Goal: Information Seeking & Learning: Learn about a topic

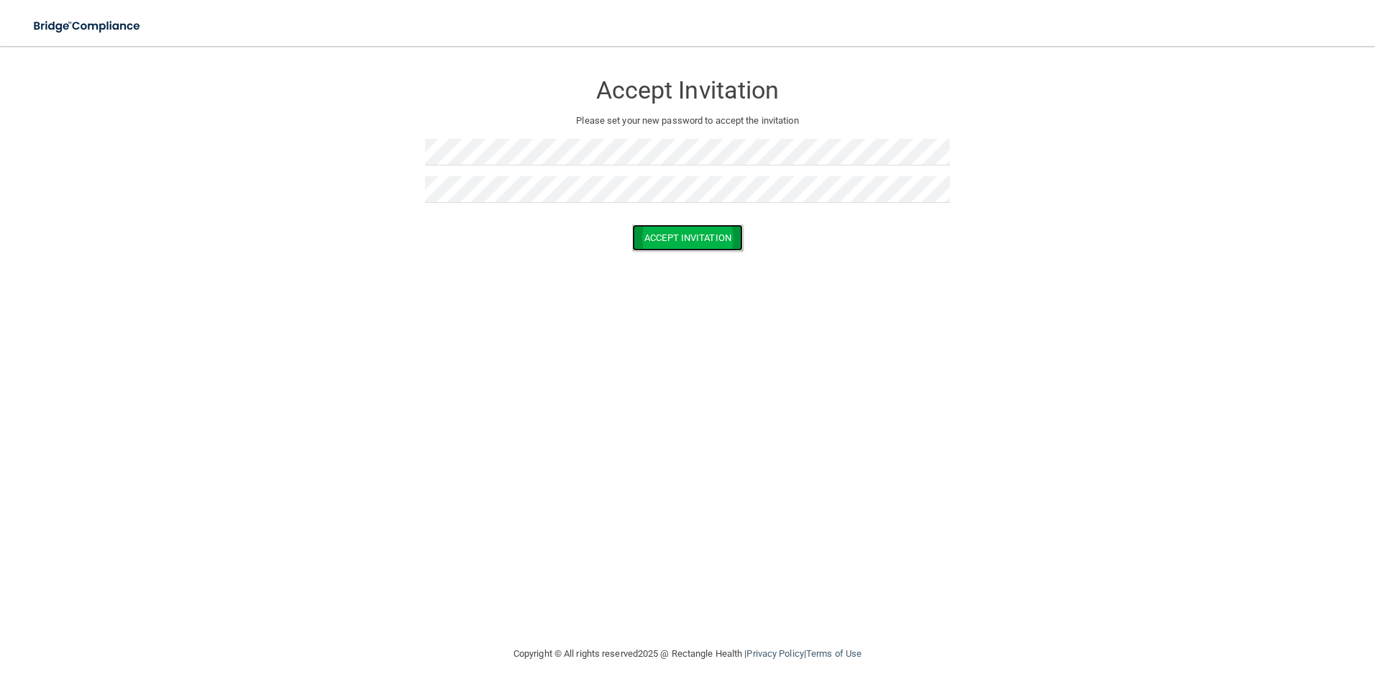
click at [669, 242] on button "Accept Invitation" at bounding box center [687, 237] width 111 height 27
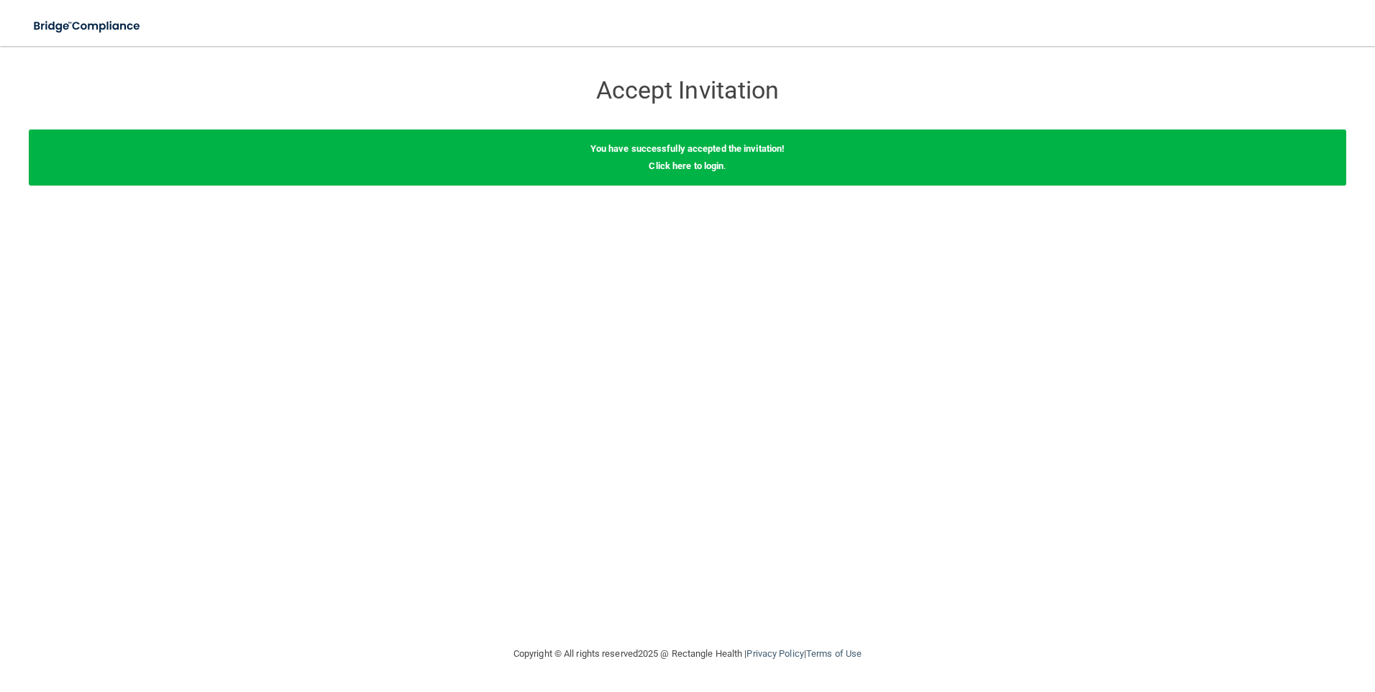
click at [944, 283] on div "Accept Invitation Please set your new password to accept the invitation Accept …" at bounding box center [688, 345] width 1318 height 570
click at [68, 22] on img at bounding box center [88, 26] width 132 height 29
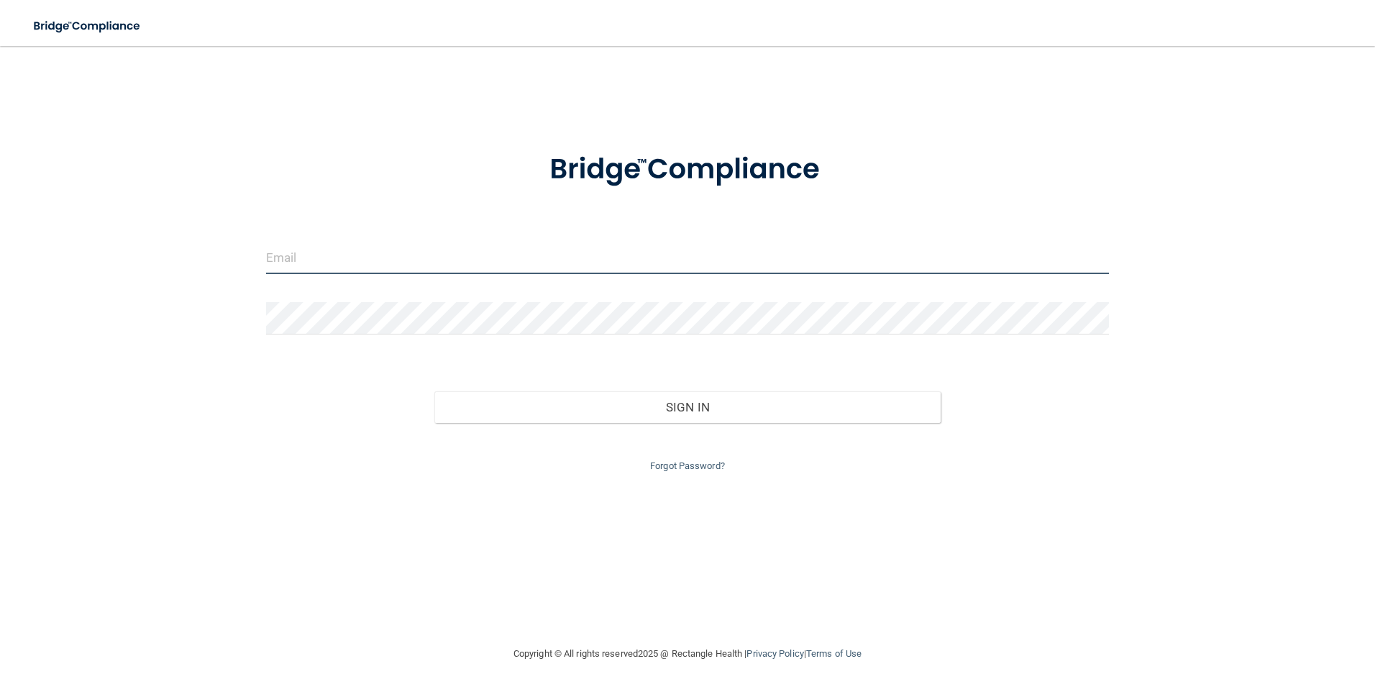
click at [439, 251] on input "email" at bounding box center [688, 258] width 844 height 32
type input "[EMAIL_ADDRESS][DOMAIN_NAME]"
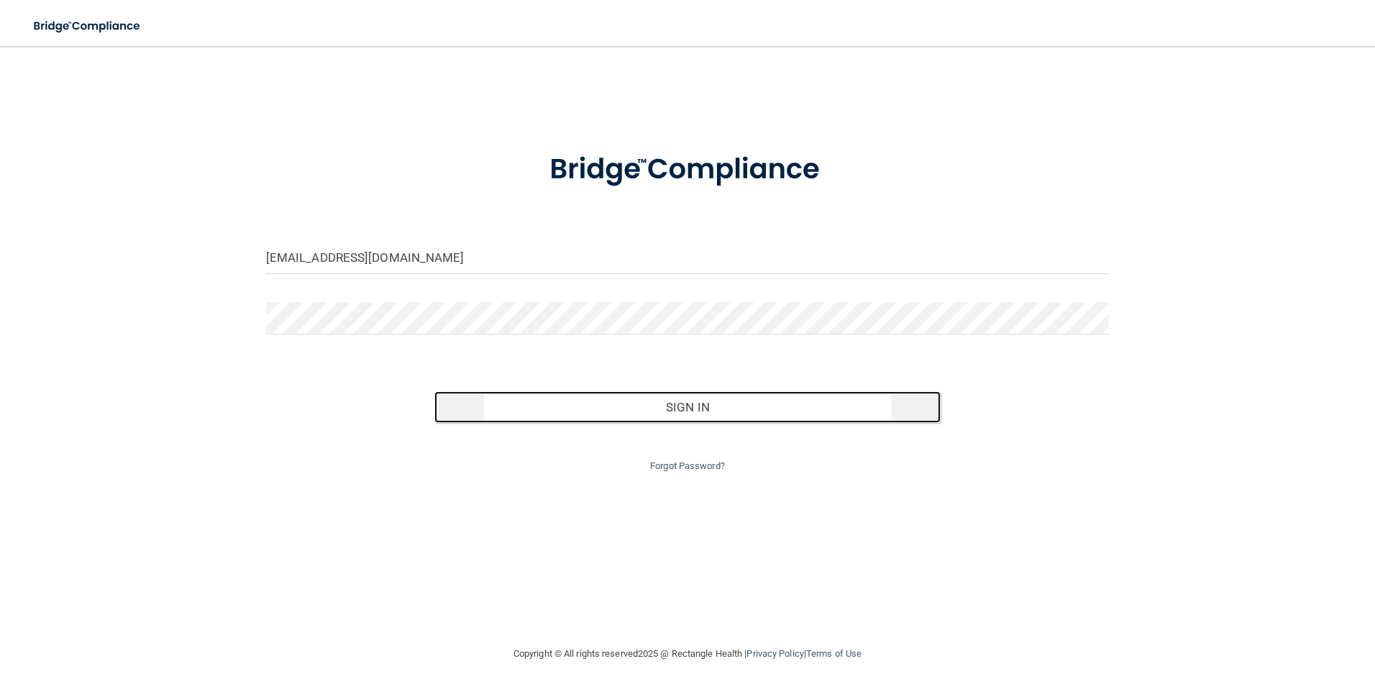
click at [662, 410] on button "Sign In" at bounding box center [687, 407] width 506 height 32
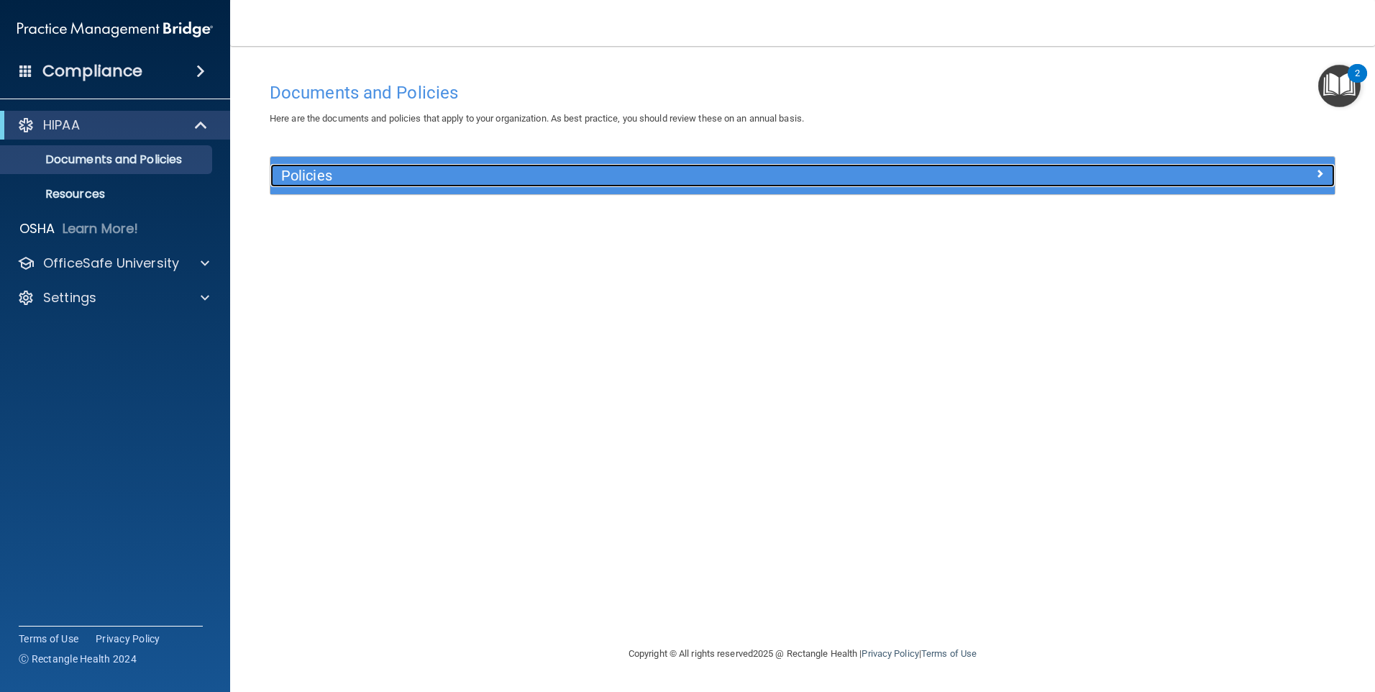
click at [347, 181] on h5 "Policies" at bounding box center [669, 176] width 777 height 16
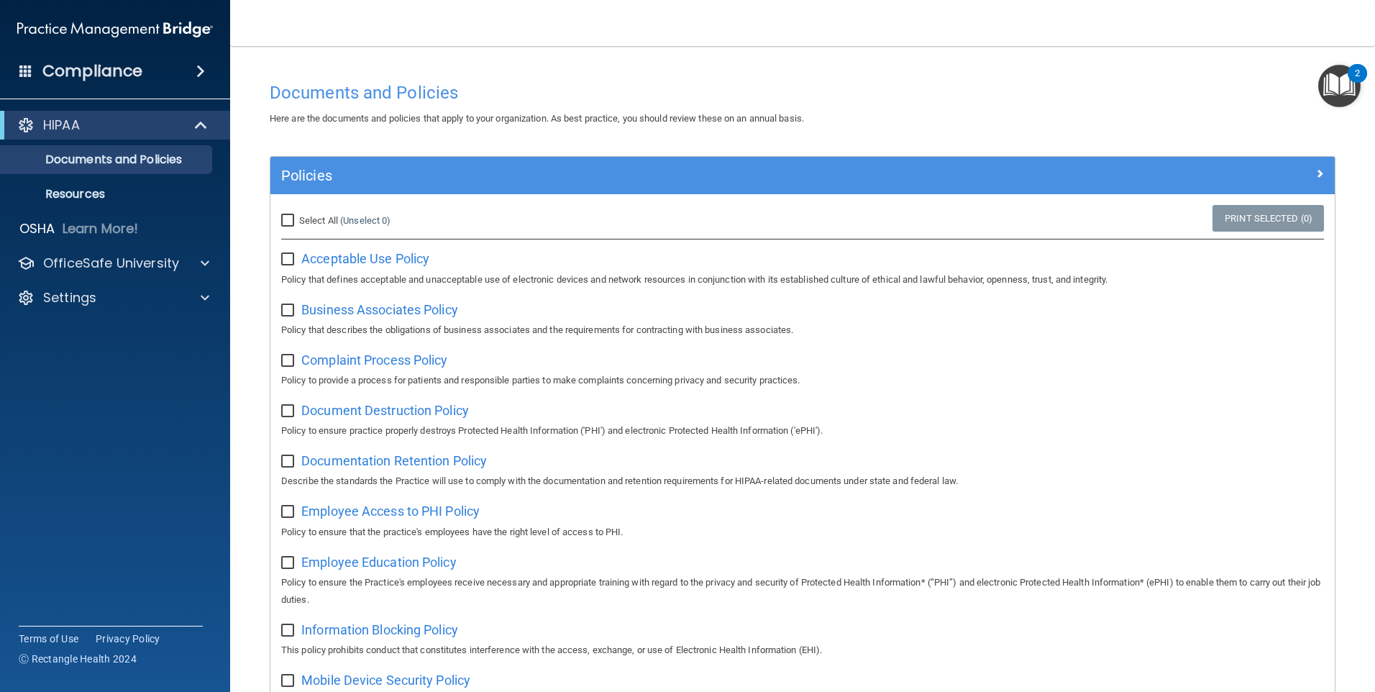
click at [287, 221] on input "Select All (Unselect 0) Unselect All" at bounding box center [289, 221] width 17 height 12
checkbox input "true"
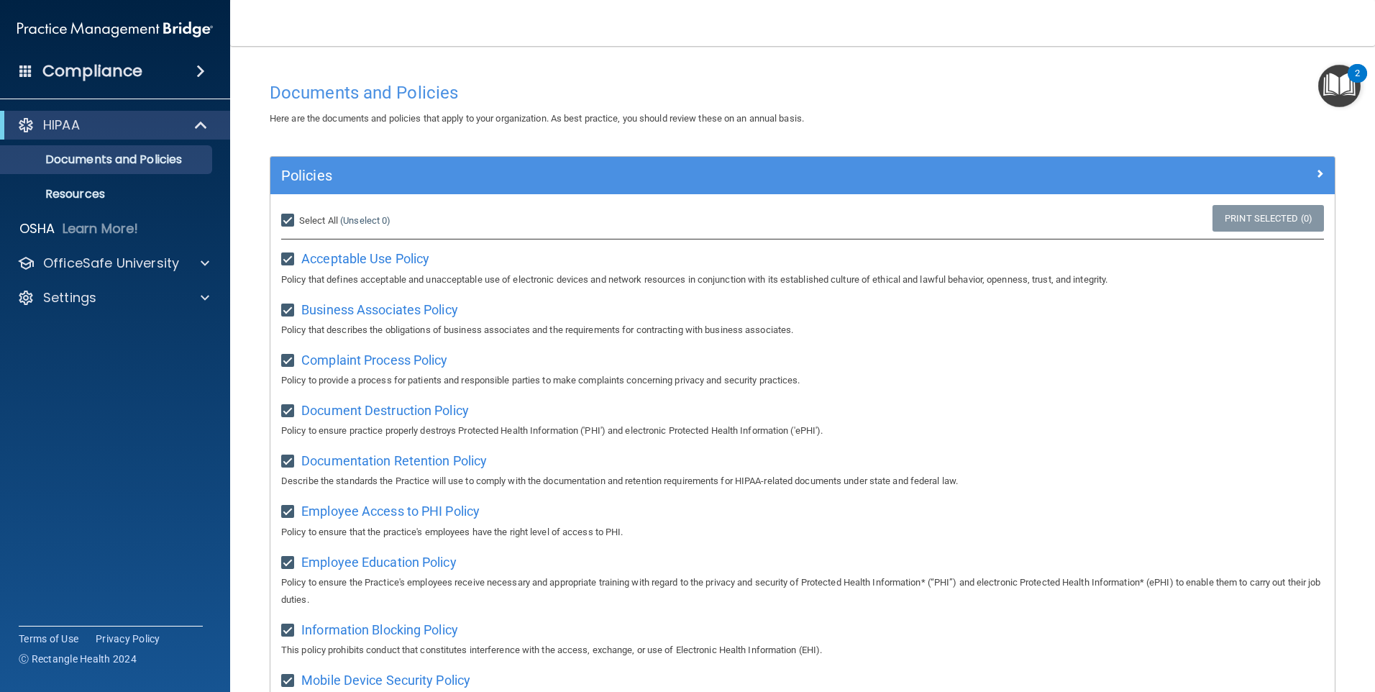
checkbox input "true"
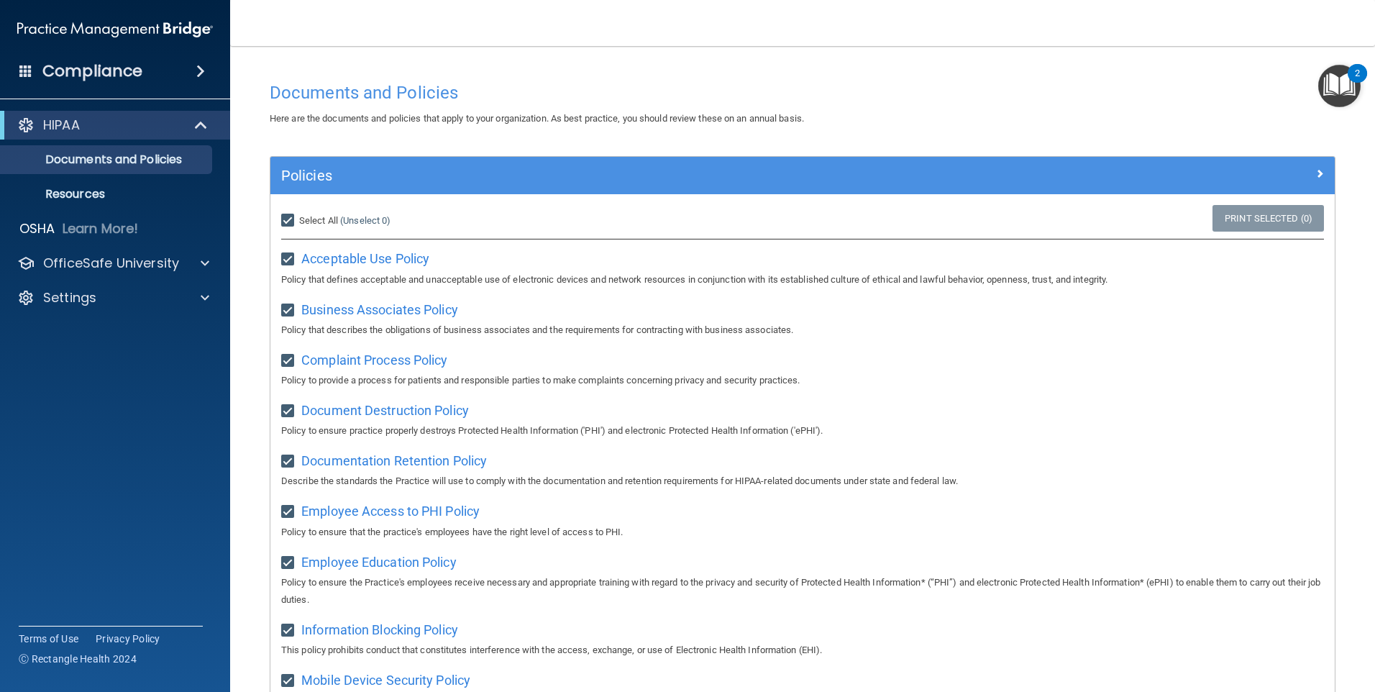
checkbox input "true"
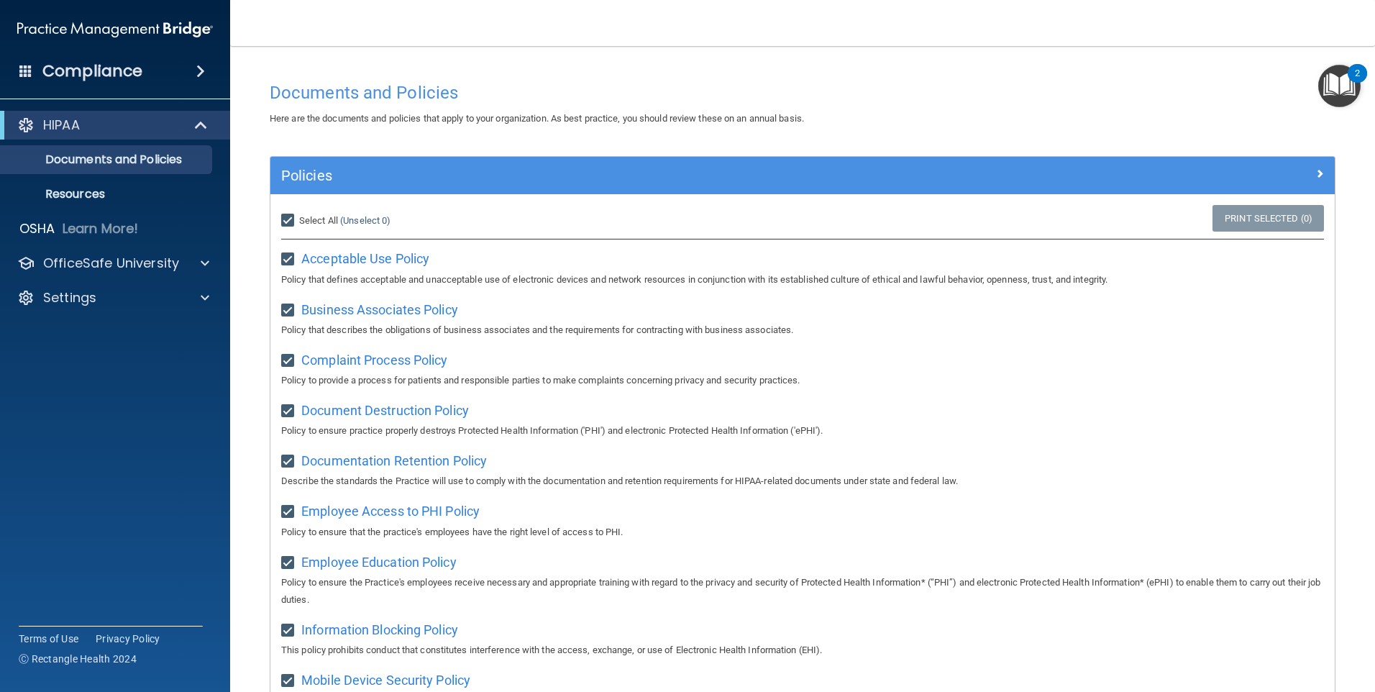
checkbox input "true"
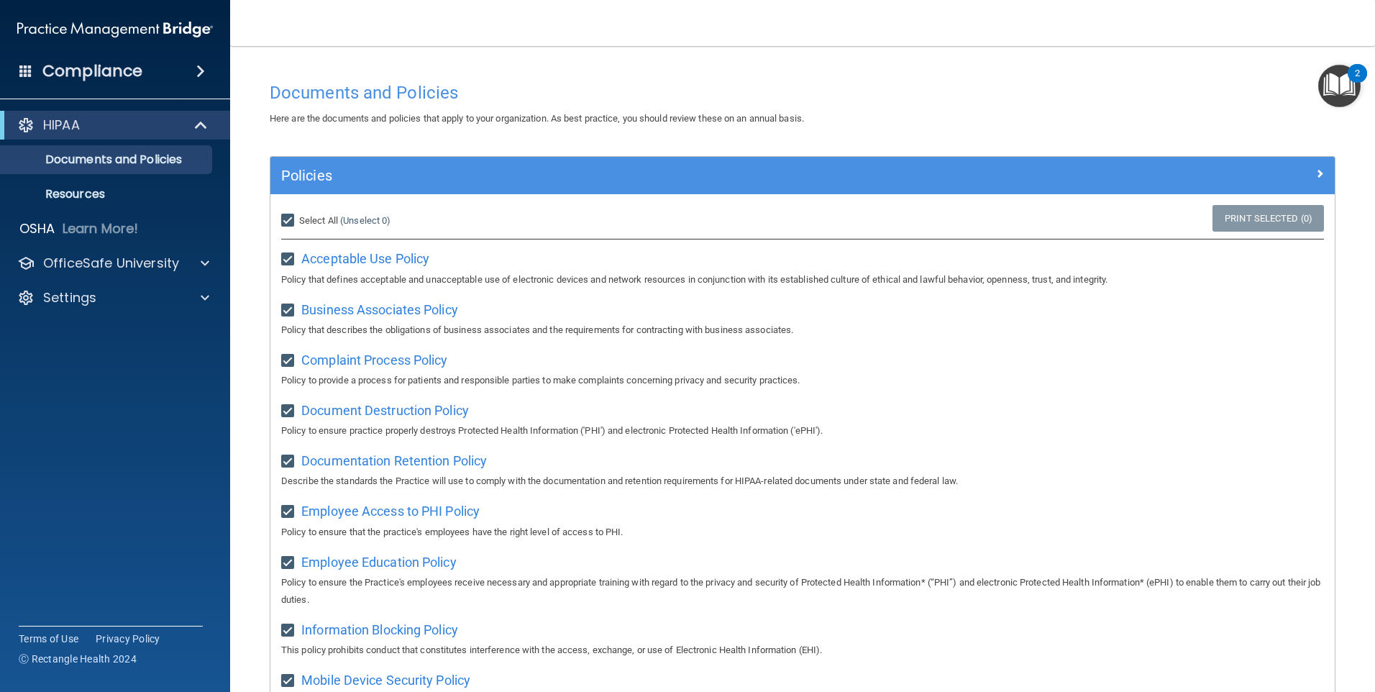
checkbox input "true"
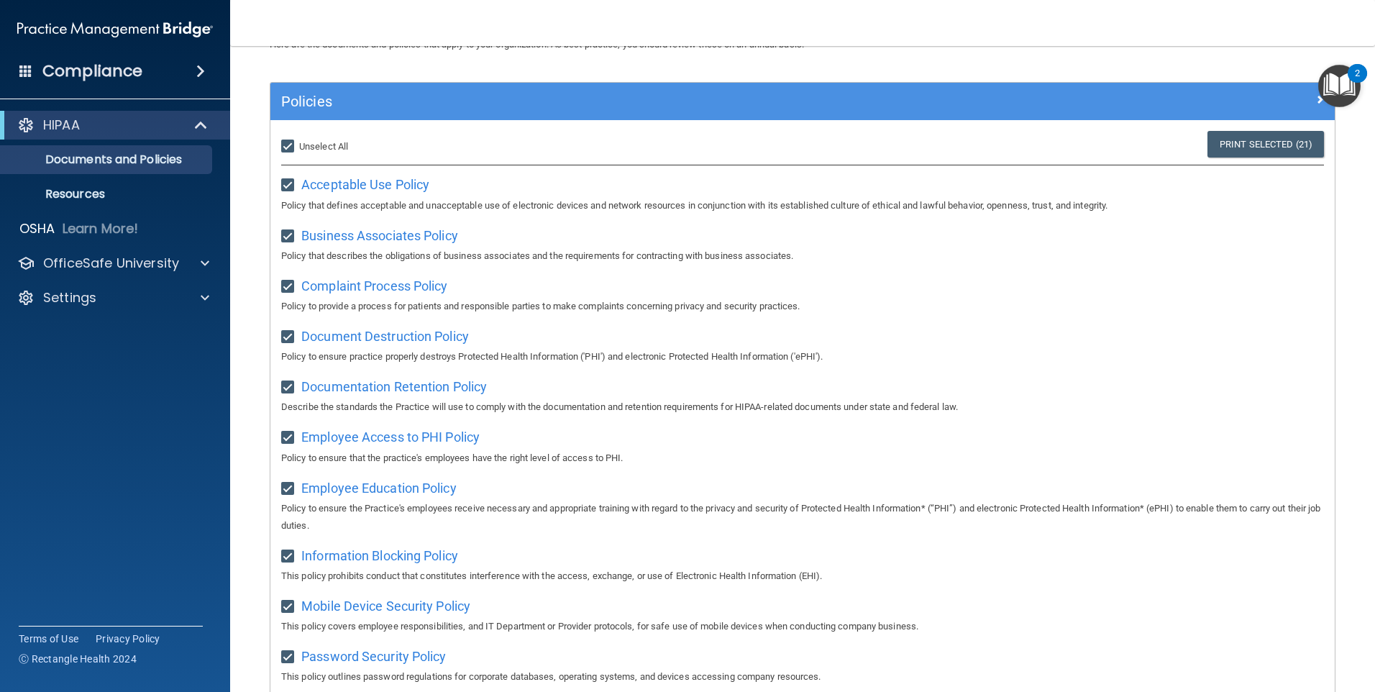
scroll to position [51, 0]
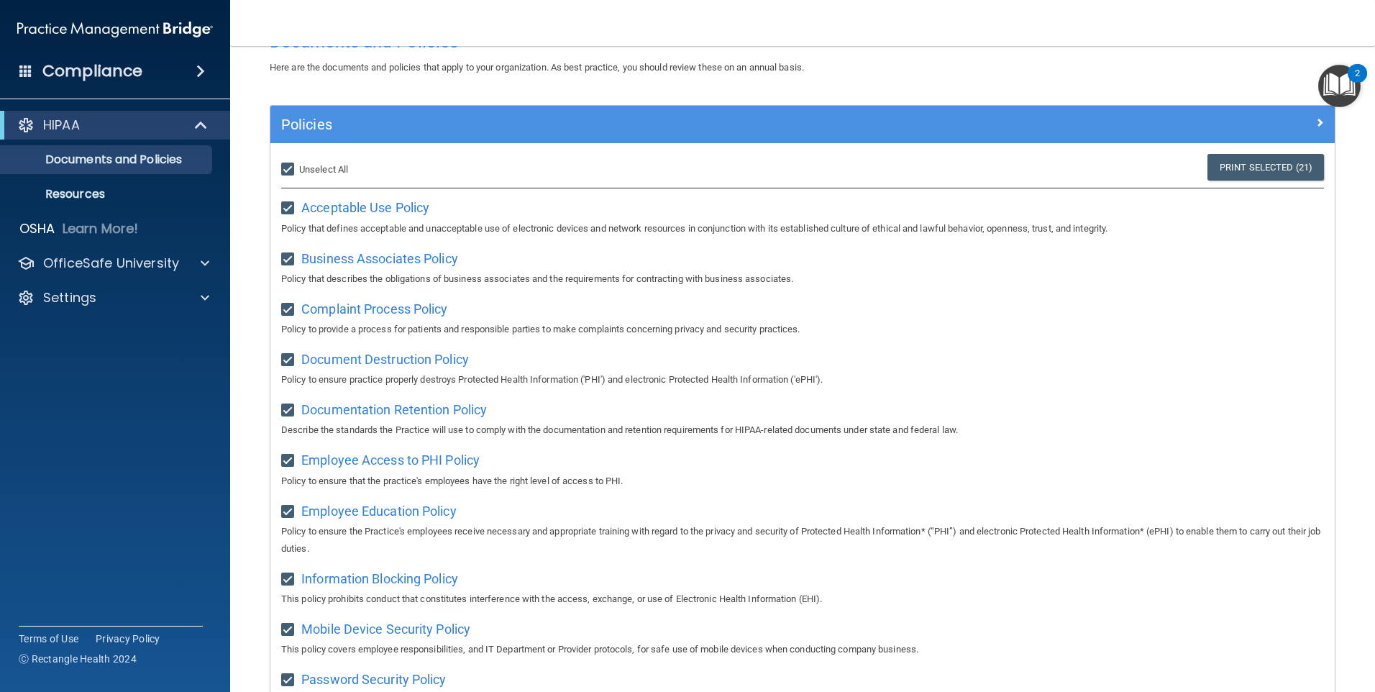
click at [292, 166] on input "Select All (Unselect 21) Unselect All" at bounding box center [289, 170] width 17 height 12
checkbox input "false"
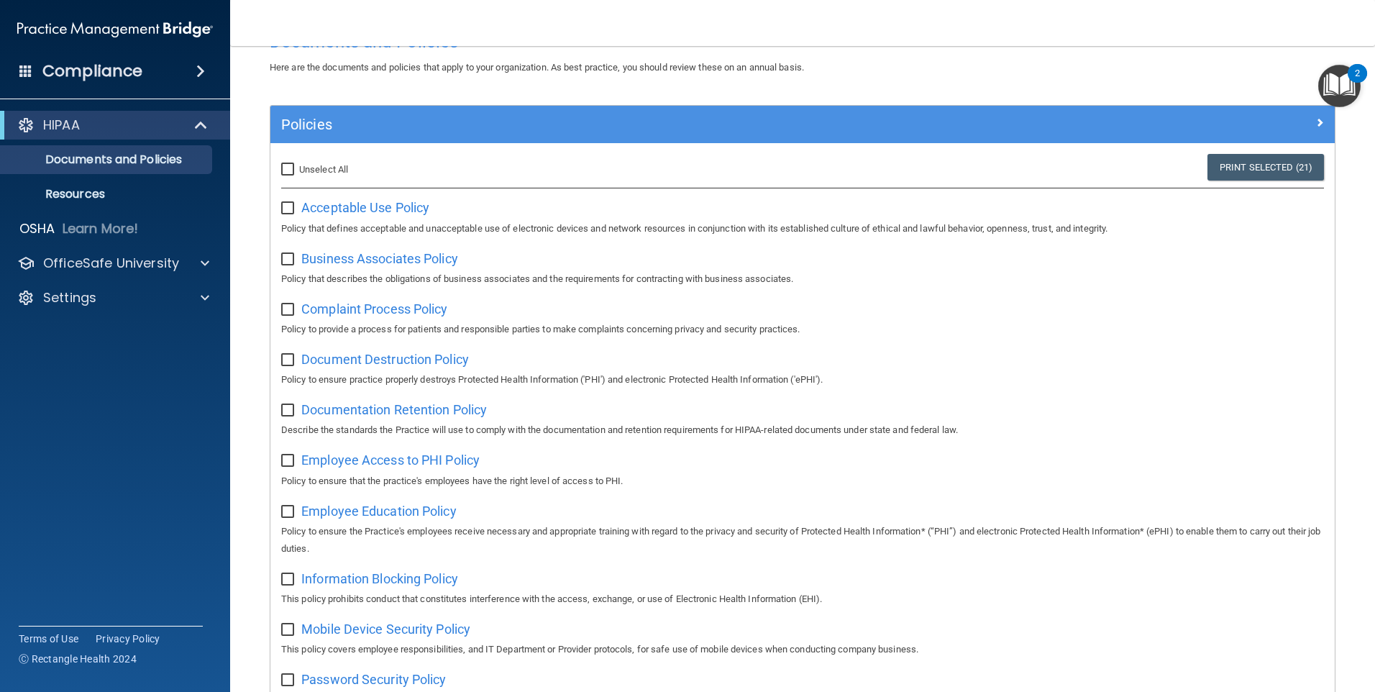
checkbox input "false"
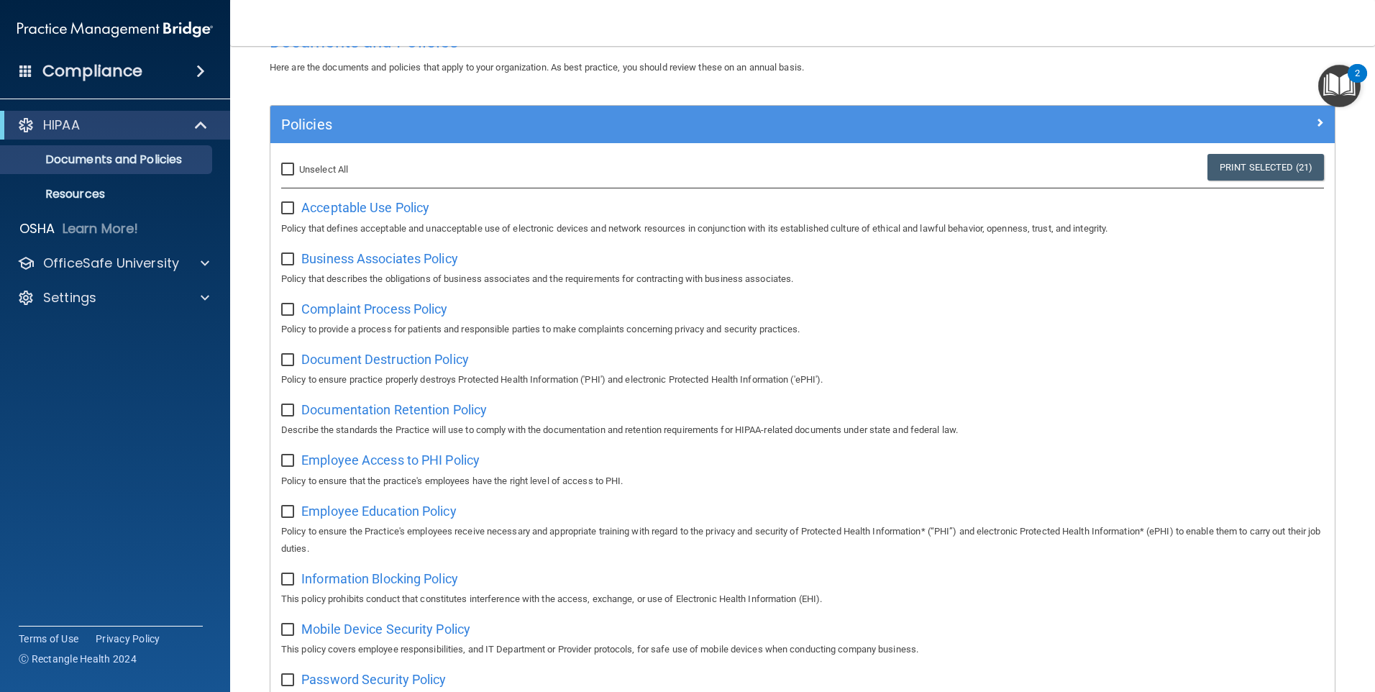
checkbox input "false"
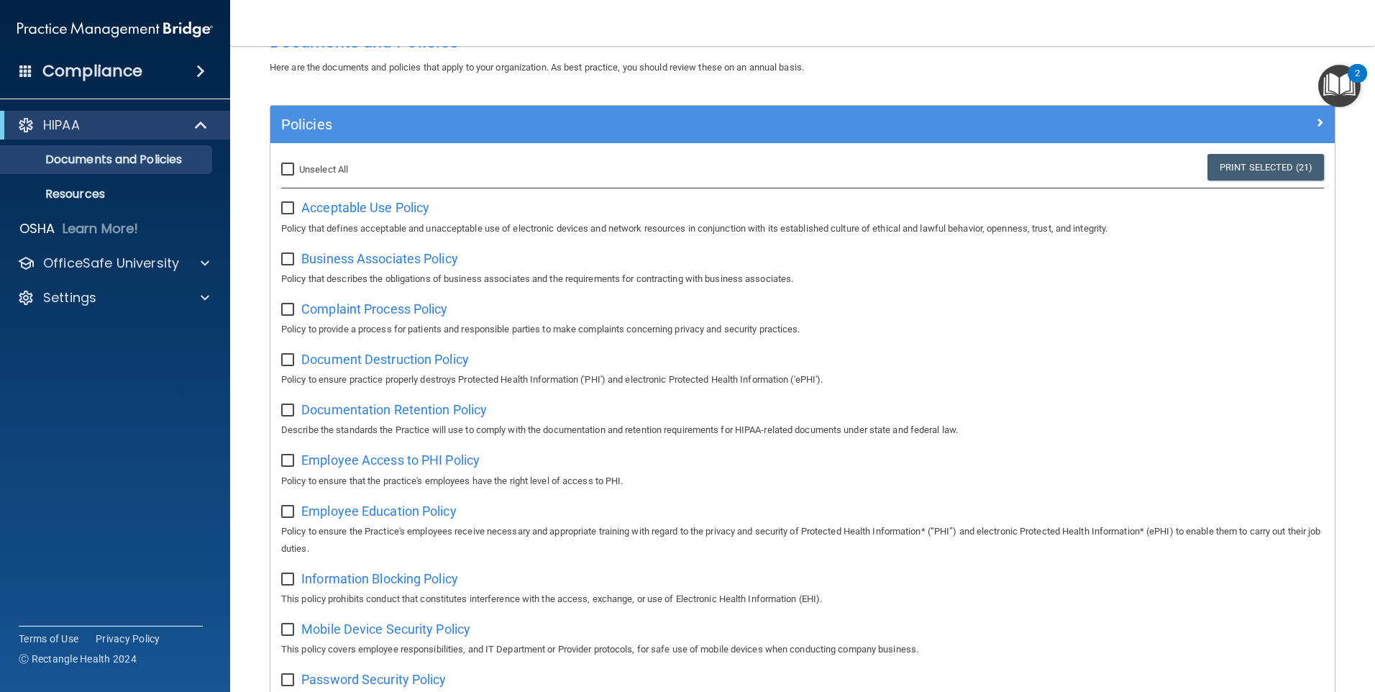
checkbox input "false"
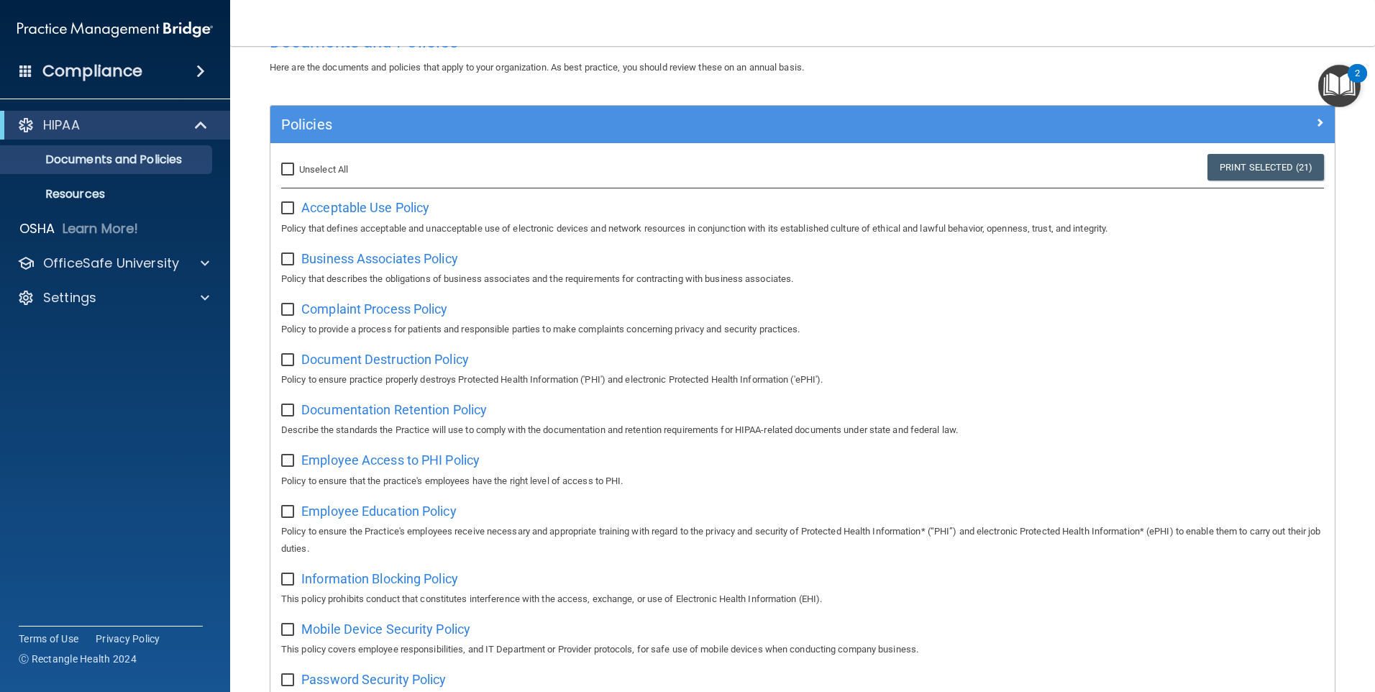
checkbox input "false"
click at [342, 212] on span "Acceptable Use Policy" at bounding box center [365, 207] width 128 height 15
click at [141, 74] on div "Compliance" at bounding box center [115, 71] width 230 height 32
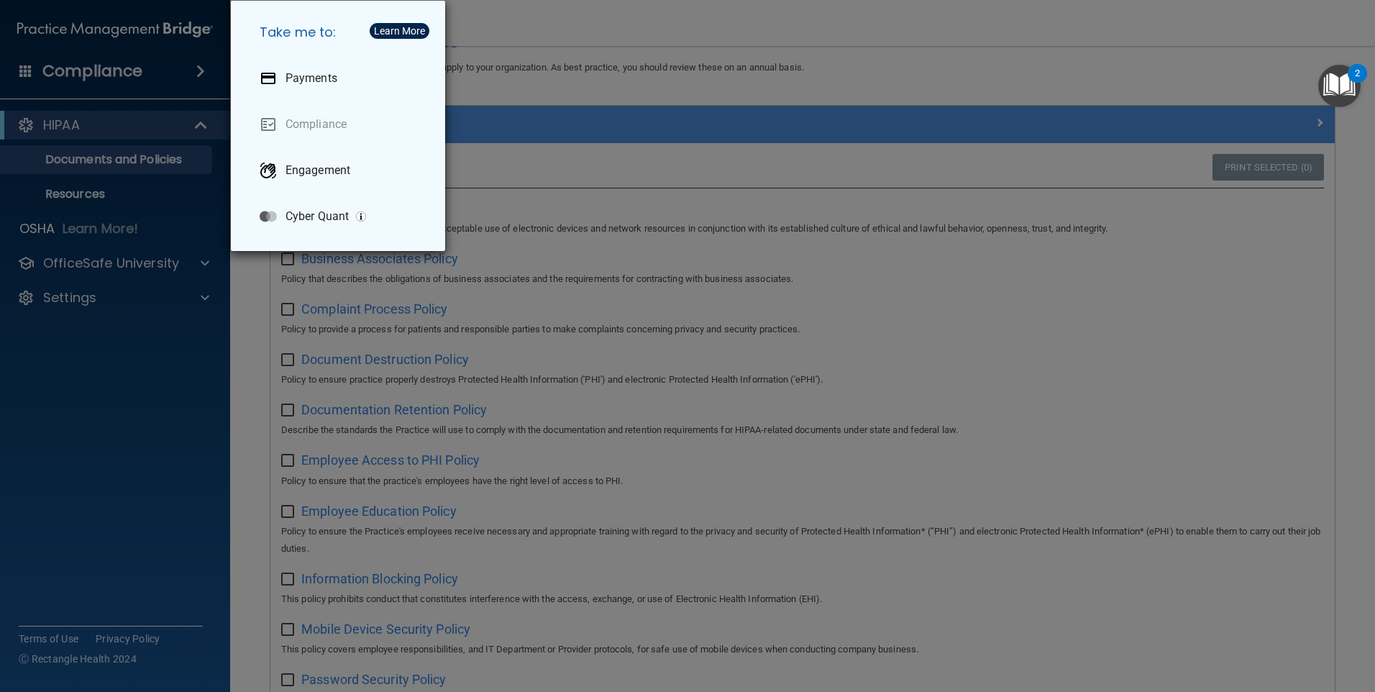
click at [116, 126] on div "Take me to: Payments Compliance Engagement Cyber Quant" at bounding box center [687, 346] width 1375 height 692
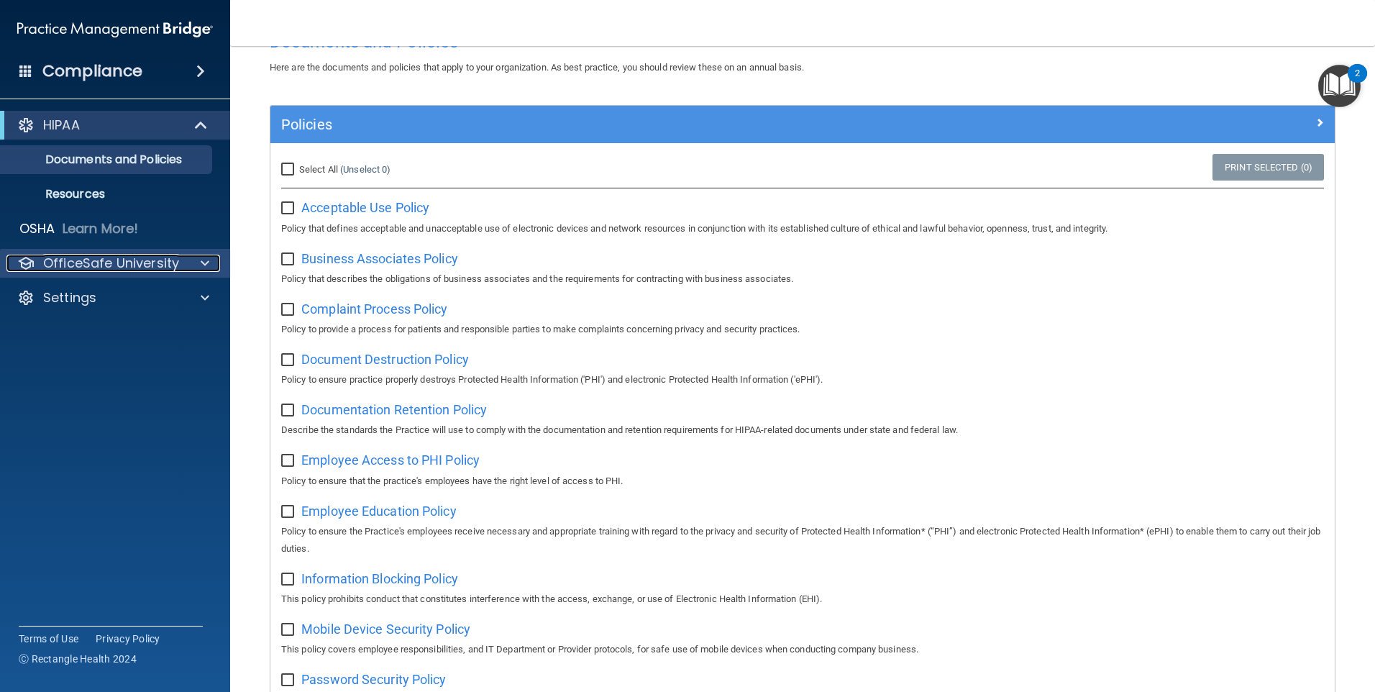
click at [102, 265] on p "OfficeSafe University" at bounding box center [111, 263] width 136 height 17
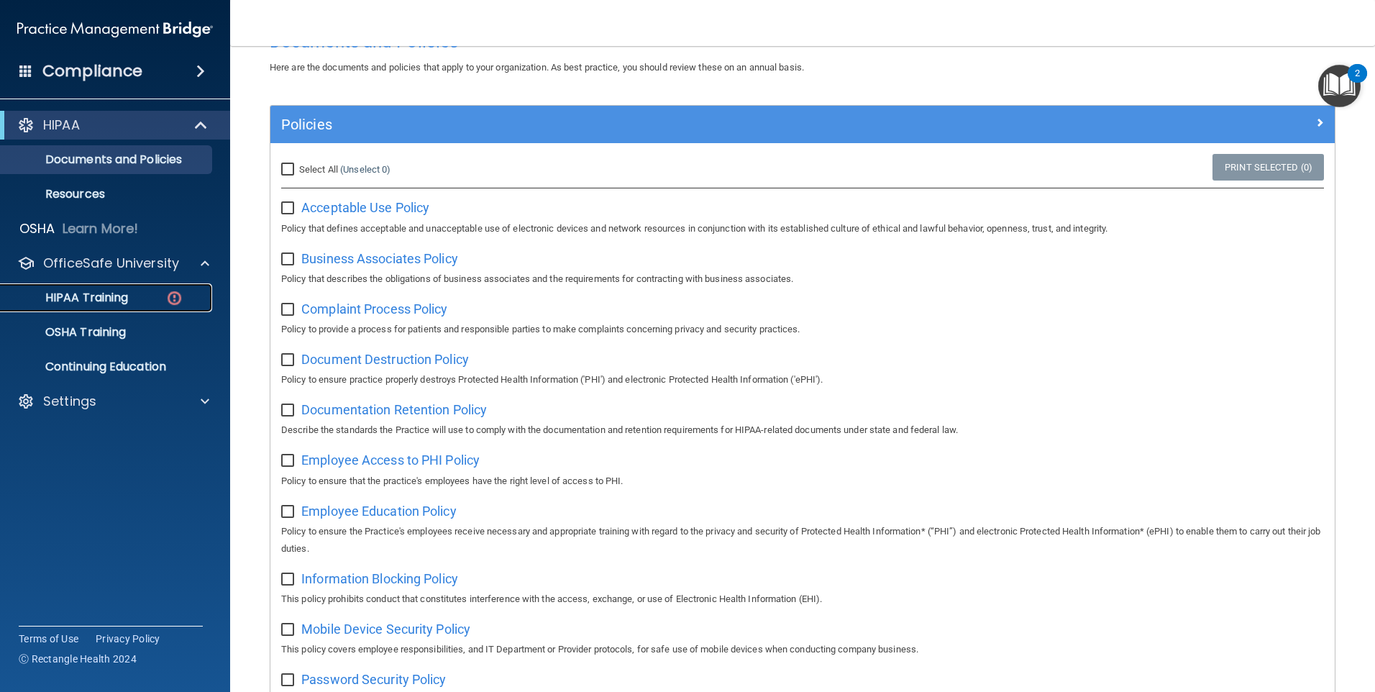
click at [105, 295] on p "HIPAA Training" at bounding box center [68, 298] width 119 height 14
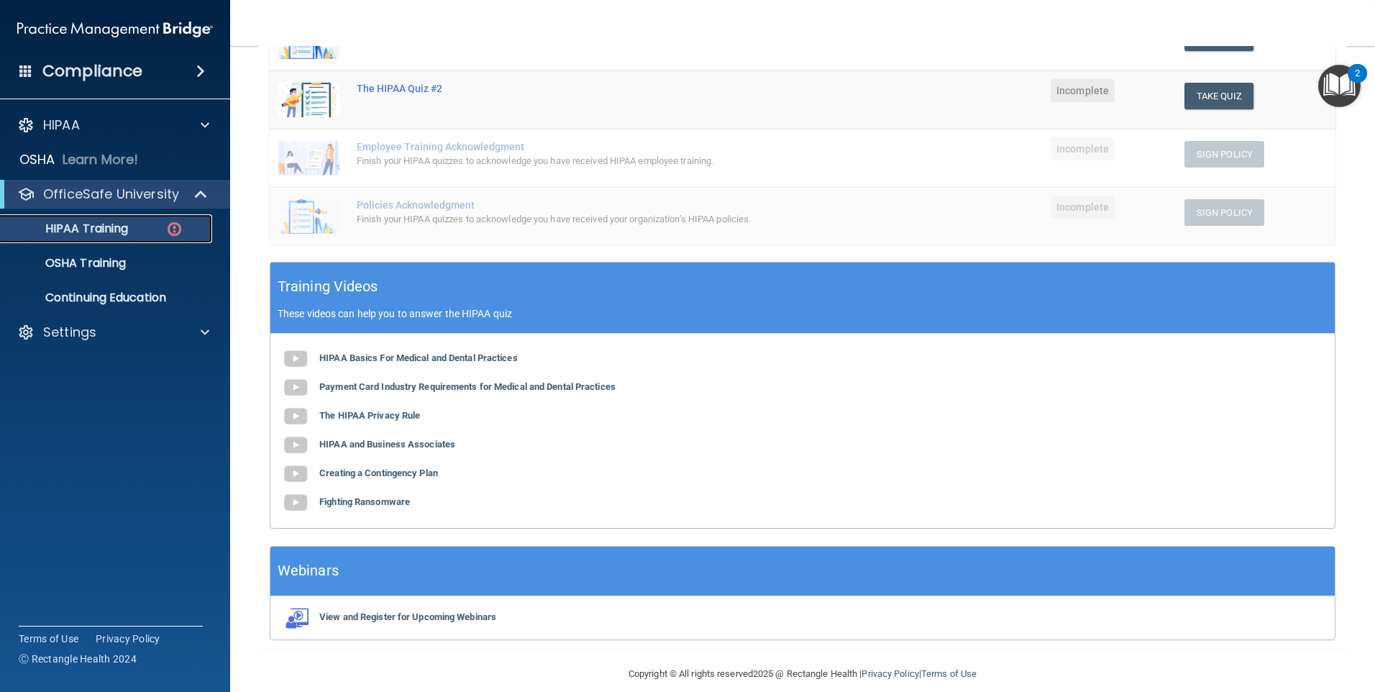
scroll to position [316, 0]
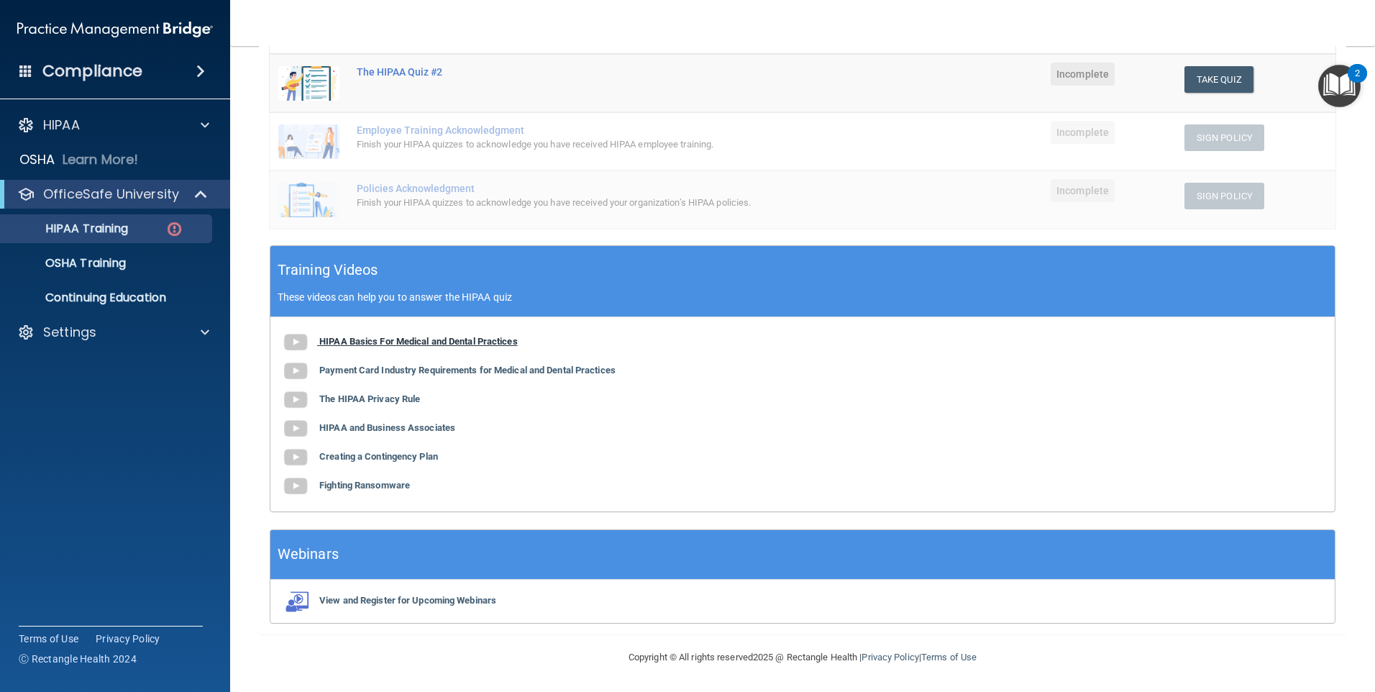
click at [363, 338] on b "HIPAA Basics For Medical and Dental Practices" at bounding box center [418, 341] width 199 height 11
click at [460, 366] on b "Payment Card Industry Requirements for Medical and Dental Practices" at bounding box center [467, 370] width 296 height 11
click at [396, 400] on b "The HIPAA Privacy Rule" at bounding box center [369, 398] width 101 height 11
click at [380, 432] on b "HIPAA and Business Associates" at bounding box center [387, 427] width 136 height 11
click at [376, 457] on b "Creating a Contingency Plan" at bounding box center [378, 456] width 119 height 11
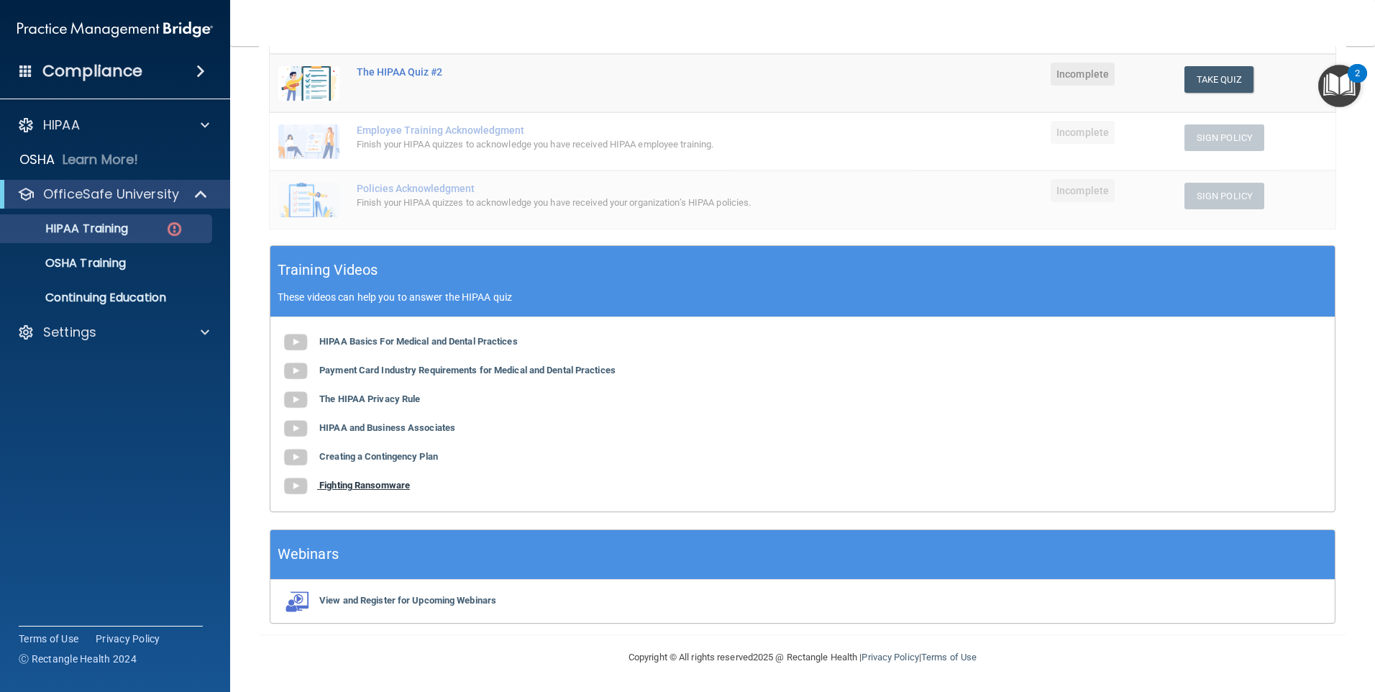
click at [355, 481] on b "Fighting Ransomware" at bounding box center [364, 485] width 91 height 11
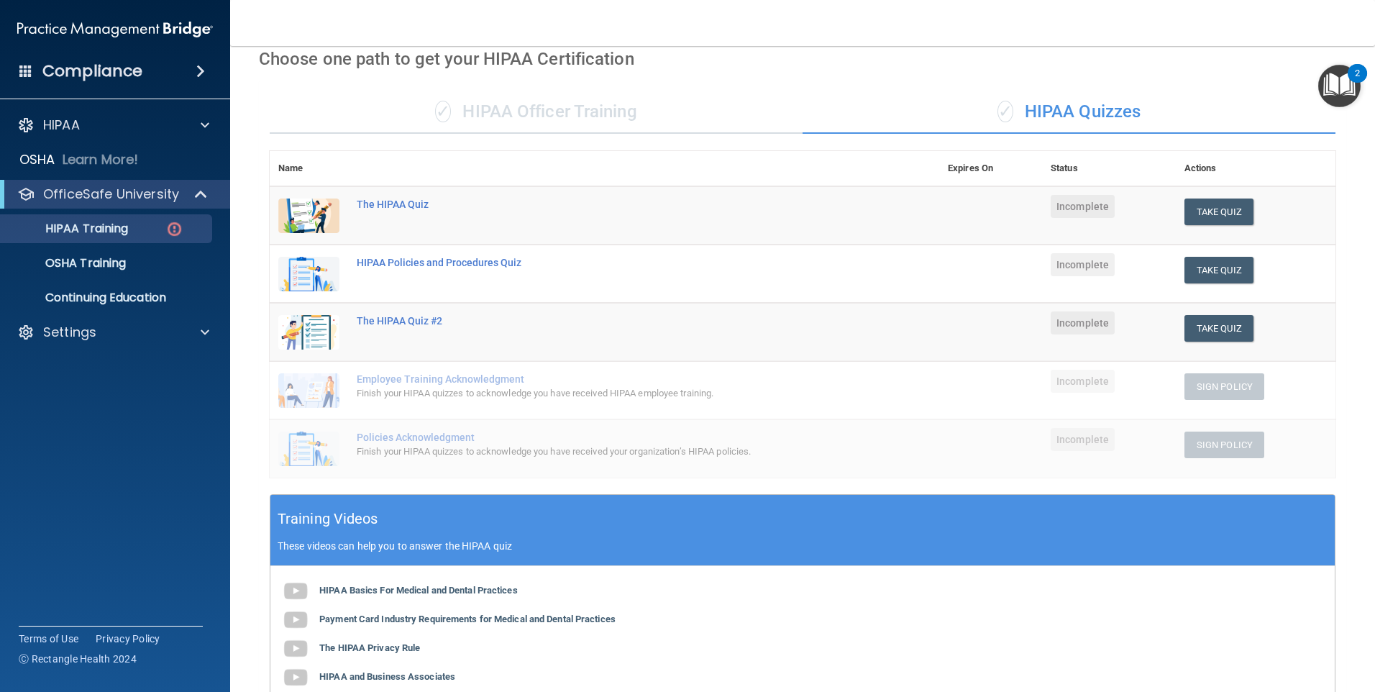
scroll to position [28, 0]
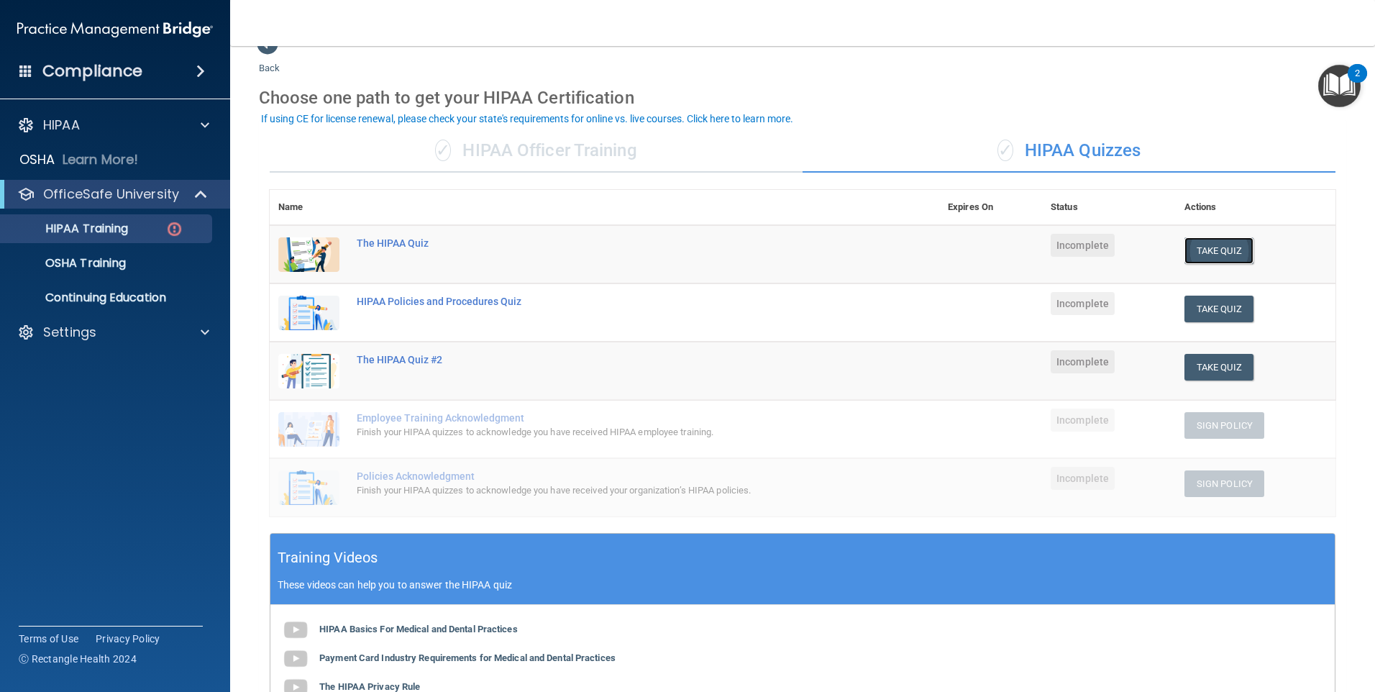
click at [1216, 244] on button "Take Quiz" at bounding box center [1219, 250] width 69 height 27
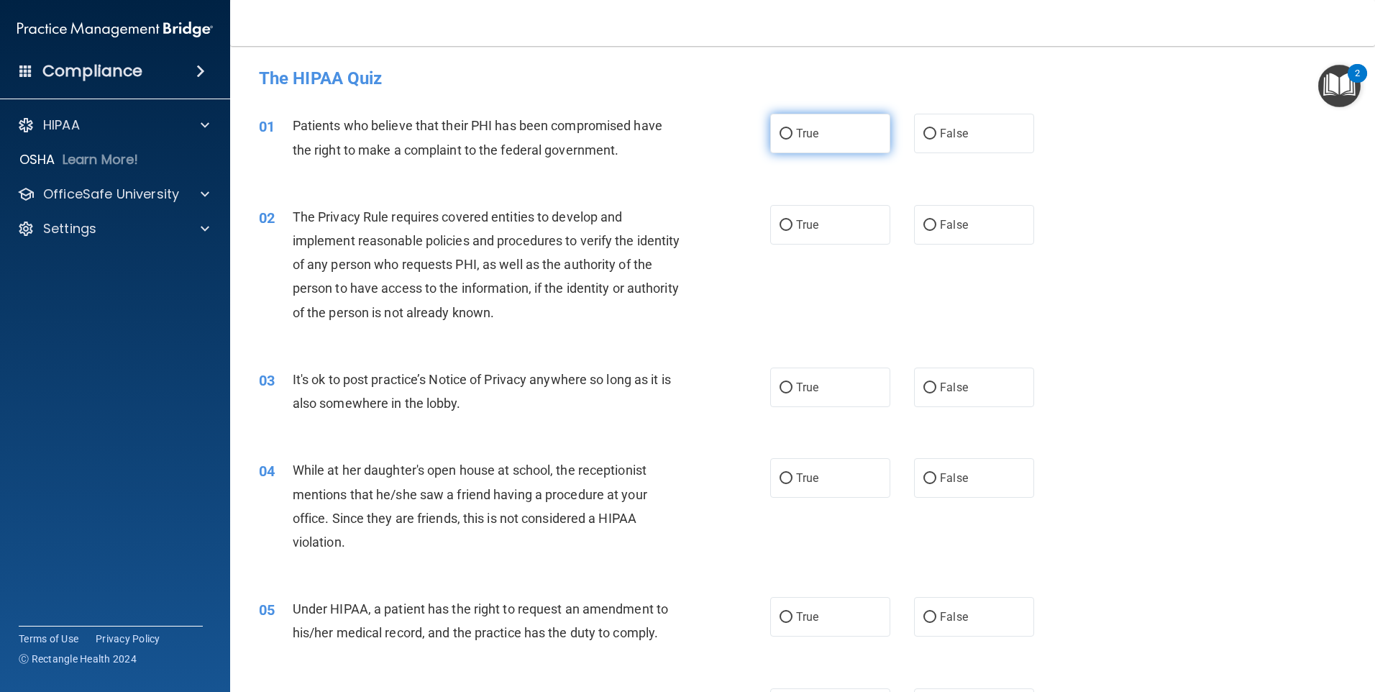
click at [787, 129] on input "True" at bounding box center [786, 134] width 13 height 11
radio input "true"
click at [780, 223] on input "True" at bounding box center [786, 225] width 13 height 11
radio input "true"
click at [924, 385] on input "False" at bounding box center [930, 388] width 13 height 11
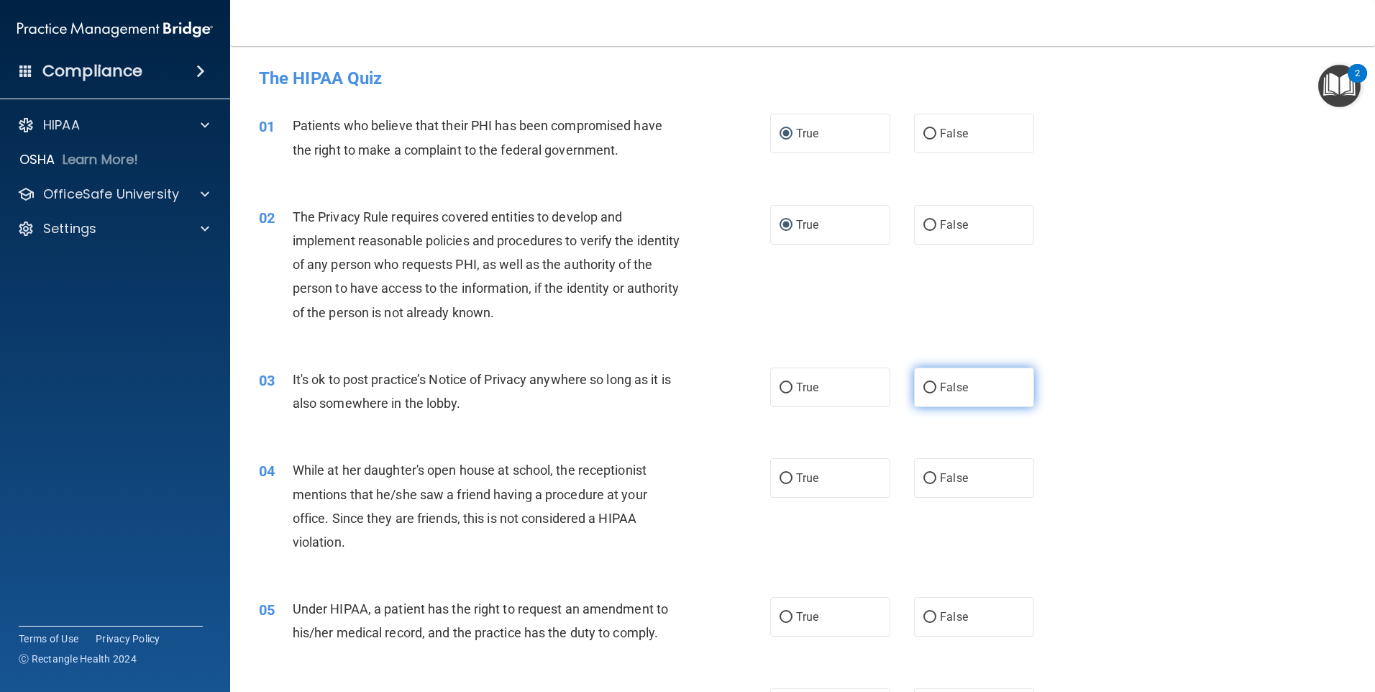
radio input "true"
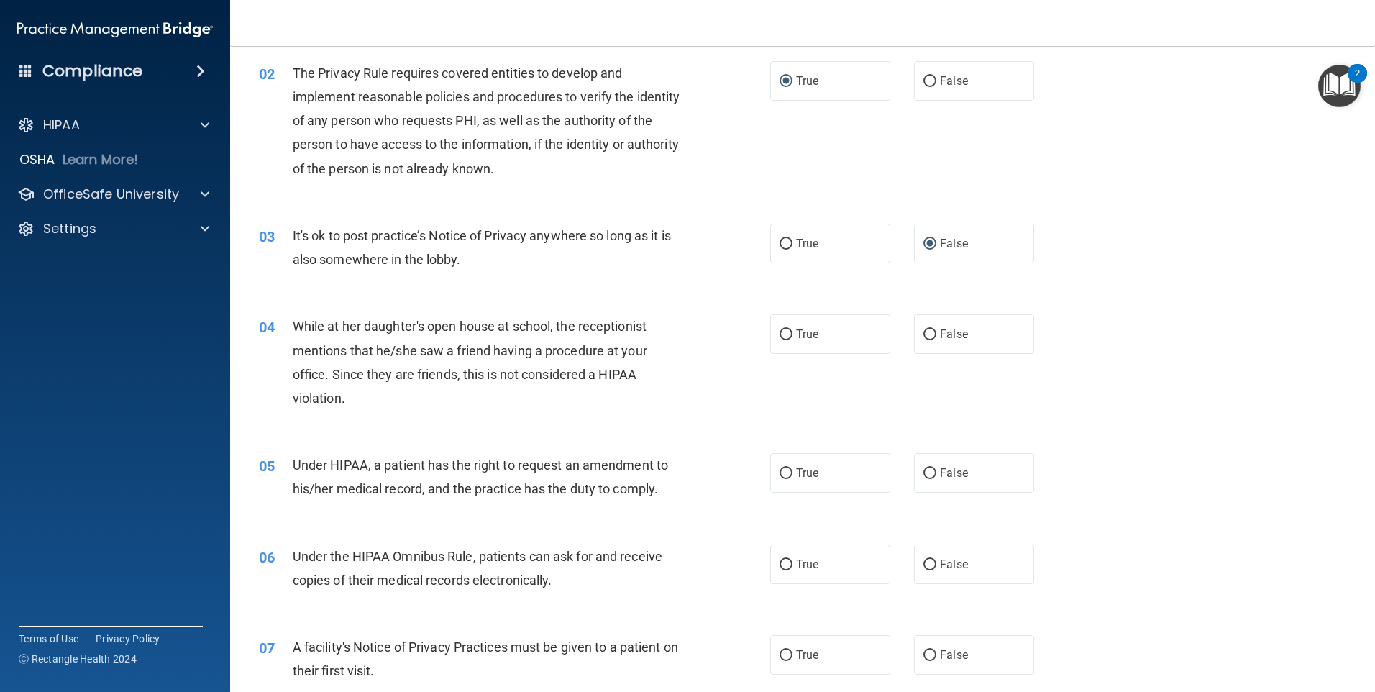
scroll to position [216, 0]
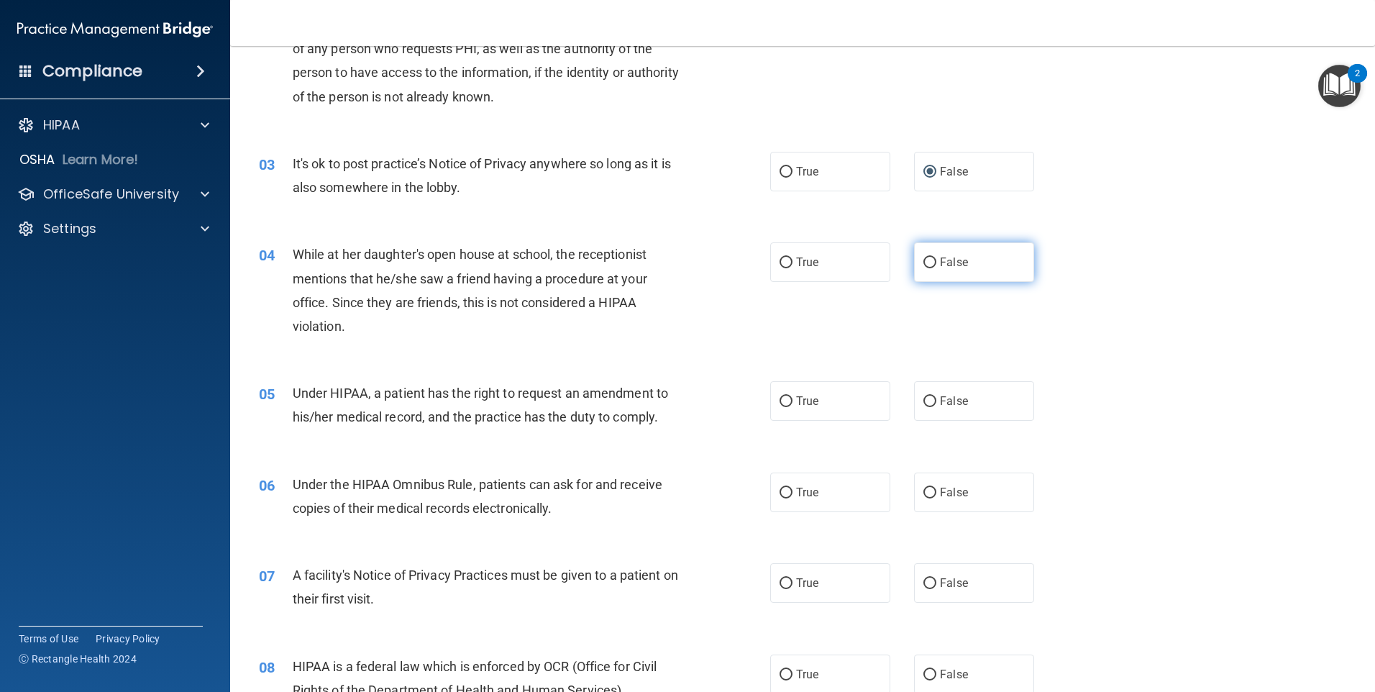
click at [927, 263] on input "False" at bounding box center [930, 262] width 13 height 11
radio input "true"
click at [924, 396] on input "False" at bounding box center [930, 401] width 13 height 11
radio input "true"
click at [780, 493] on input "True" at bounding box center [786, 493] width 13 height 11
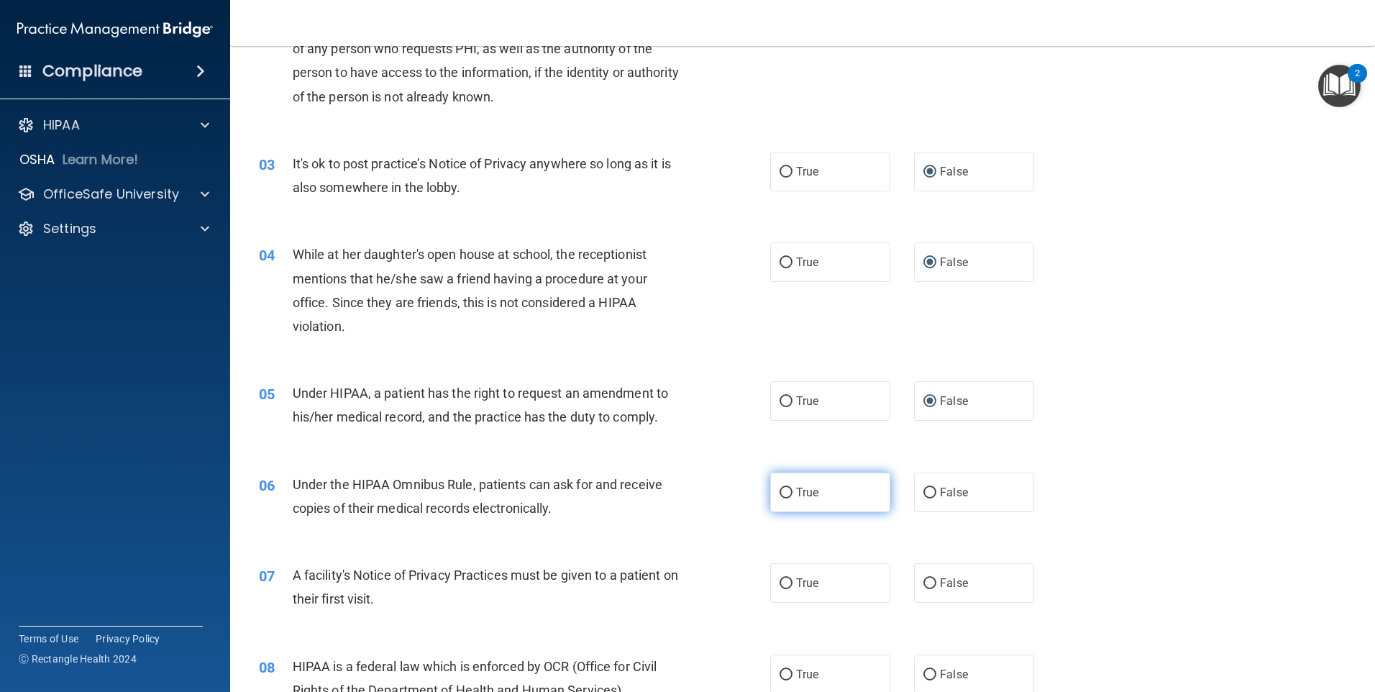
radio input "true"
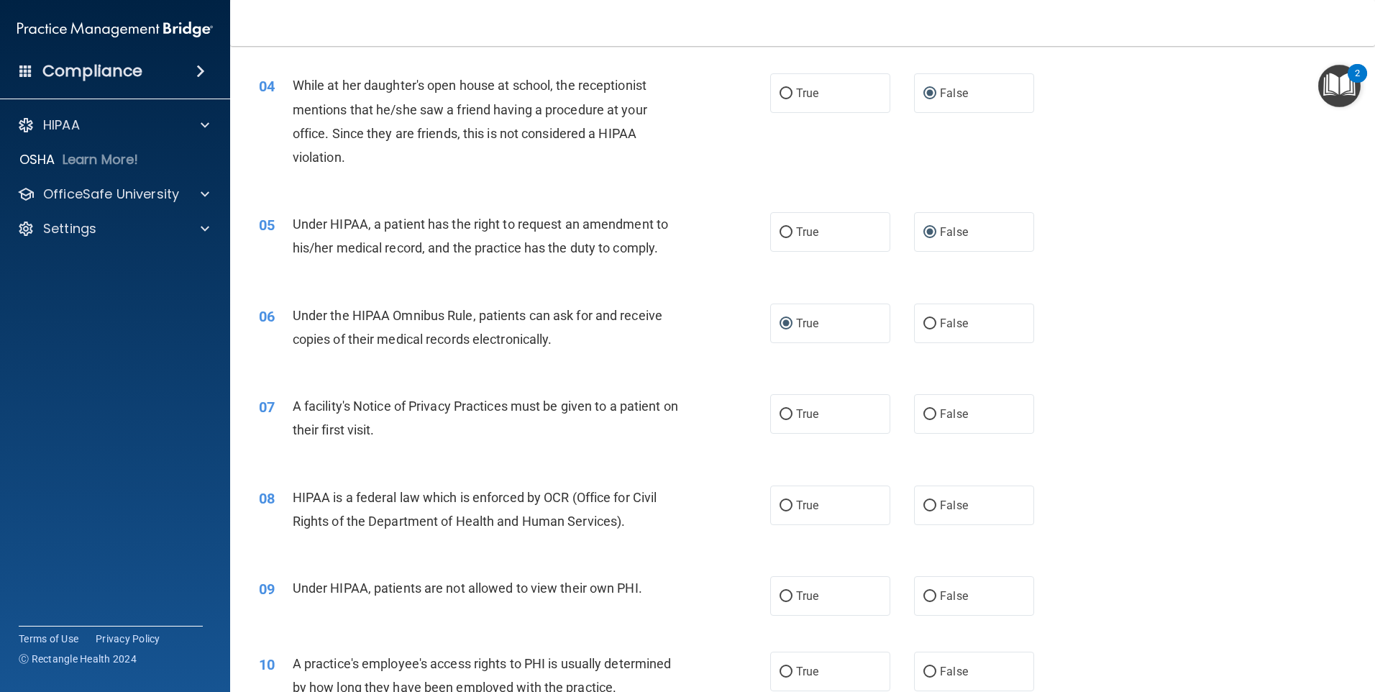
scroll to position [432, 0]
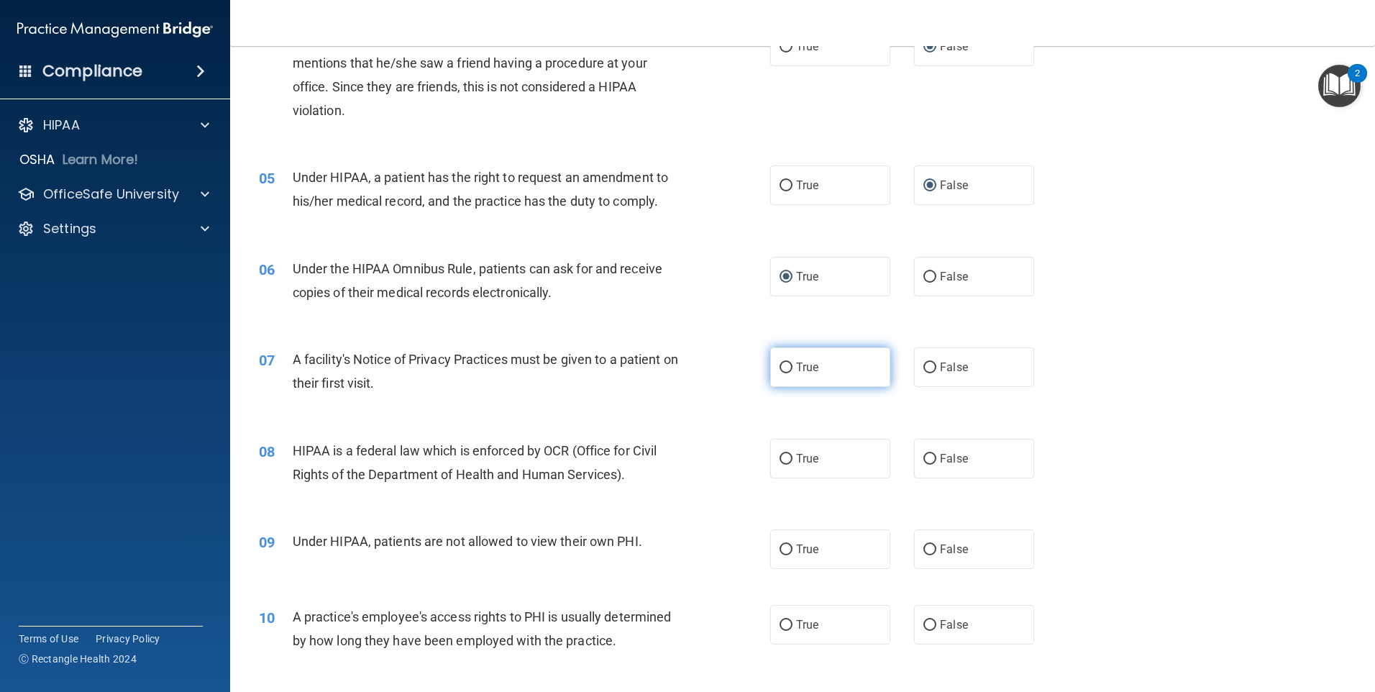
click at [780, 366] on input "True" at bounding box center [786, 368] width 13 height 11
radio input "true"
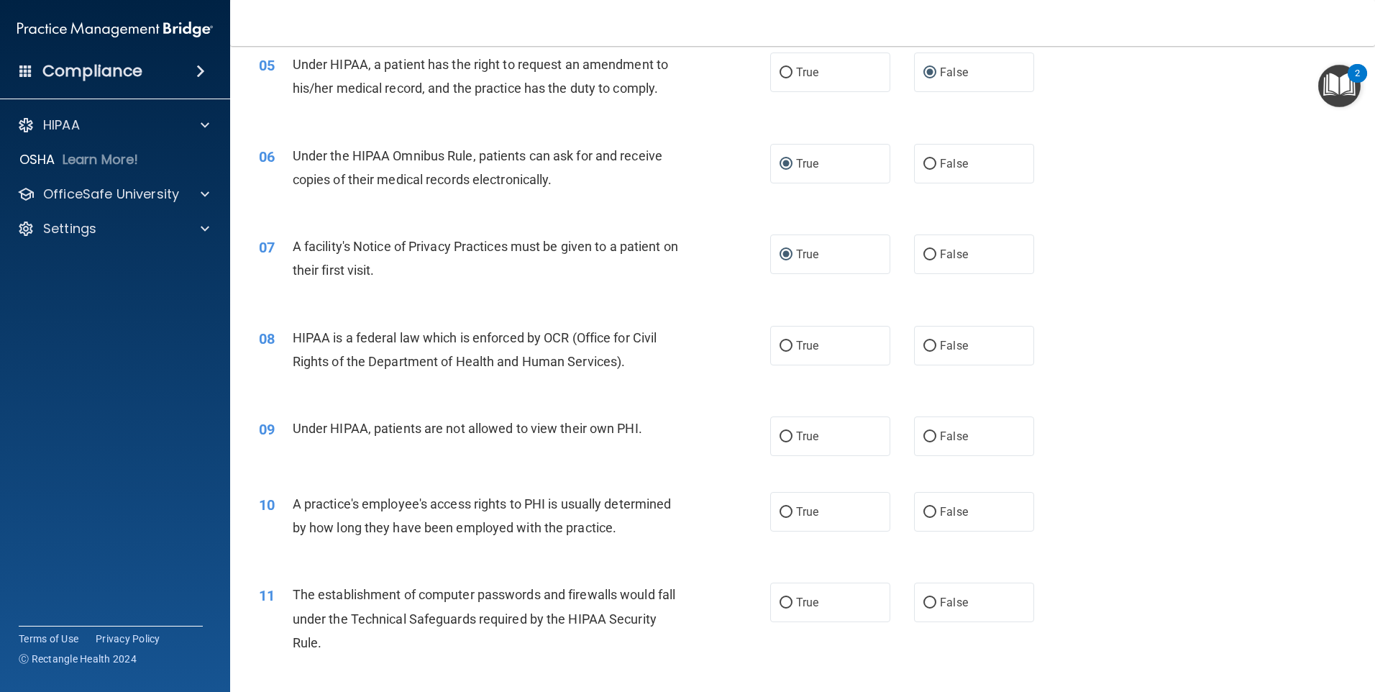
scroll to position [575, 0]
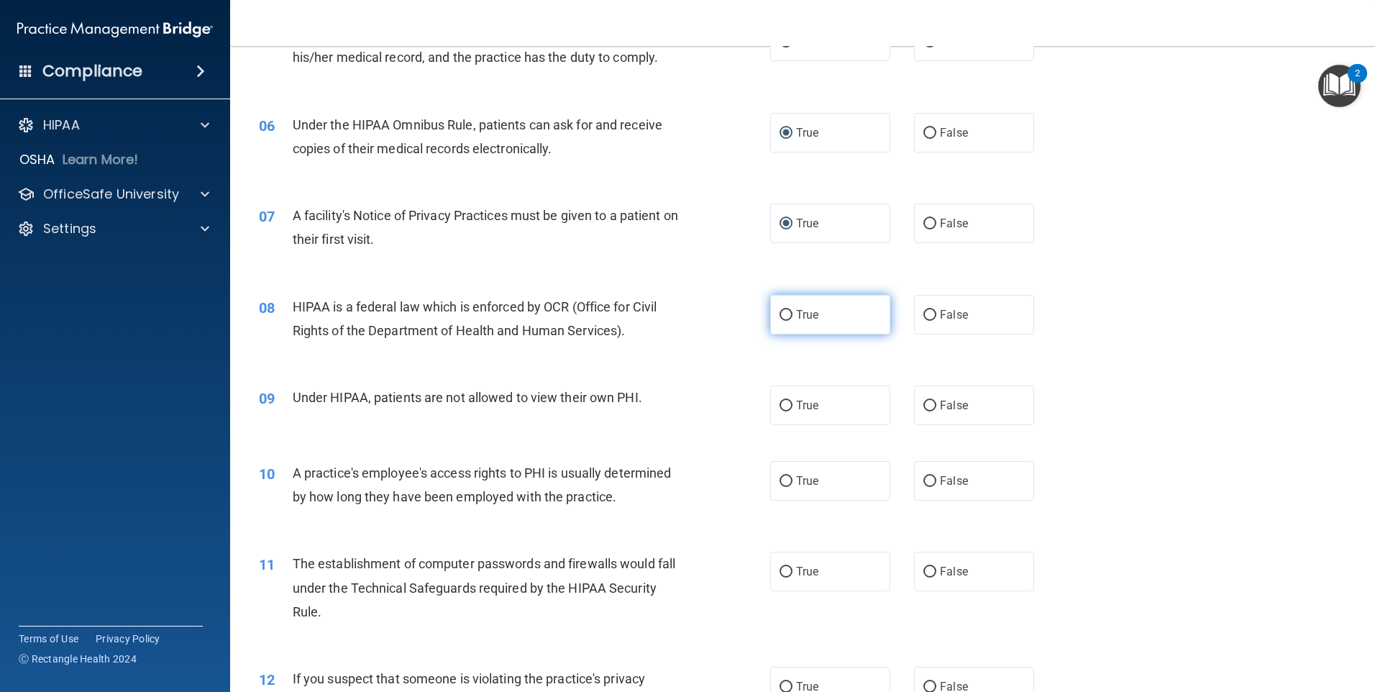
click at [785, 298] on label "True" at bounding box center [830, 315] width 120 height 40
click at [785, 310] on input "True" at bounding box center [786, 315] width 13 height 11
radio input "true"
click at [924, 403] on input "False" at bounding box center [930, 406] width 13 height 11
radio input "true"
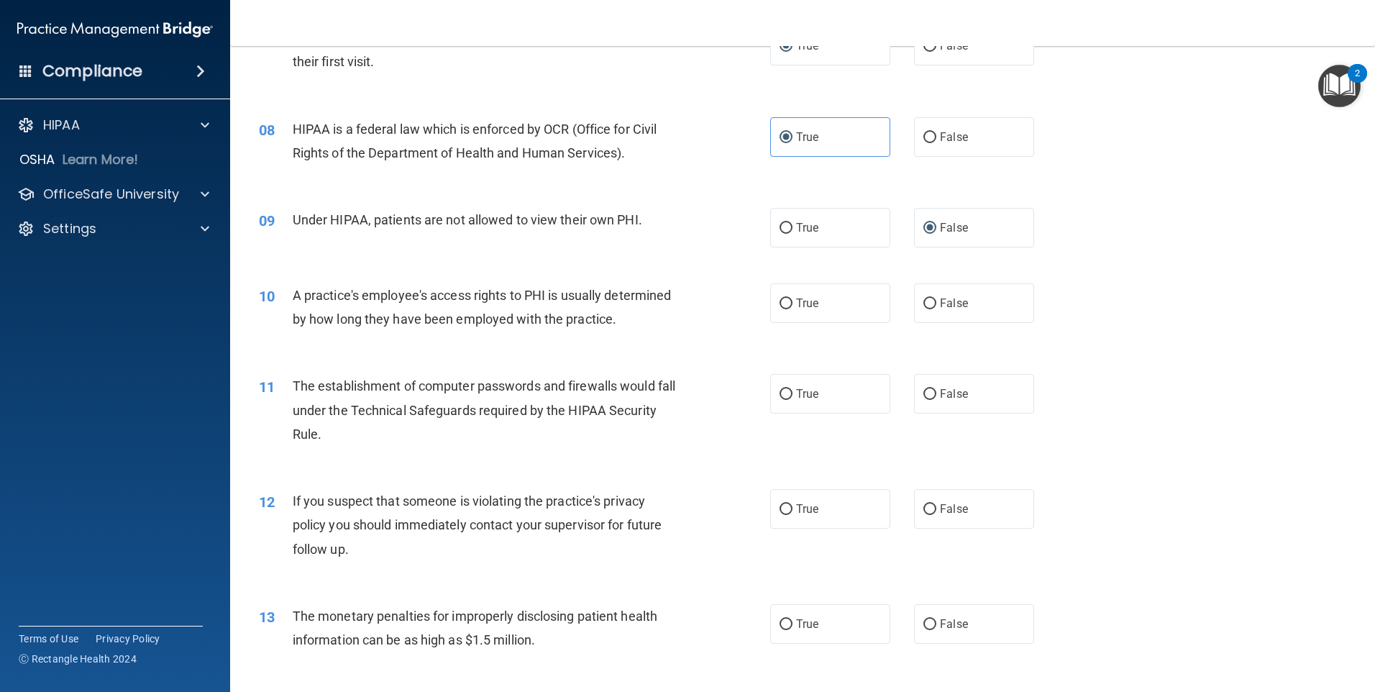
scroll to position [791, 0]
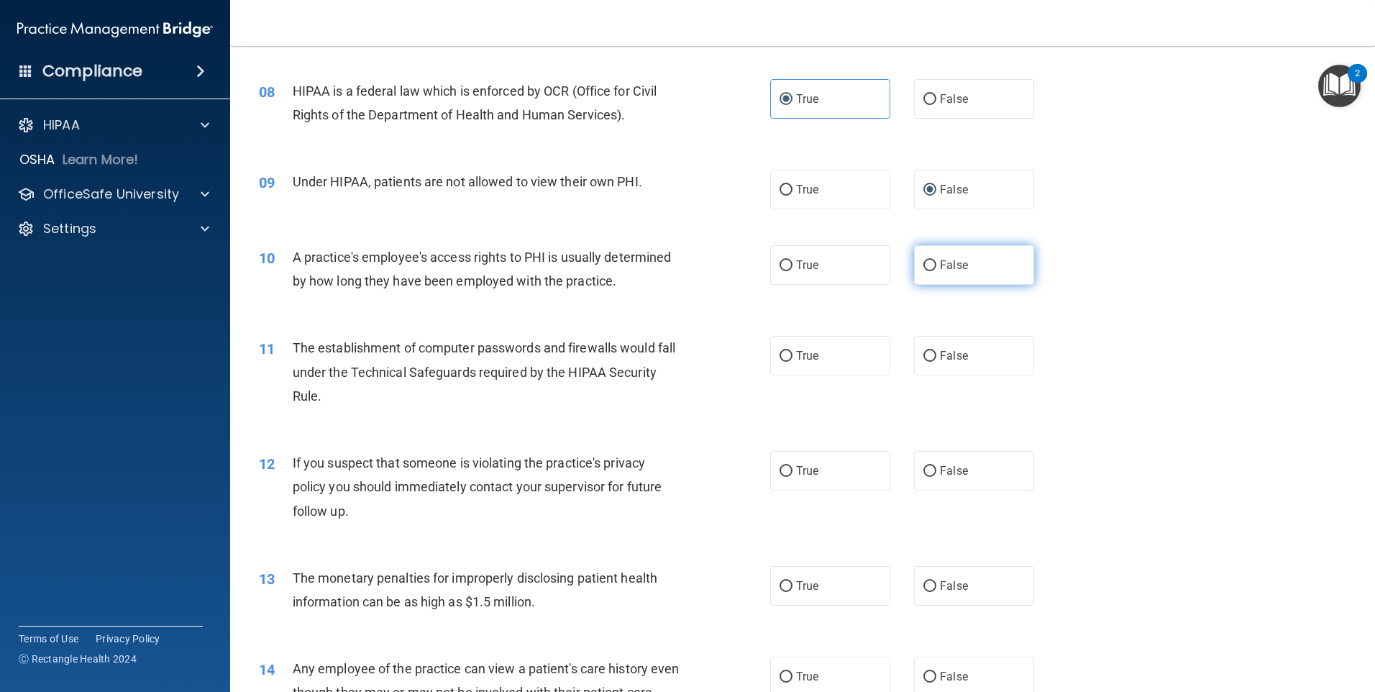
click at [924, 260] on input "False" at bounding box center [930, 265] width 13 height 11
radio input "true"
click at [781, 355] on input "True" at bounding box center [786, 356] width 13 height 11
radio input "true"
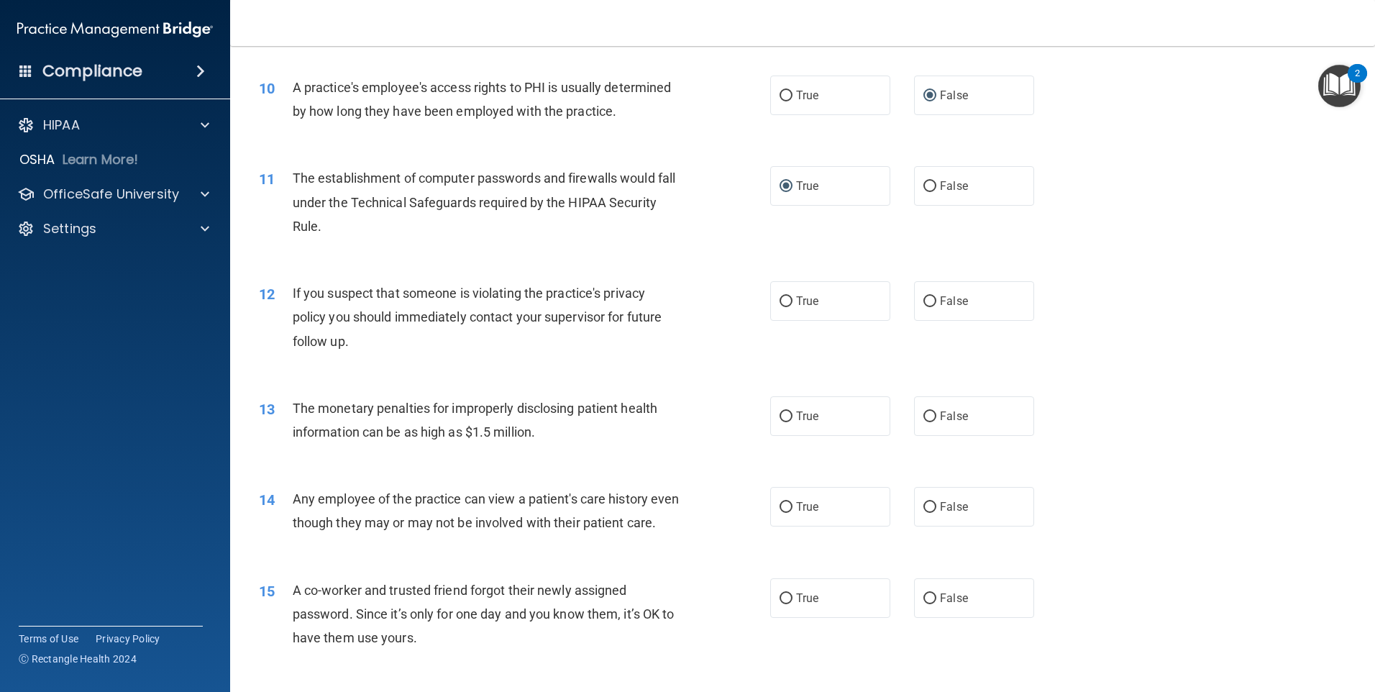
scroll to position [1007, 0]
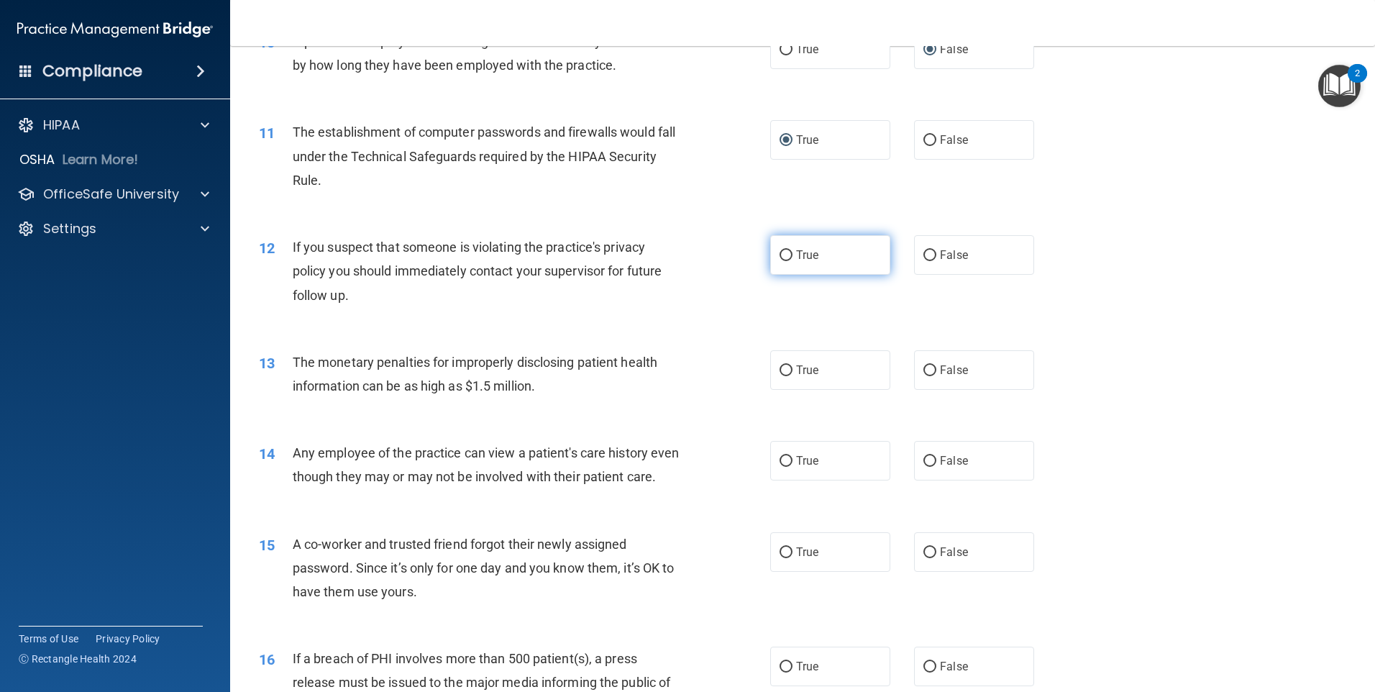
click at [783, 253] on input "True" at bounding box center [786, 255] width 13 height 11
radio input "true"
click at [783, 365] on input "True" at bounding box center [786, 370] width 13 height 11
radio input "true"
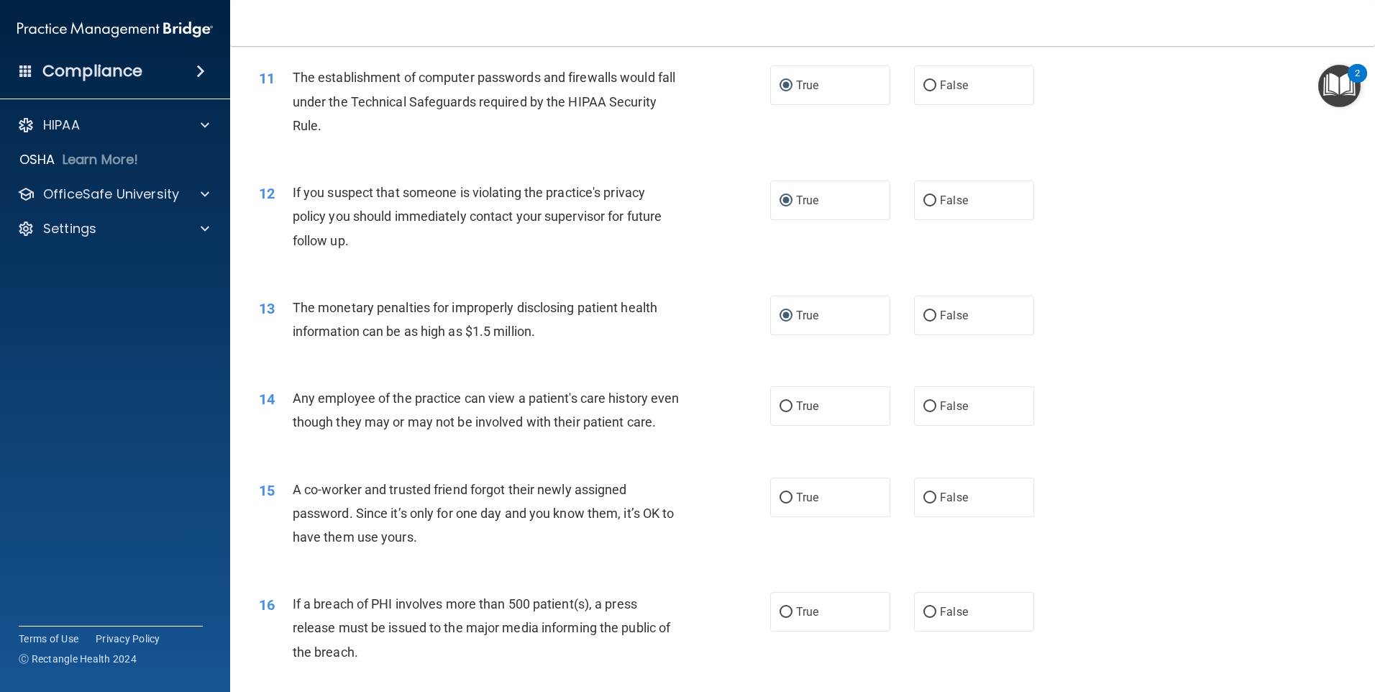
scroll to position [1295, 0]
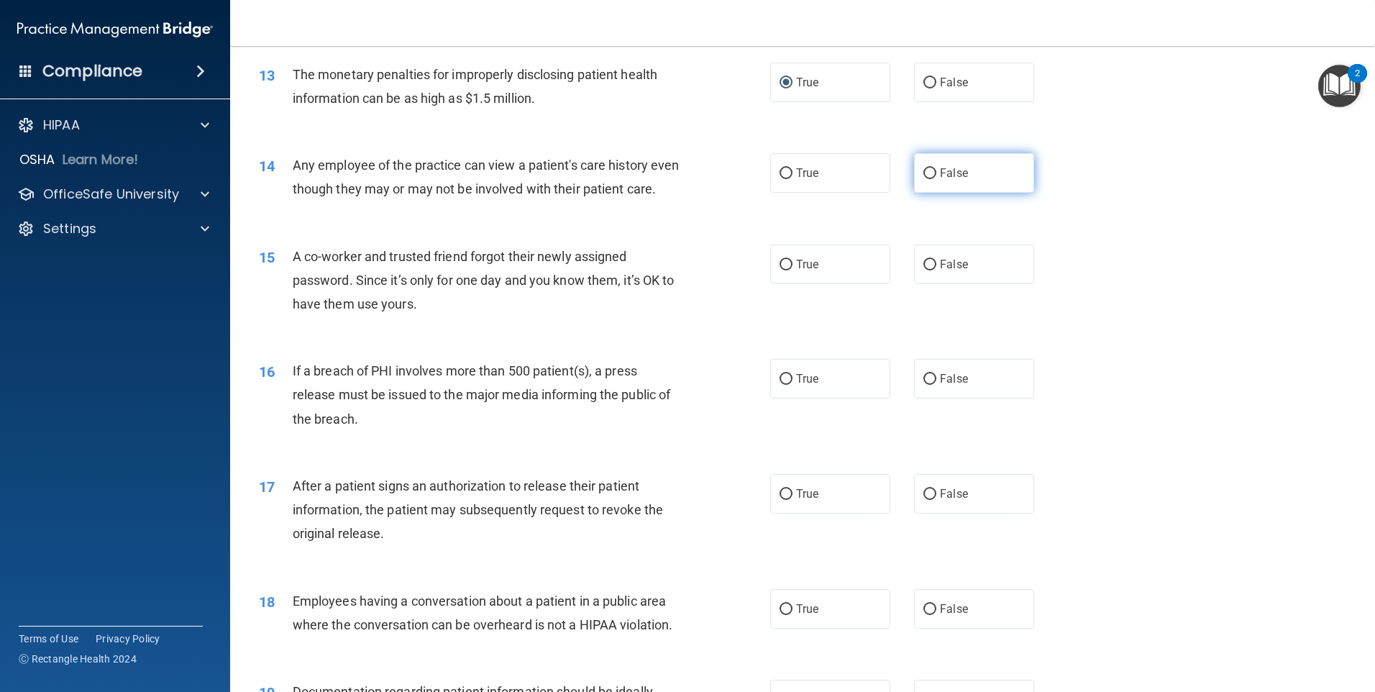
click at [925, 168] on input "False" at bounding box center [930, 173] width 13 height 11
radio input "true"
click at [927, 270] on input "False" at bounding box center [930, 265] width 13 height 11
radio input "true"
click at [784, 385] on input "True" at bounding box center [786, 379] width 13 height 11
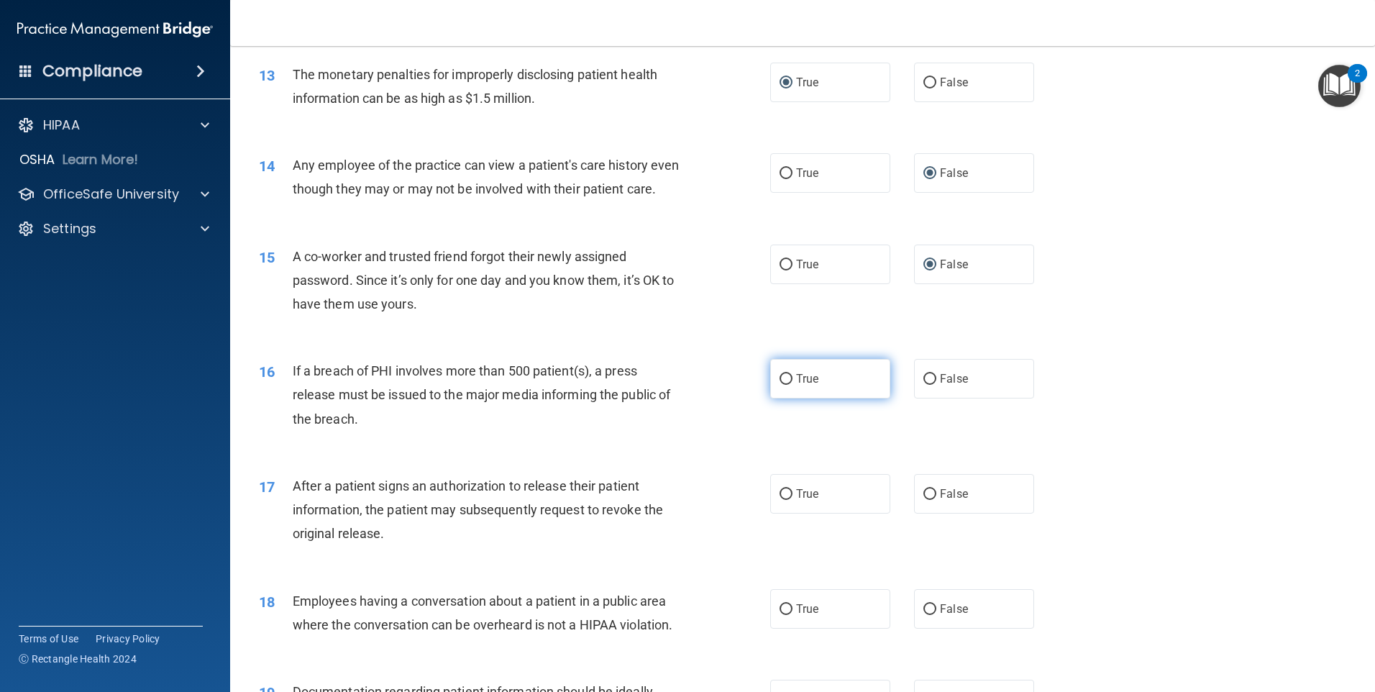
radio input "true"
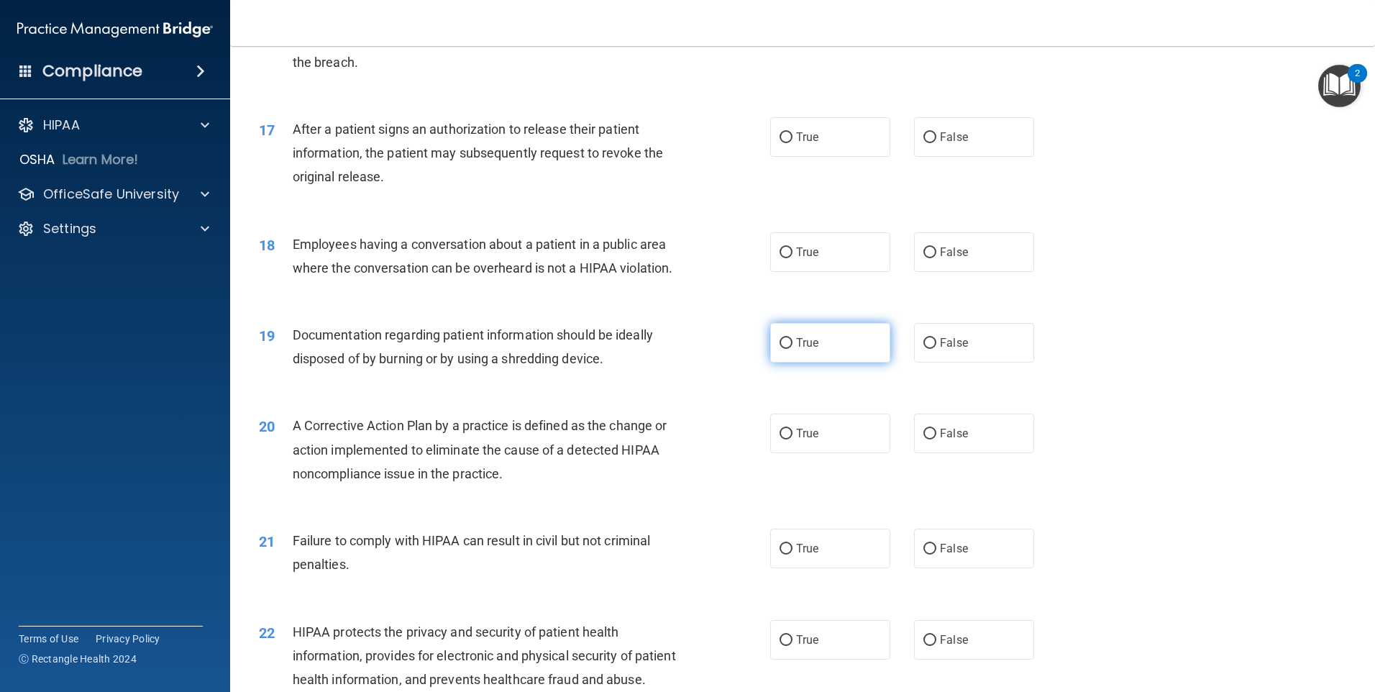
scroll to position [1654, 0]
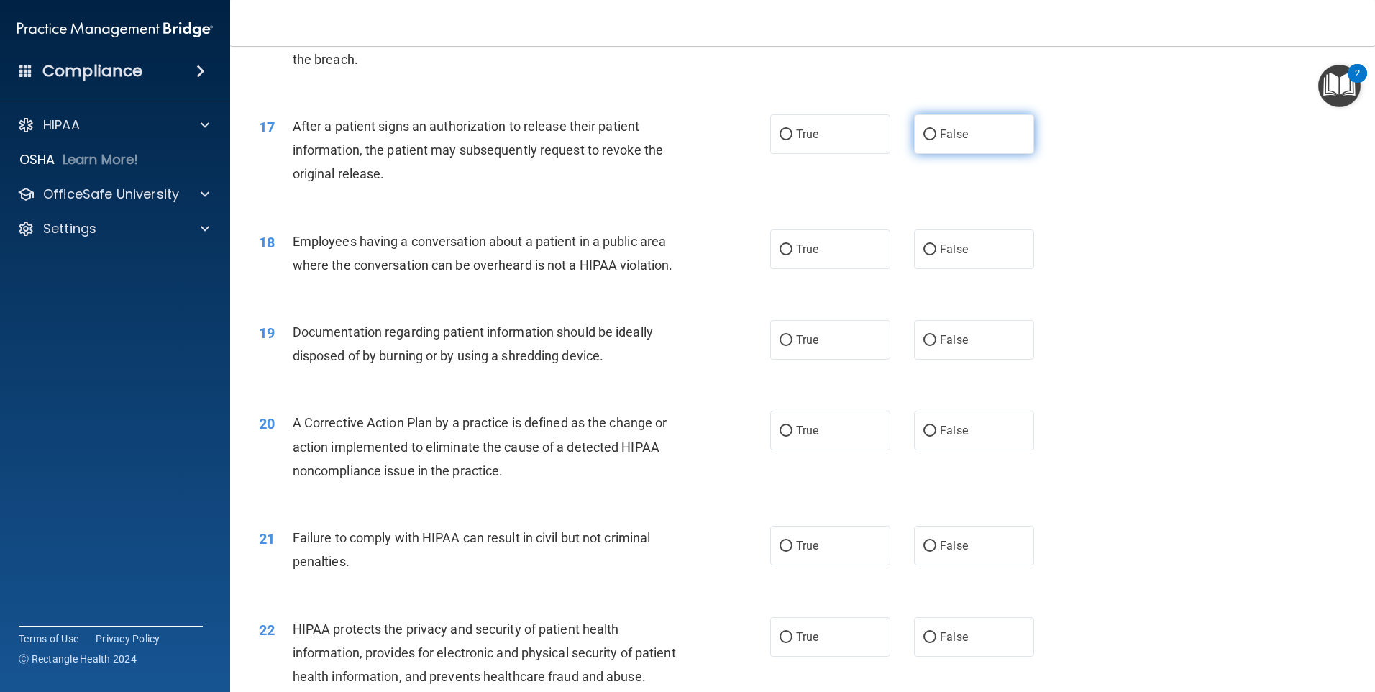
click at [932, 154] on label "False" at bounding box center [974, 134] width 120 height 40
click at [932, 140] on input "False" at bounding box center [930, 134] width 13 height 11
radio input "true"
click at [927, 255] on input "False" at bounding box center [930, 250] width 13 height 11
radio input "true"
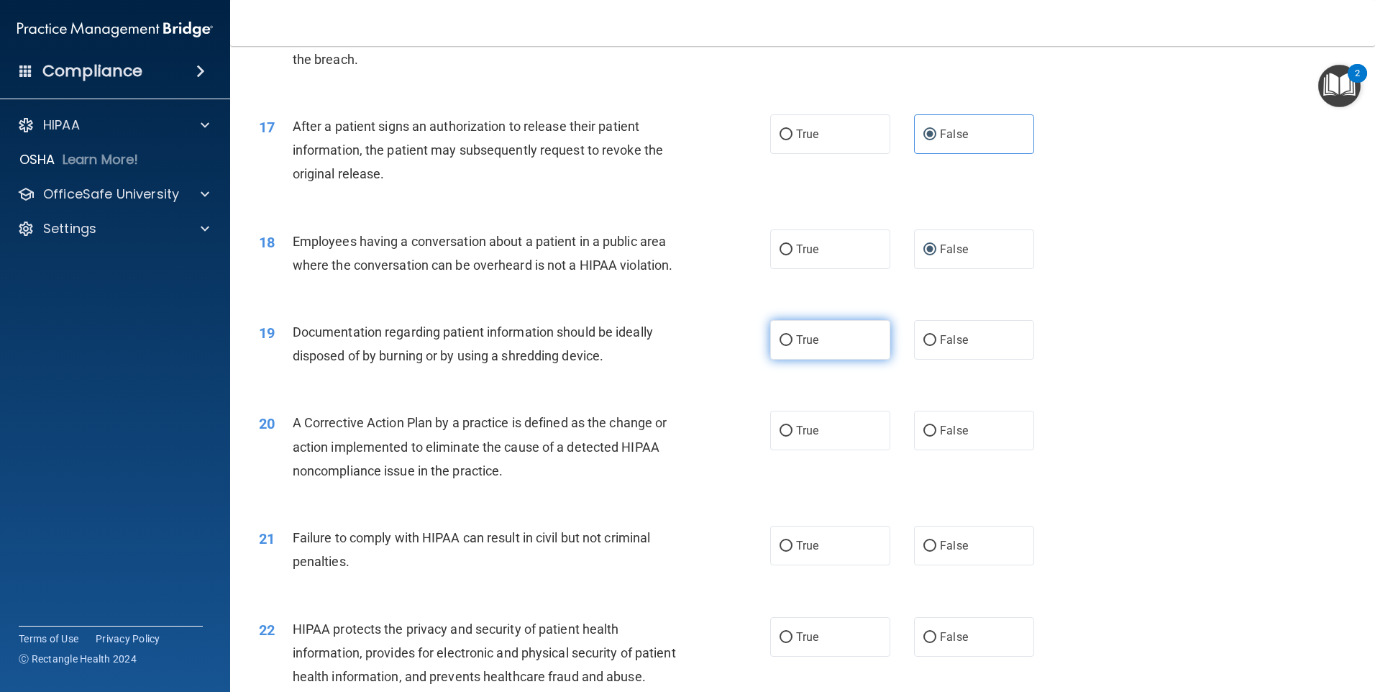
click at [785, 355] on label "True" at bounding box center [830, 340] width 120 height 40
click at [785, 346] on input "True" at bounding box center [786, 340] width 13 height 11
radio input "true"
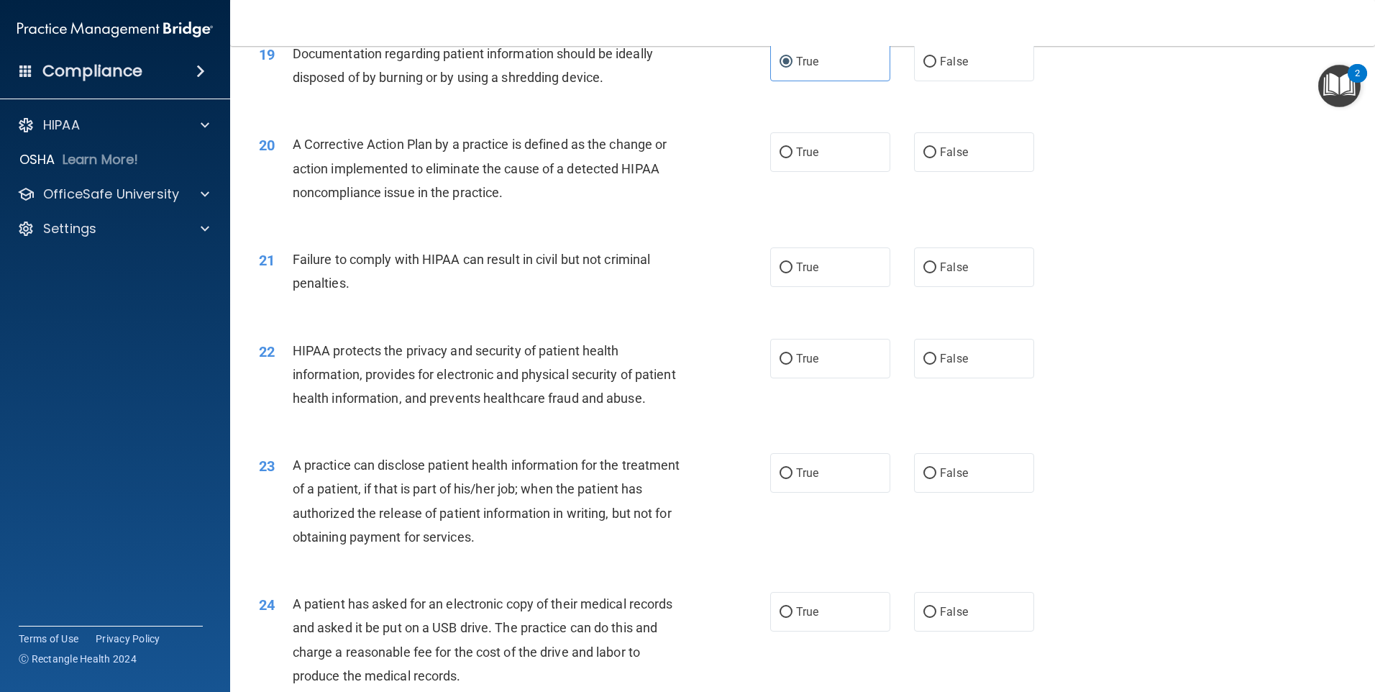
scroll to position [1942, 0]
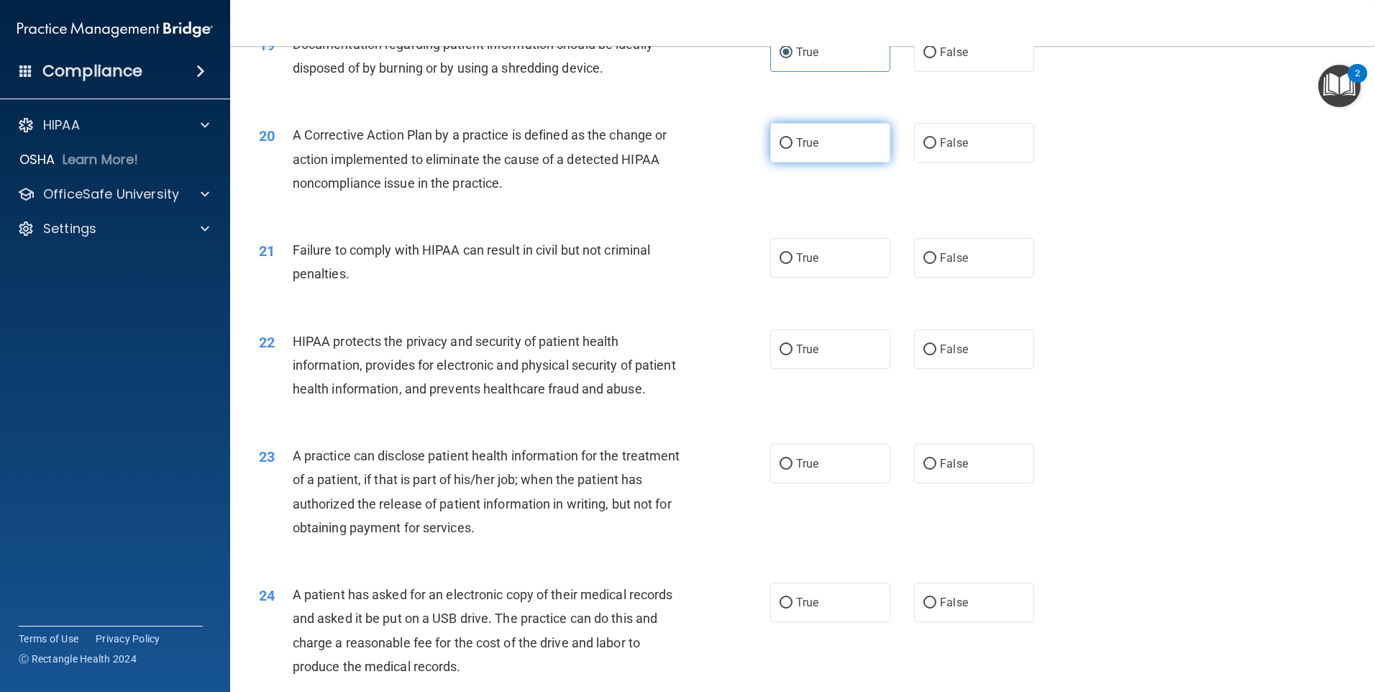
click at [778, 151] on label "True" at bounding box center [830, 143] width 120 height 40
click at [780, 149] on input "True" at bounding box center [786, 143] width 13 height 11
radio input "true"
click at [924, 264] on input "False" at bounding box center [930, 258] width 13 height 11
radio input "true"
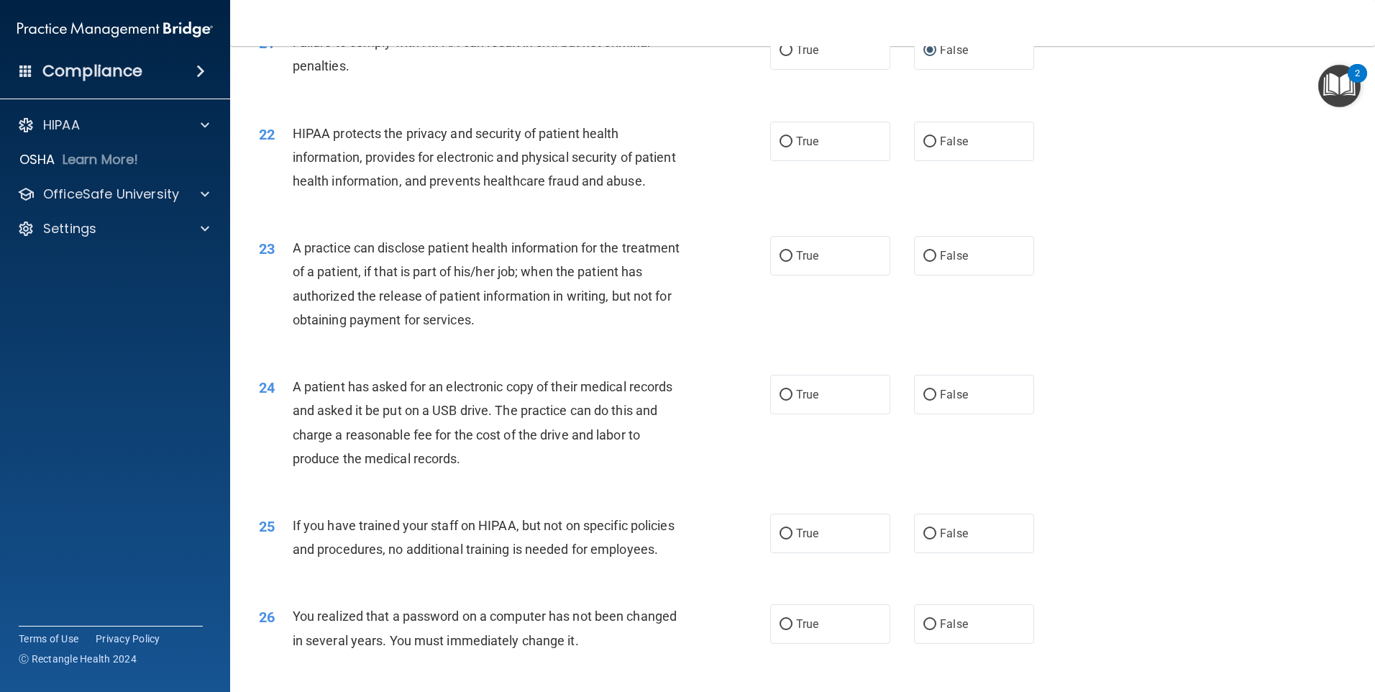
scroll to position [2158, 0]
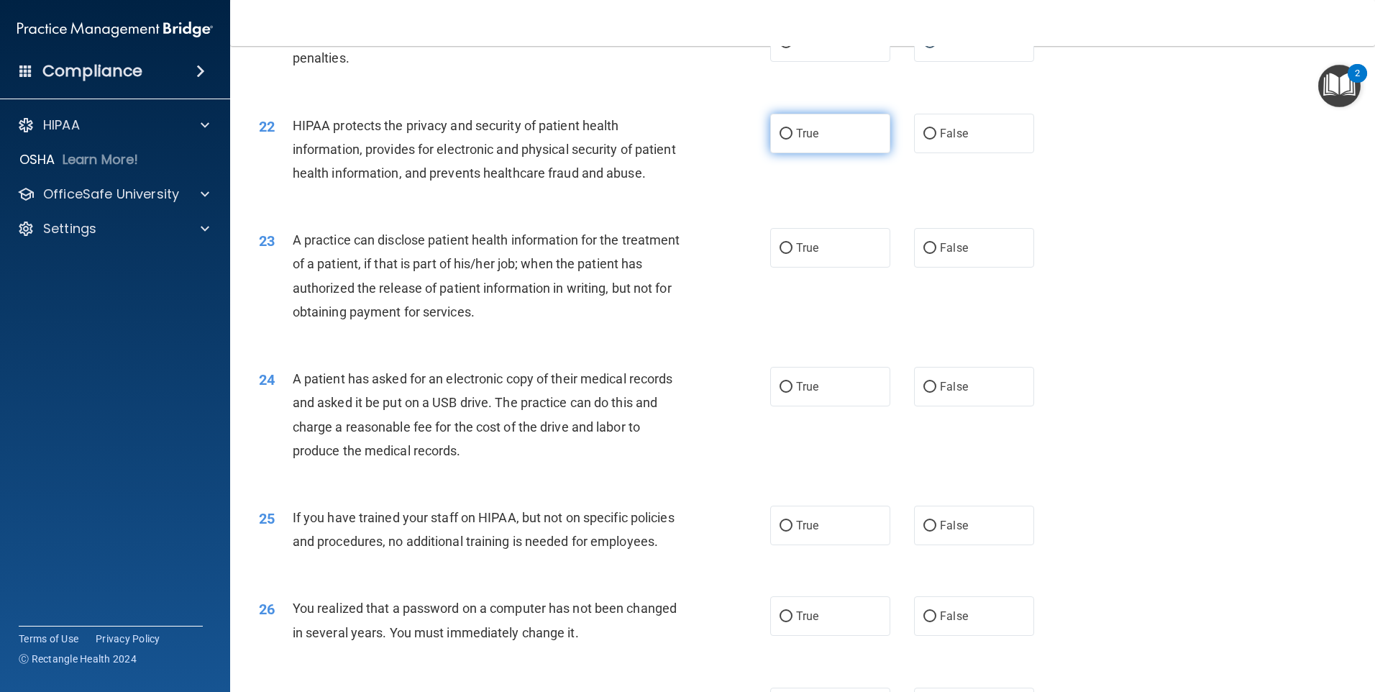
click at [780, 140] on input "True" at bounding box center [786, 134] width 13 height 11
radio input "true"
click at [788, 268] on label "True" at bounding box center [830, 248] width 120 height 40
click at [788, 254] on input "True" at bounding box center [786, 248] width 13 height 11
radio input "true"
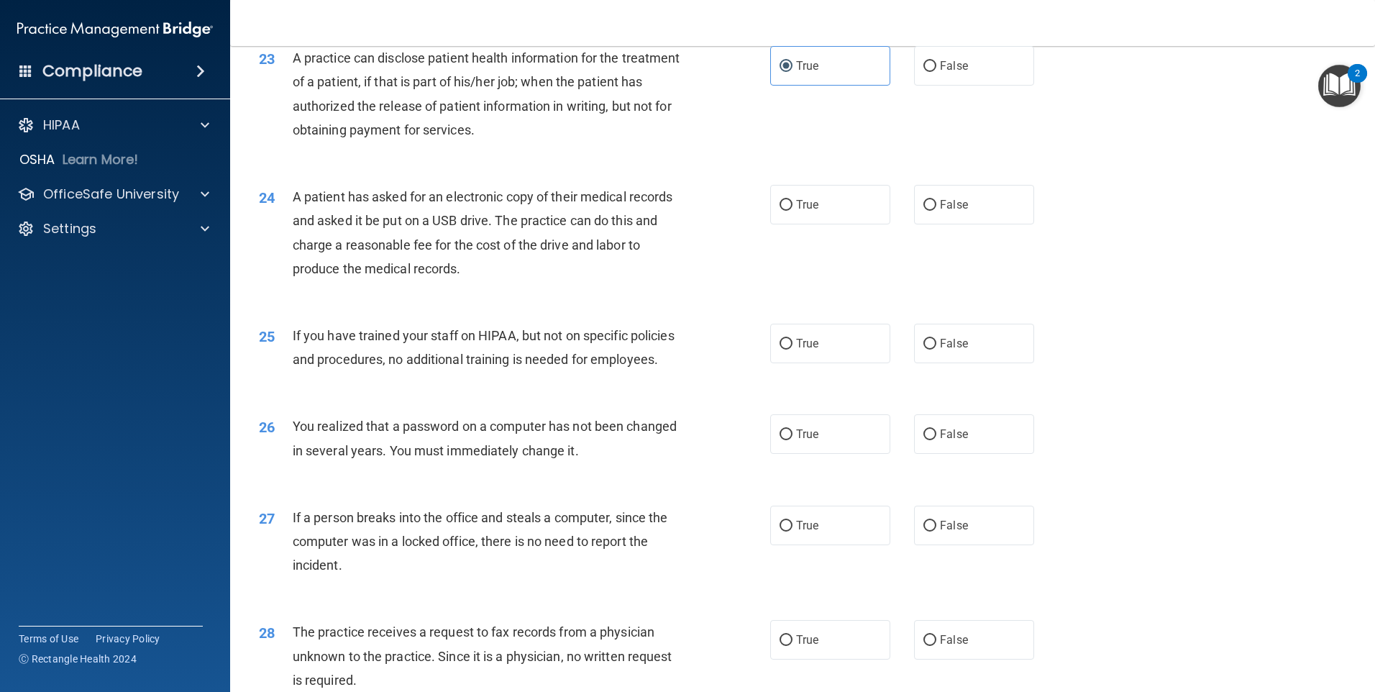
scroll to position [2374, 0]
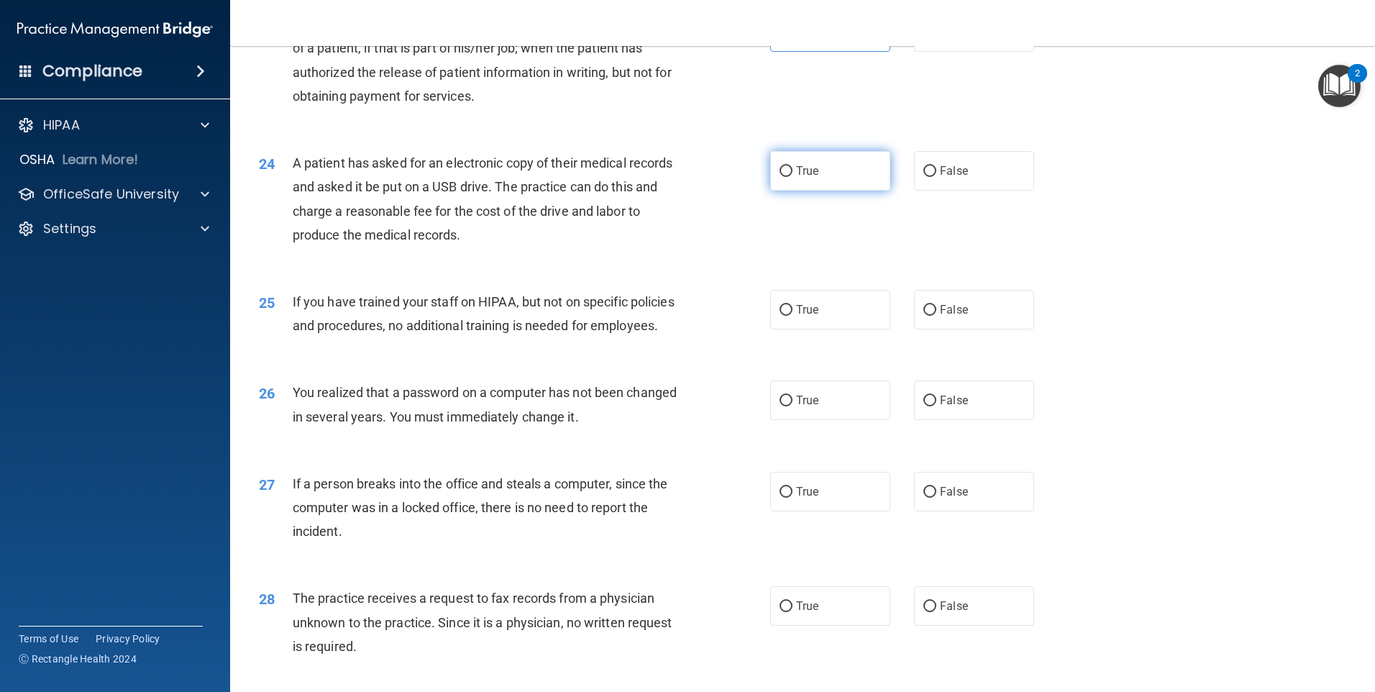
click at [780, 177] on input "True" at bounding box center [786, 171] width 13 height 11
radio input "true"
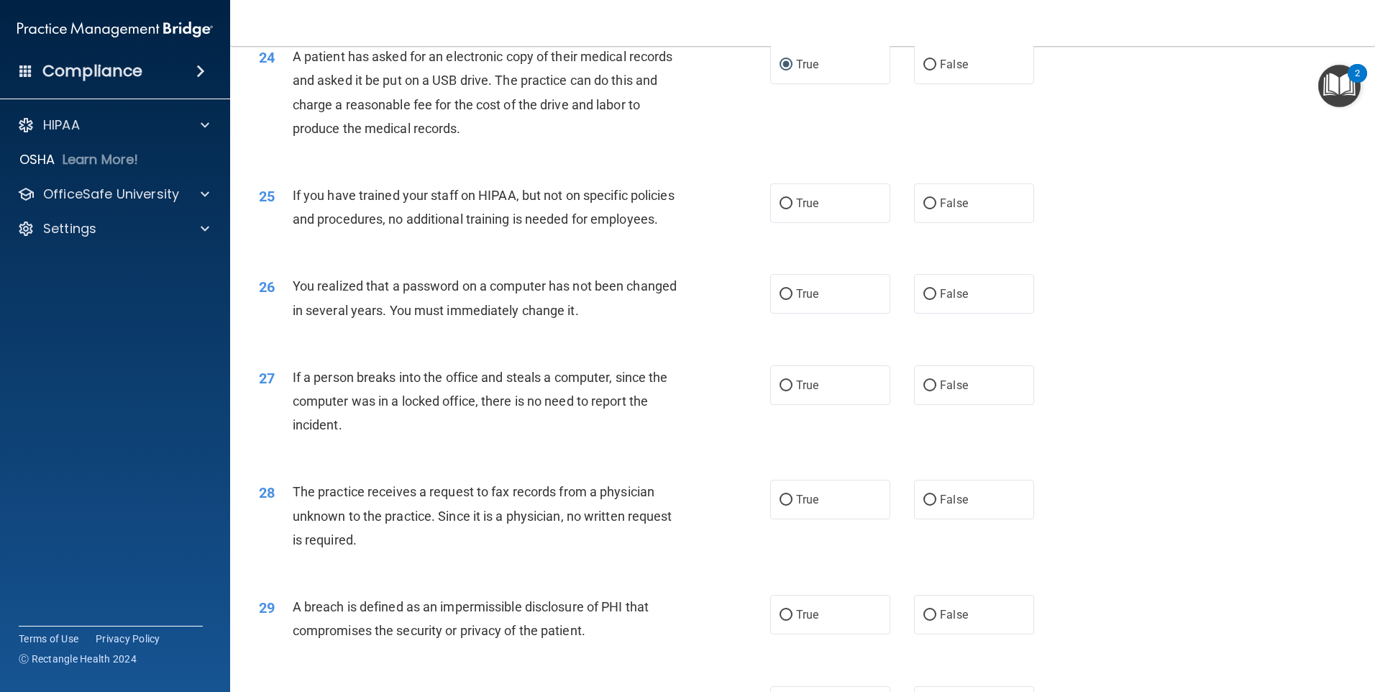
scroll to position [2517, 0]
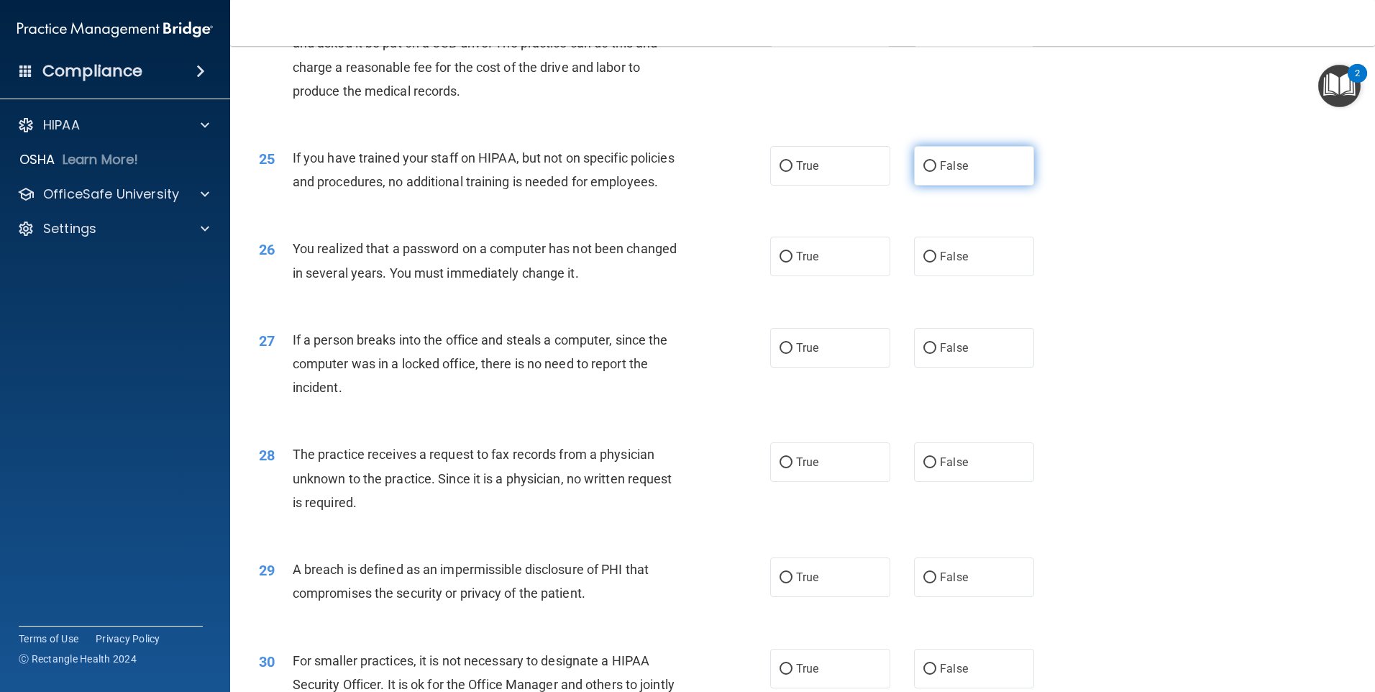
click at [928, 172] on input "False" at bounding box center [930, 166] width 13 height 11
radio input "true"
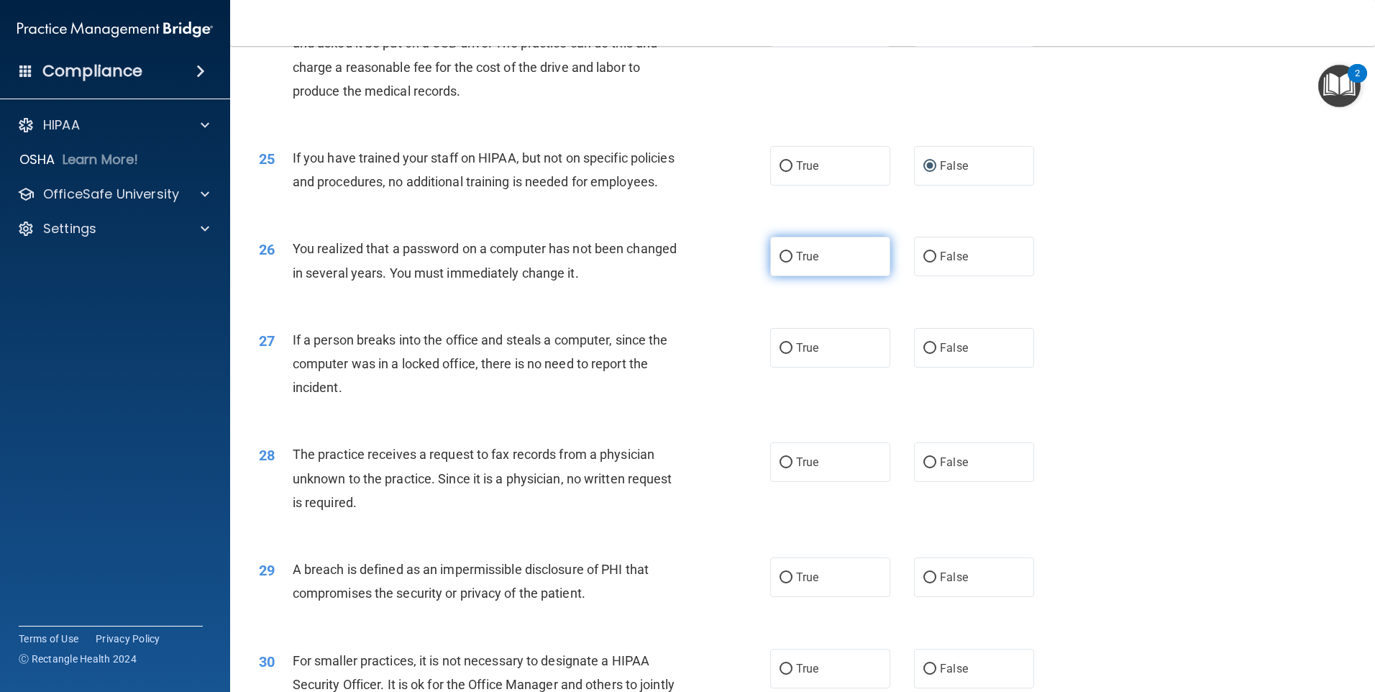
click at [780, 263] on input "True" at bounding box center [786, 257] width 13 height 11
radio input "true"
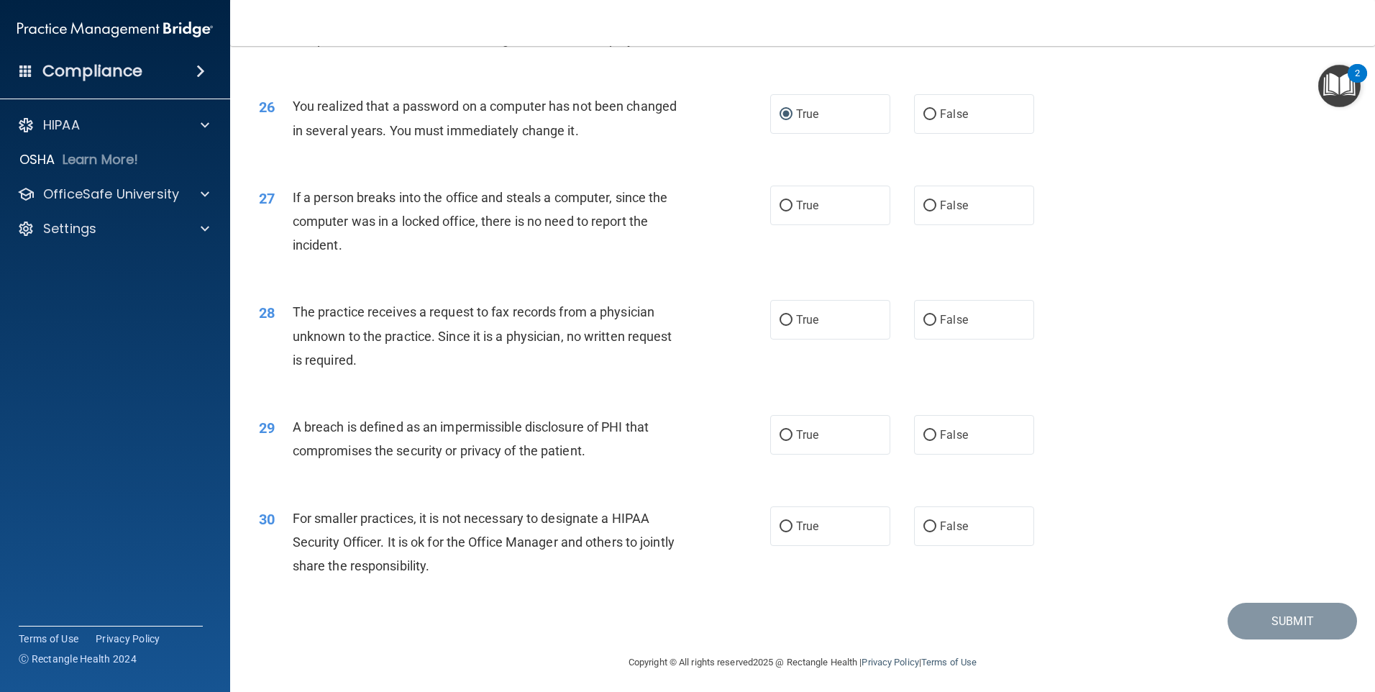
scroll to position [2661, 0]
click at [924, 210] on input "False" at bounding box center [930, 204] width 13 height 11
radio input "true"
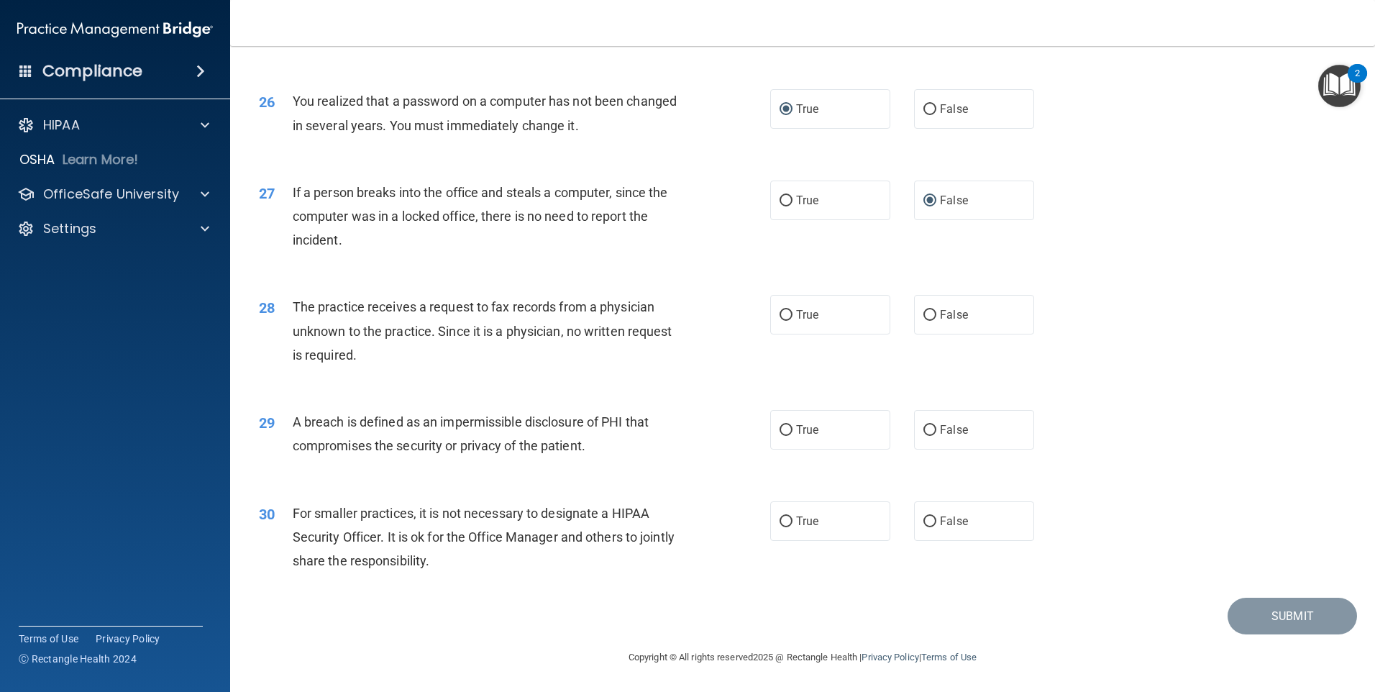
scroll to position [2736, 0]
click at [924, 312] on input "False" at bounding box center [930, 315] width 13 height 11
radio input "true"
click at [780, 429] on input "True" at bounding box center [786, 430] width 13 height 11
radio input "true"
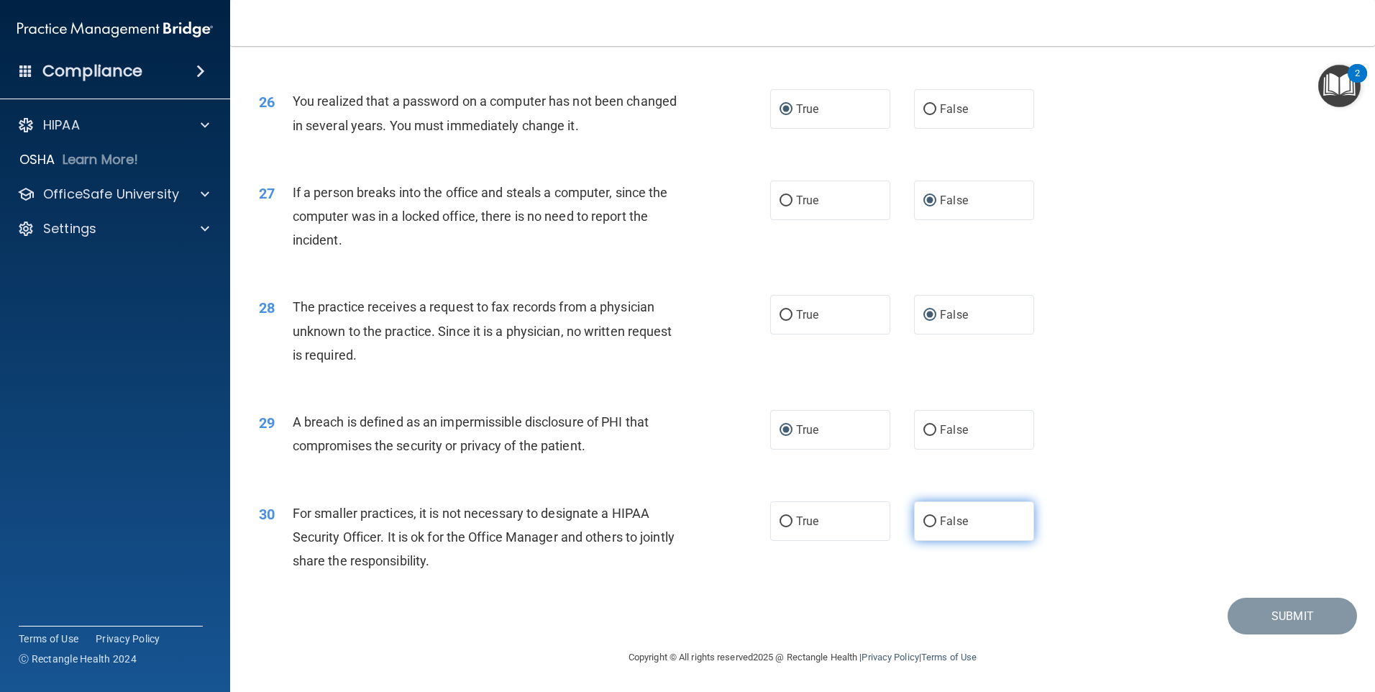
click at [924, 519] on input "False" at bounding box center [930, 521] width 13 height 11
radio input "true"
click at [1272, 615] on button "Submit" at bounding box center [1292, 616] width 129 height 37
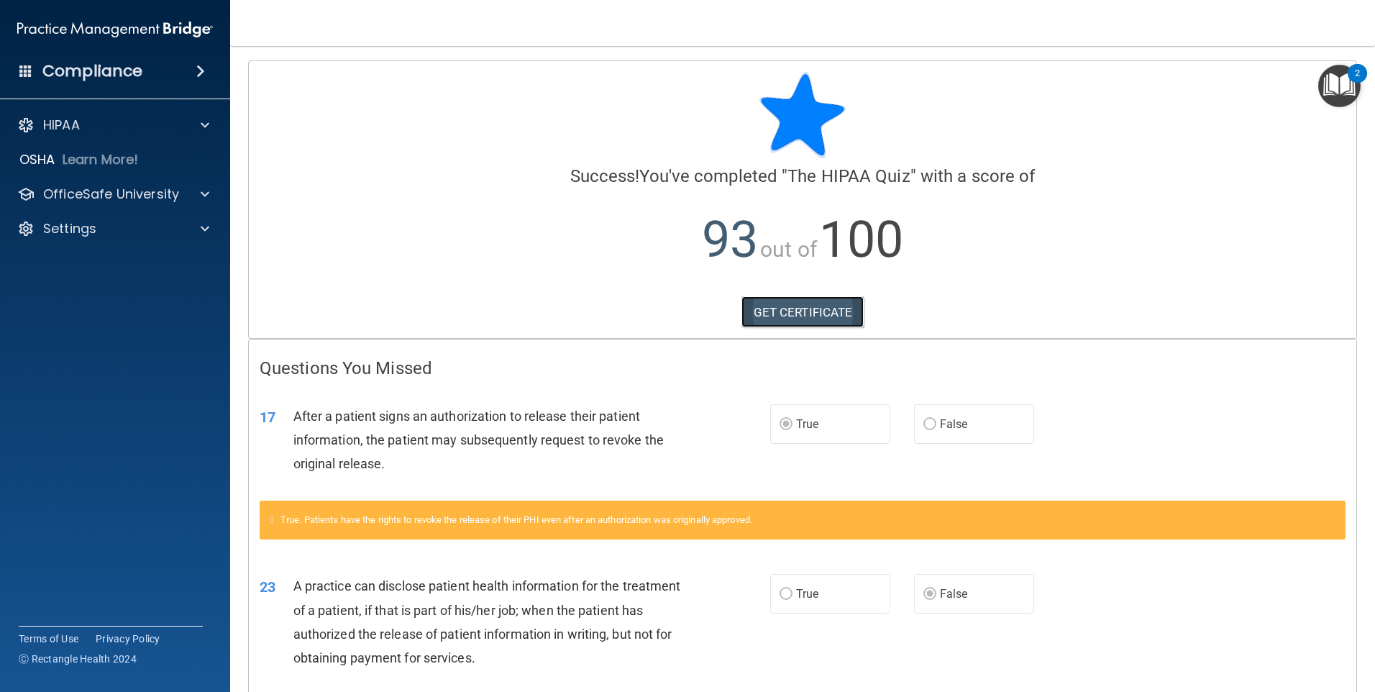
click at [757, 316] on link "GET CERTIFICATE" at bounding box center [803, 312] width 123 height 32
click at [165, 129] on div "HIPAA" at bounding box center [95, 125] width 178 height 17
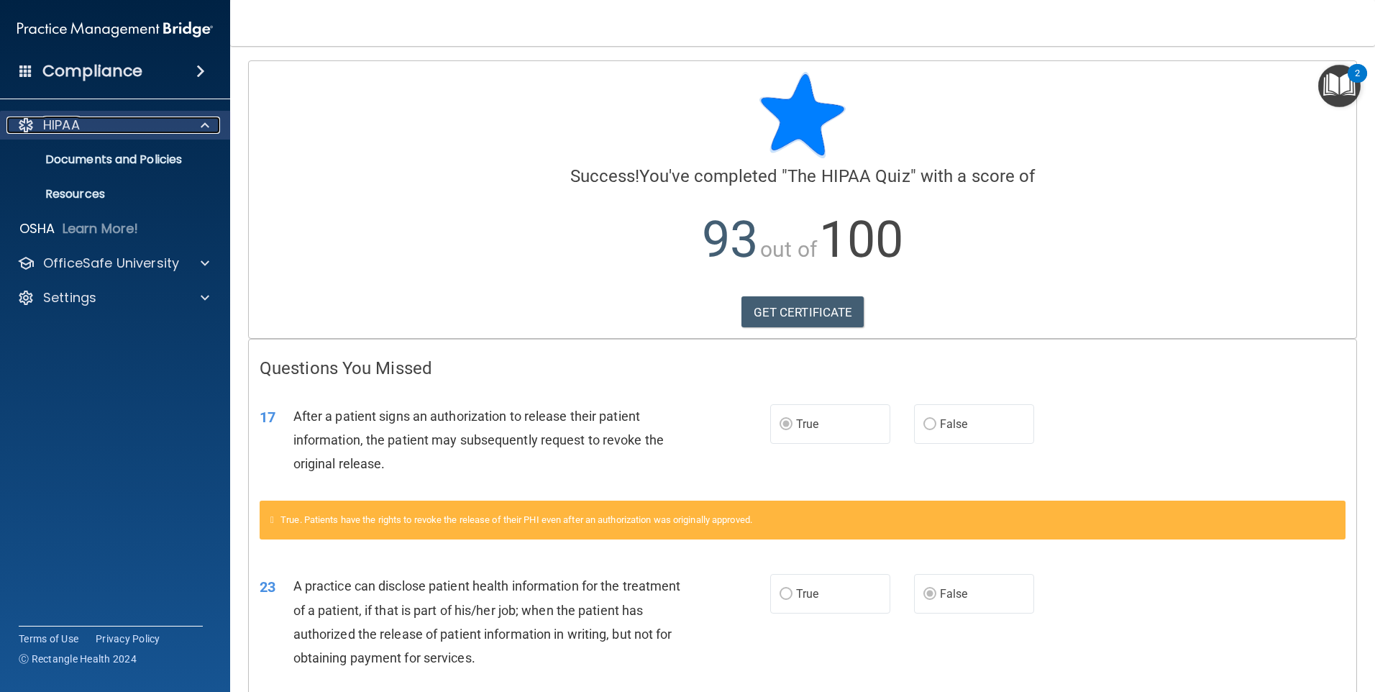
click at [105, 123] on div "HIPAA" at bounding box center [95, 125] width 178 height 17
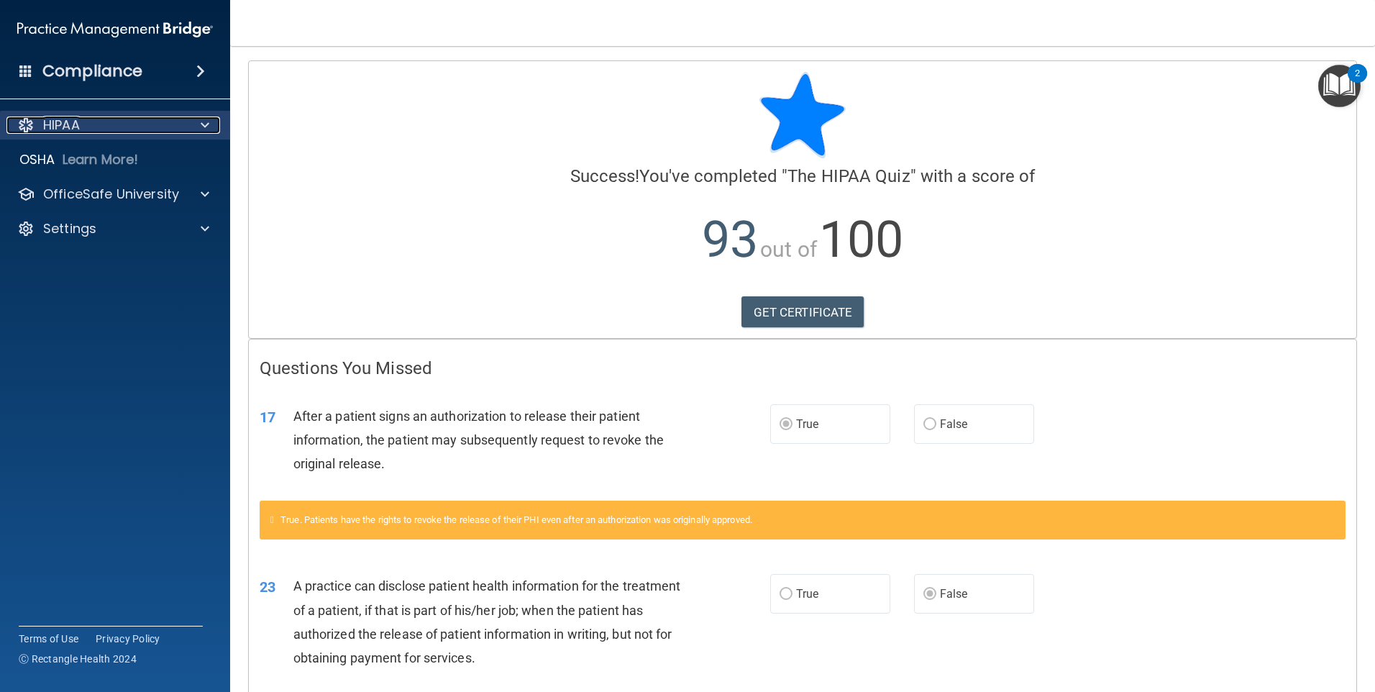
click at [63, 128] on p "HIPAA" at bounding box center [61, 125] width 37 height 17
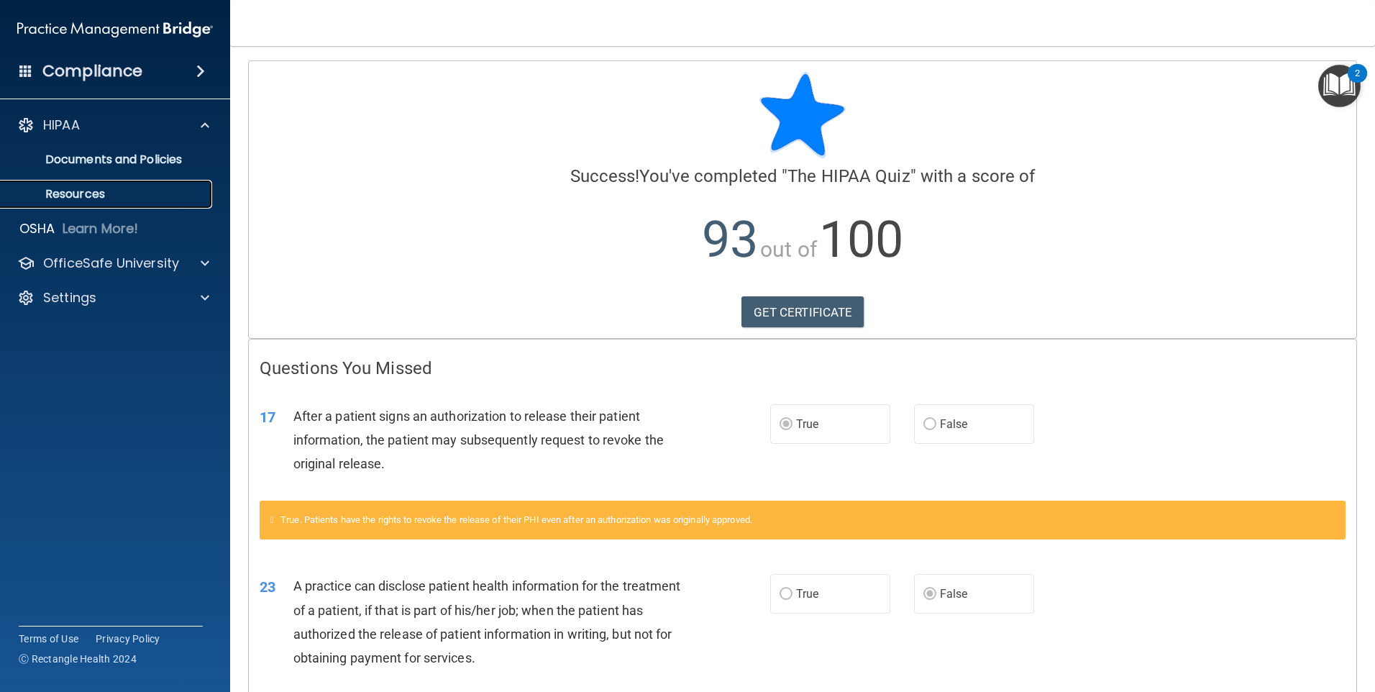
click at [76, 201] on p "Resources" at bounding box center [107, 194] width 196 height 14
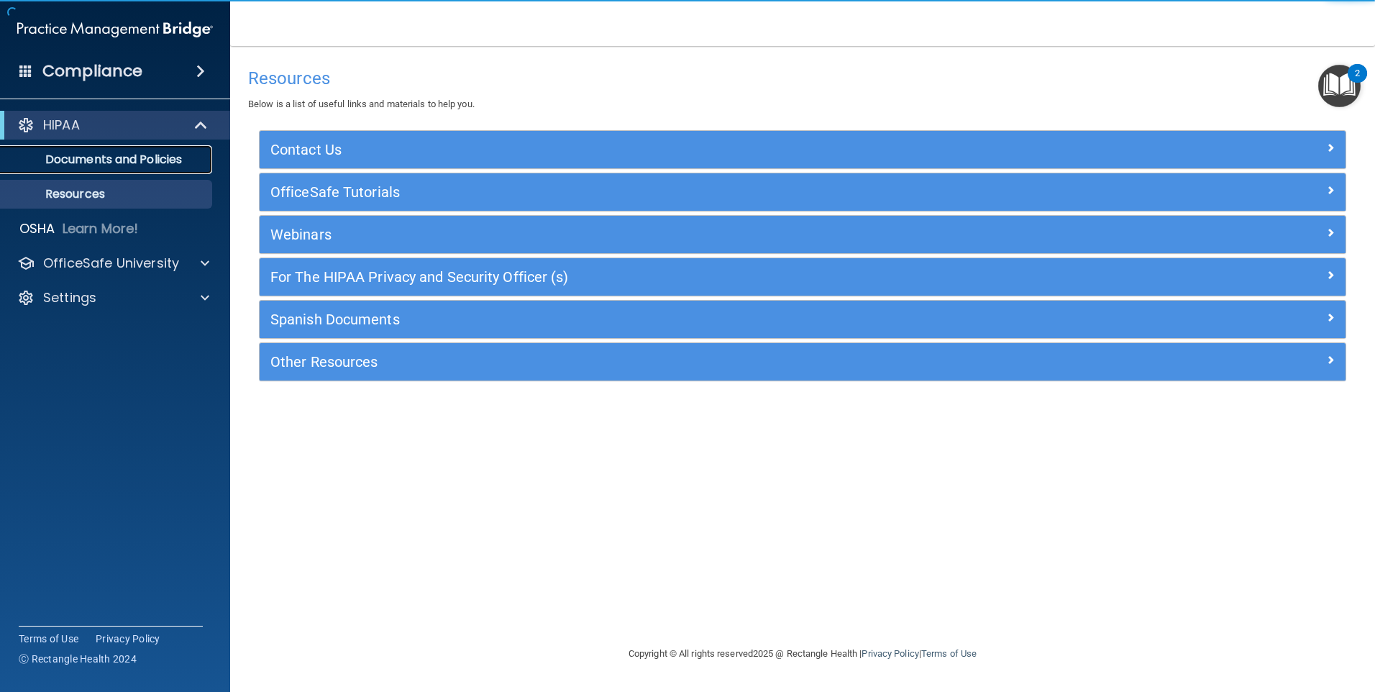
click at [97, 165] on p "Documents and Policies" at bounding box center [107, 159] width 196 height 14
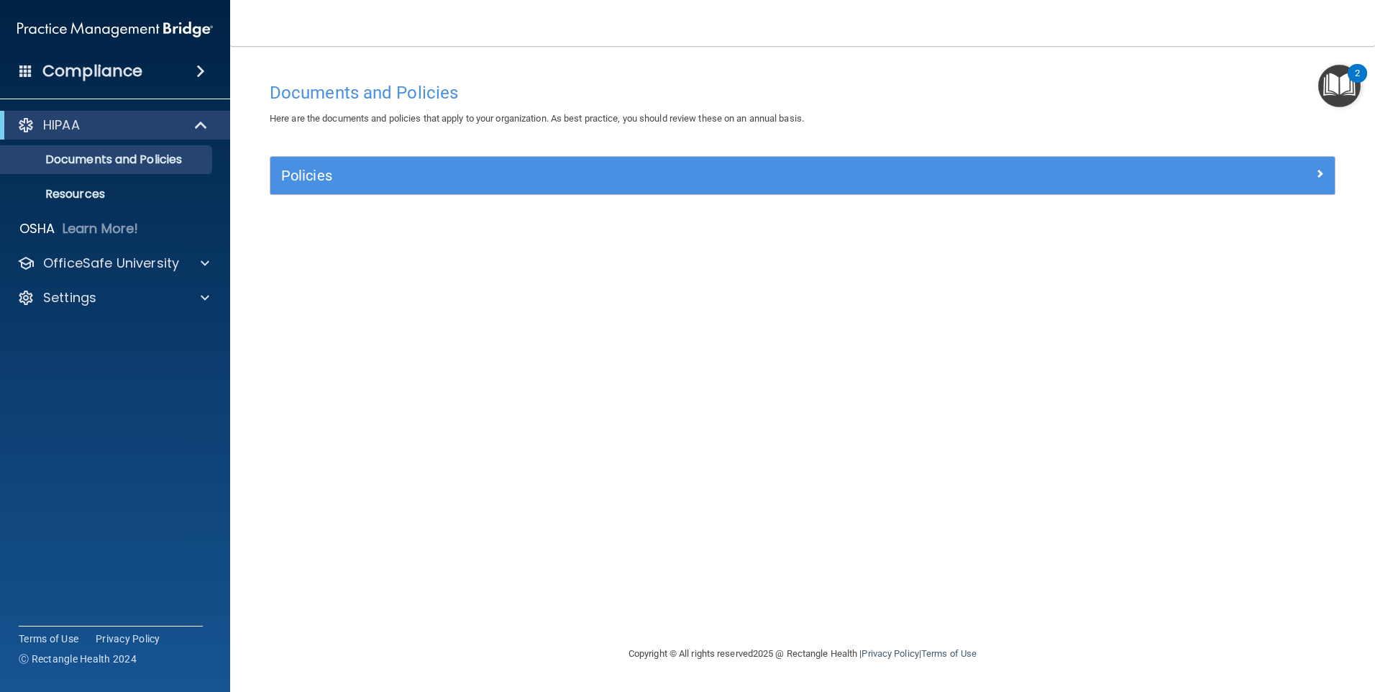
click at [92, 79] on h4 "Compliance" at bounding box center [92, 71] width 100 height 20
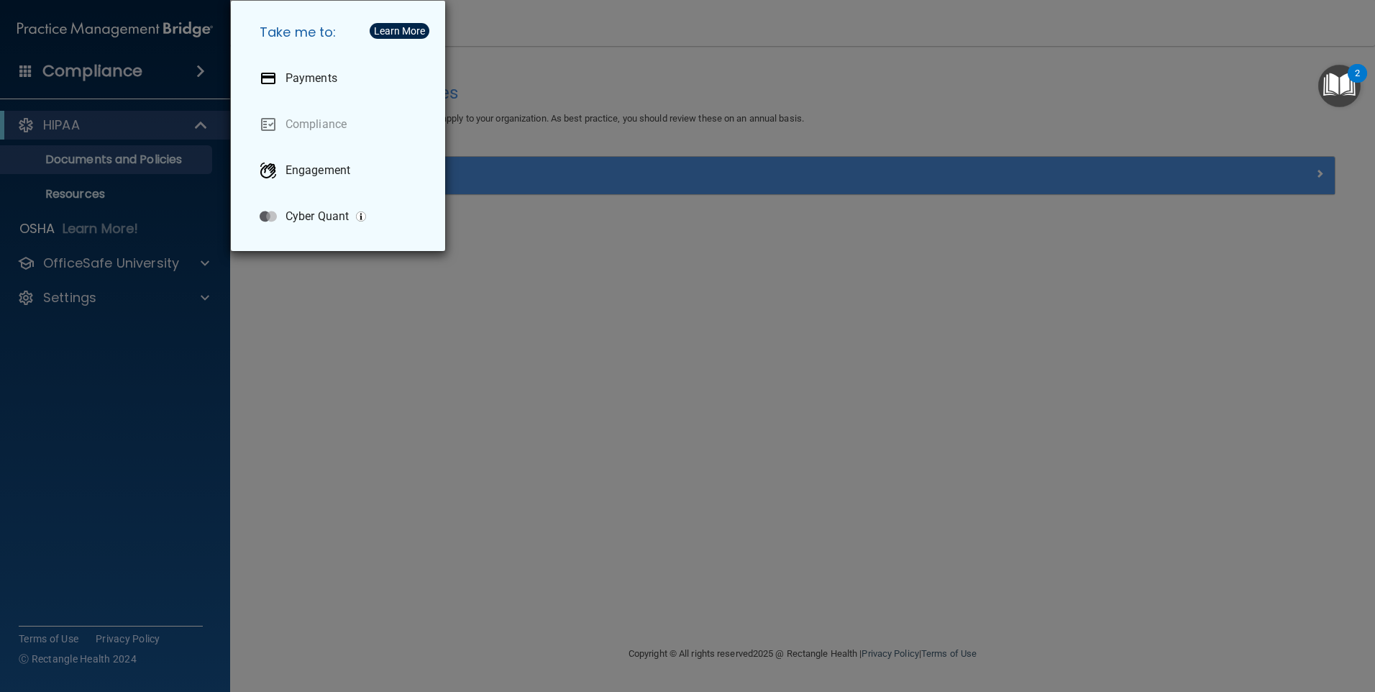
click at [92, 79] on div "Take me to: Payments Compliance Engagement Cyber Quant" at bounding box center [687, 346] width 1375 height 692
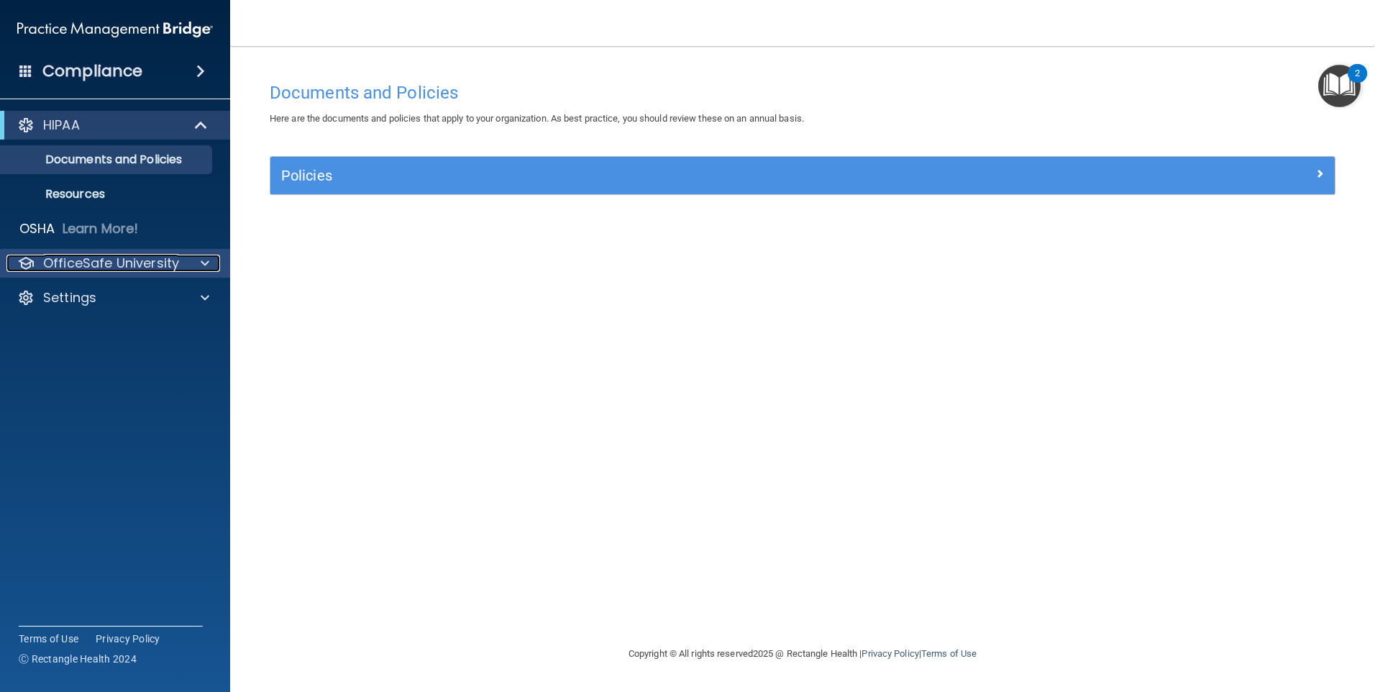
click at [153, 262] on p "OfficeSafe University" at bounding box center [111, 263] width 136 height 17
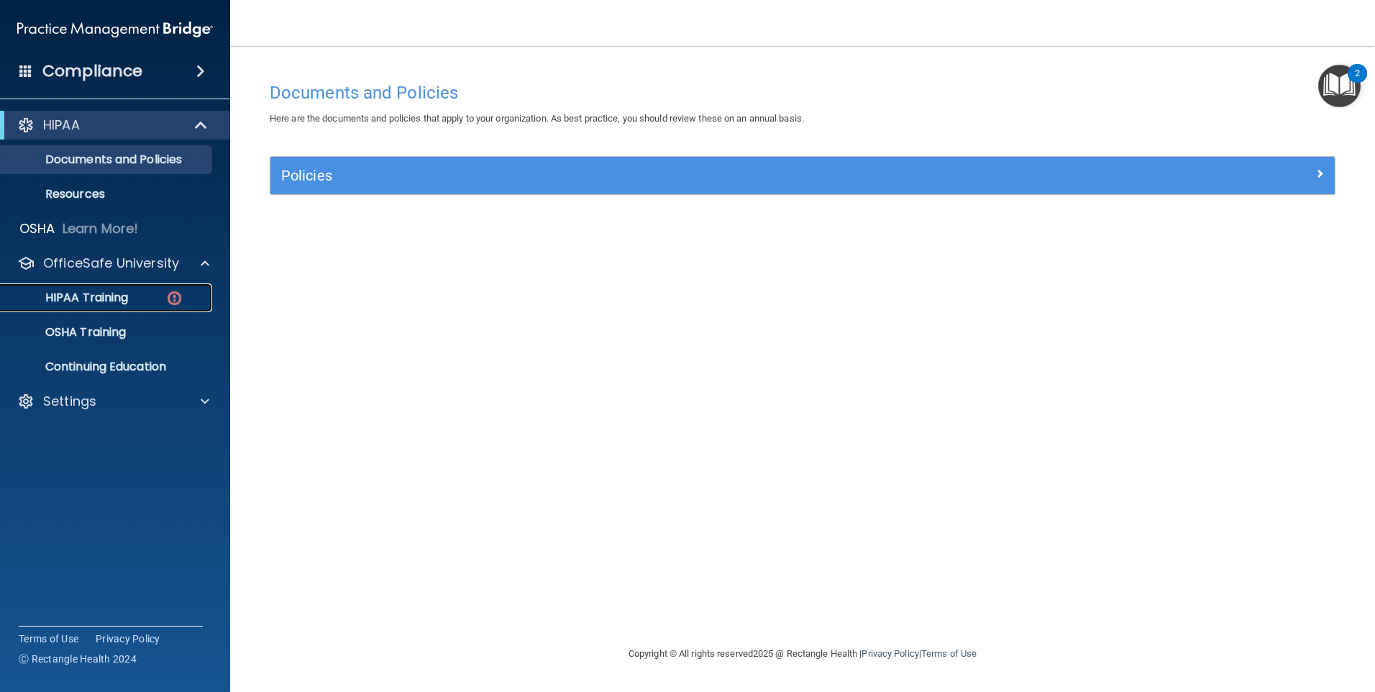
click at [143, 299] on div "HIPAA Training" at bounding box center [107, 298] width 196 height 14
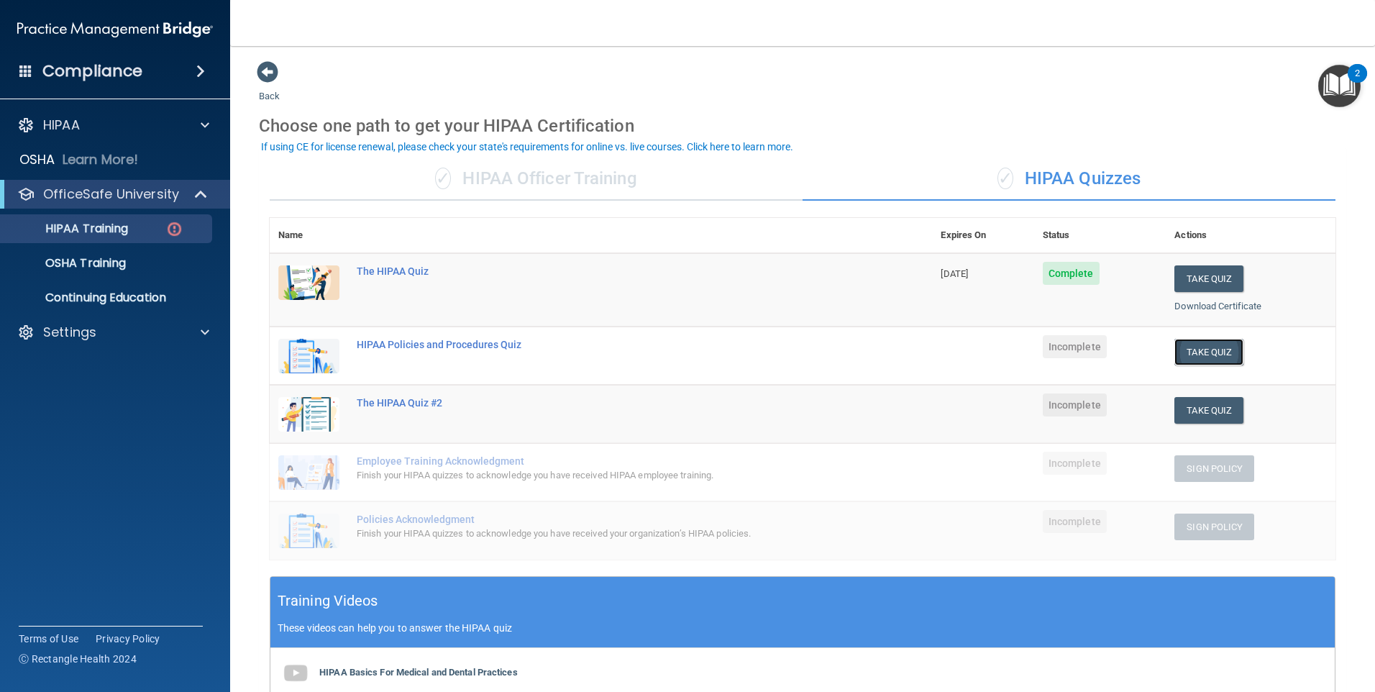
click at [1182, 351] on button "Take Quiz" at bounding box center [1209, 352] width 69 height 27
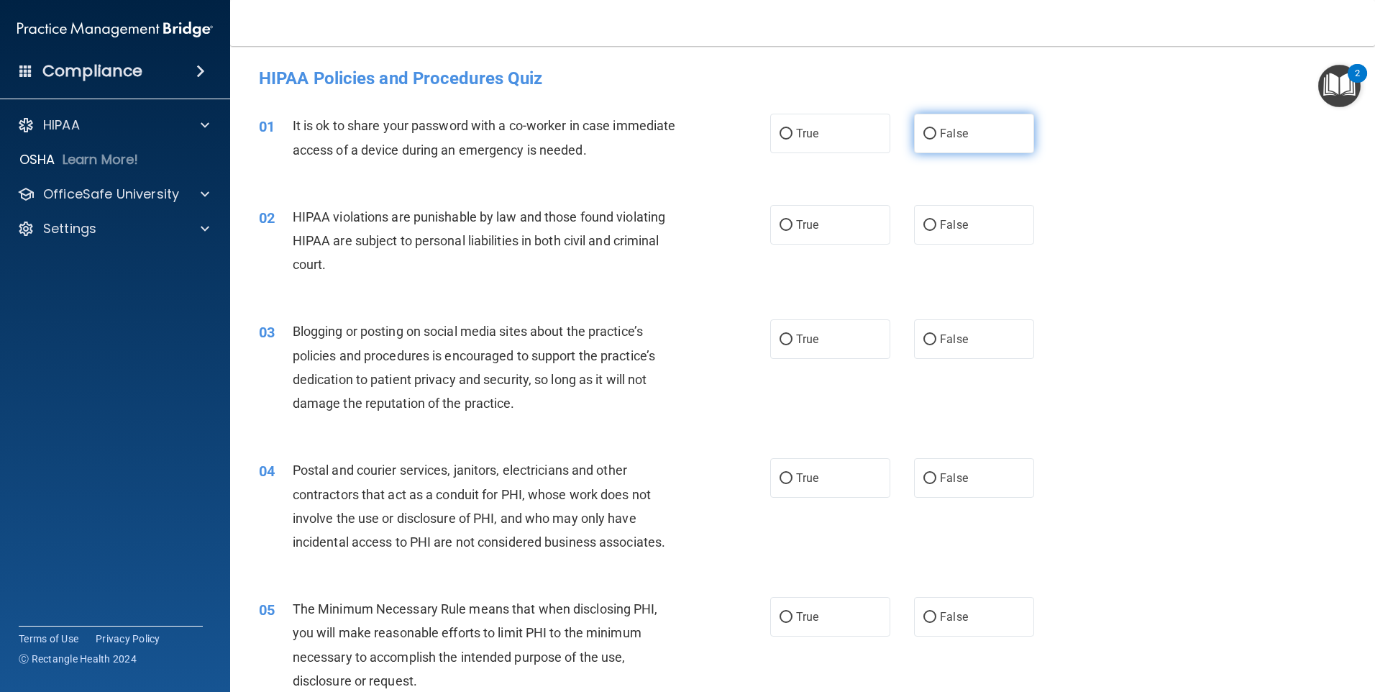
click at [924, 135] on input "False" at bounding box center [930, 134] width 13 height 11
radio input "true"
click at [789, 222] on label "True" at bounding box center [830, 225] width 120 height 40
click at [789, 222] on input "True" at bounding box center [786, 225] width 13 height 11
radio input "true"
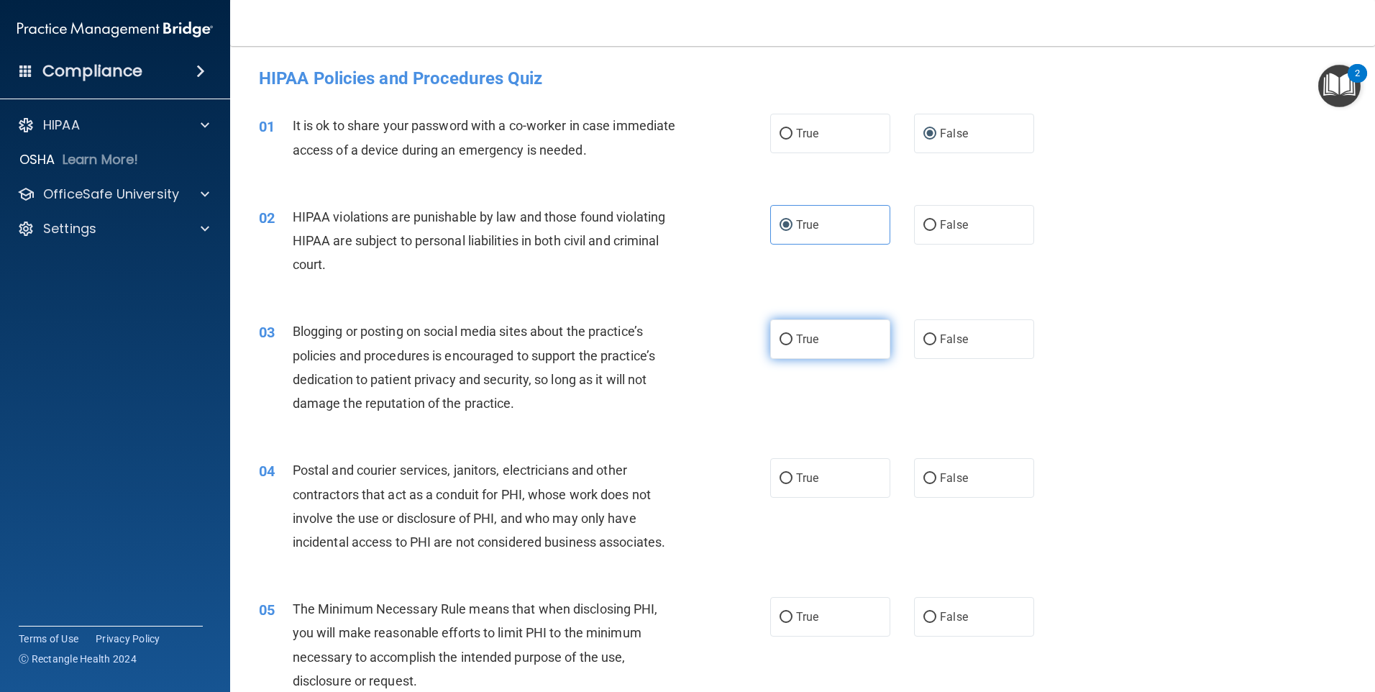
click at [784, 340] on input "True" at bounding box center [786, 339] width 13 height 11
radio input "true"
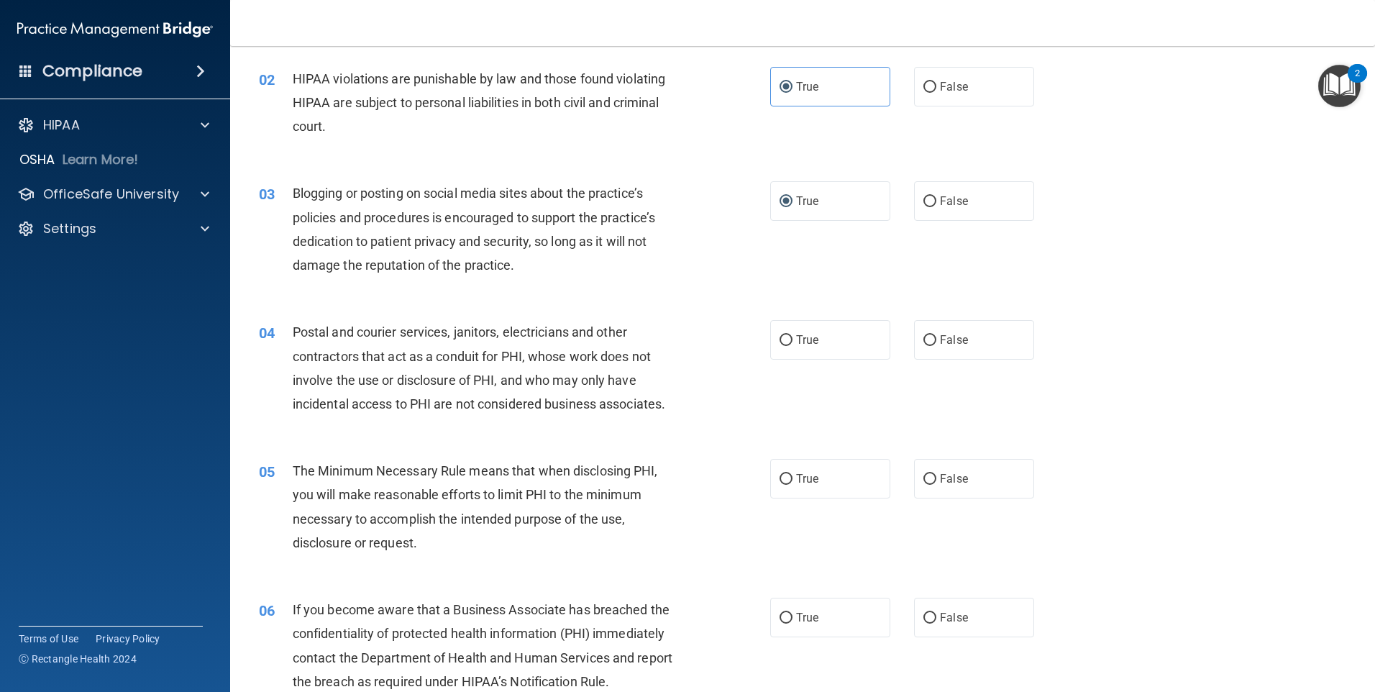
scroll to position [144, 0]
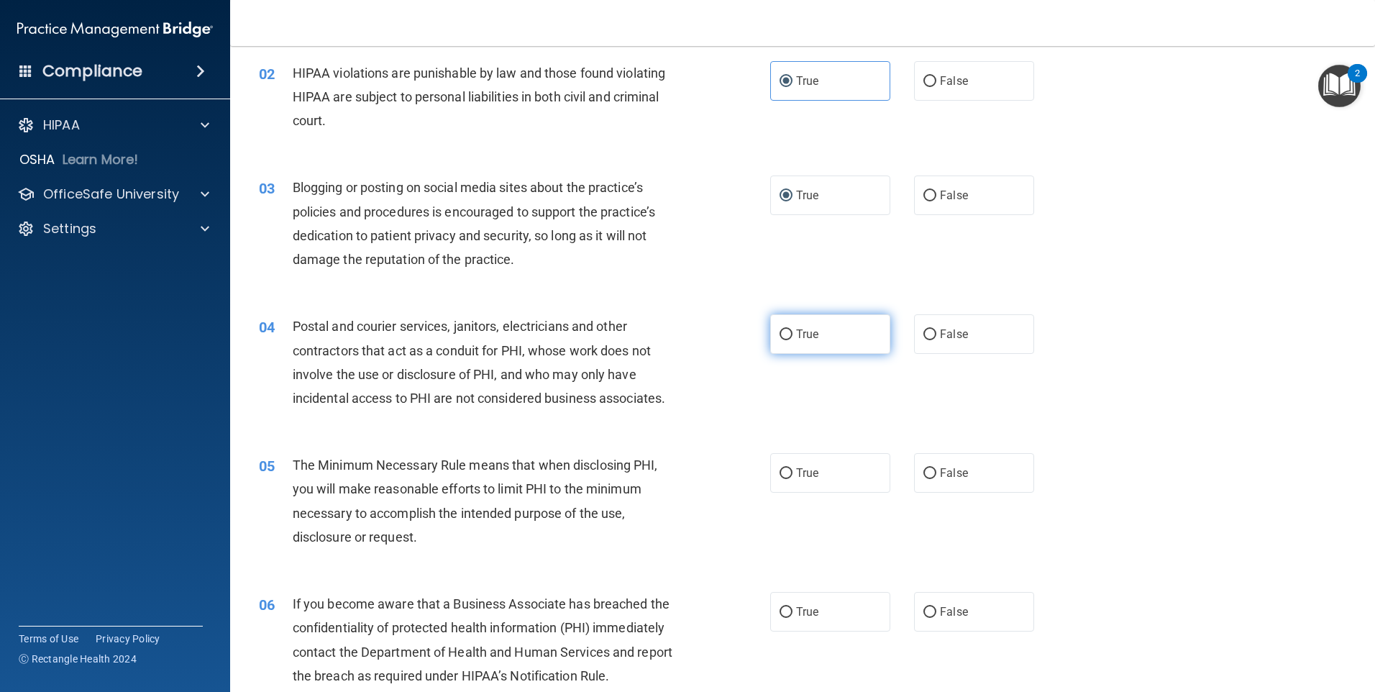
click at [782, 334] on input "True" at bounding box center [786, 334] width 13 height 11
radio input "true"
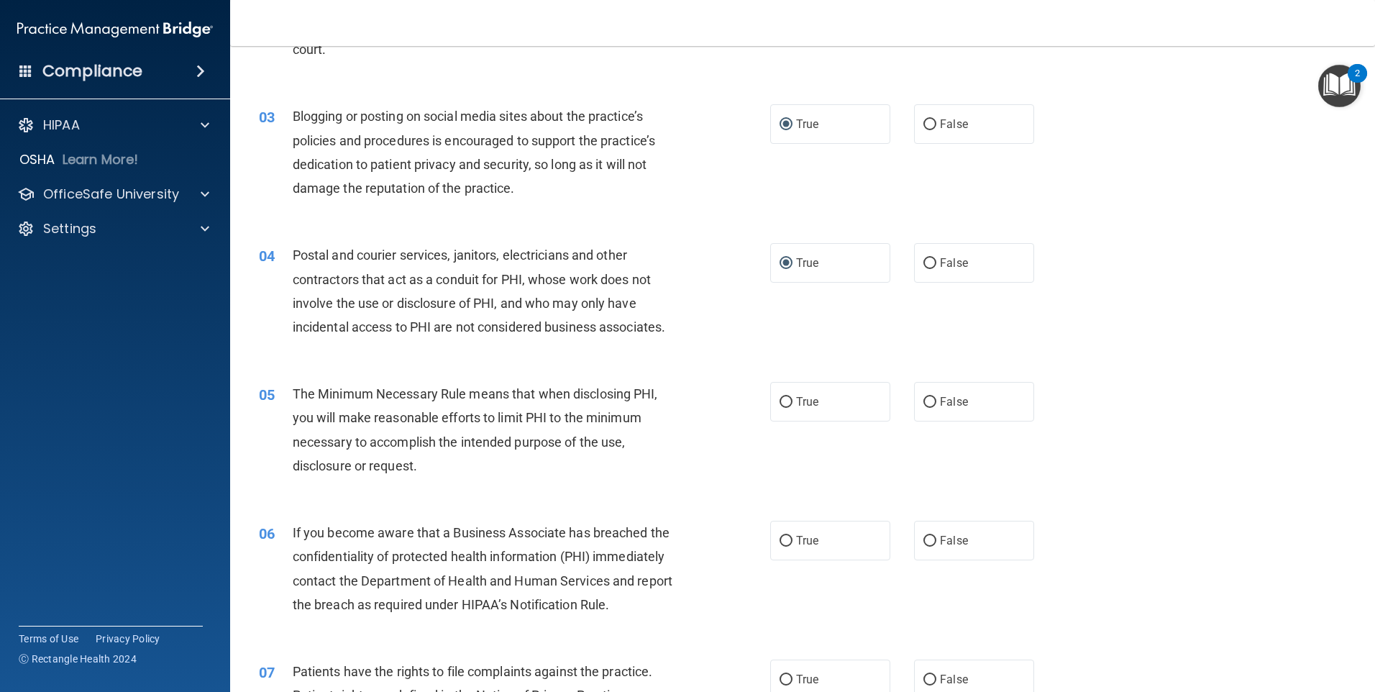
scroll to position [216, 0]
click at [780, 399] on input "True" at bounding box center [786, 401] width 13 height 11
radio input "true"
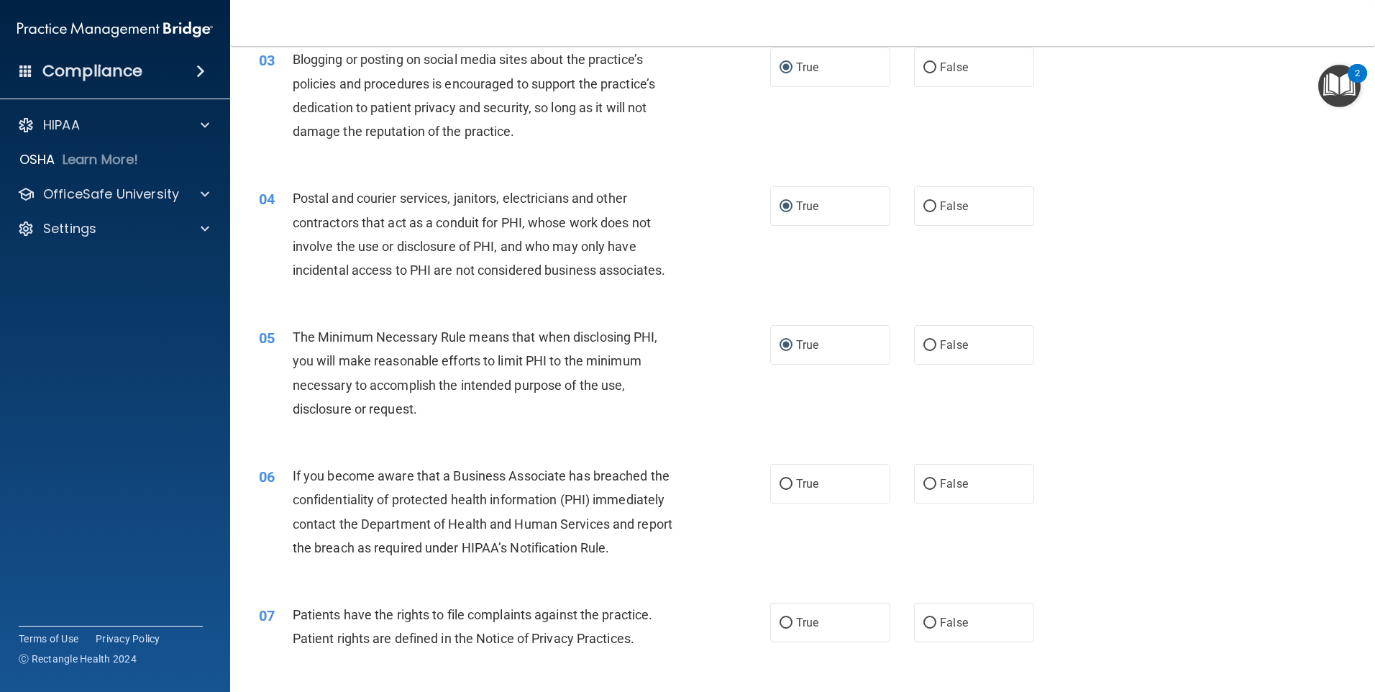
scroll to position [432, 0]
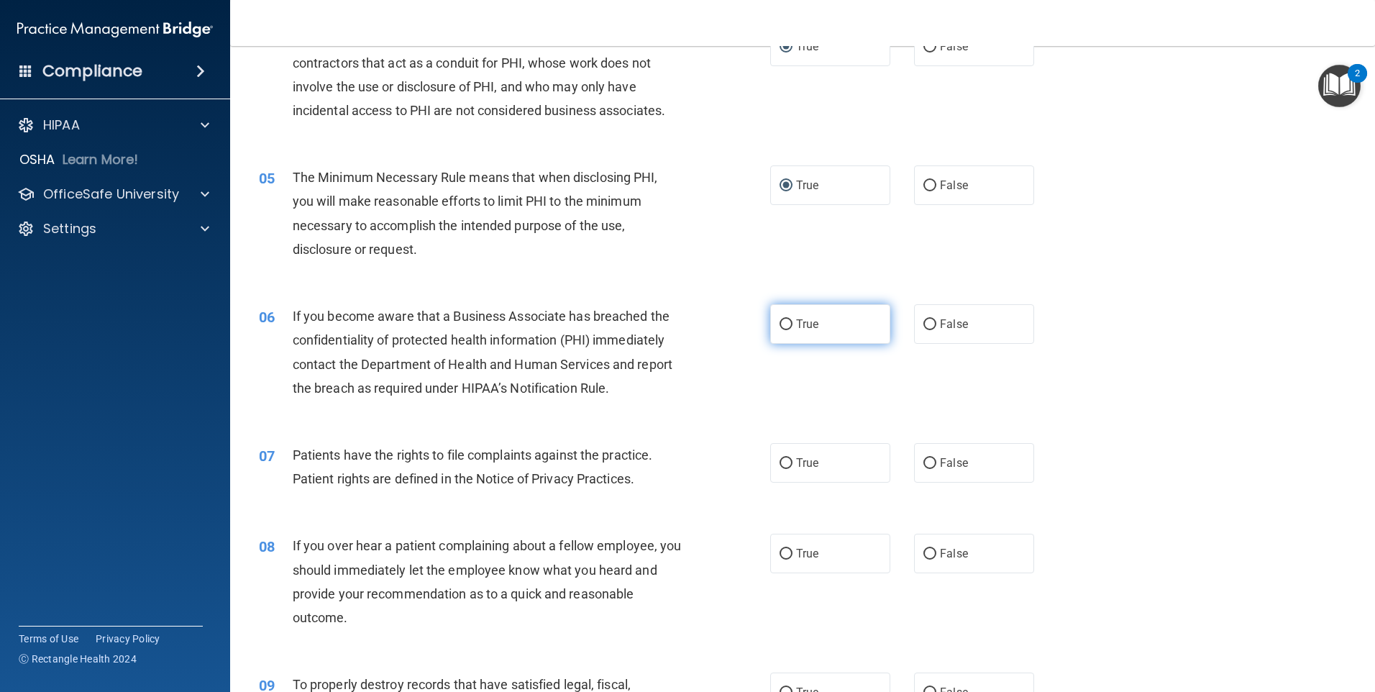
click at [775, 319] on label "True" at bounding box center [830, 324] width 120 height 40
click at [780, 319] on input "True" at bounding box center [786, 324] width 13 height 11
radio input "true"
click at [780, 463] on input "True" at bounding box center [786, 463] width 13 height 11
radio input "true"
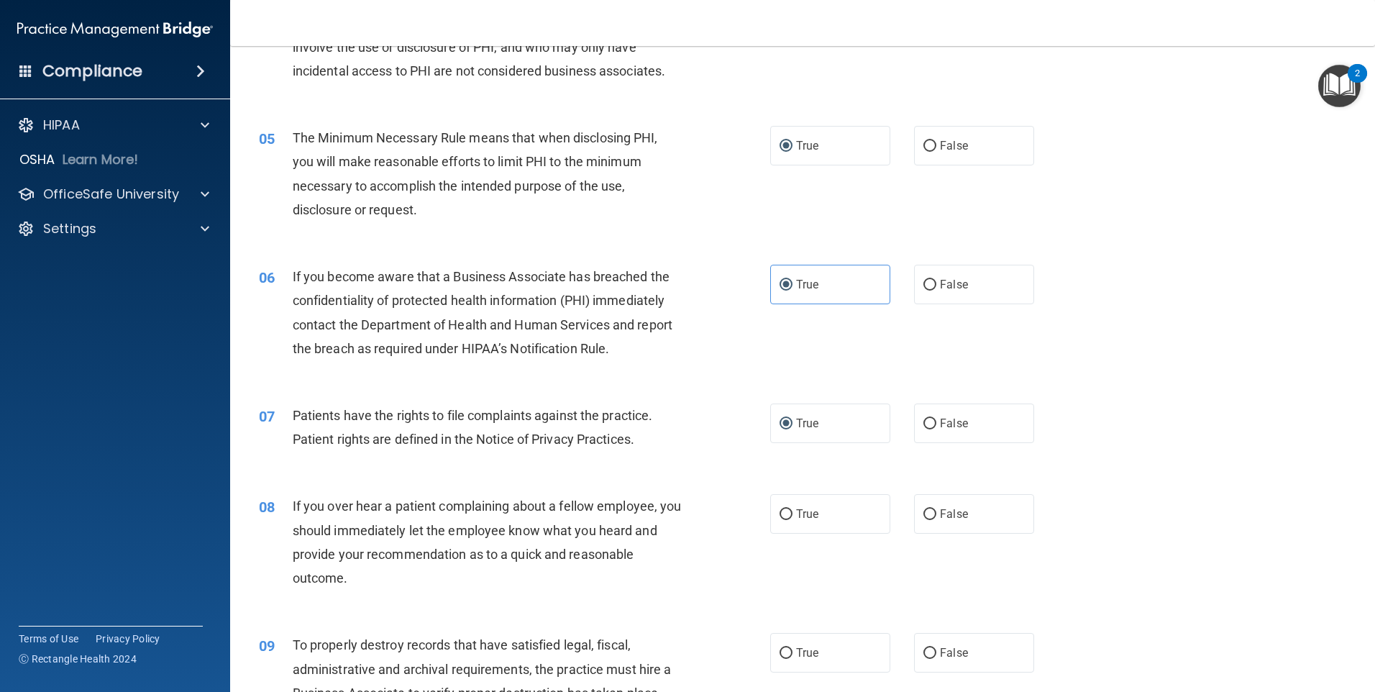
scroll to position [503, 0]
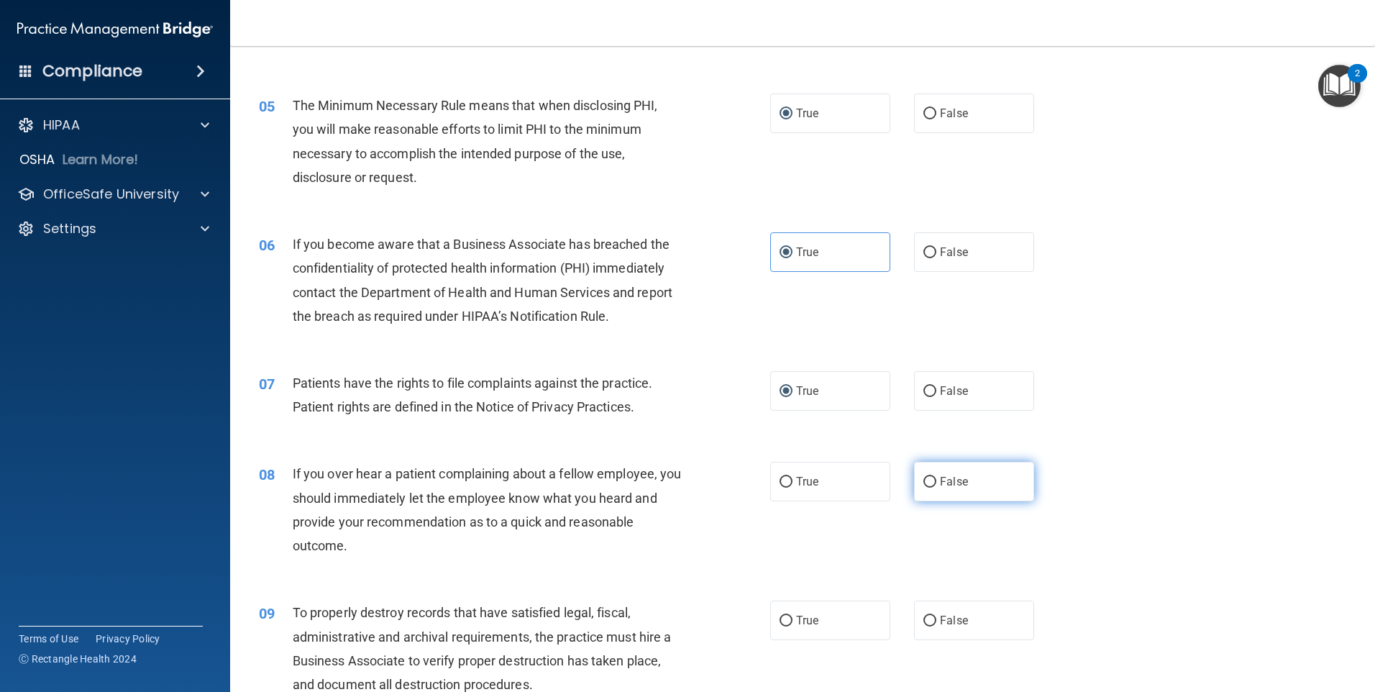
click at [940, 480] on span "False" at bounding box center [954, 482] width 28 height 14
click at [936, 480] on input "False" at bounding box center [930, 482] width 13 height 11
radio input "true"
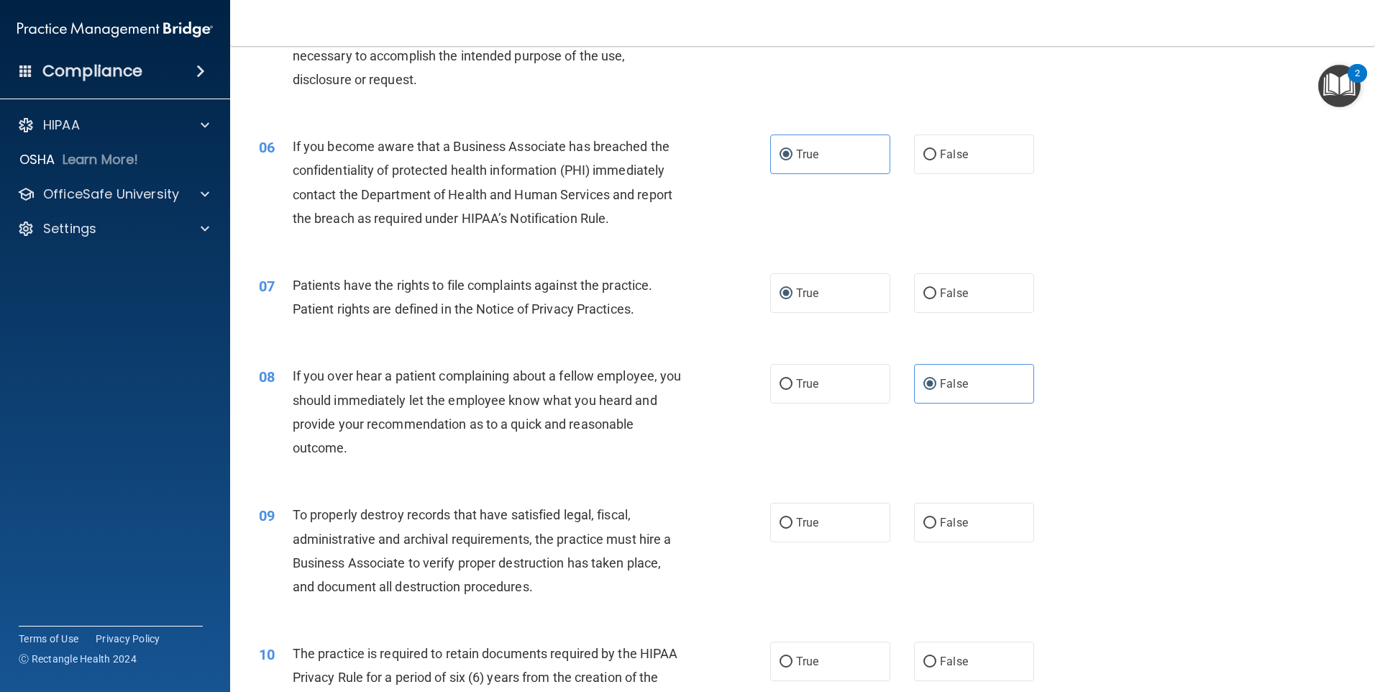
scroll to position [719, 0]
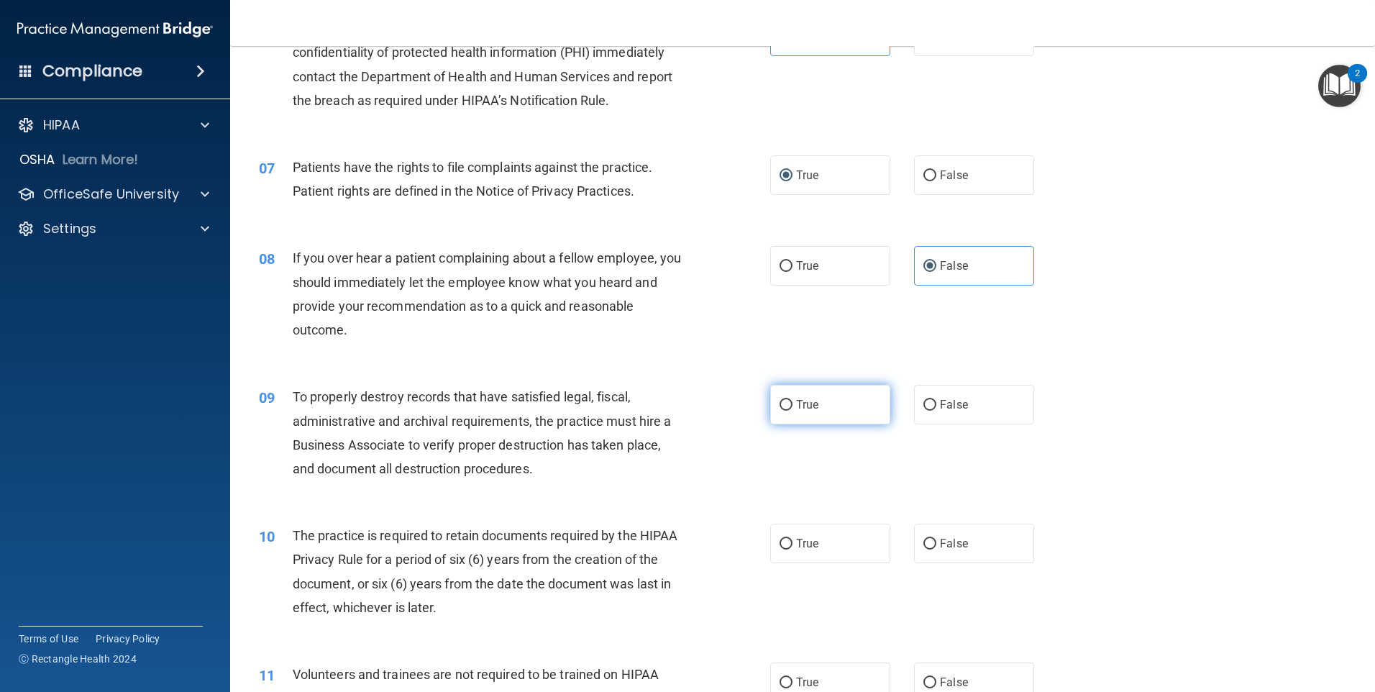
click at [780, 400] on input "True" at bounding box center [786, 405] width 13 height 11
radio input "true"
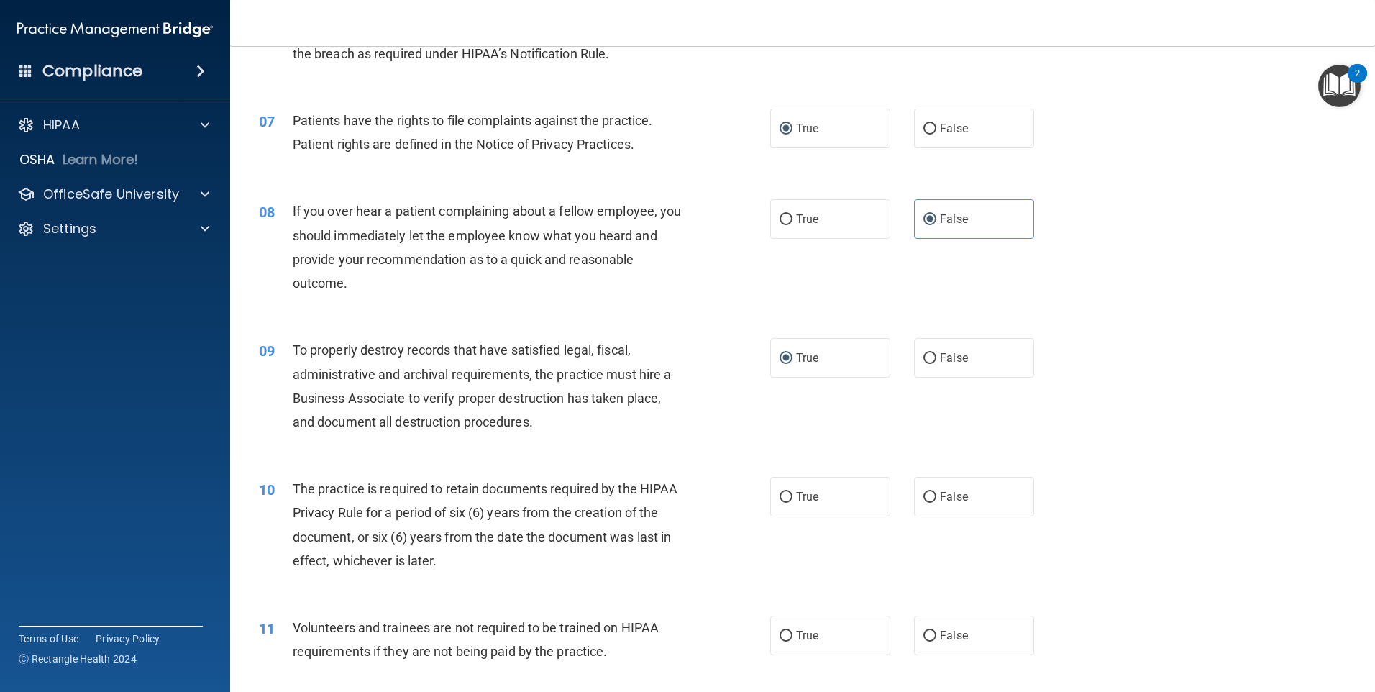
scroll to position [935, 0]
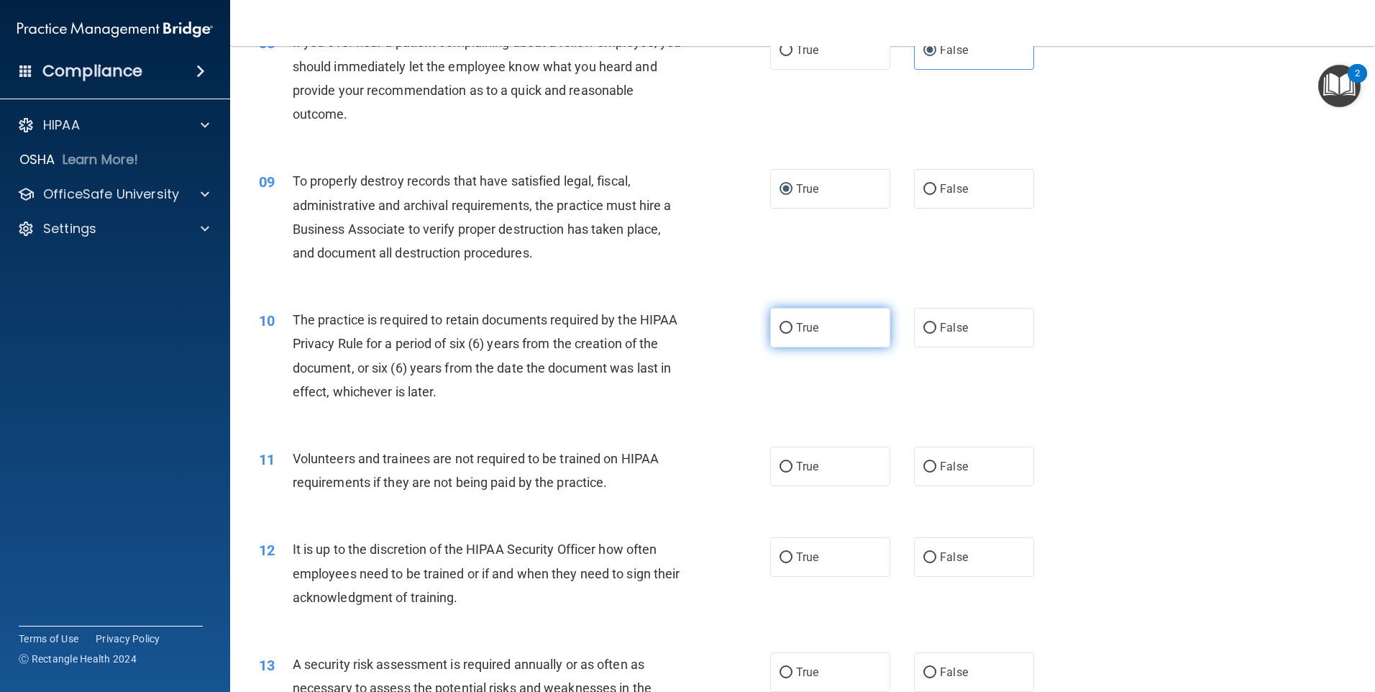
click at [773, 332] on label "True" at bounding box center [830, 328] width 120 height 40
click at [780, 332] on input "True" at bounding box center [786, 328] width 13 height 11
radio input "true"
click at [924, 463] on input "False" at bounding box center [930, 467] width 13 height 11
radio input "true"
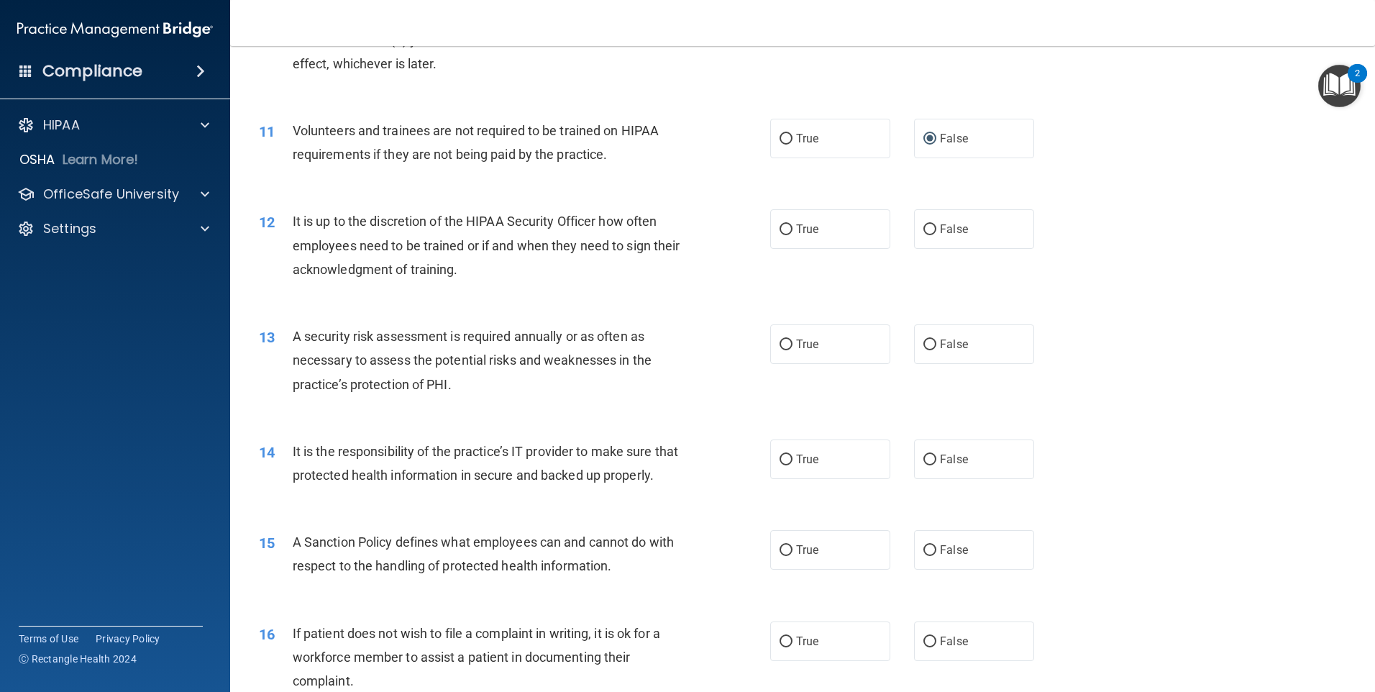
scroll to position [1295, 0]
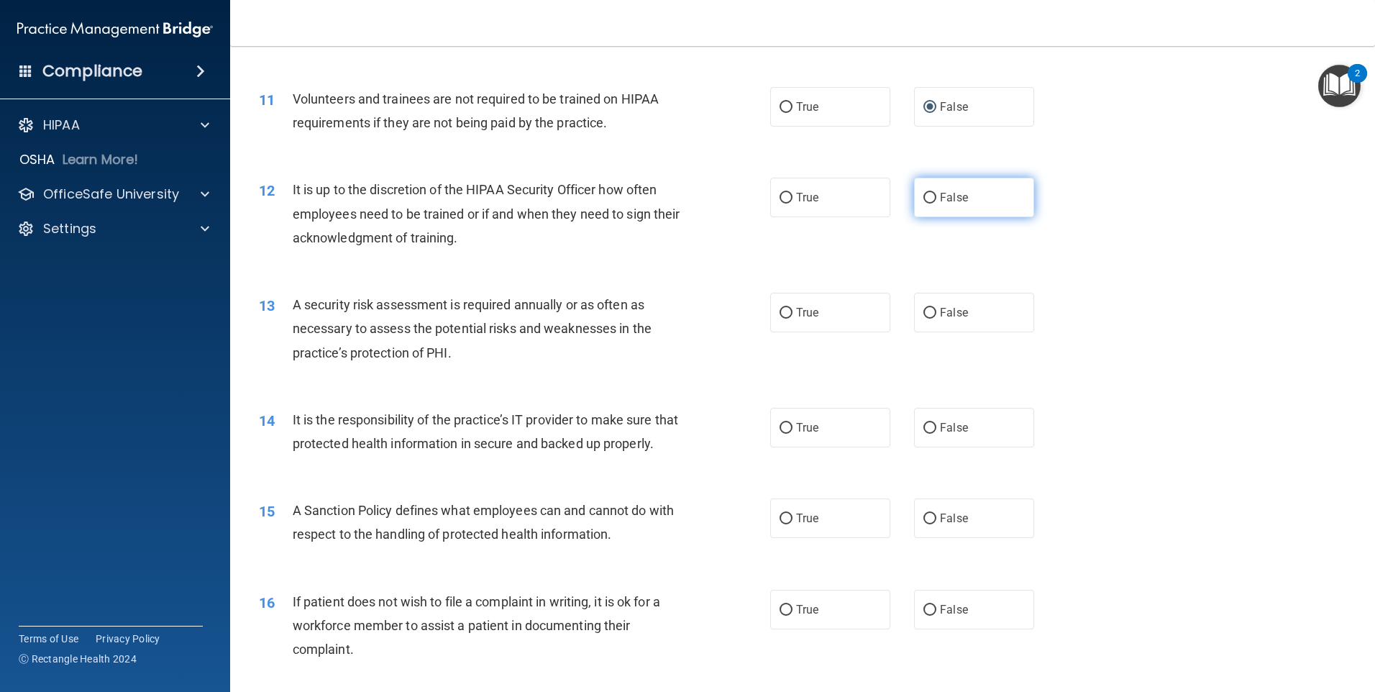
click at [989, 193] on label "False" at bounding box center [974, 198] width 120 height 40
click at [936, 193] on input "False" at bounding box center [930, 198] width 13 height 11
radio input "true"
click at [796, 314] on span "True" at bounding box center [807, 313] width 22 height 14
click at [793, 314] on input "True" at bounding box center [786, 313] width 13 height 11
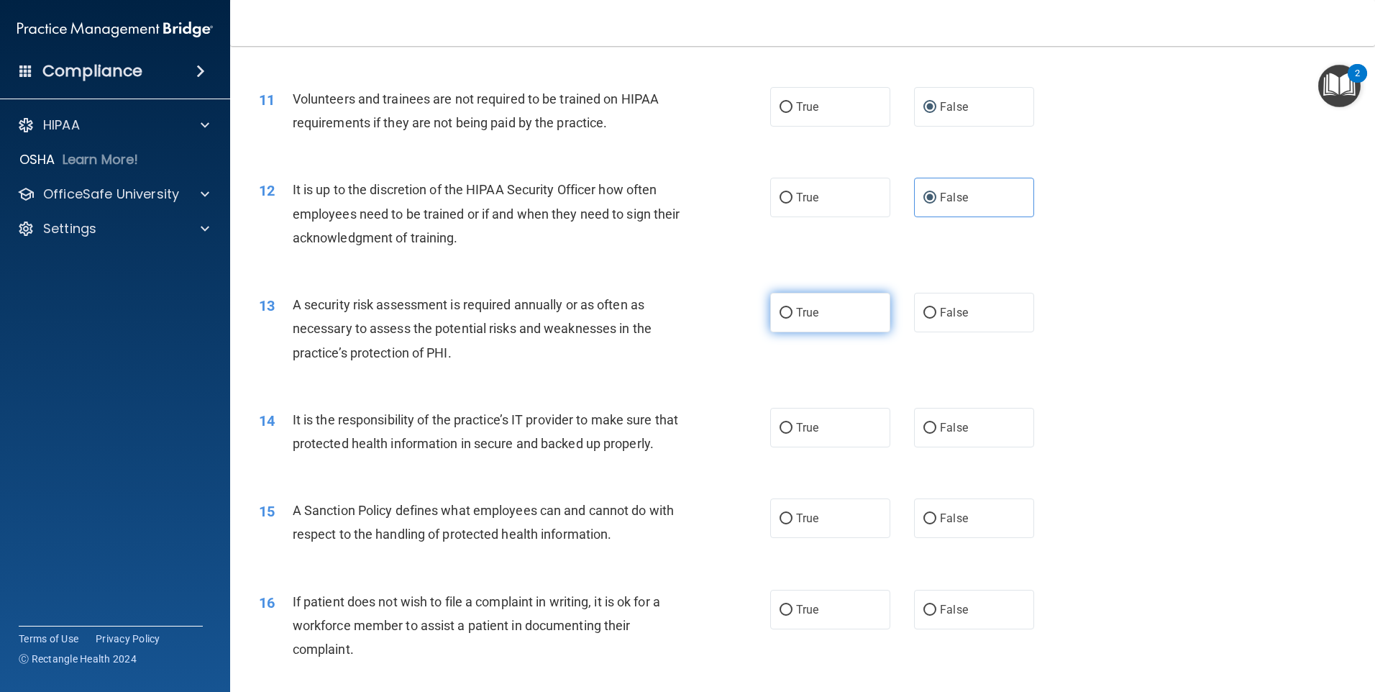
radio input "true"
click at [947, 427] on span "False" at bounding box center [954, 428] width 28 height 14
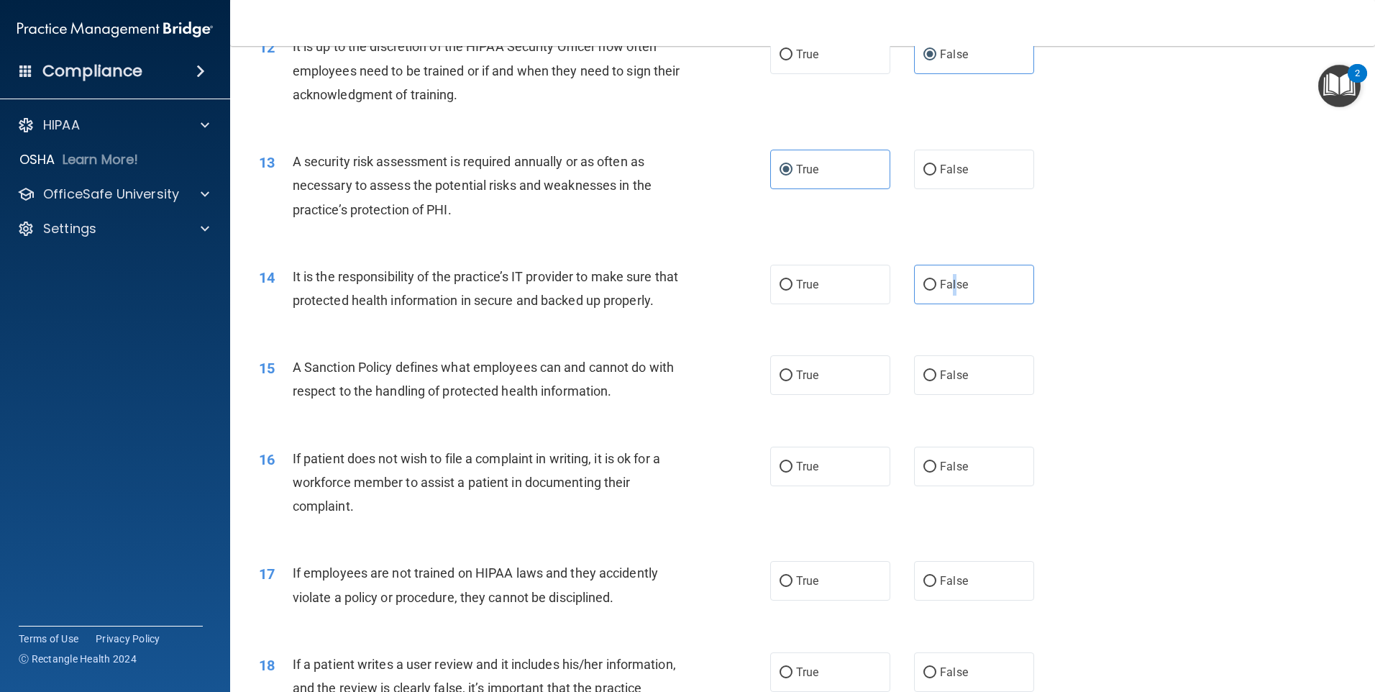
scroll to position [1439, 0]
click at [804, 381] on span "True" at bounding box center [807, 375] width 22 height 14
click at [778, 388] on label "True" at bounding box center [830, 375] width 120 height 40
click at [780, 380] on input "True" at bounding box center [786, 375] width 13 height 11
radio input "true"
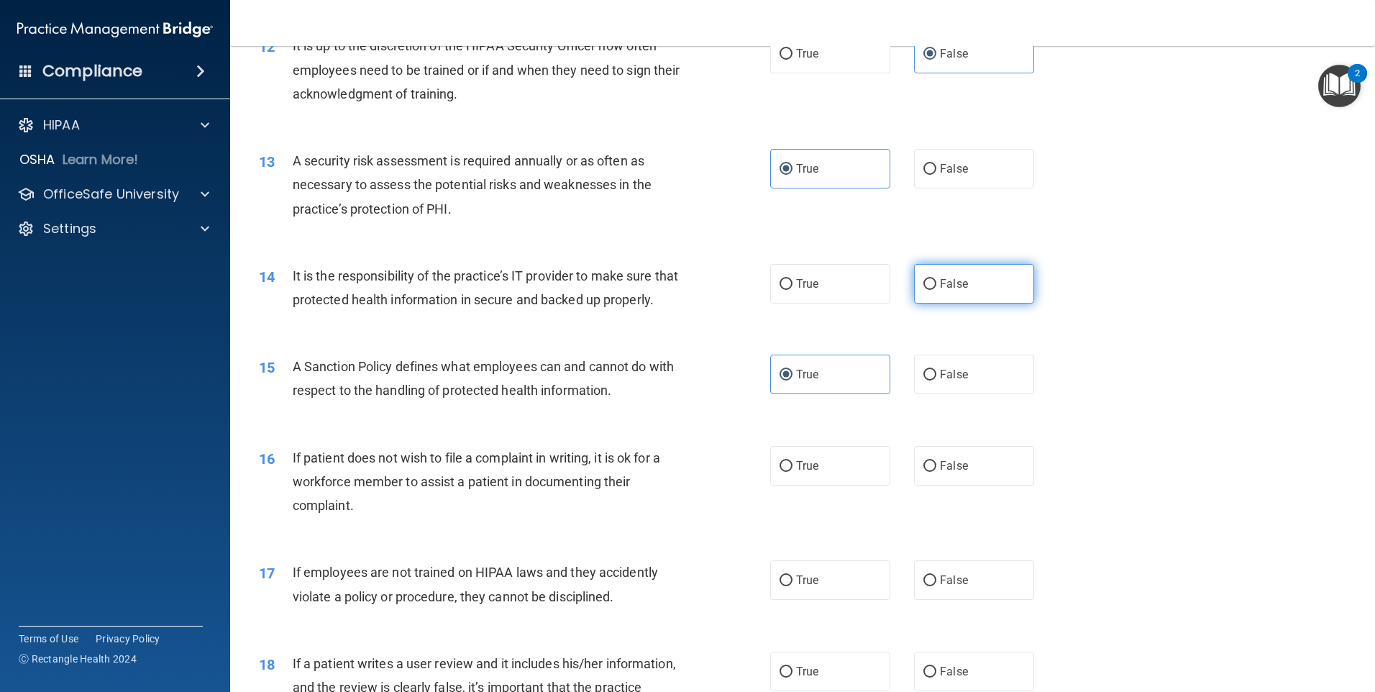
click at [915, 279] on label "False" at bounding box center [974, 284] width 120 height 40
click at [924, 279] on input "False" at bounding box center [930, 284] width 13 height 11
radio input "true"
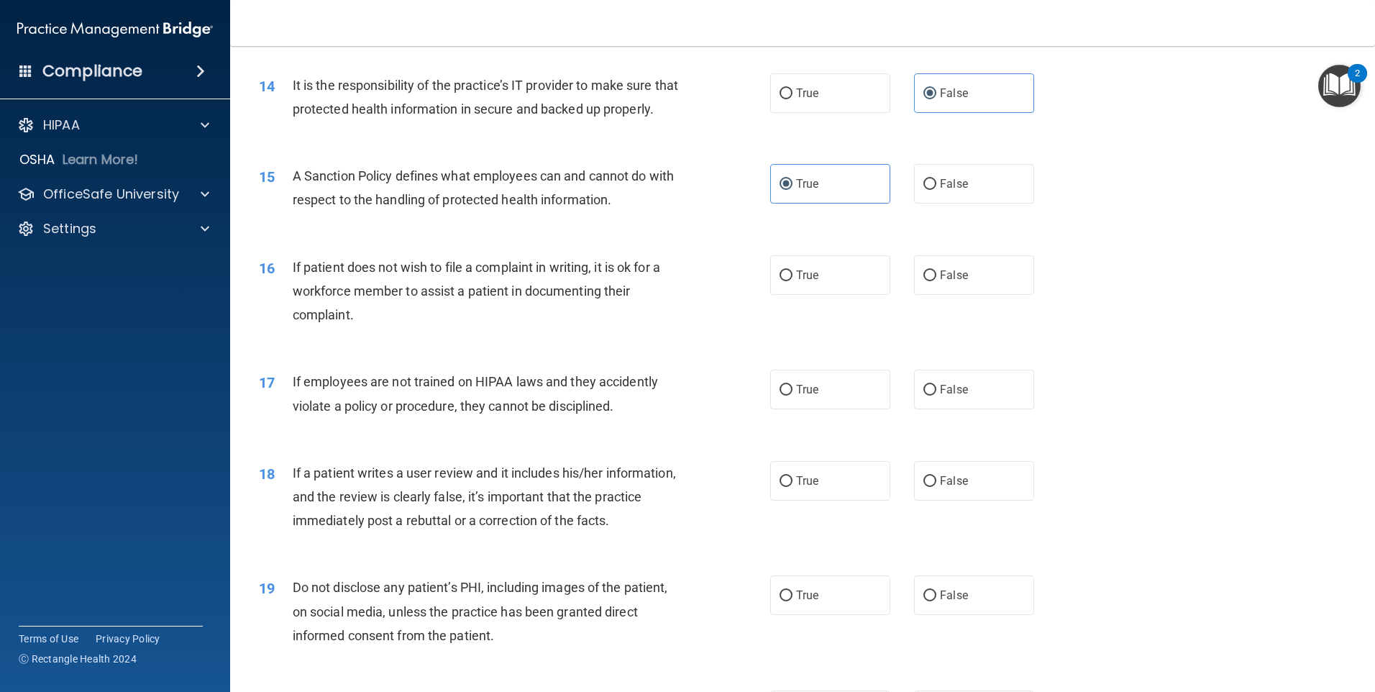
scroll to position [1654, 0]
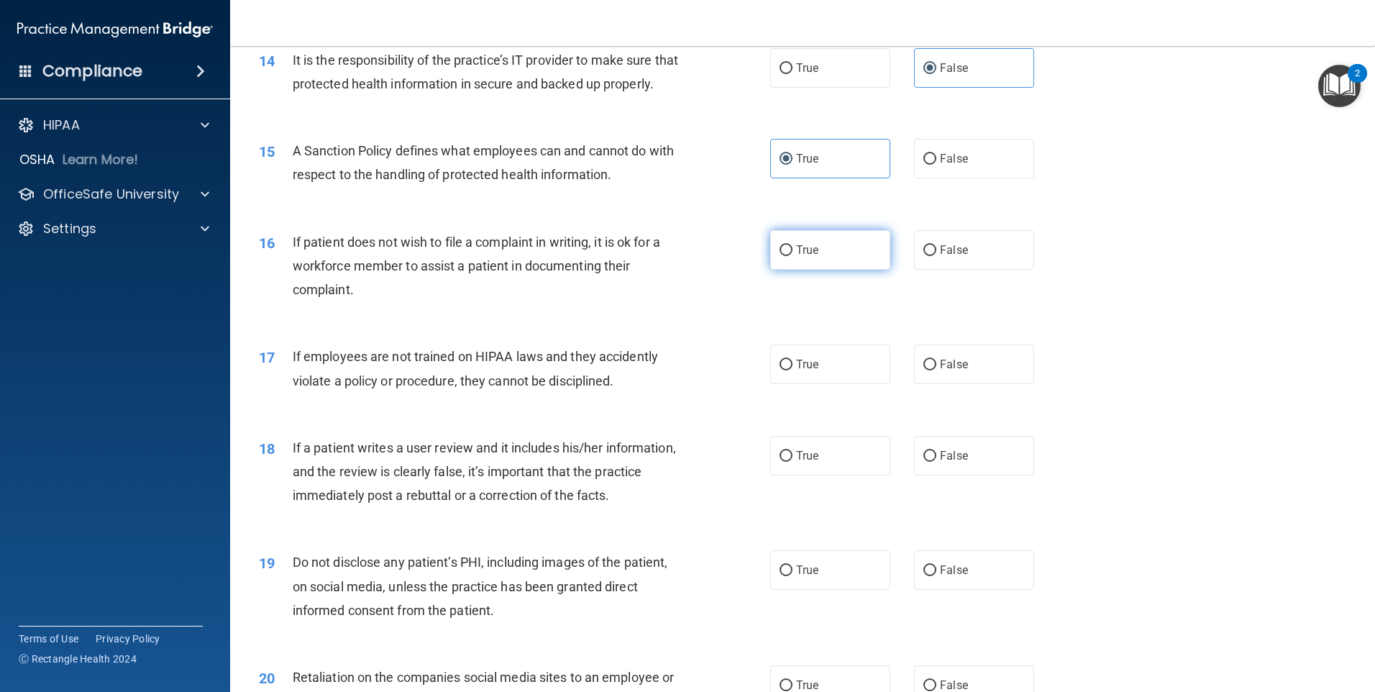
click at [783, 256] on input "True" at bounding box center [786, 250] width 13 height 11
radio input "true"
click at [924, 370] on input "False" at bounding box center [930, 365] width 13 height 11
radio input "true"
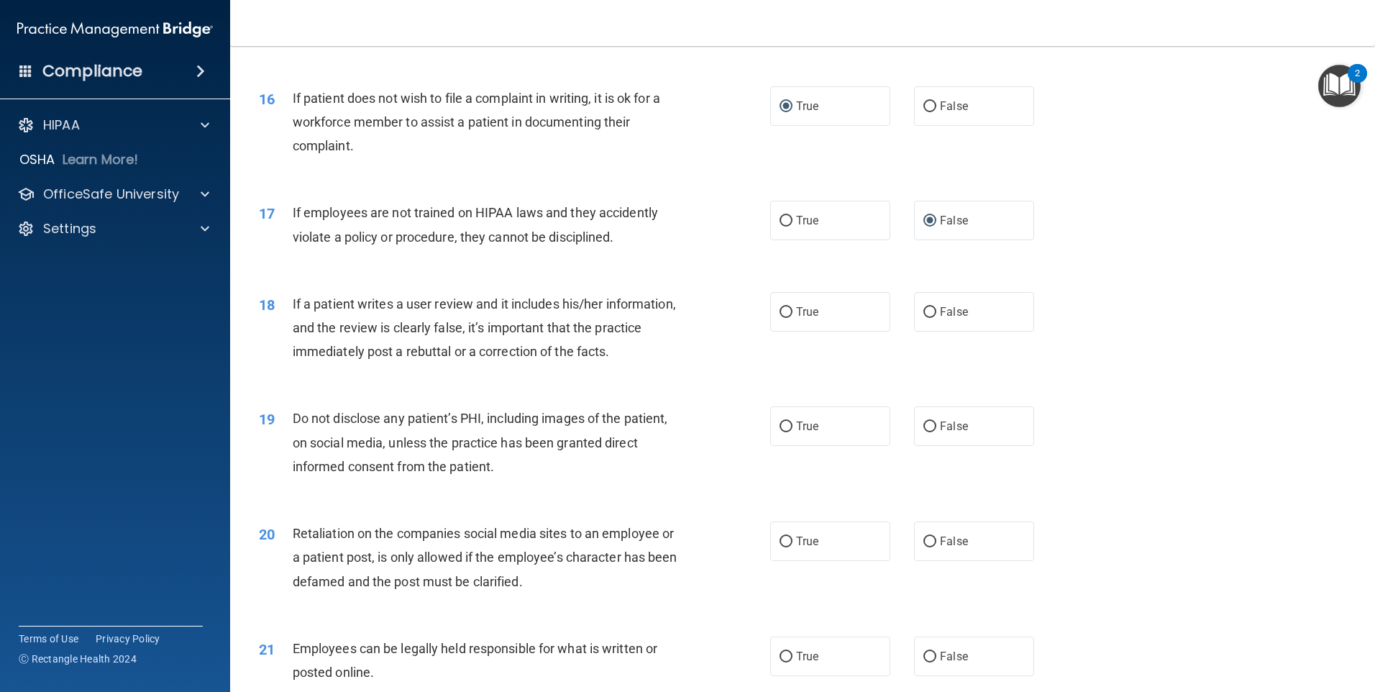
scroll to position [1870, 0]
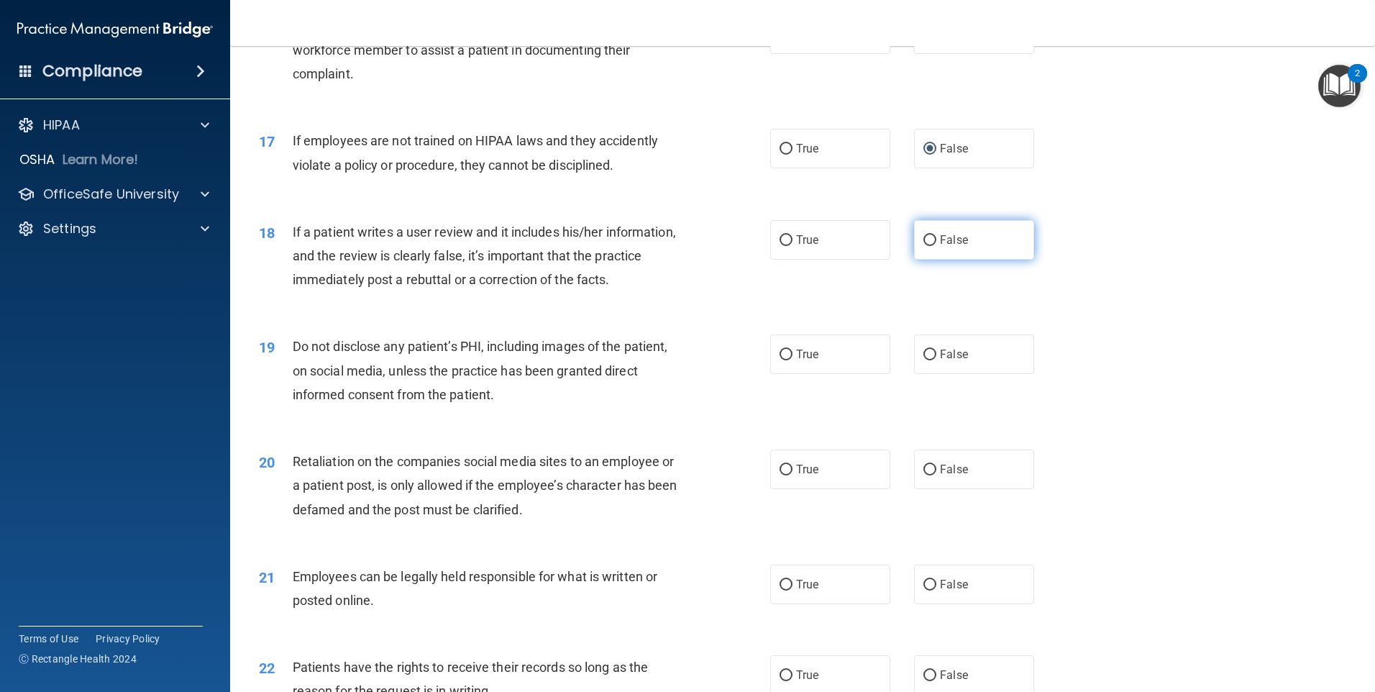
click at [924, 246] on input "False" at bounding box center [930, 240] width 13 height 11
radio input "true"
click at [781, 360] on input "True" at bounding box center [786, 355] width 13 height 11
radio input "true"
click at [924, 475] on input "False" at bounding box center [930, 470] width 13 height 11
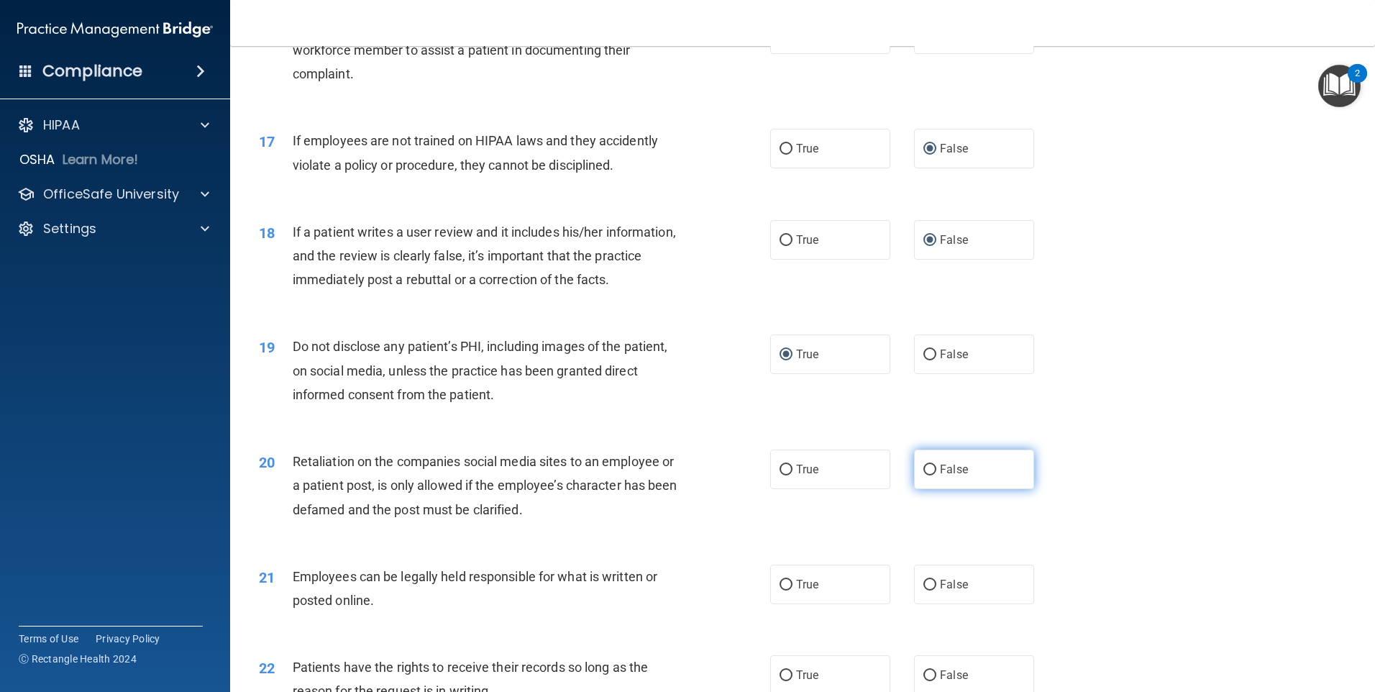
radio input "true"
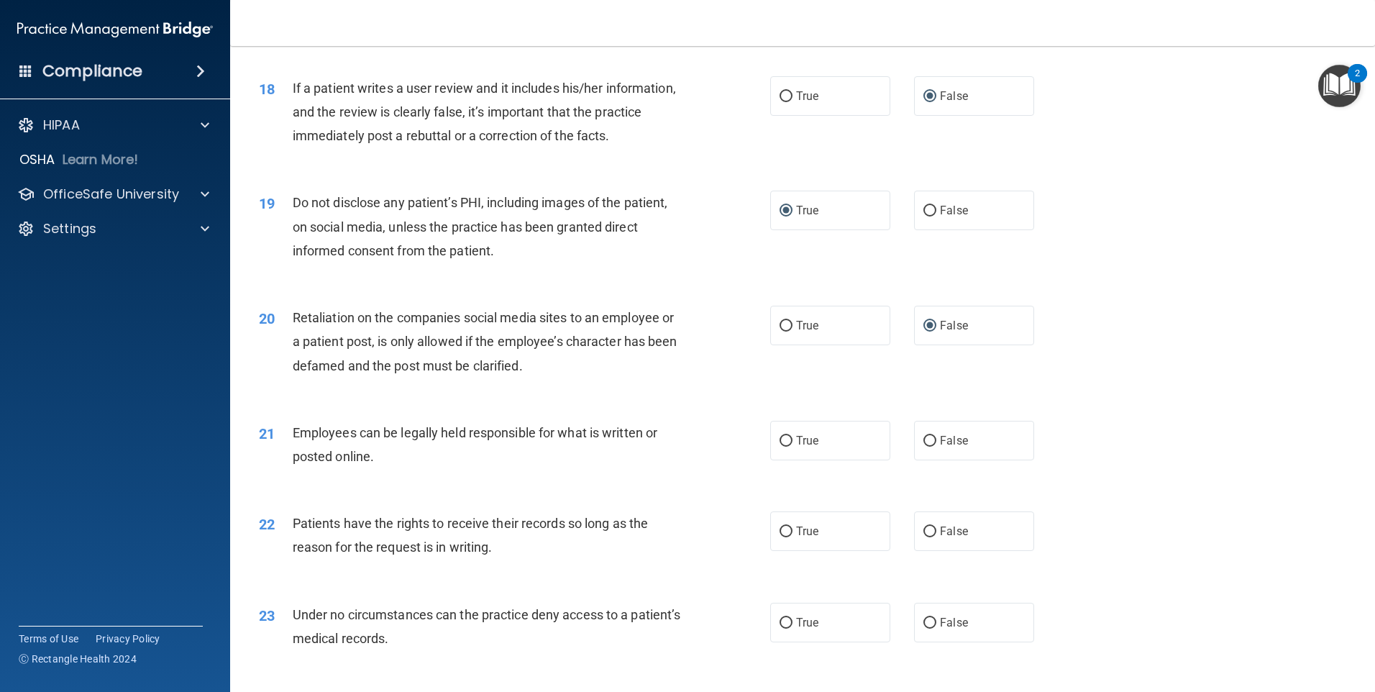
scroll to position [2086, 0]
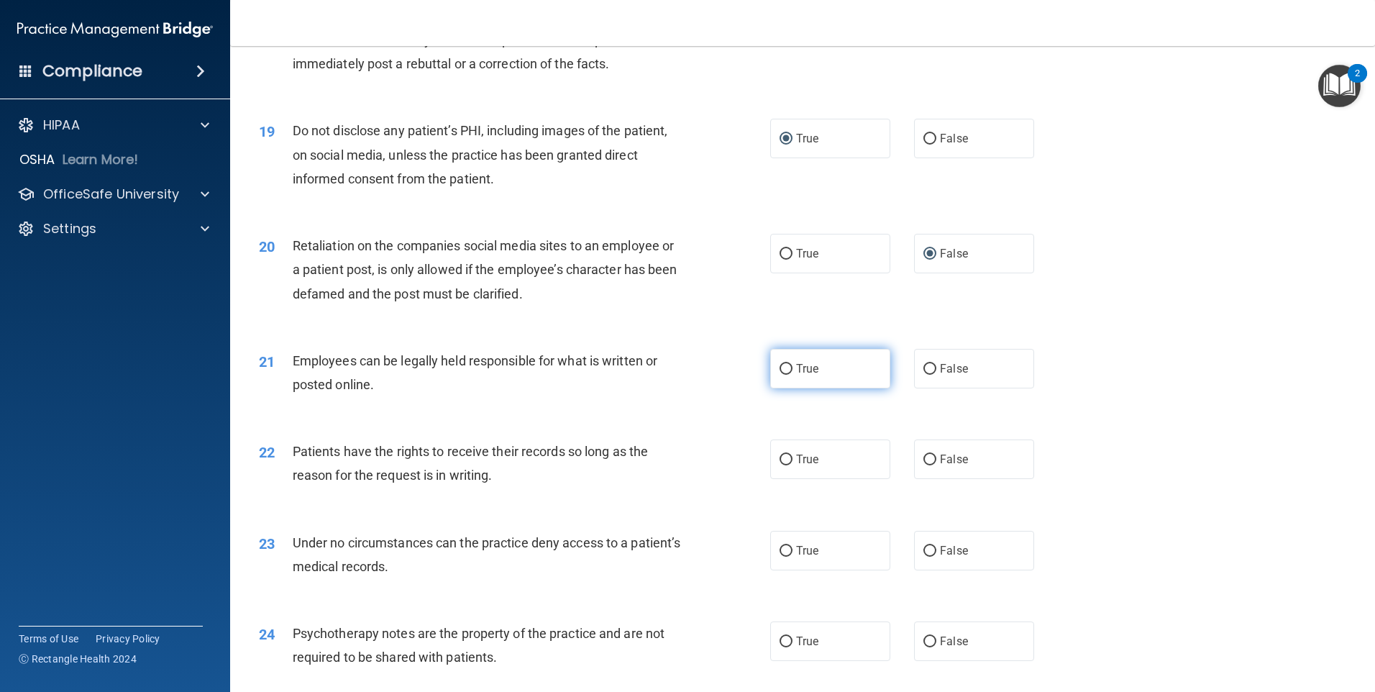
click at [796, 375] on span "True" at bounding box center [807, 369] width 22 height 14
click at [791, 375] on input "True" at bounding box center [786, 369] width 13 height 11
radio input "true"
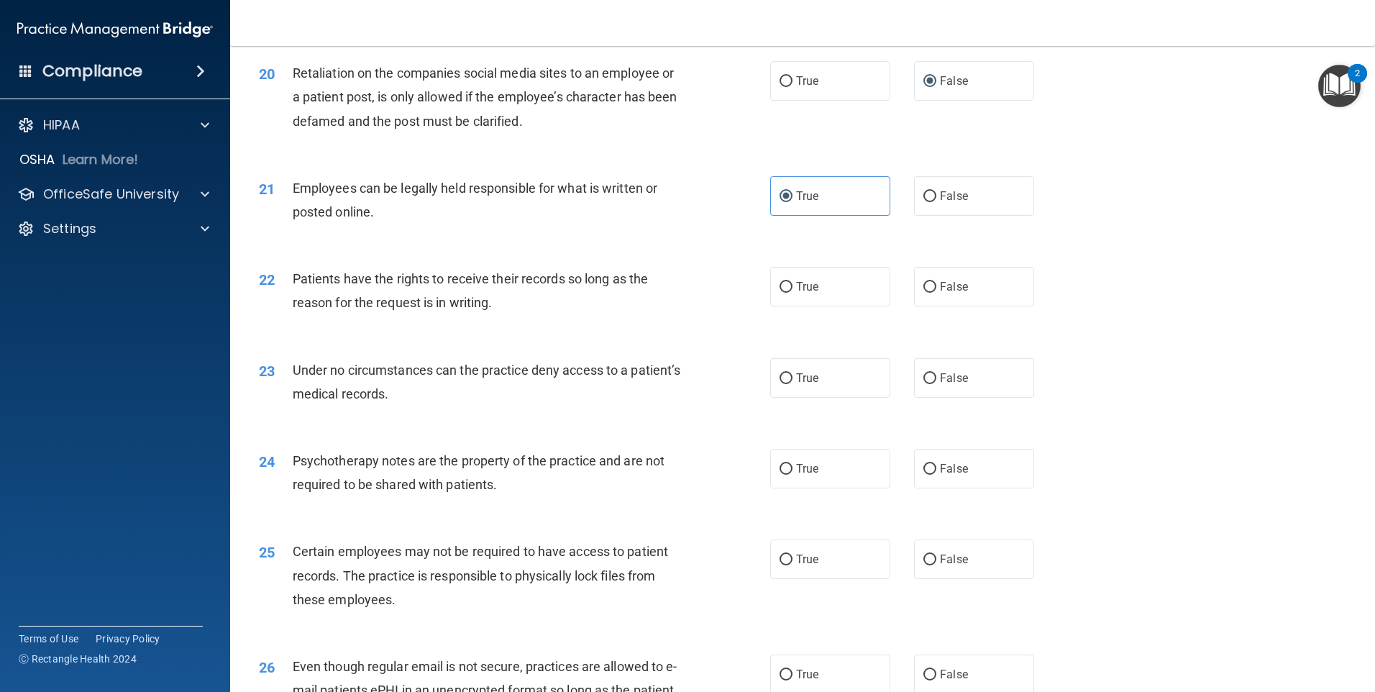
scroll to position [2302, 0]
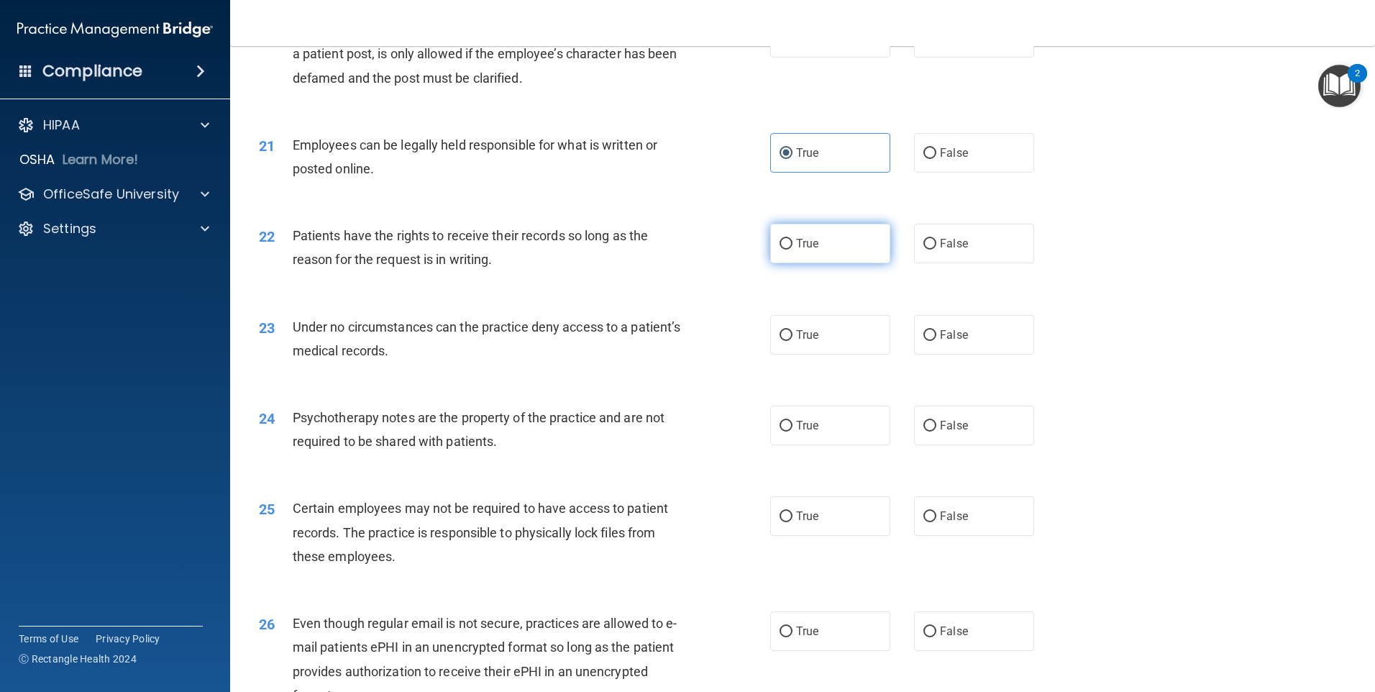
click at [780, 250] on input "True" at bounding box center [786, 244] width 13 height 11
radio input "true"
click at [924, 250] on input "False" at bounding box center [930, 244] width 13 height 11
radio input "true"
radio input "false"
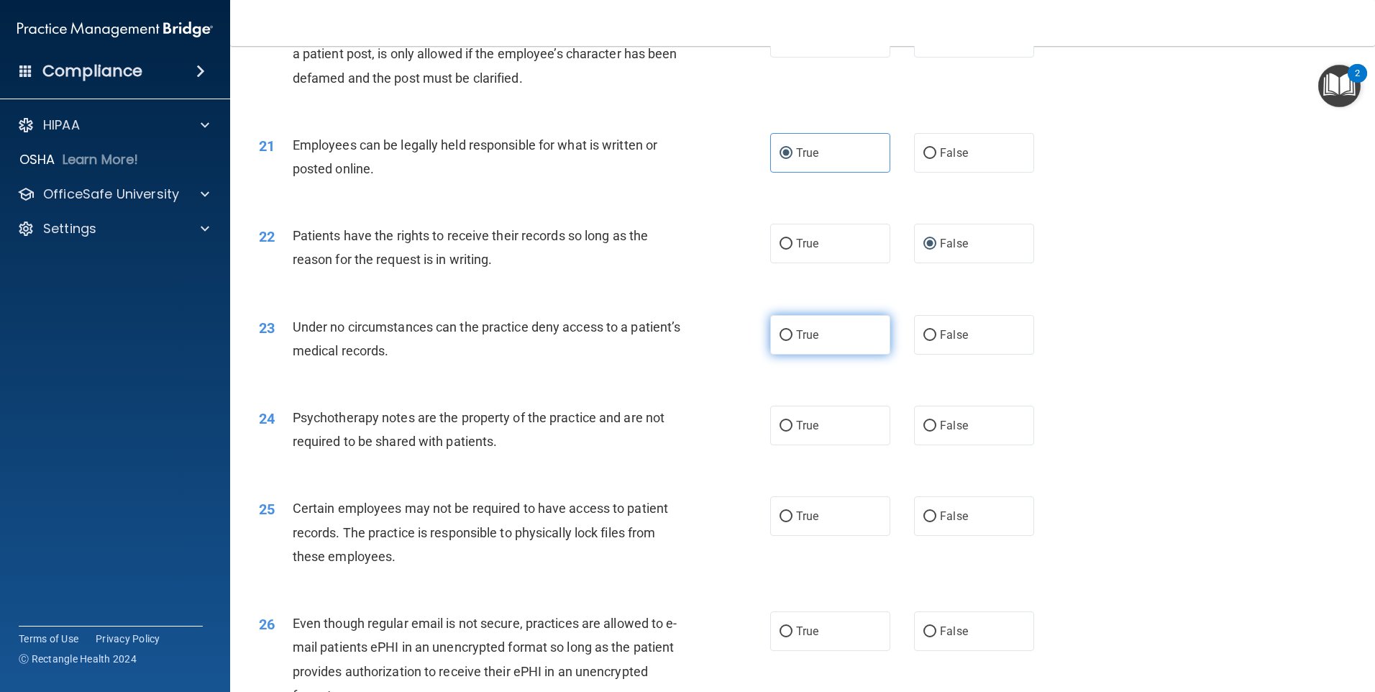
click at [784, 341] on input "True" at bounding box center [786, 335] width 13 height 11
radio input "true"
click at [924, 432] on input "False" at bounding box center [930, 426] width 13 height 11
radio input "true"
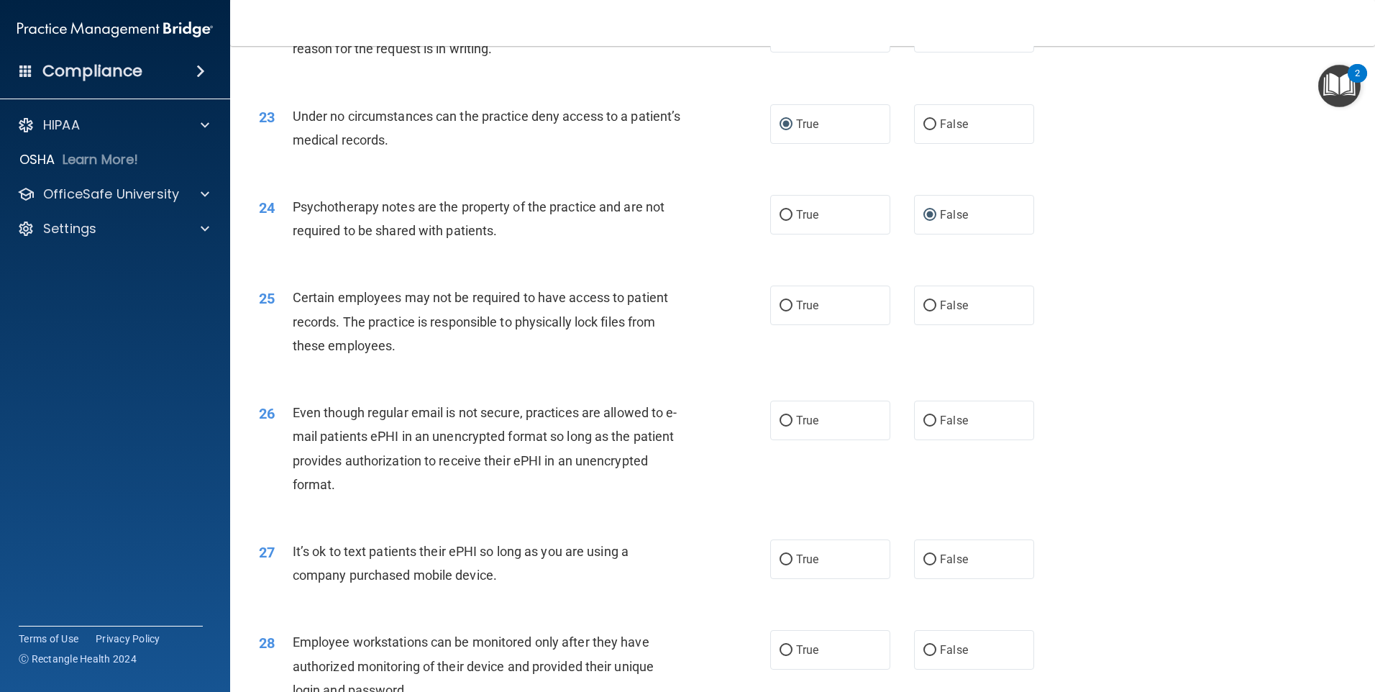
scroll to position [2517, 0]
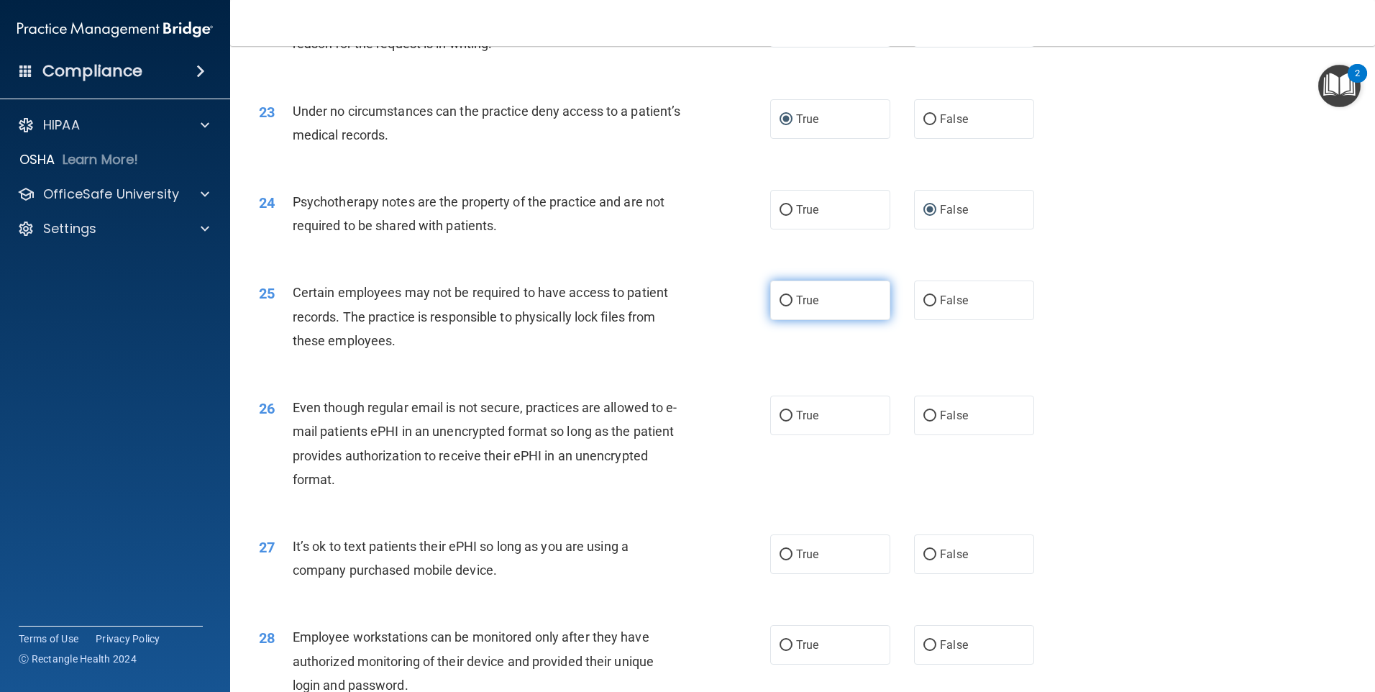
click at [780, 306] on input "True" at bounding box center [786, 301] width 13 height 11
radio input "true"
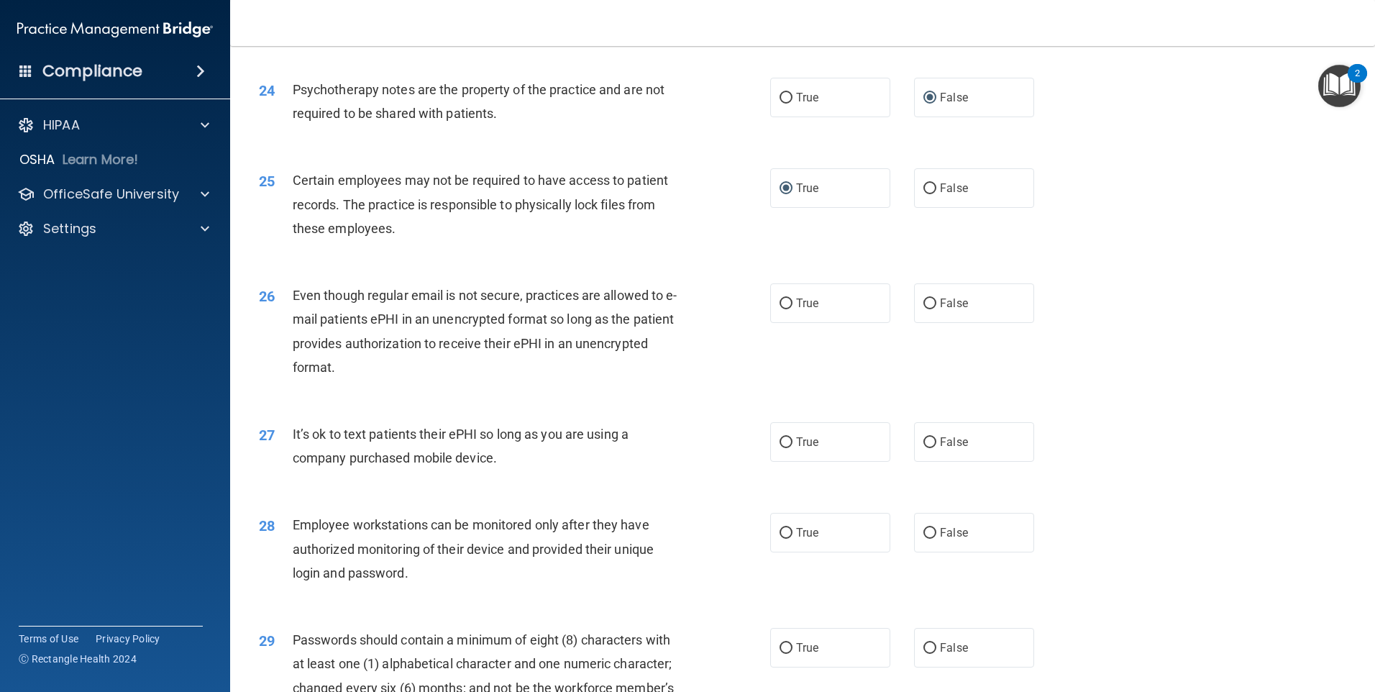
scroll to position [2661, 0]
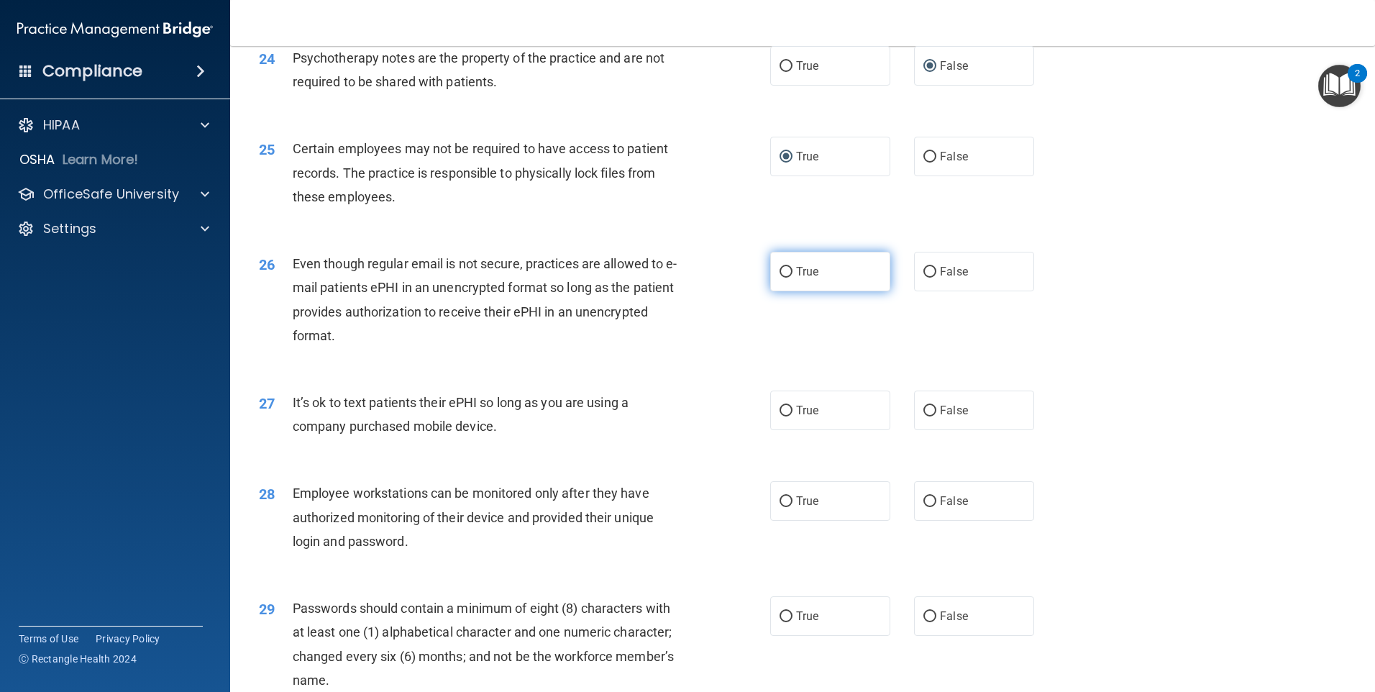
click at [781, 291] on label "True" at bounding box center [830, 272] width 120 height 40
click at [781, 278] on input "True" at bounding box center [786, 272] width 13 height 11
radio input "true"
click at [914, 430] on label "False" at bounding box center [974, 411] width 120 height 40
click at [924, 416] on input "False" at bounding box center [930, 411] width 13 height 11
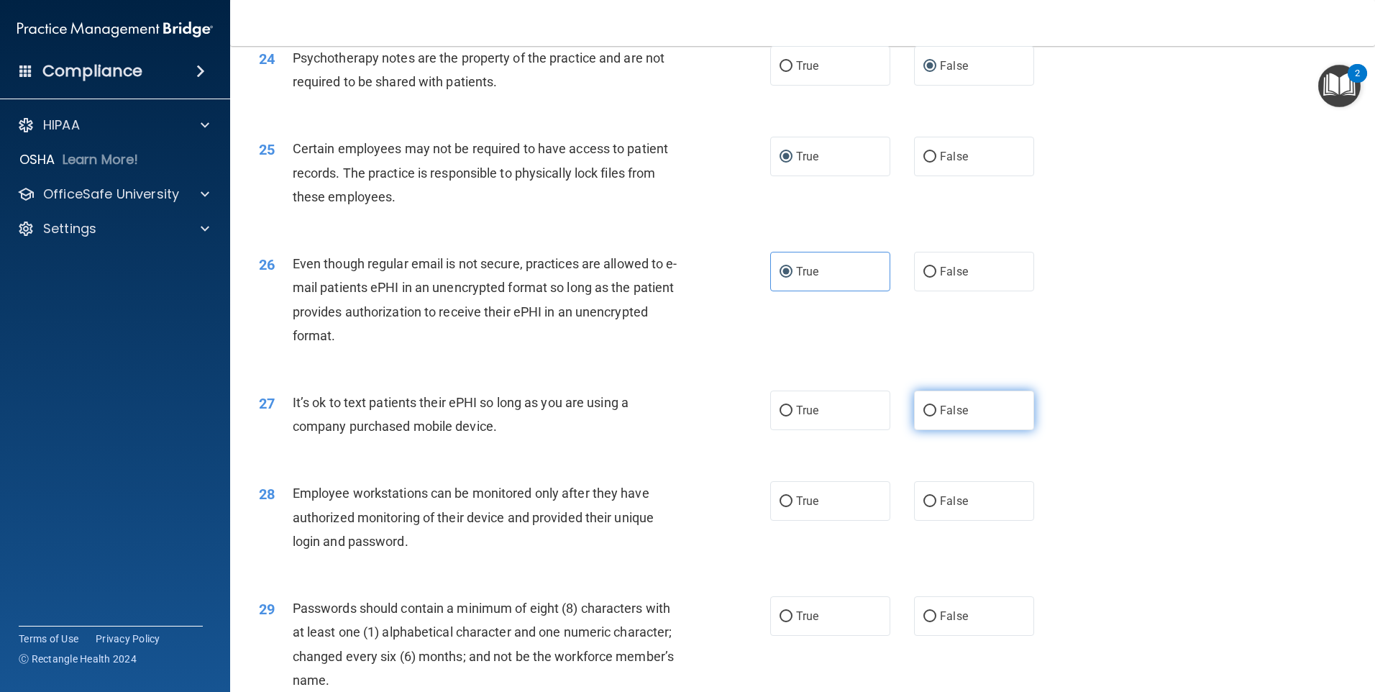
radio input "true"
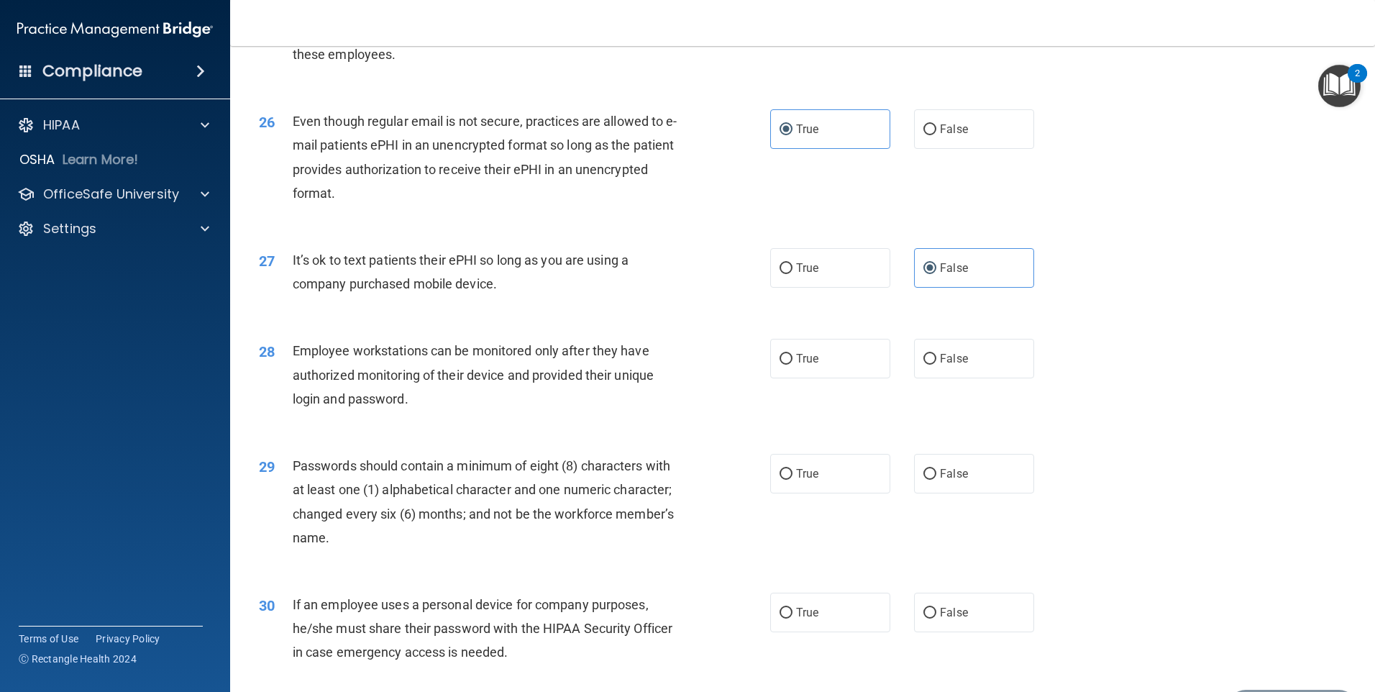
scroll to position [2805, 0]
click at [925, 363] on input "False" at bounding box center [930, 357] width 13 height 11
radio input "true"
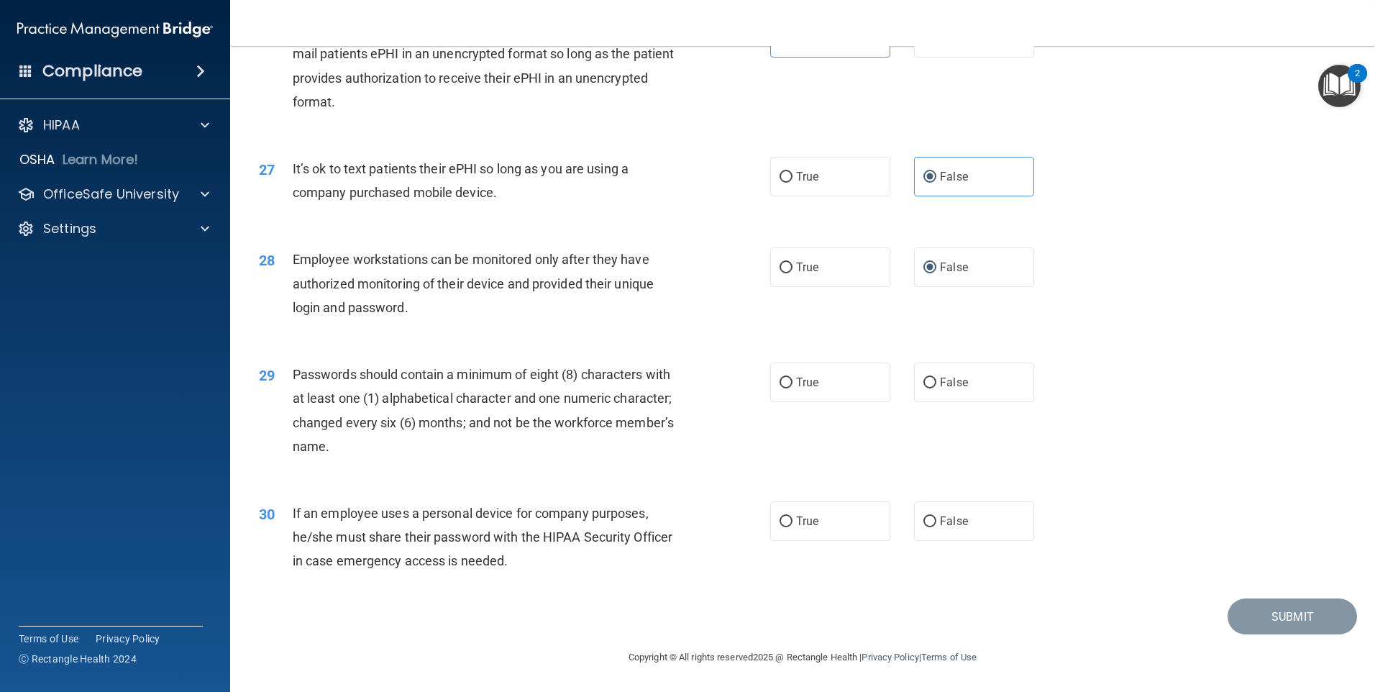
scroll to position [2919, 0]
click at [805, 380] on span "True" at bounding box center [807, 382] width 22 height 14
click at [793, 380] on input "True" at bounding box center [786, 383] width 13 height 11
radio input "true"
click at [798, 524] on span "True" at bounding box center [807, 521] width 22 height 14
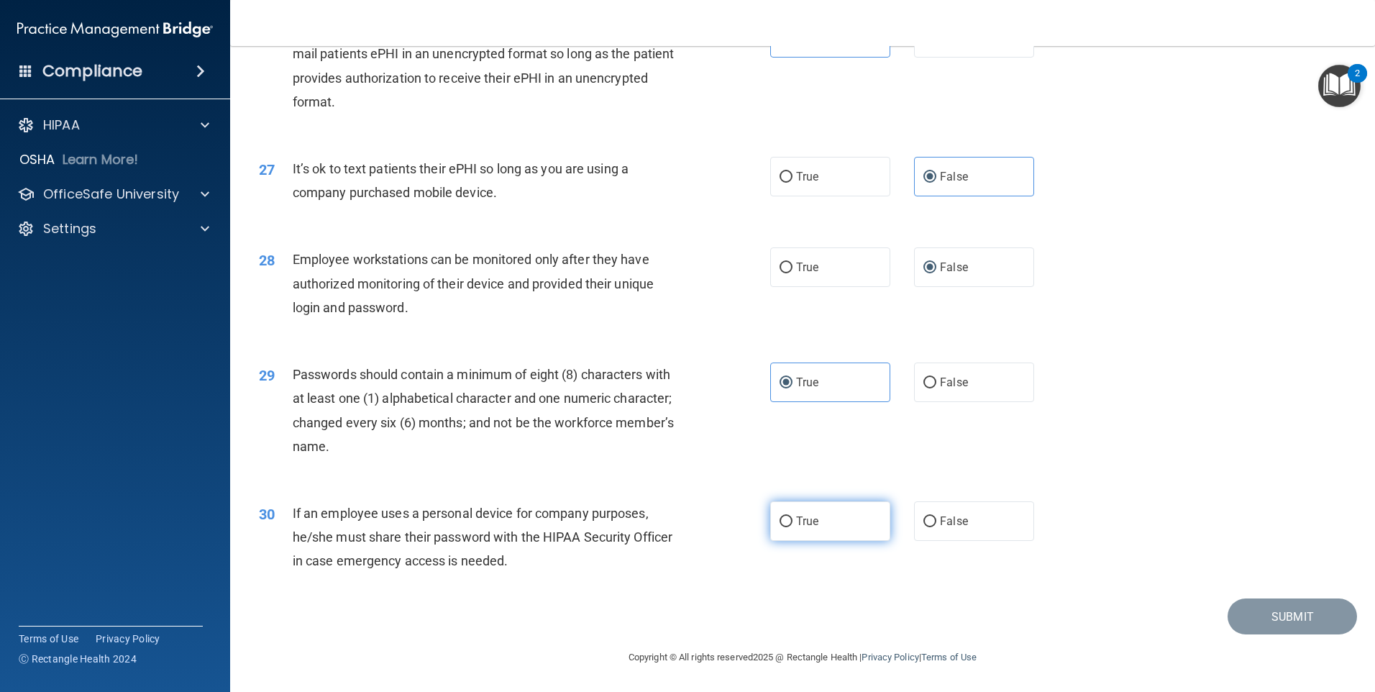
click at [793, 524] on input "True" at bounding box center [786, 521] width 13 height 11
radio input "true"
click at [1235, 622] on button "Submit" at bounding box center [1292, 616] width 129 height 37
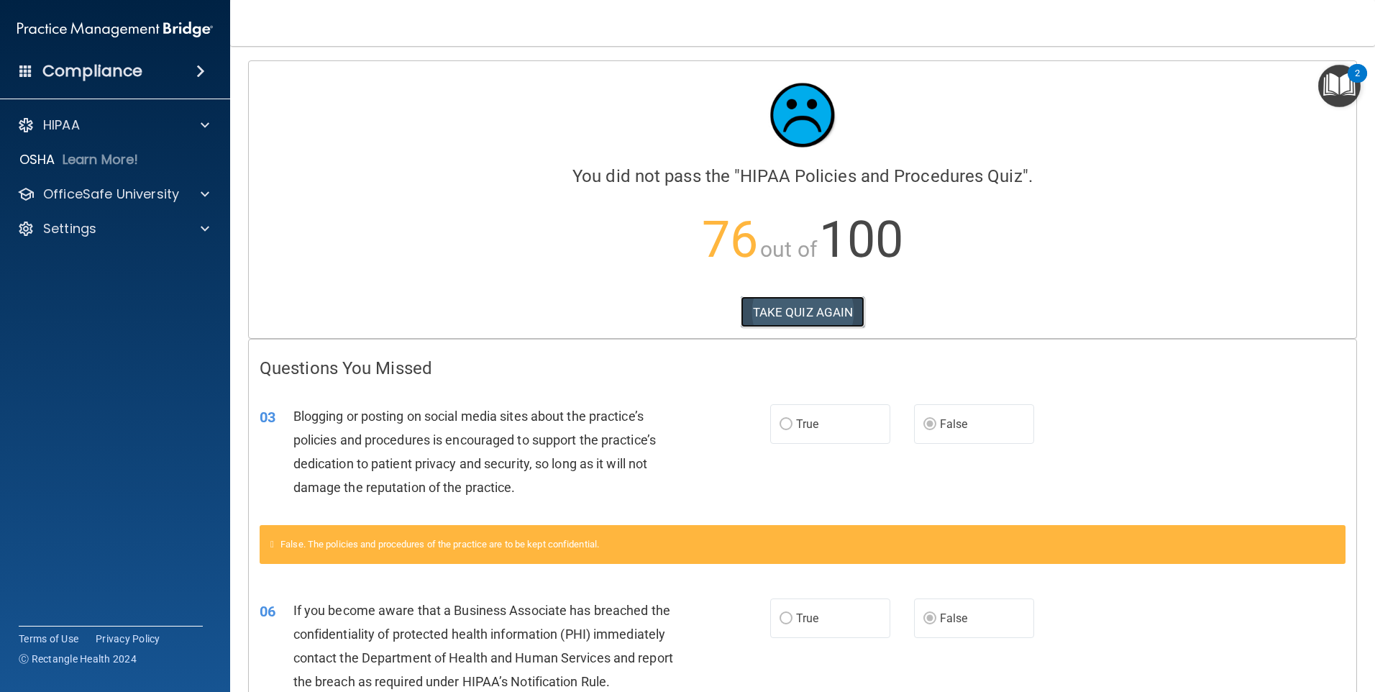
click at [828, 306] on button "TAKE QUIZ AGAIN" at bounding box center [803, 312] width 124 height 32
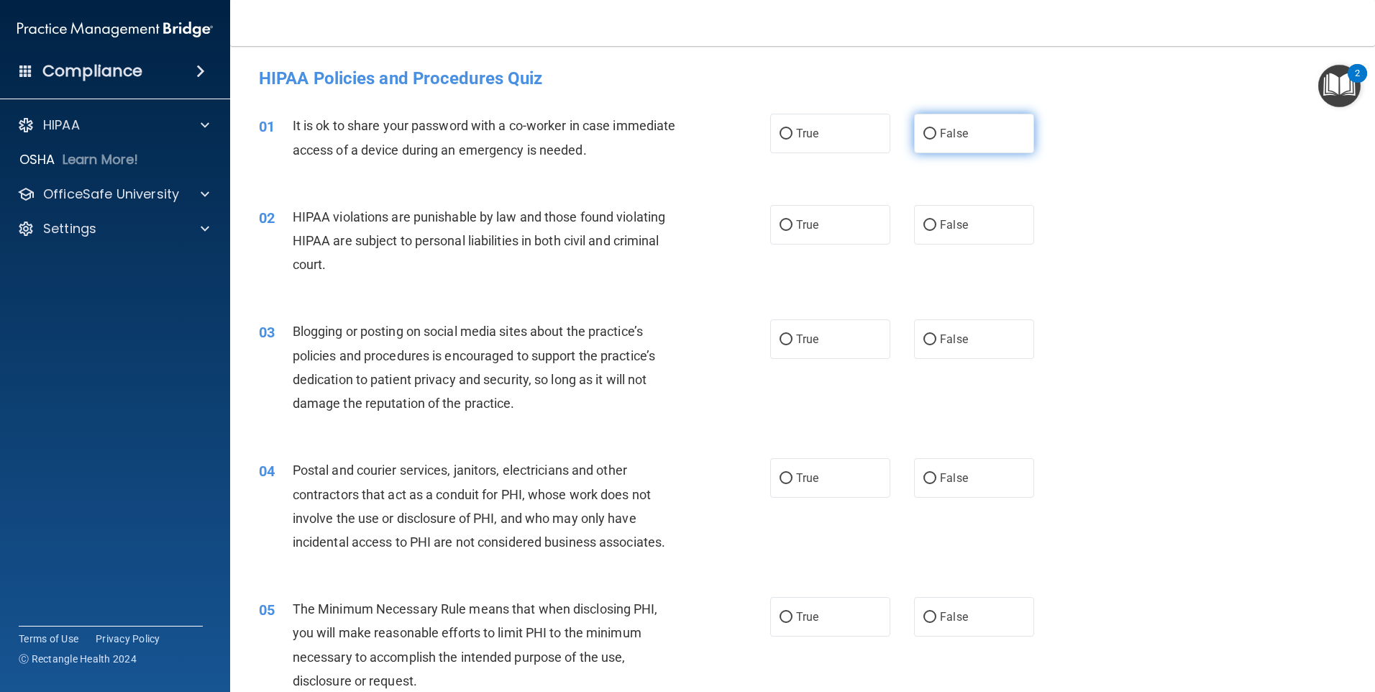
click at [924, 135] on input "False" at bounding box center [930, 134] width 13 height 11
radio input "true"
click at [924, 343] on input "False" at bounding box center [930, 339] width 13 height 11
radio input "true"
click at [783, 222] on input "True" at bounding box center [786, 225] width 13 height 11
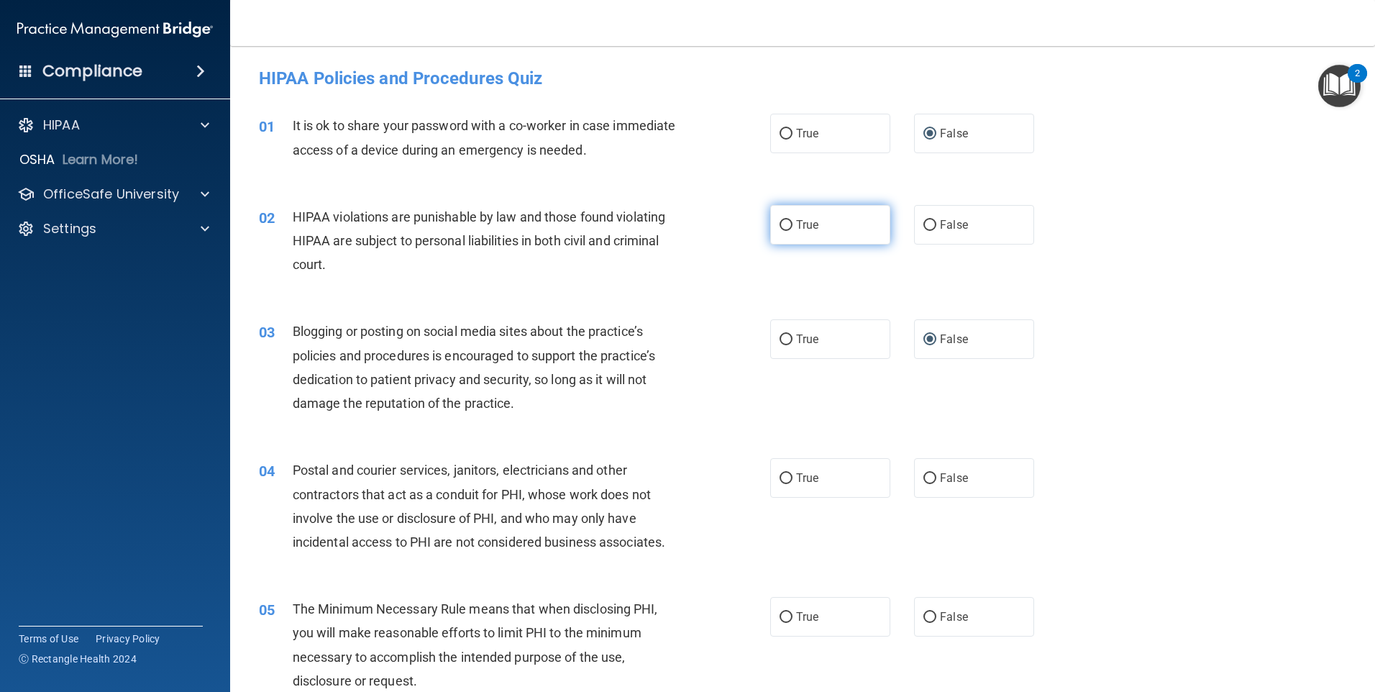
radio input "true"
click at [825, 488] on label "True" at bounding box center [830, 478] width 120 height 40
click at [793, 484] on input "True" at bounding box center [786, 478] width 13 height 11
radio input "true"
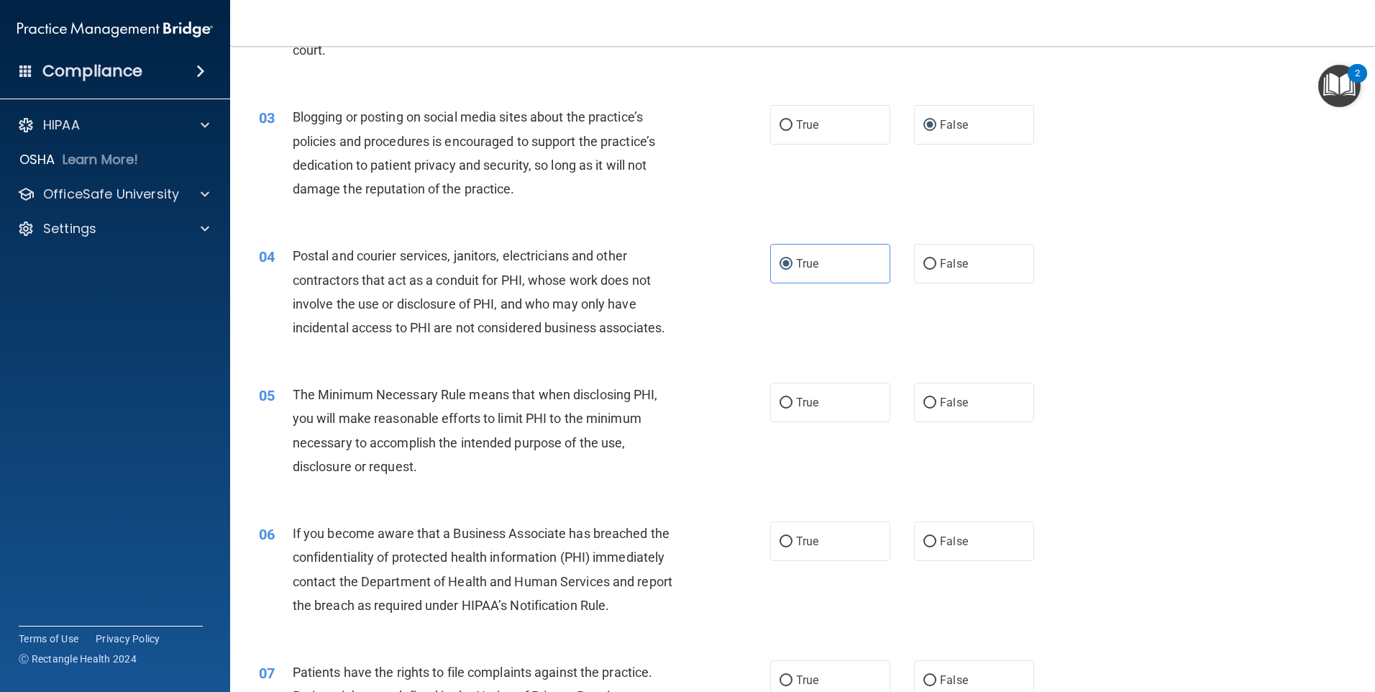
scroll to position [216, 0]
click at [797, 404] on span "True" at bounding box center [807, 401] width 22 height 14
click at [793, 404] on input "True" at bounding box center [786, 401] width 13 height 11
radio input "true"
click at [940, 539] on span "False" at bounding box center [954, 540] width 28 height 14
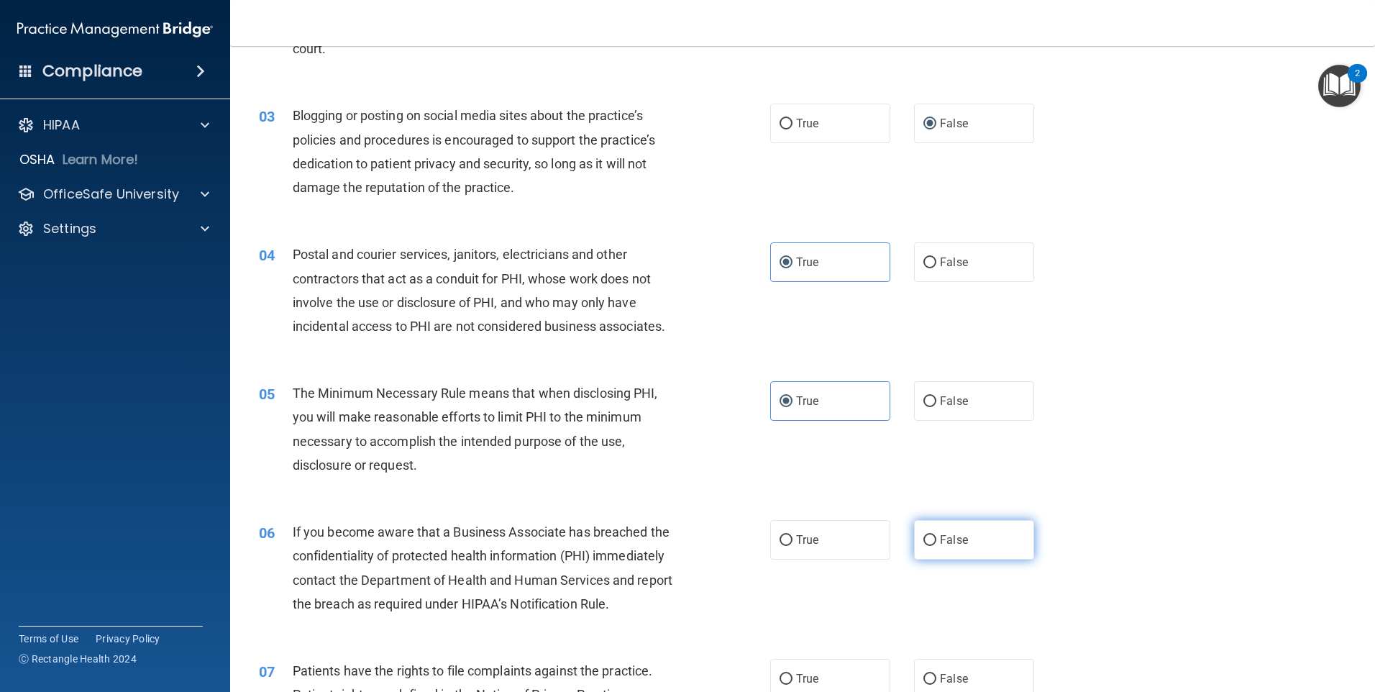
click at [936, 539] on input "False" at bounding box center [930, 540] width 13 height 11
radio input "true"
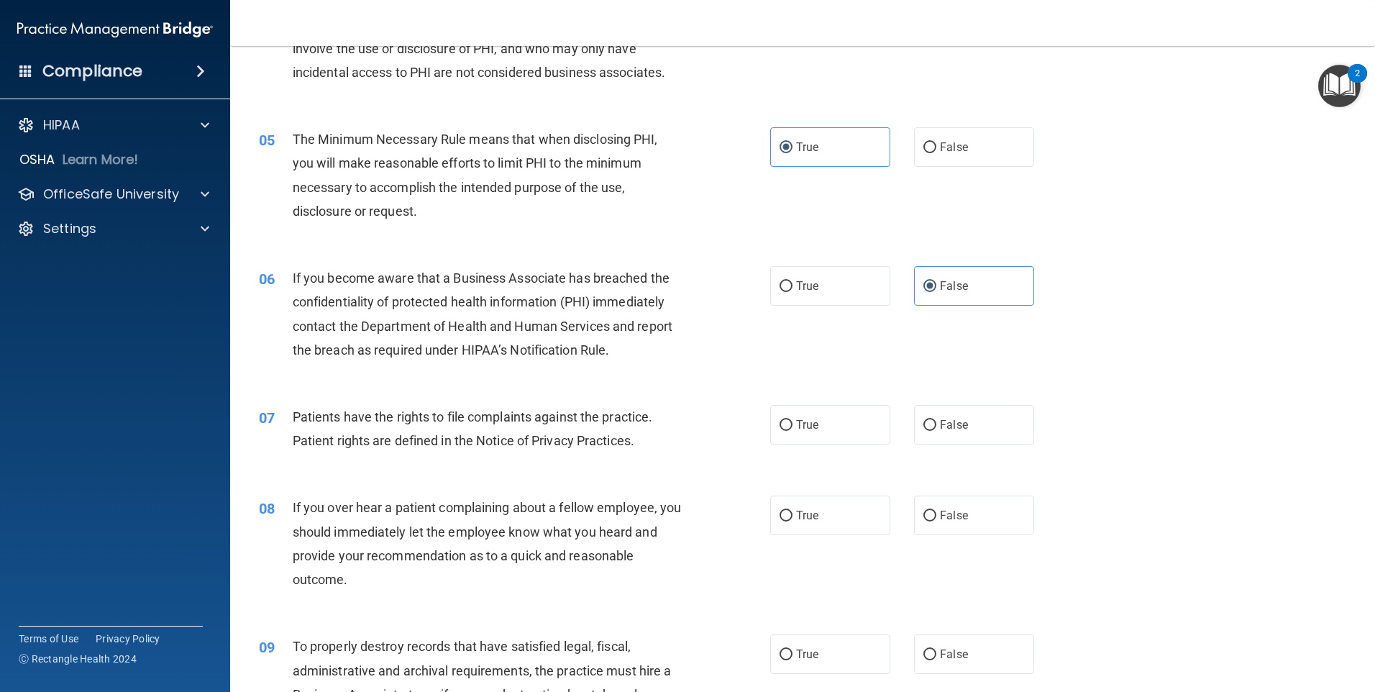
scroll to position [503, 0]
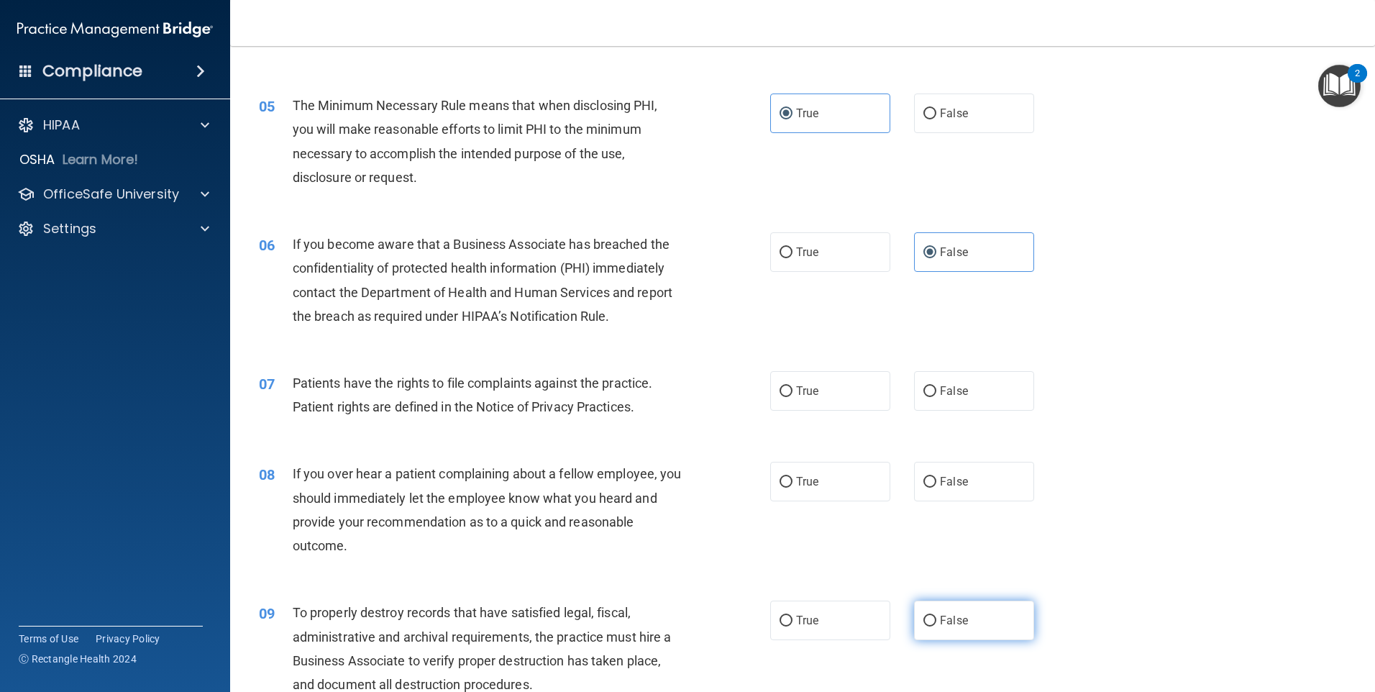
click at [929, 617] on input "False" at bounding box center [930, 621] width 13 height 11
radio input "true"
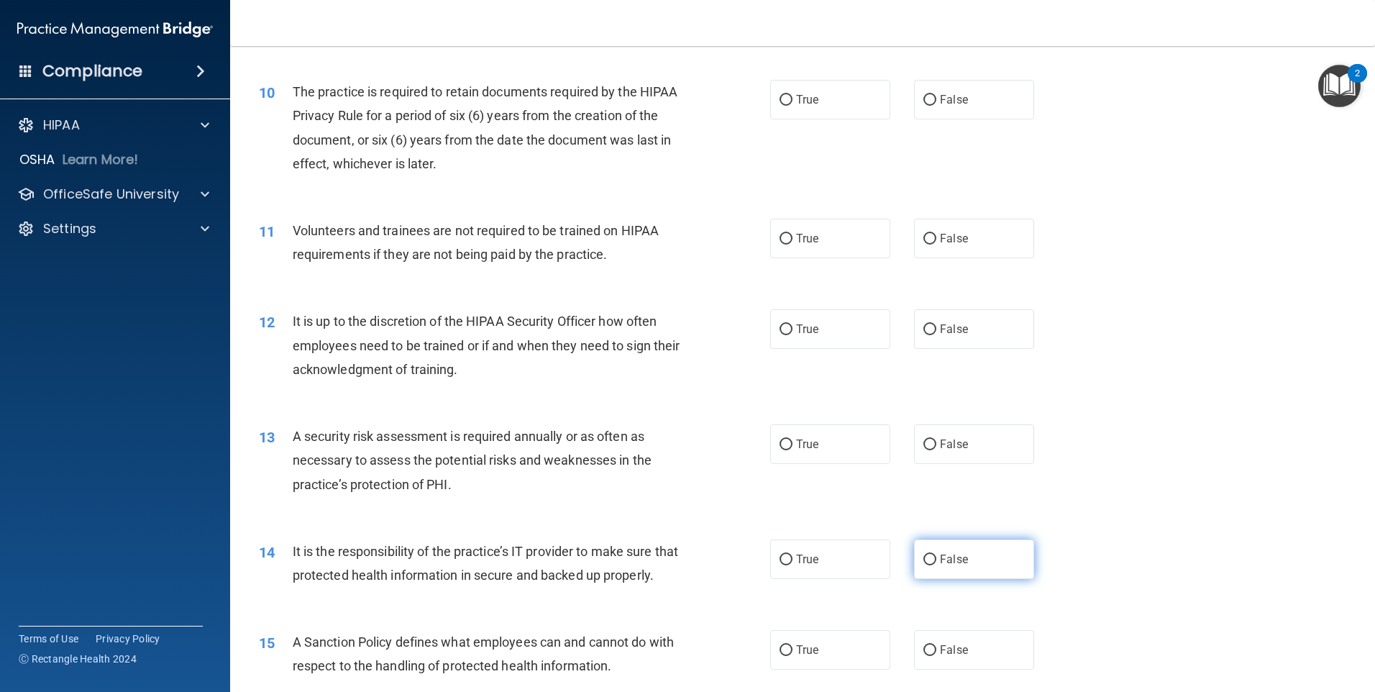
scroll to position [1295, 0]
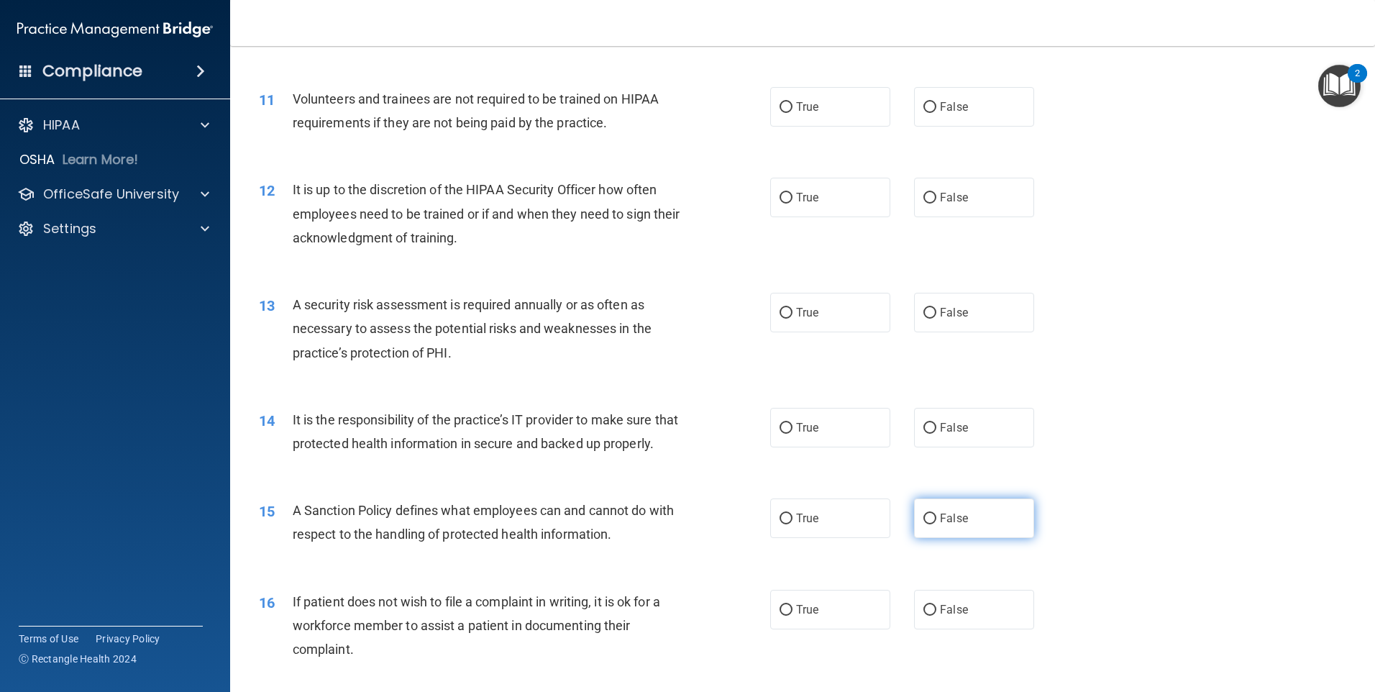
click at [924, 524] on input "False" at bounding box center [930, 519] width 13 height 11
radio input "true"
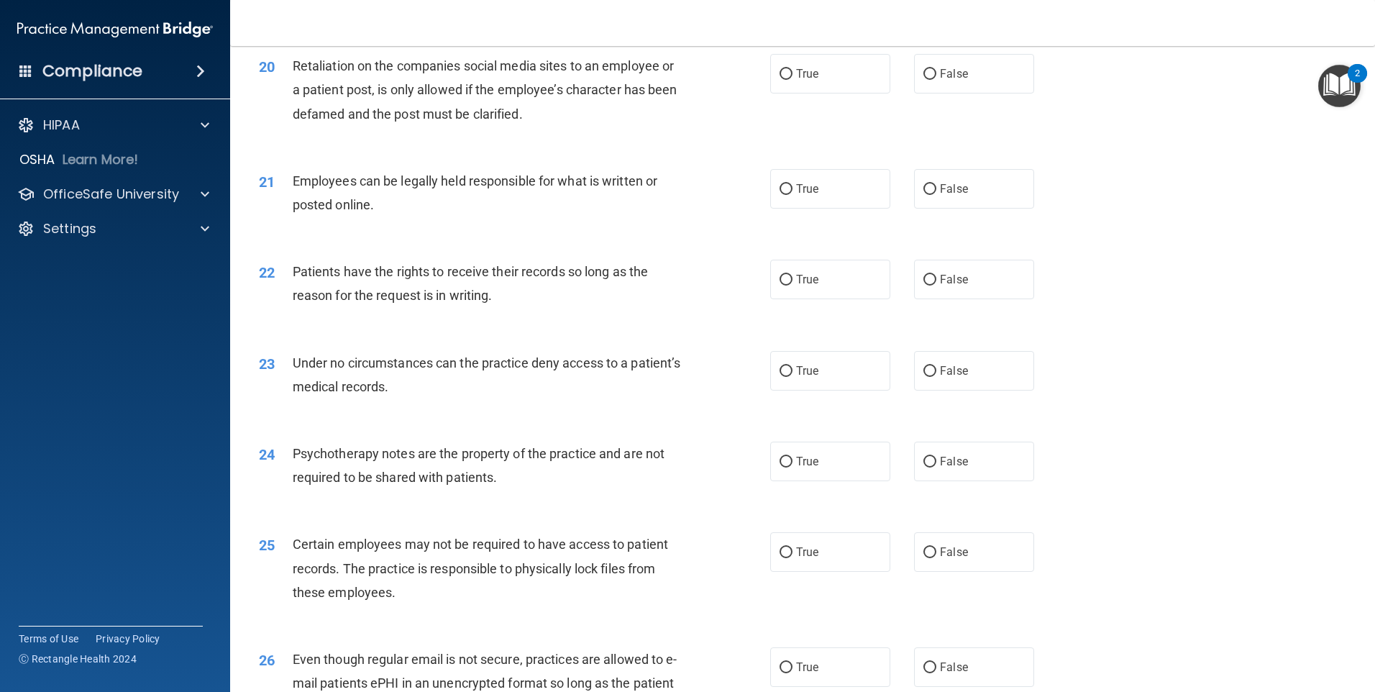
scroll to position [2302, 0]
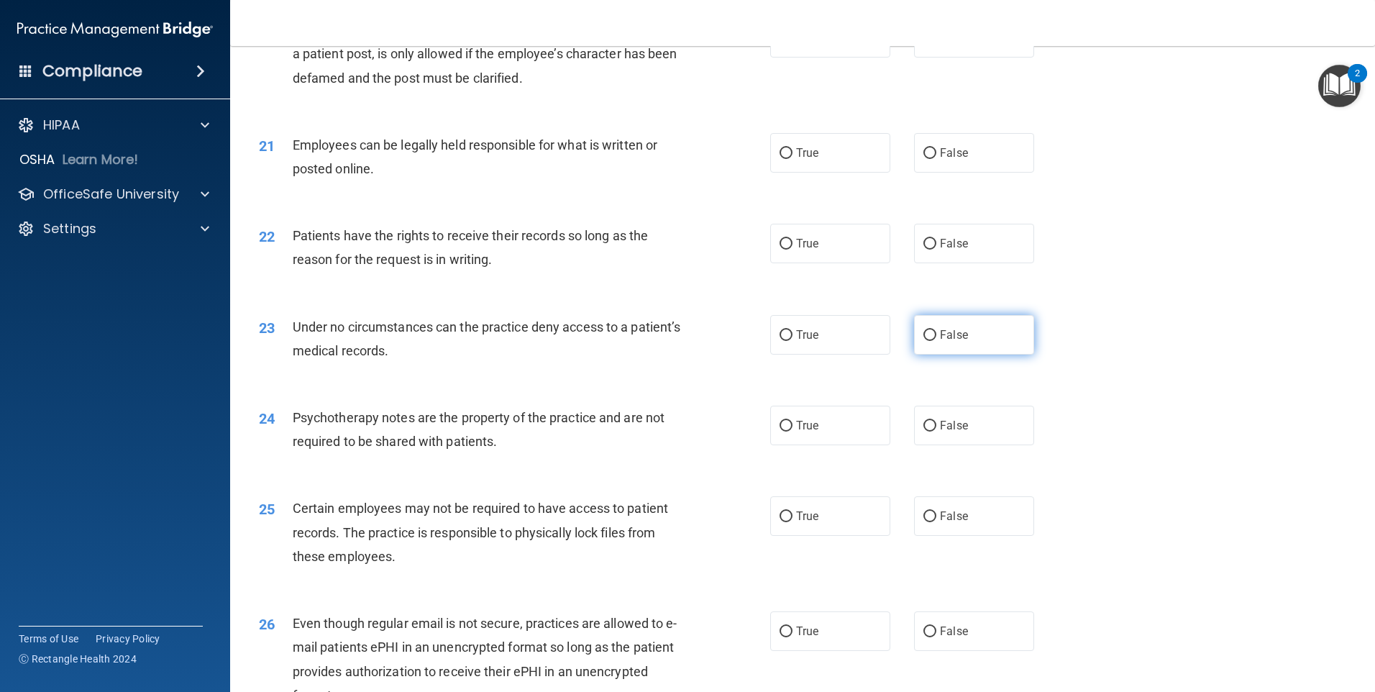
click at [926, 341] on input "False" at bounding box center [930, 335] width 13 height 11
radio input "true"
click at [780, 432] on input "True" at bounding box center [786, 426] width 13 height 11
radio input "true"
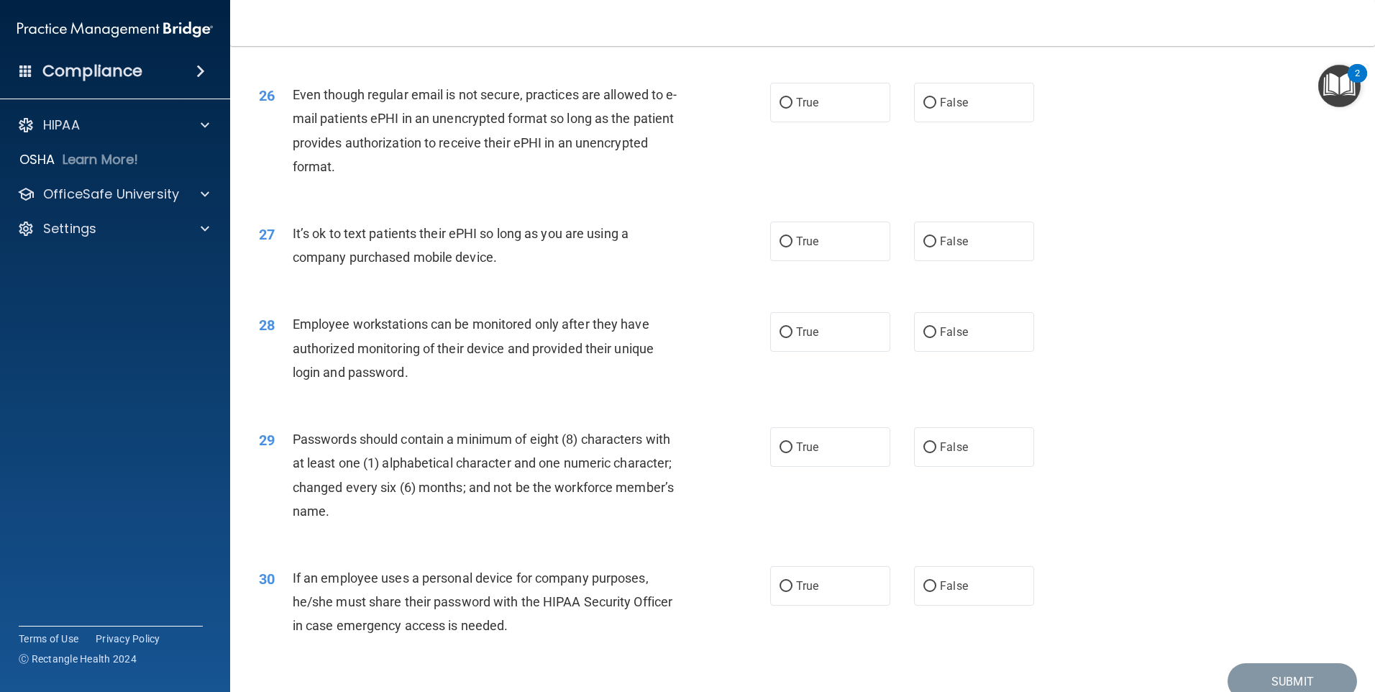
scroll to position [2877, 0]
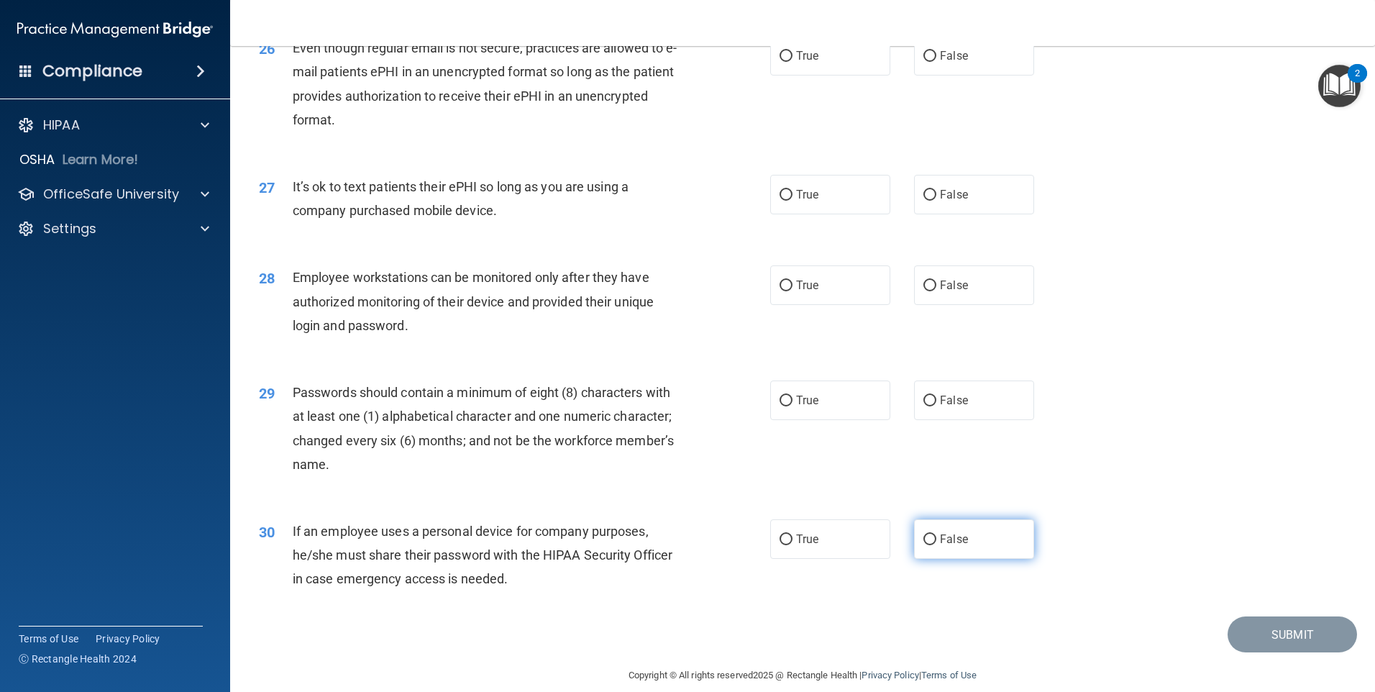
click at [926, 545] on input "False" at bounding box center [930, 539] width 13 height 11
radio input "true"
click at [775, 417] on label "True" at bounding box center [830, 400] width 120 height 40
click at [780, 406] on input "True" at bounding box center [786, 401] width 13 height 11
radio input "true"
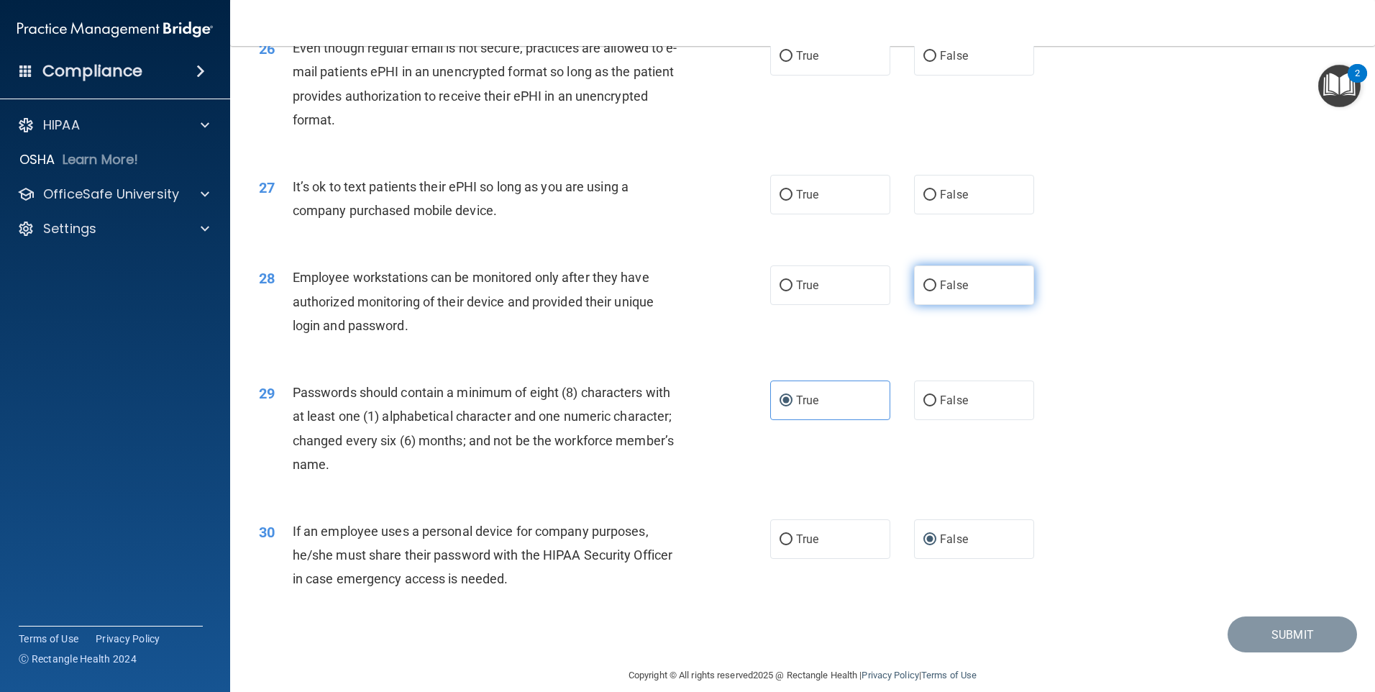
click at [924, 291] on input "False" at bounding box center [930, 286] width 13 height 11
radio input "true"
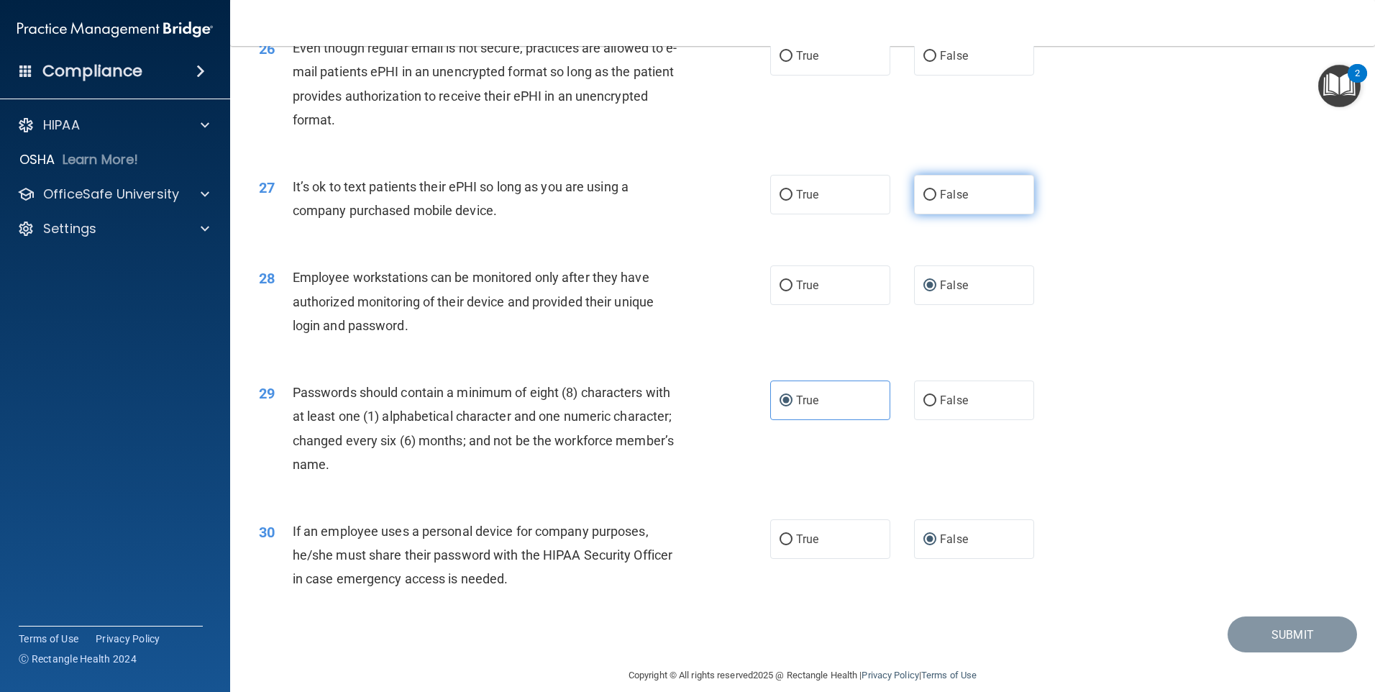
click at [924, 201] on input "False" at bounding box center [930, 195] width 13 height 11
radio input "true"
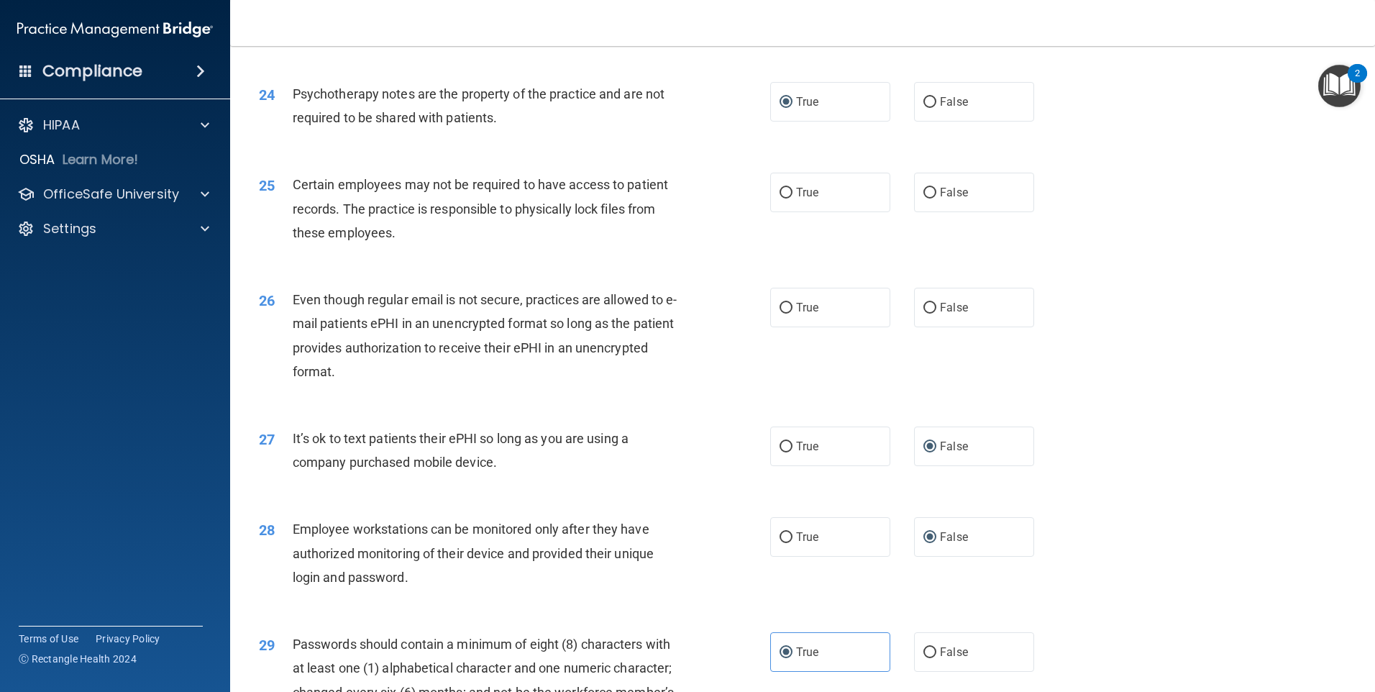
scroll to position [2589, 0]
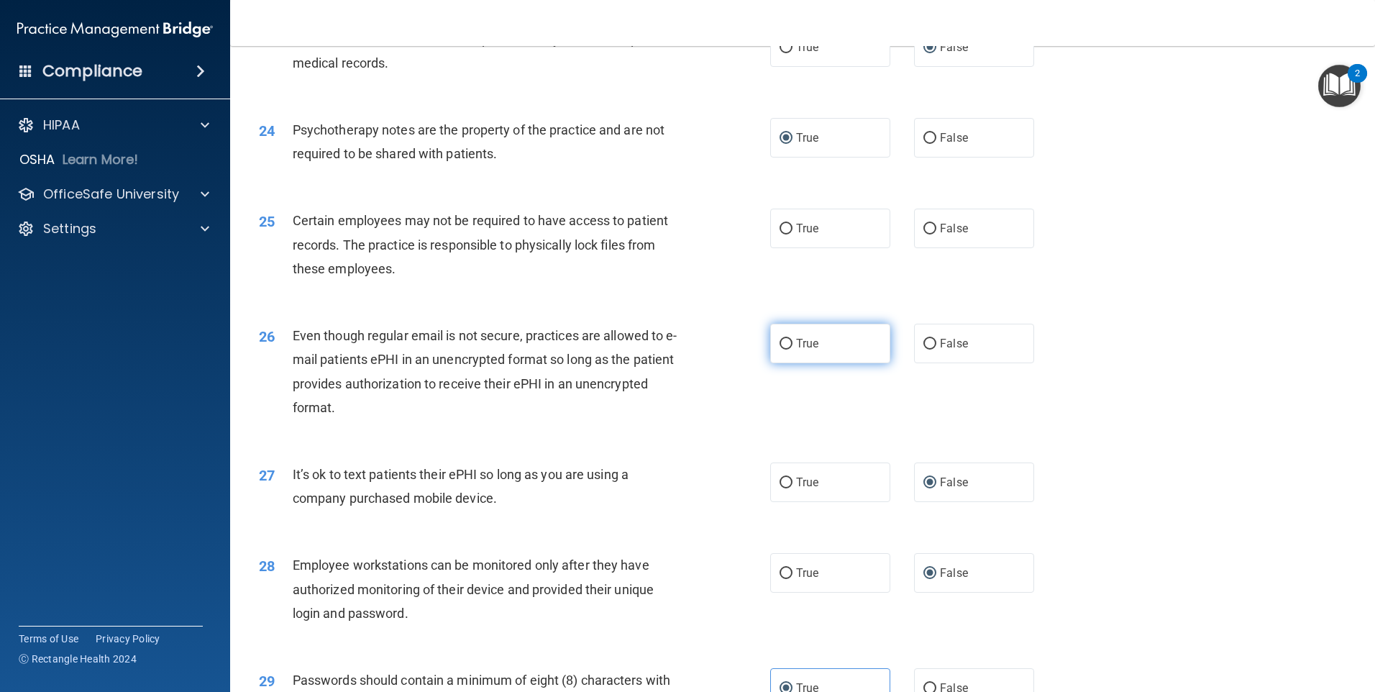
click at [780, 350] on input "True" at bounding box center [786, 344] width 13 height 11
radio input "true"
click at [781, 234] on input "True" at bounding box center [786, 229] width 13 height 11
radio input "true"
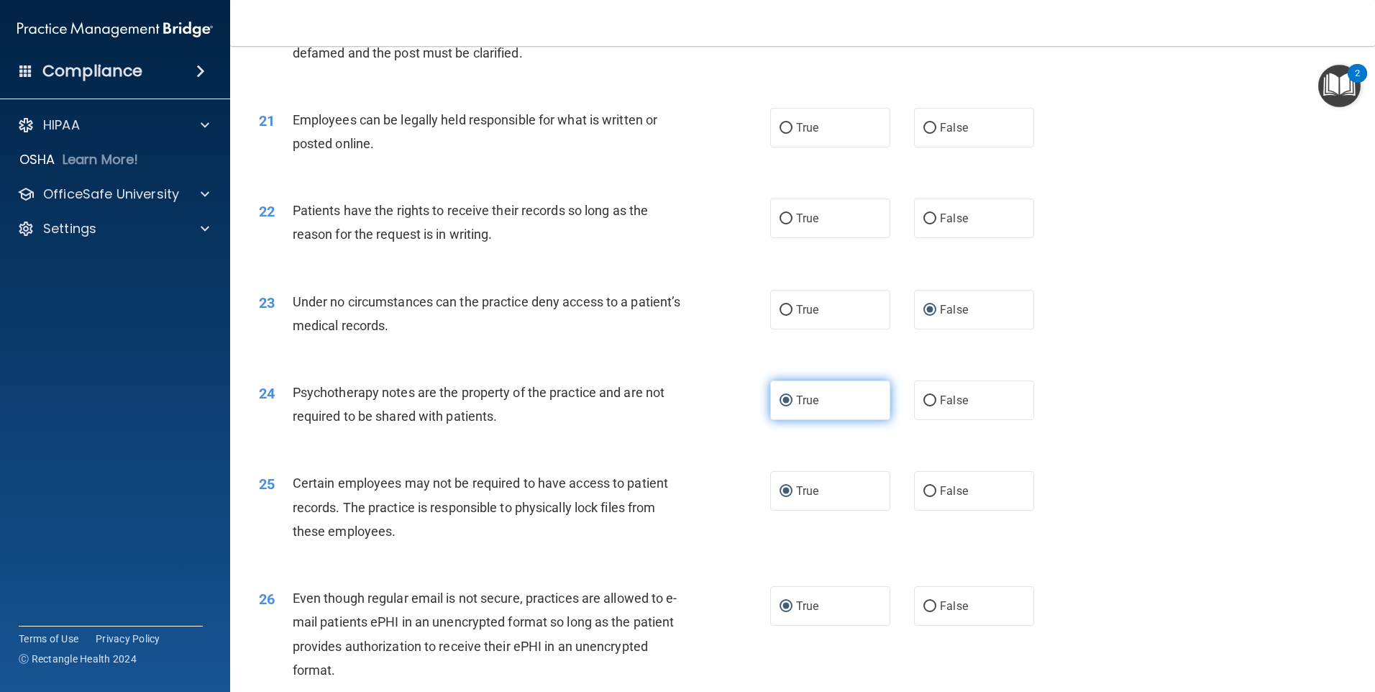
scroll to position [2302, 0]
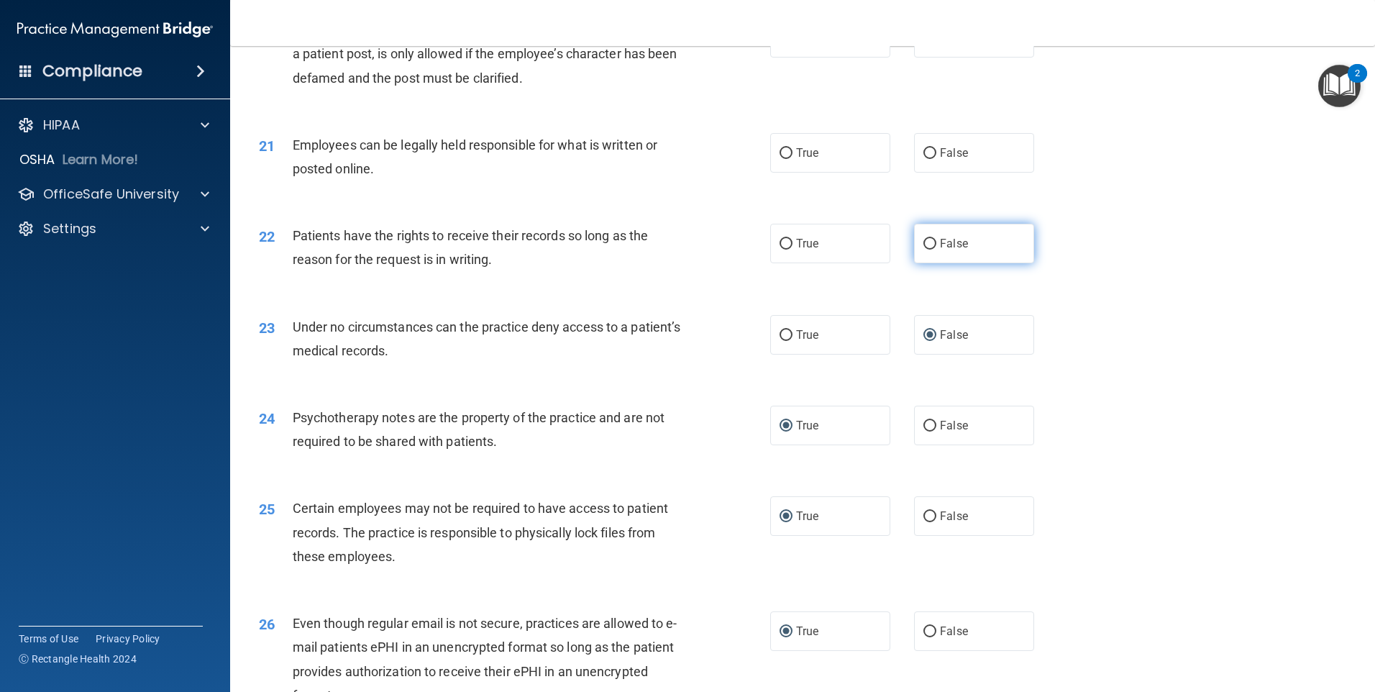
click at [929, 250] on input "False" at bounding box center [930, 244] width 13 height 11
radio input "true"
click at [790, 173] on label "True" at bounding box center [830, 153] width 120 height 40
click at [790, 159] on input "True" at bounding box center [786, 153] width 13 height 11
radio input "true"
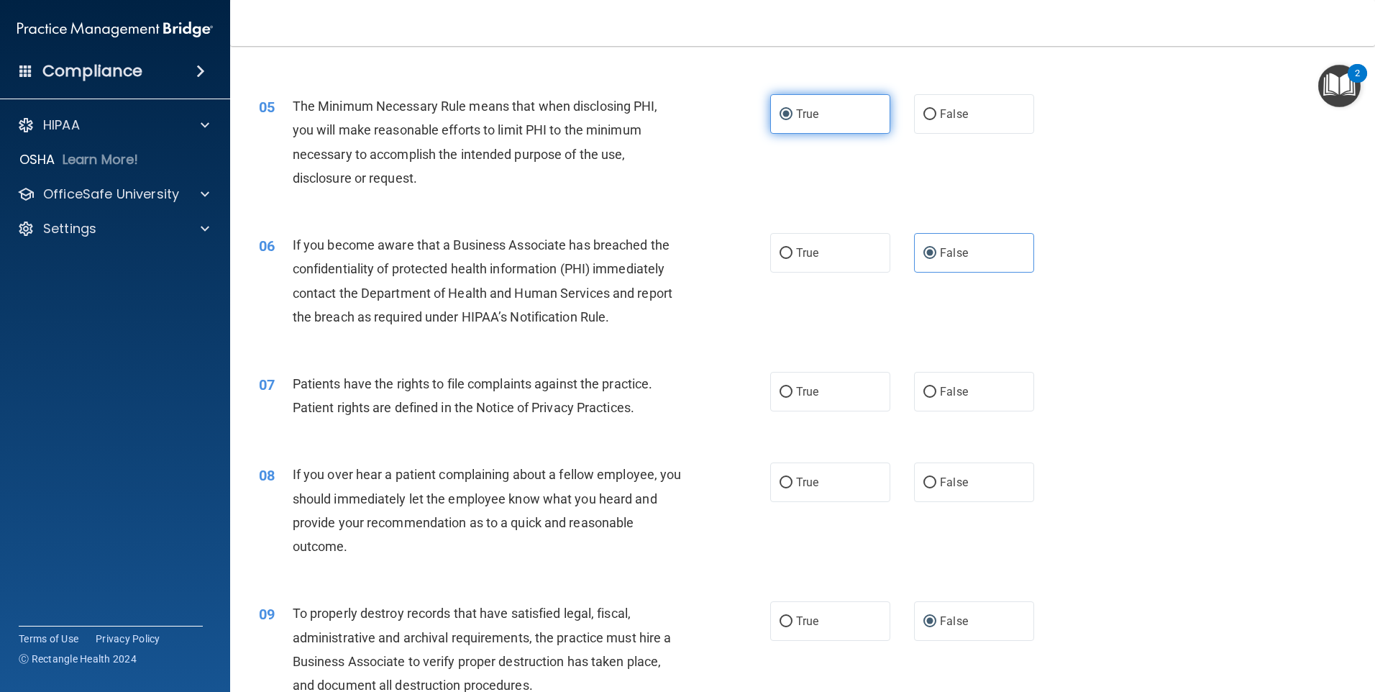
scroll to position [575, 0]
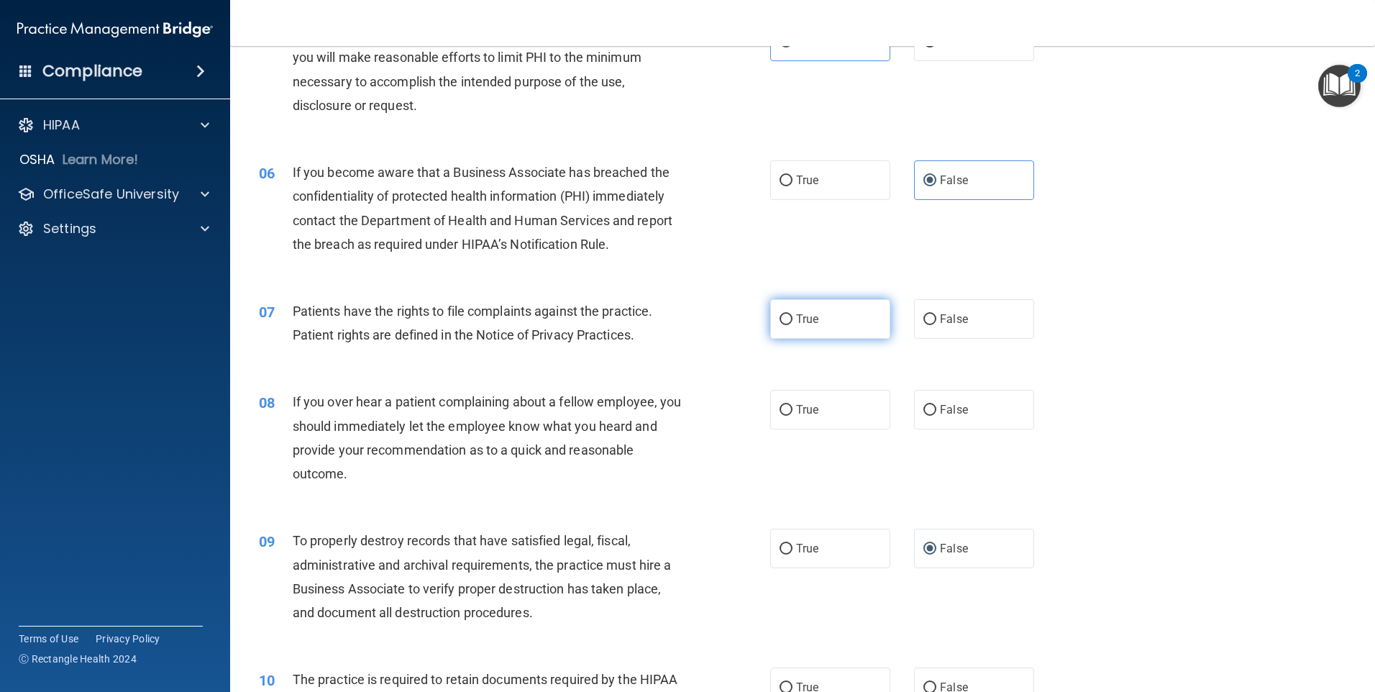
click at [787, 320] on input "True" at bounding box center [786, 319] width 13 height 11
radio input "true"
click at [928, 411] on input "False" at bounding box center [930, 410] width 13 height 11
radio input "true"
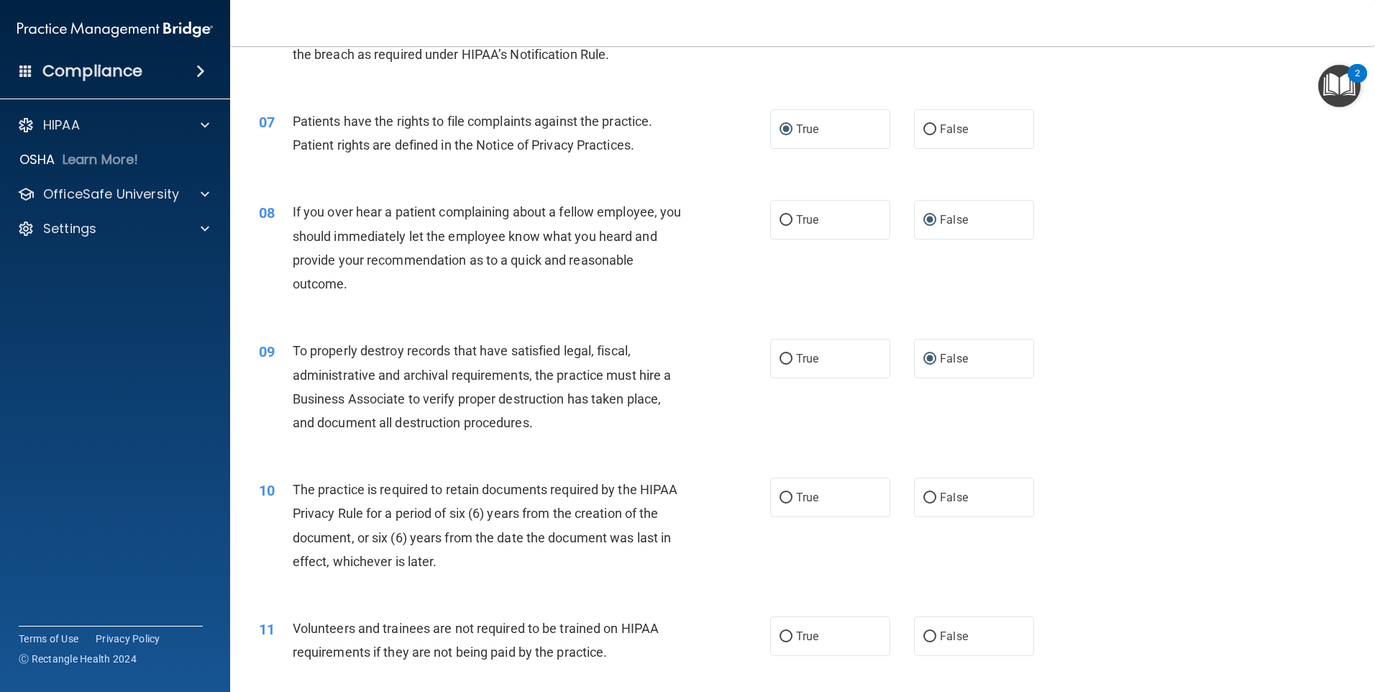
scroll to position [791, 0]
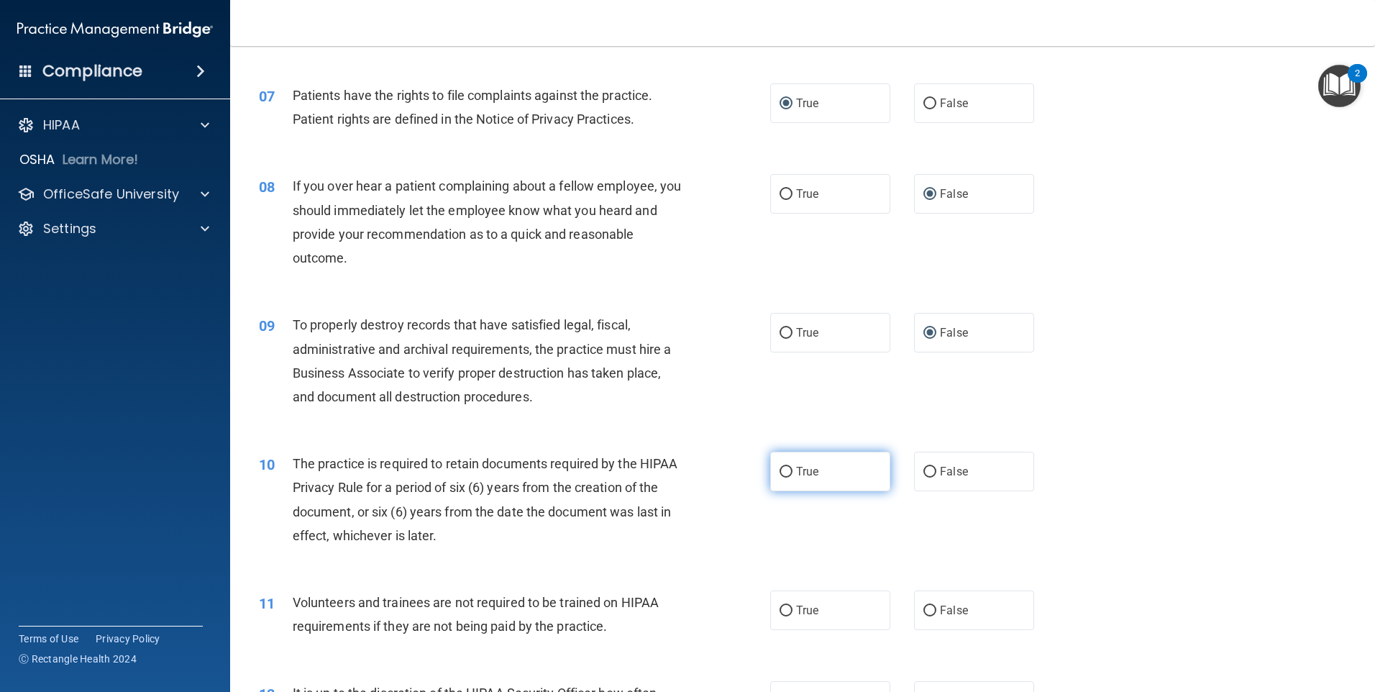
click at [783, 468] on input "True" at bounding box center [786, 472] width 13 height 11
radio input "true"
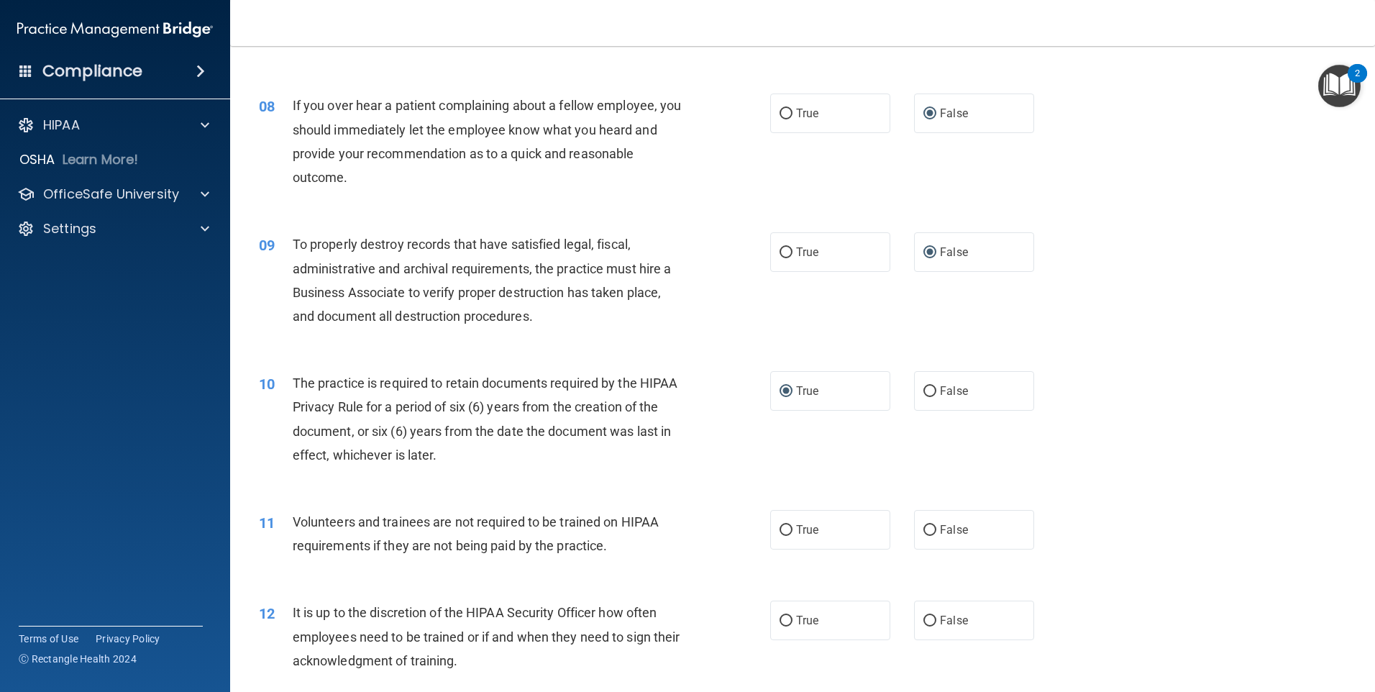
scroll to position [935, 0]
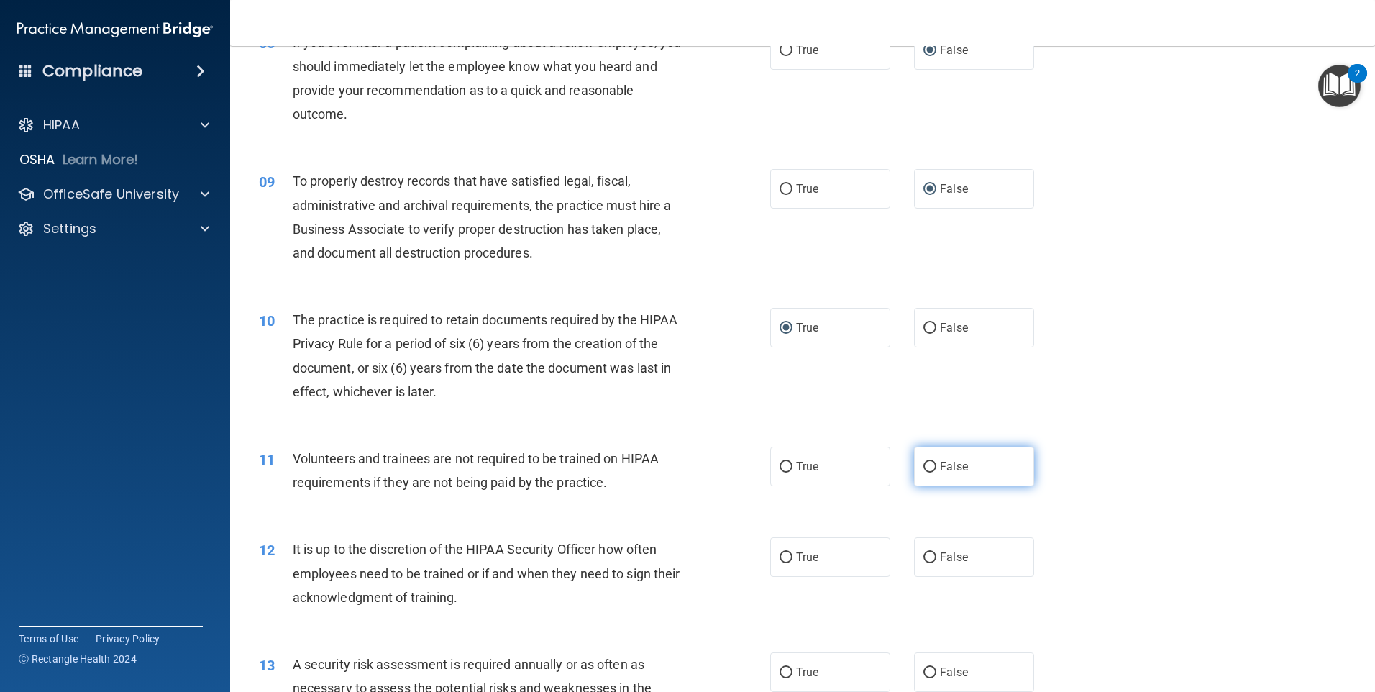
click at [940, 464] on span "False" at bounding box center [954, 467] width 28 height 14
click at [936, 464] on input "False" at bounding box center [930, 467] width 13 height 11
radio input "true"
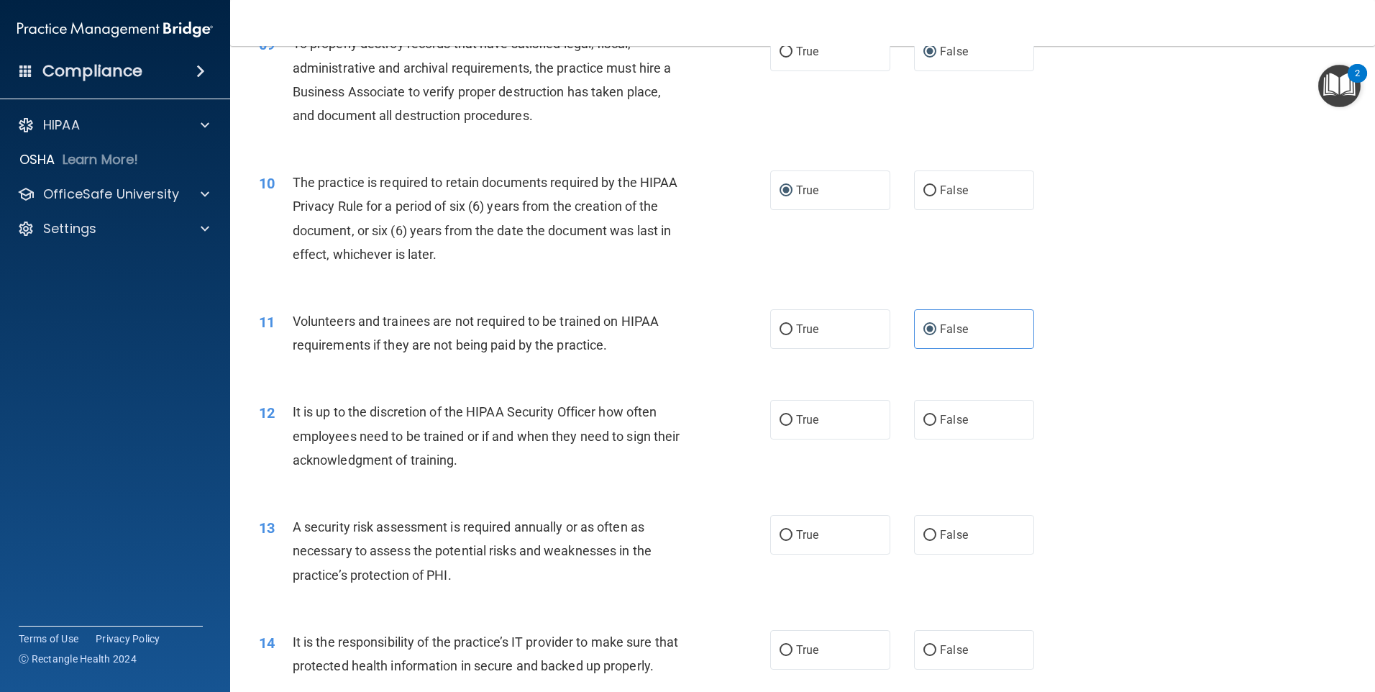
scroll to position [1079, 0]
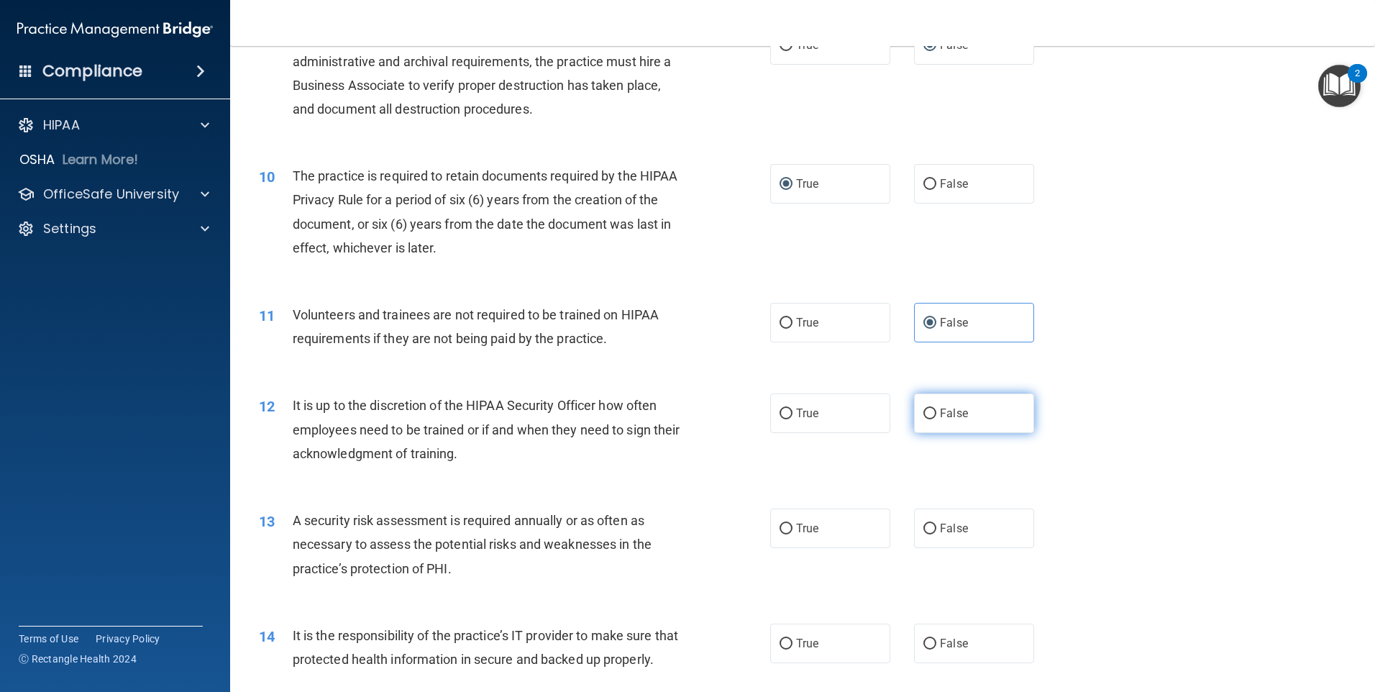
click at [924, 409] on input "False" at bounding box center [930, 414] width 13 height 11
radio input "true"
click at [788, 520] on label "True" at bounding box center [830, 529] width 120 height 40
click at [788, 524] on input "True" at bounding box center [786, 529] width 13 height 11
radio input "true"
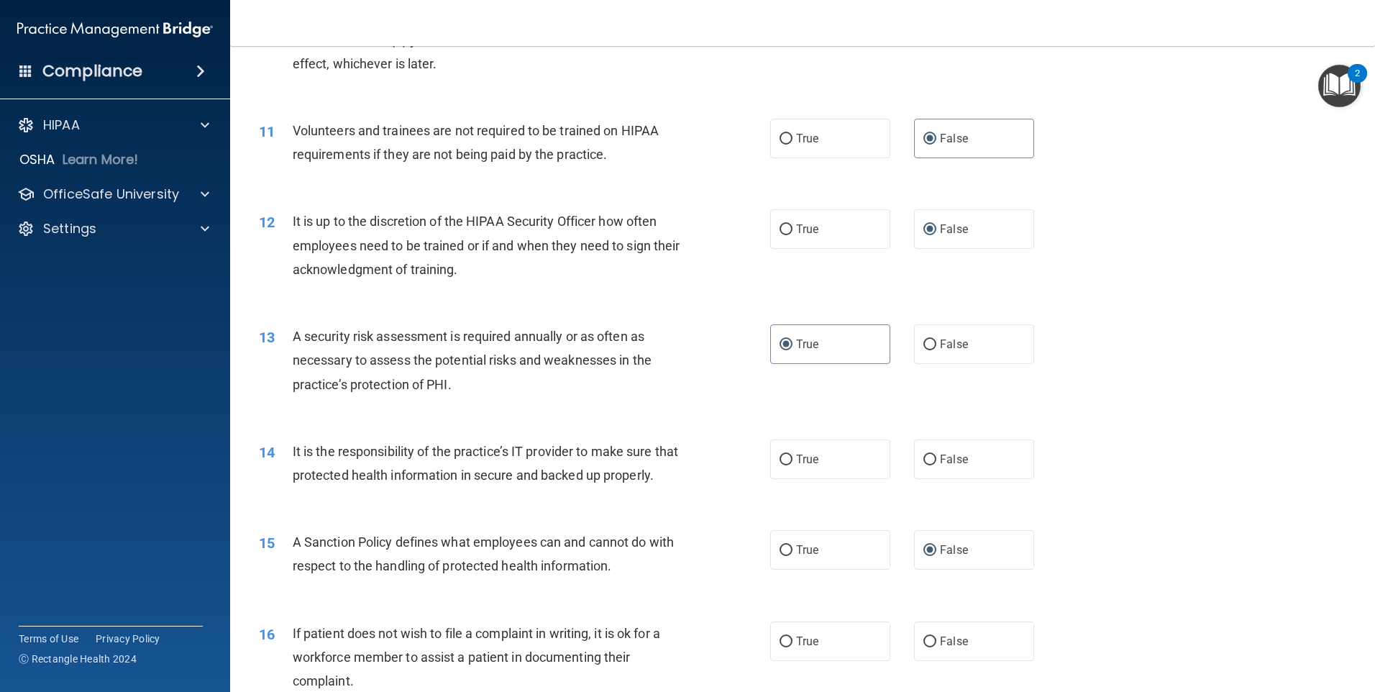
scroll to position [1295, 0]
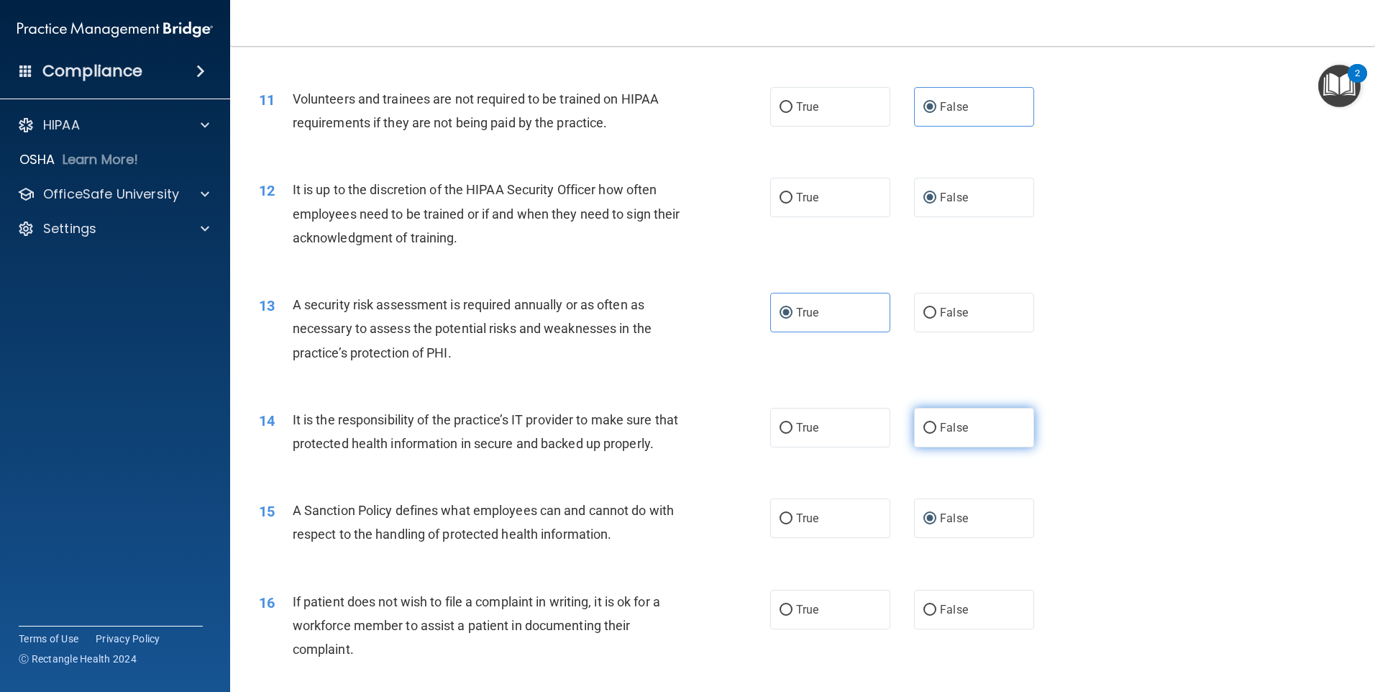
click at [940, 424] on span "False" at bounding box center [954, 428] width 28 height 14
click at [936, 424] on input "False" at bounding box center [930, 428] width 13 height 11
radio input "true"
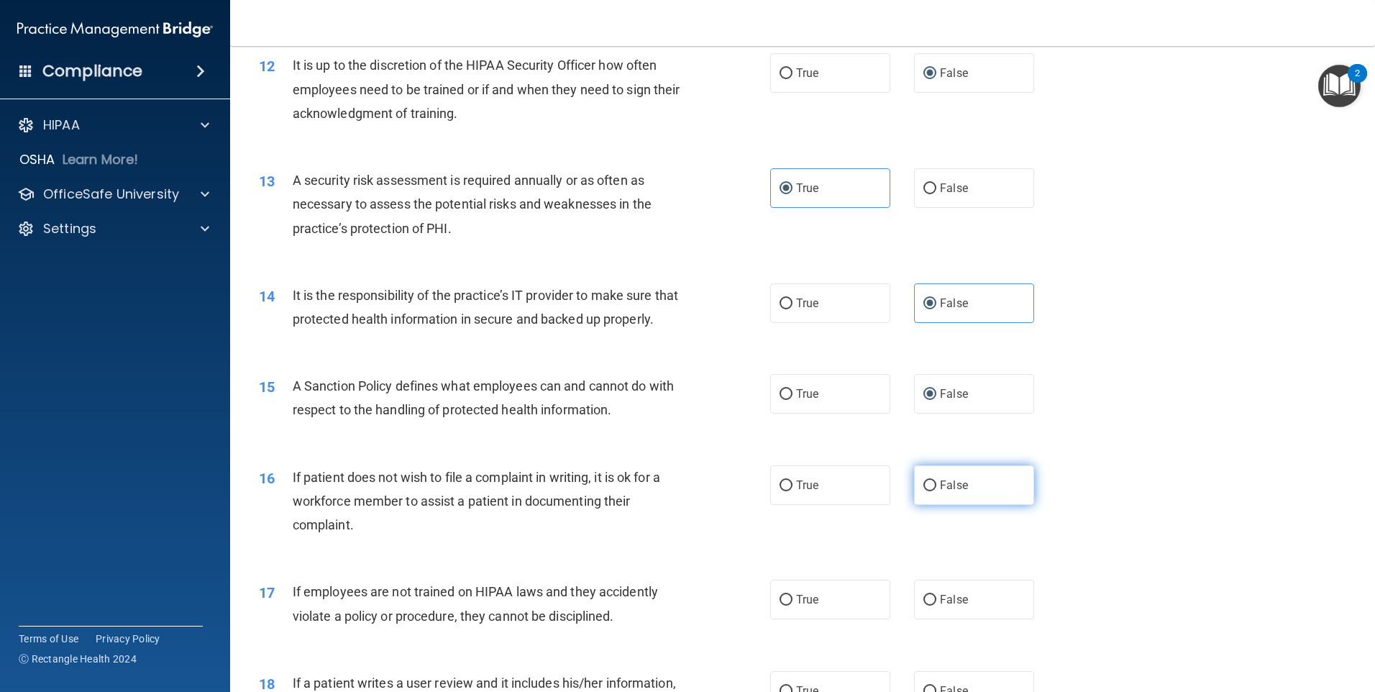
scroll to position [1439, 0]
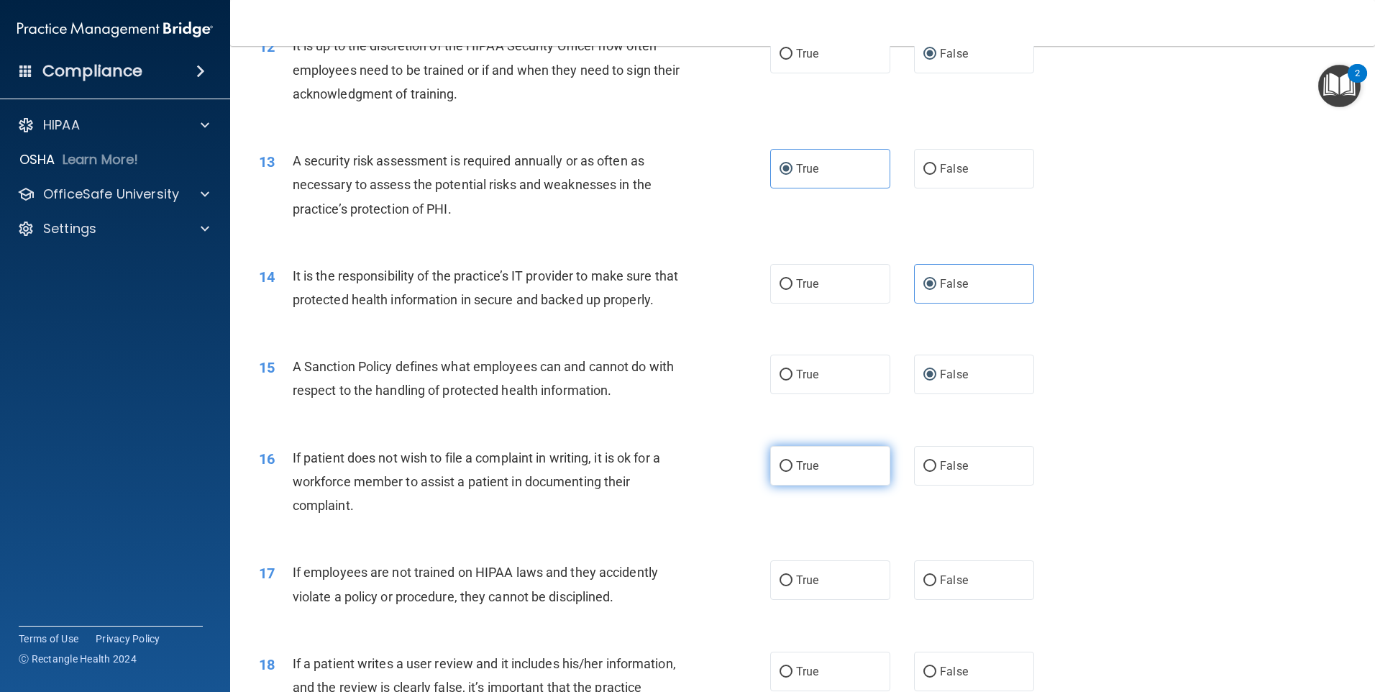
click at [809, 473] on span "True" at bounding box center [807, 466] width 22 height 14
click at [793, 472] on input "True" at bounding box center [786, 466] width 13 height 11
radio input "true"
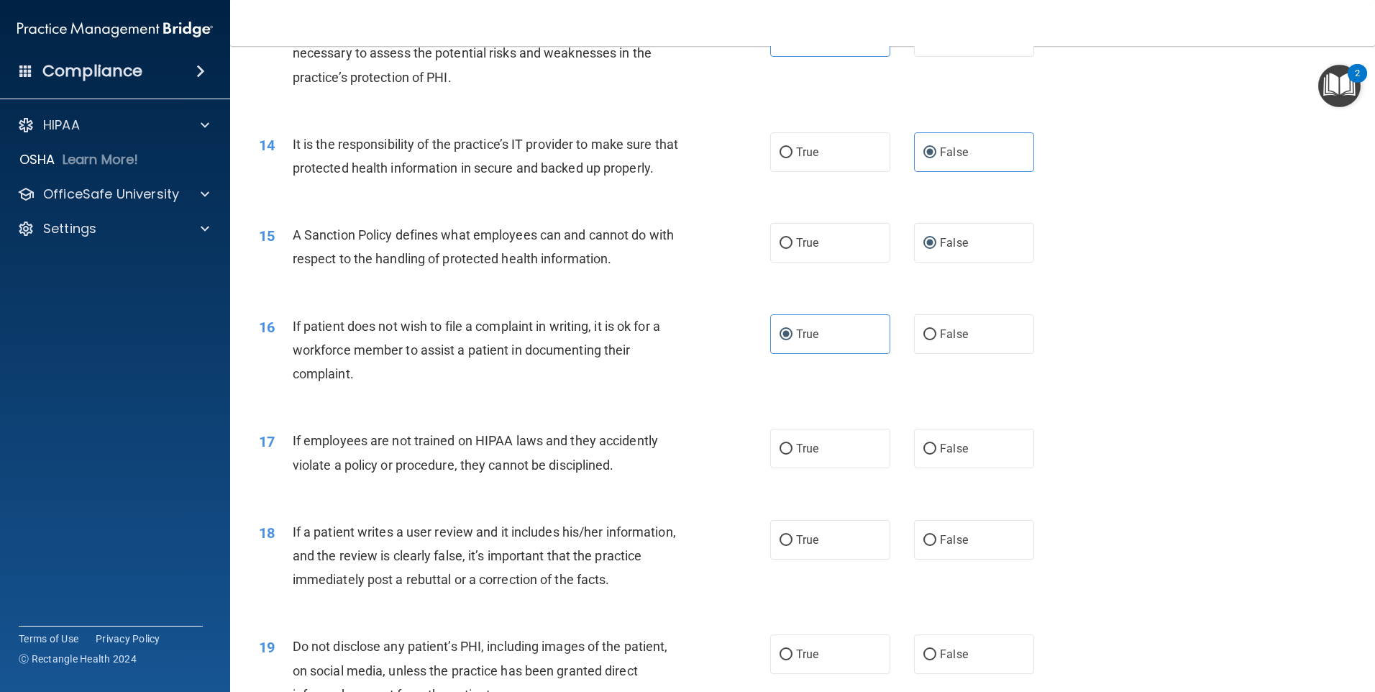
scroll to position [1582, 0]
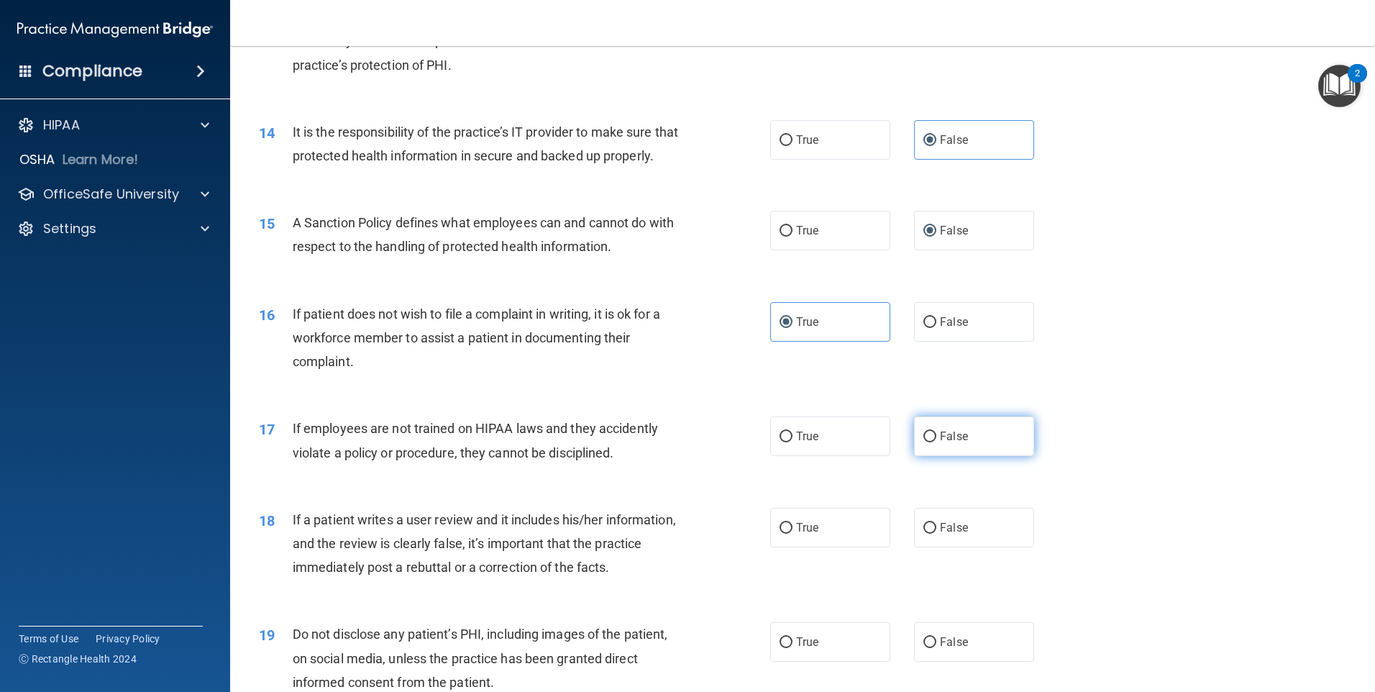
click at [945, 443] on span "False" at bounding box center [954, 436] width 28 height 14
click at [936, 442] on input "False" at bounding box center [930, 437] width 13 height 11
radio input "true"
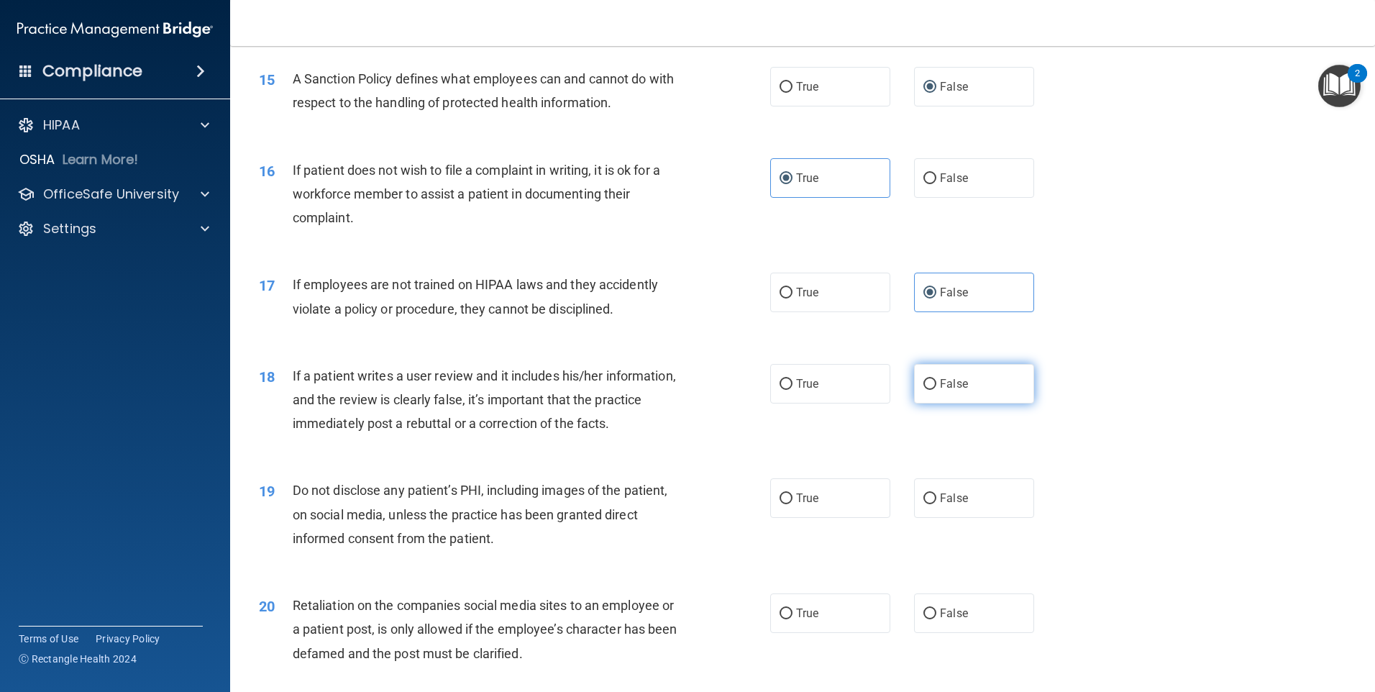
click at [940, 391] on span "False" at bounding box center [954, 384] width 28 height 14
click at [934, 390] on input "False" at bounding box center [930, 384] width 13 height 11
radio input "true"
click at [784, 504] on input "True" at bounding box center [786, 498] width 13 height 11
radio input "true"
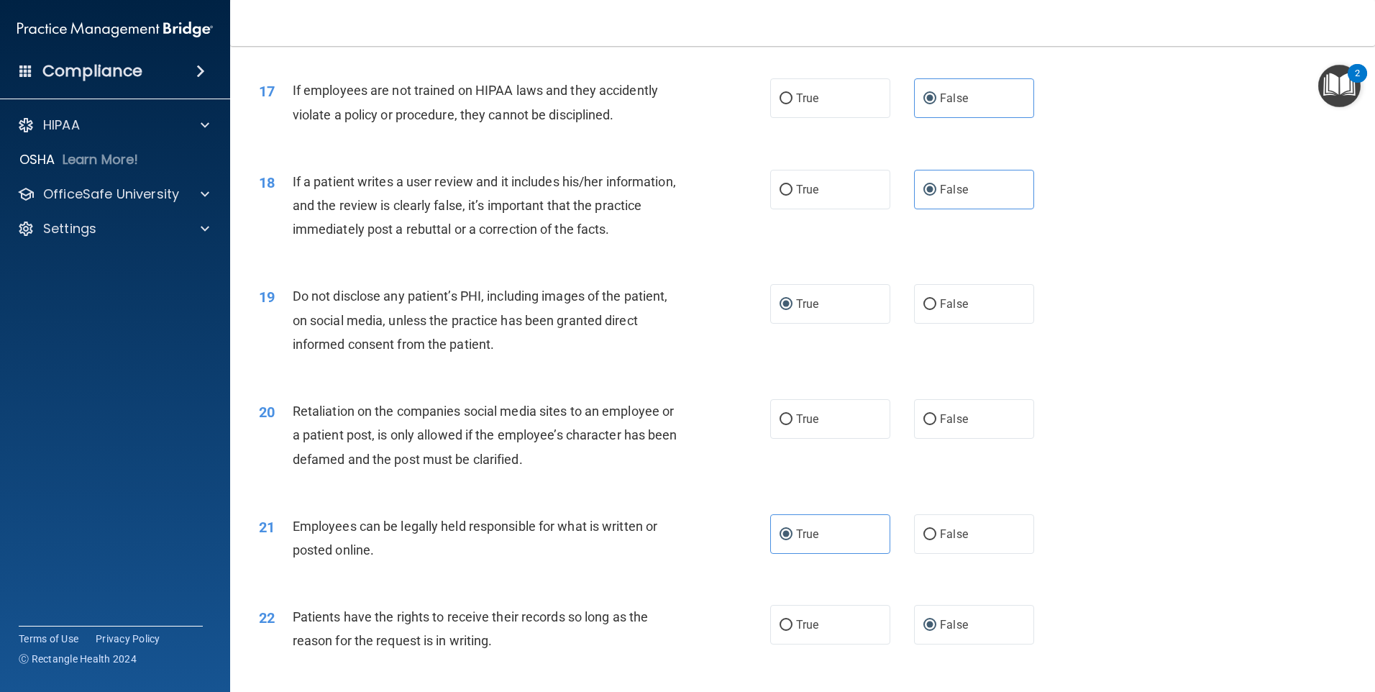
scroll to position [1942, 0]
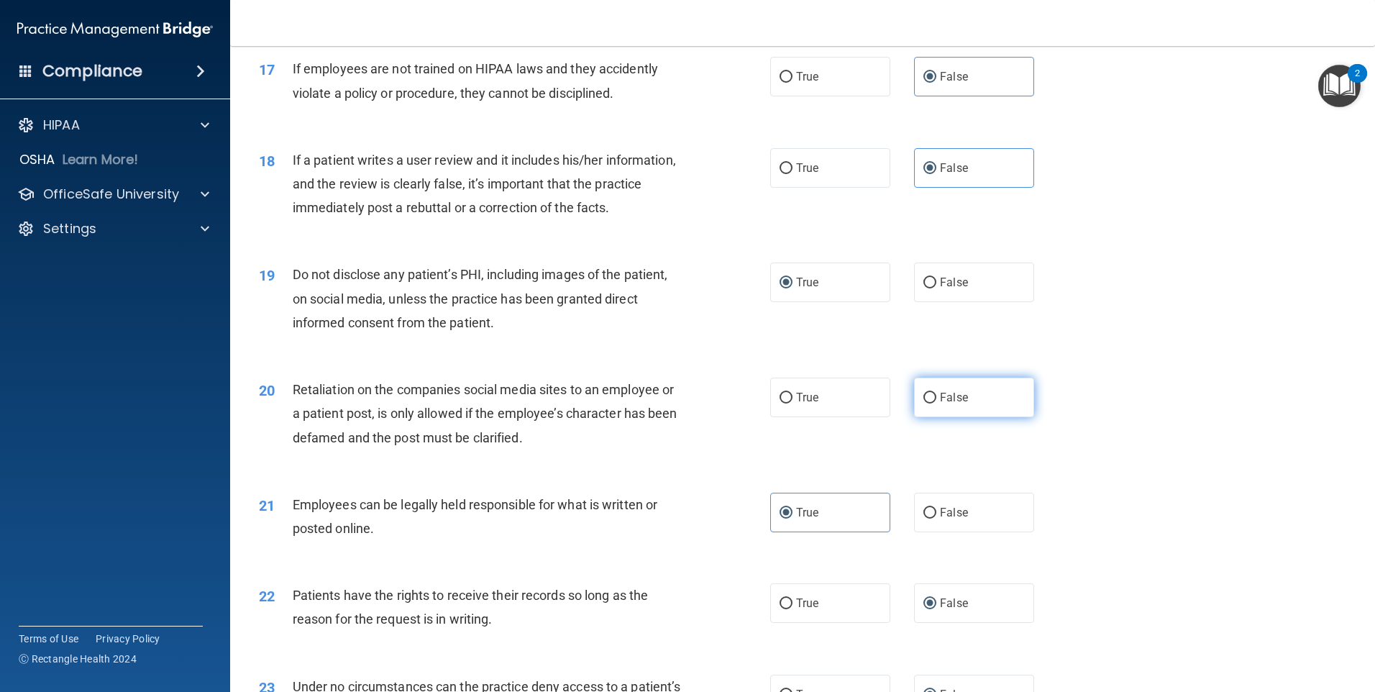
click at [926, 404] on input "False" at bounding box center [930, 398] width 13 height 11
radio input "true"
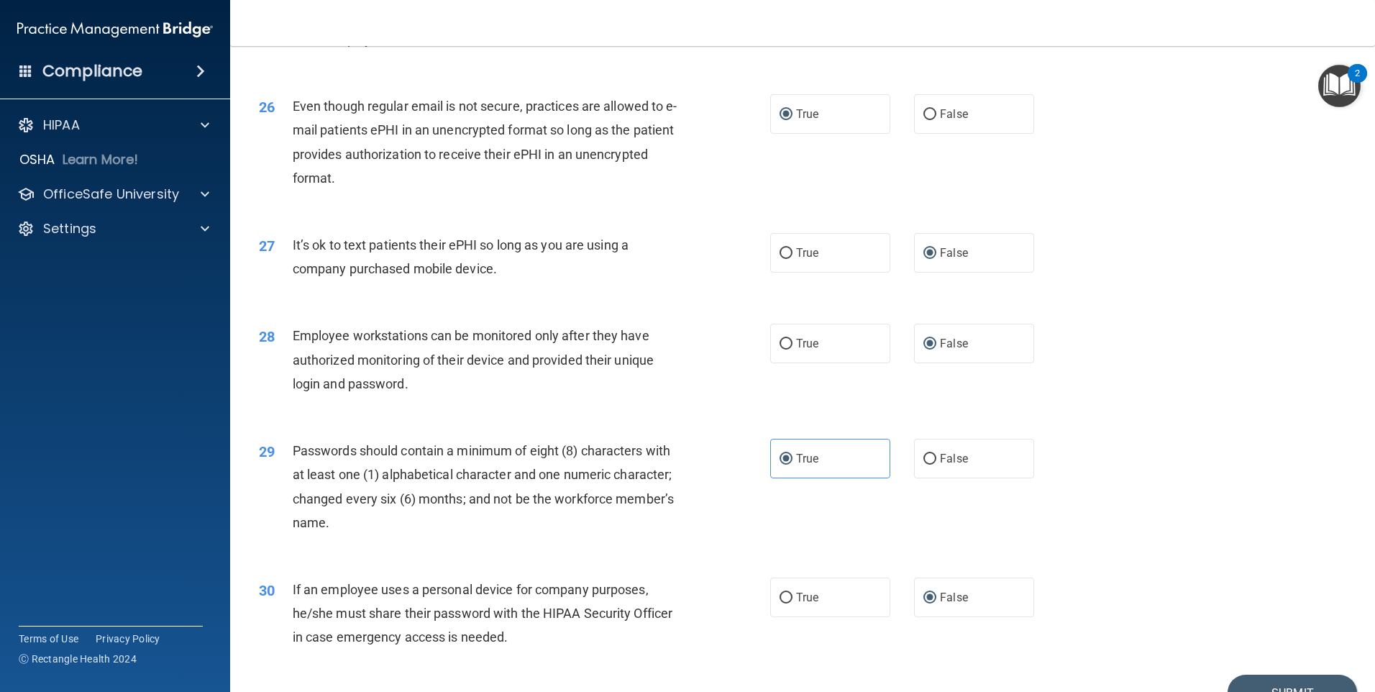
scroll to position [2919, 0]
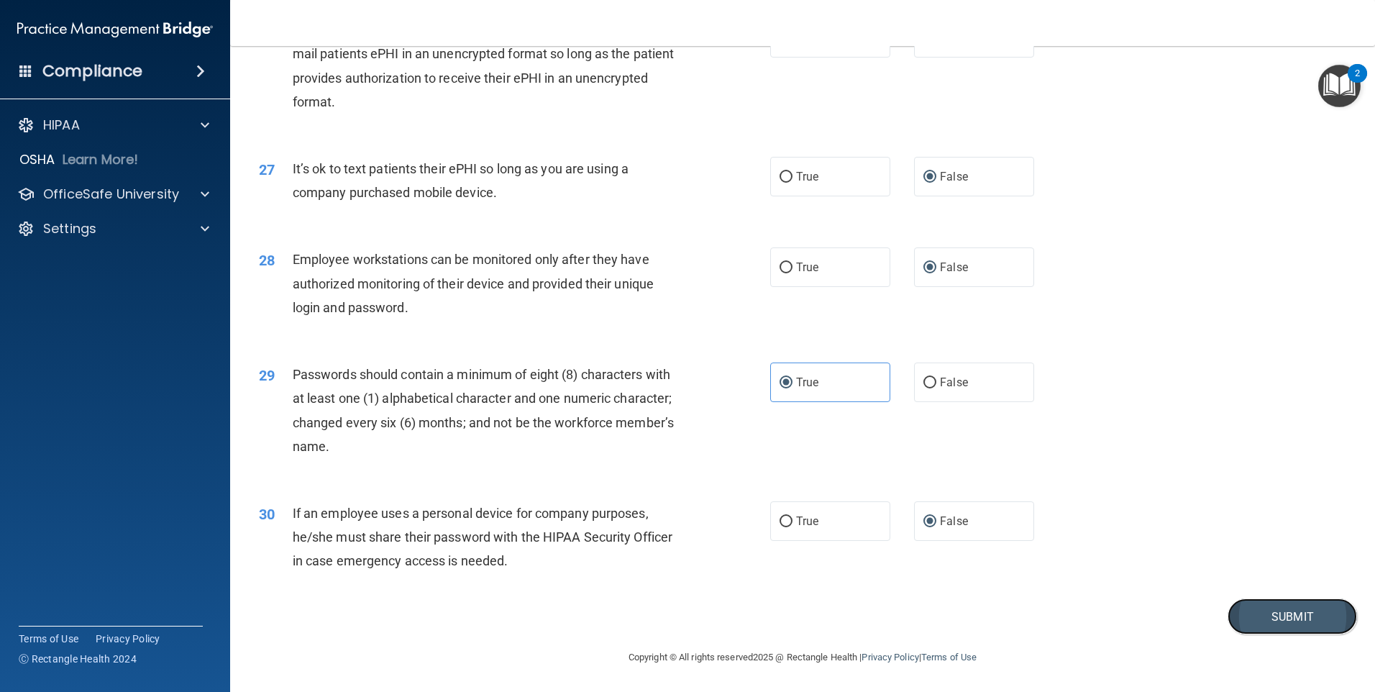
click at [1247, 618] on button "Submit" at bounding box center [1292, 616] width 129 height 37
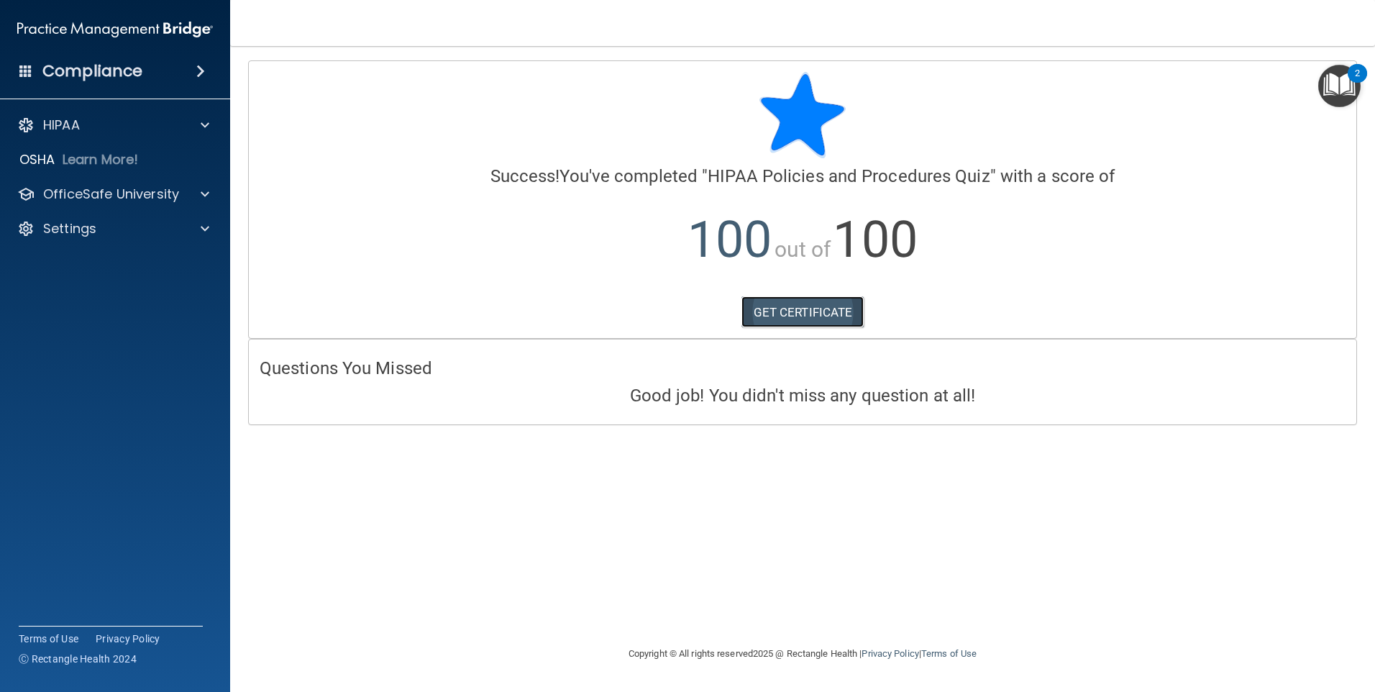
click at [834, 313] on link "GET CERTIFICATE" at bounding box center [803, 312] width 123 height 32
click at [161, 186] on p "OfficeSafe University" at bounding box center [111, 194] width 136 height 17
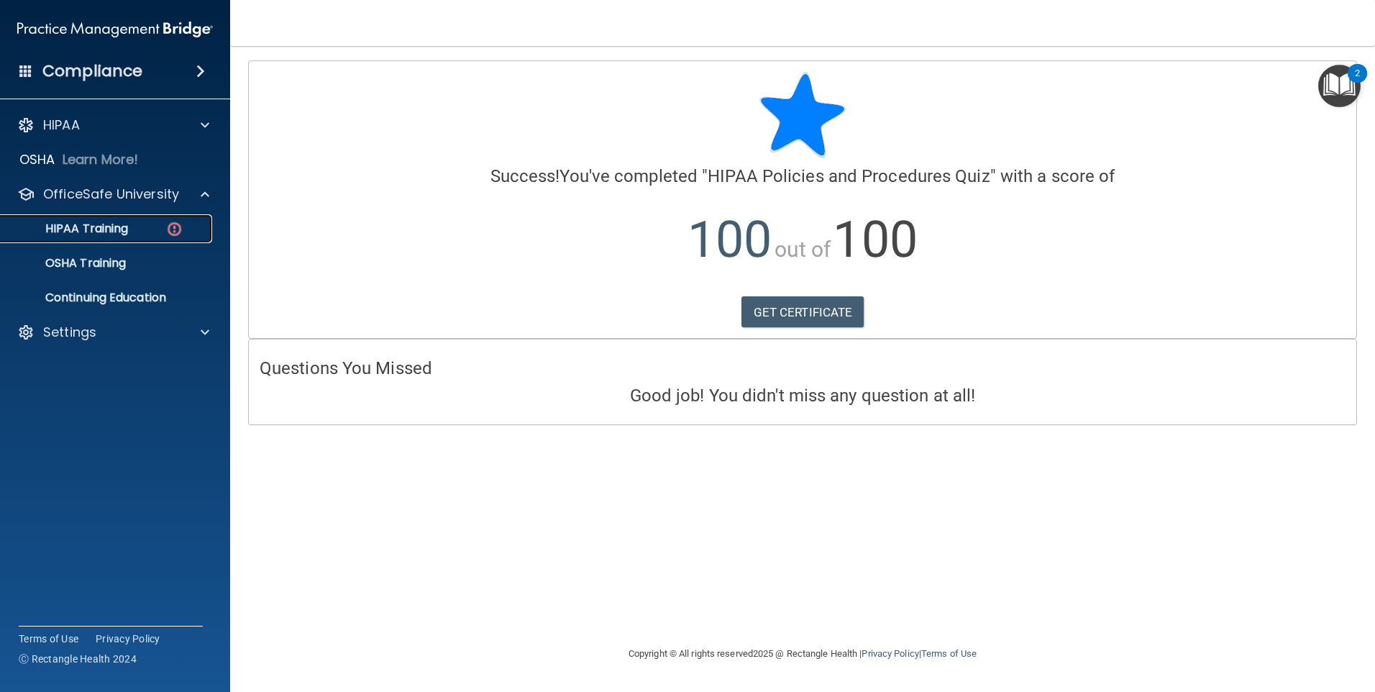
click at [138, 231] on div "HIPAA Training" at bounding box center [107, 229] width 196 height 14
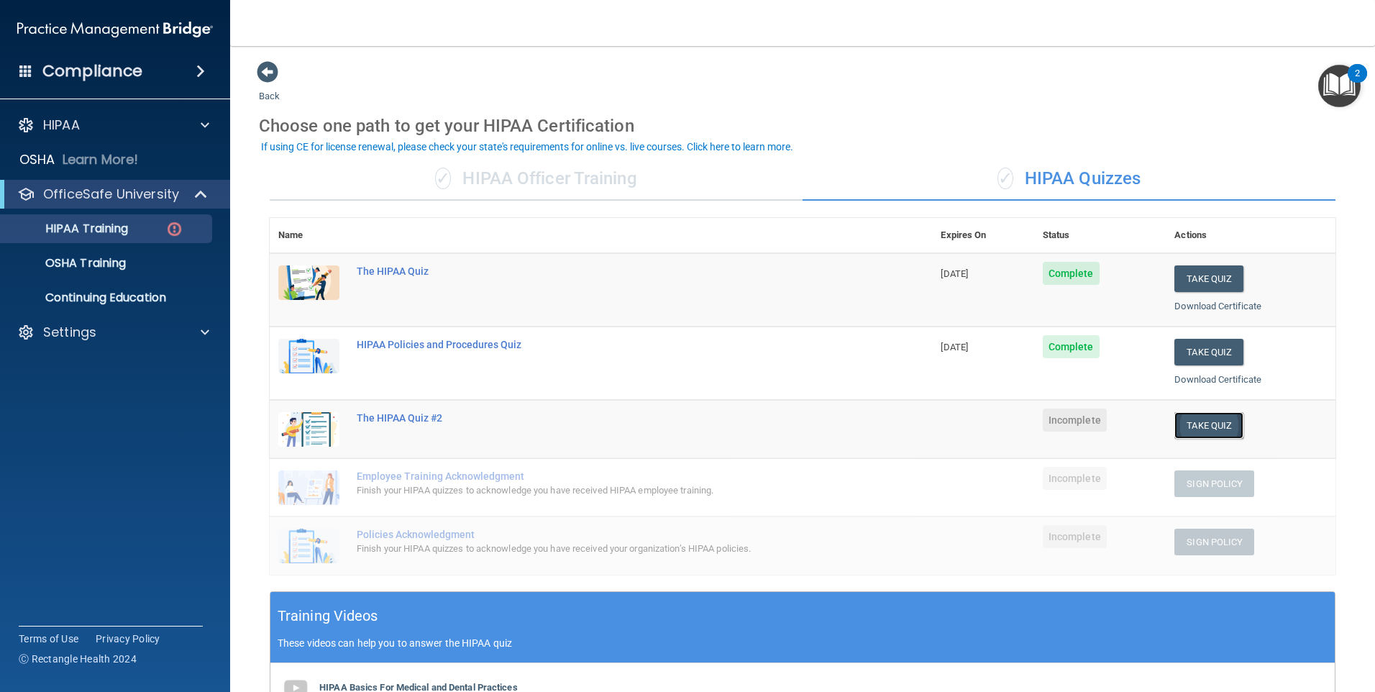
click at [1195, 423] on button "Take Quiz" at bounding box center [1209, 425] width 69 height 27
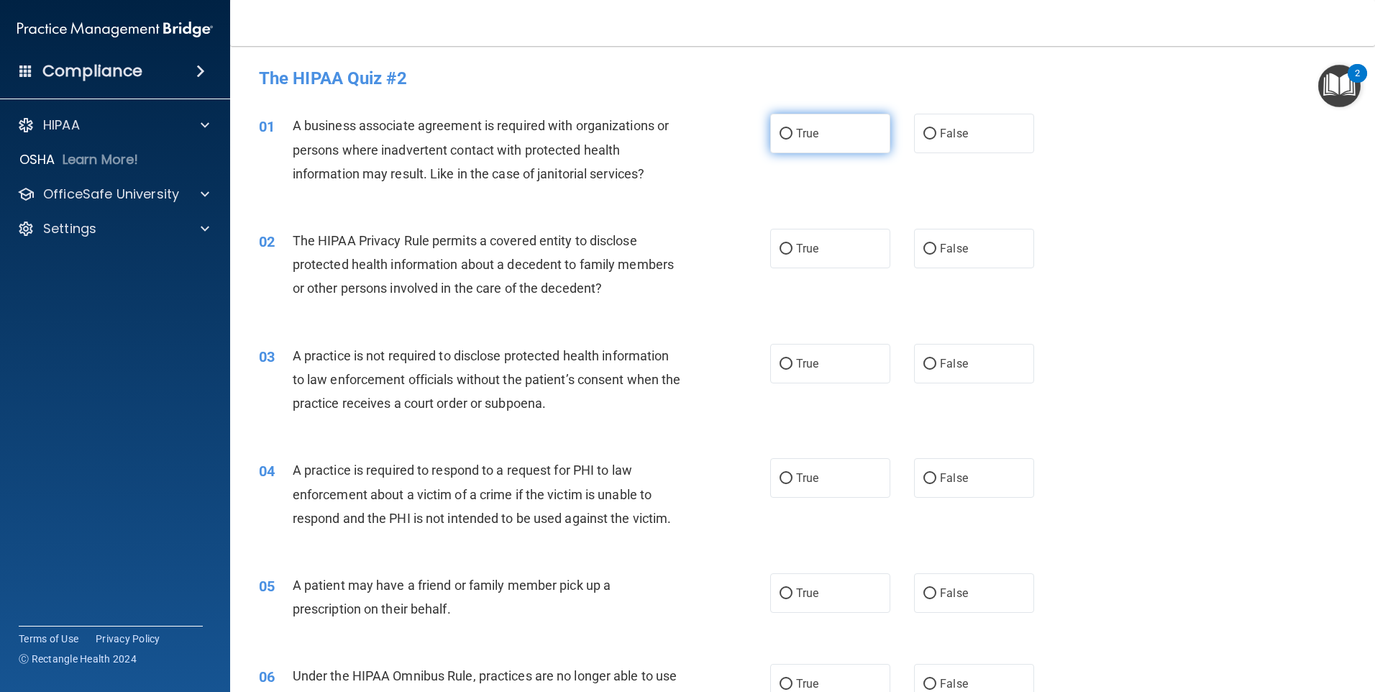
click at [781, 129] on input "True" at bounding box center [786, 134] width 13 height 11
radio input "true"
click at [924, 250] on input "False" at bounding box center [930, 249] width 13 height 11
radio input "true"
click at [929, 365] on input "False" at bounding box center [930, 364] width 13 height 11
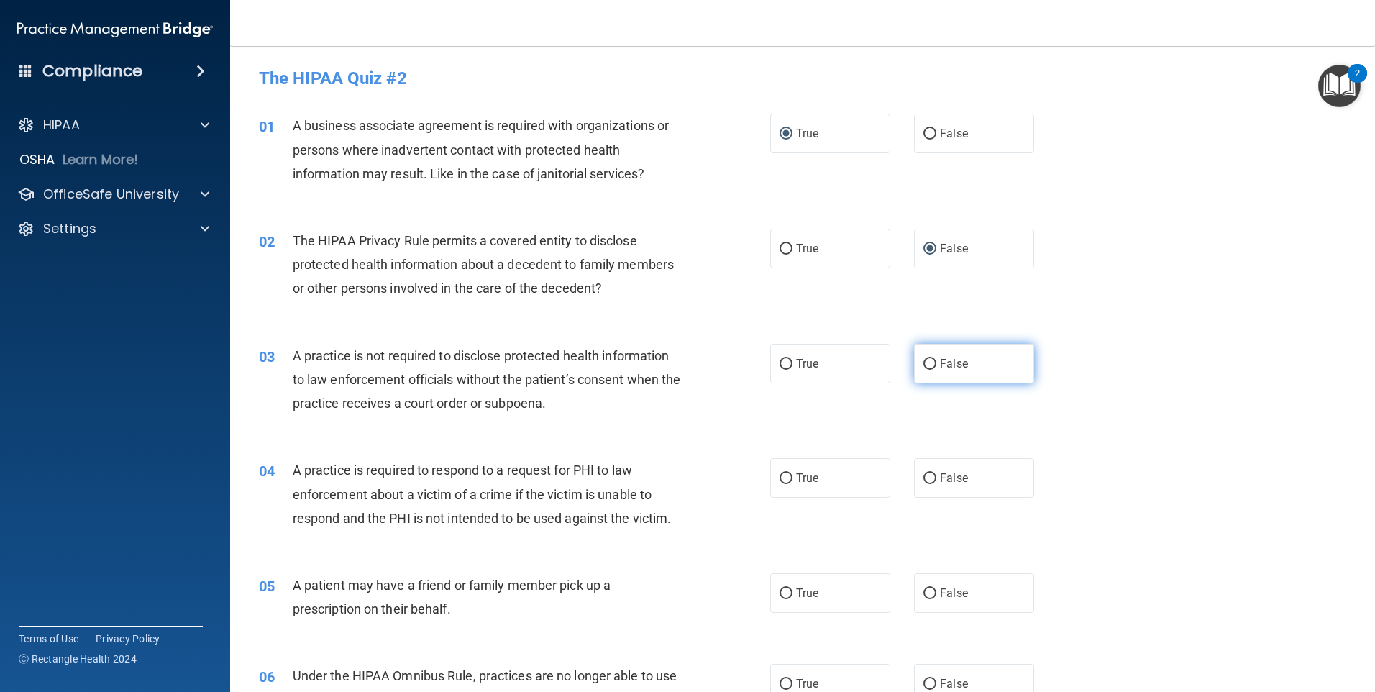
radio input "true"
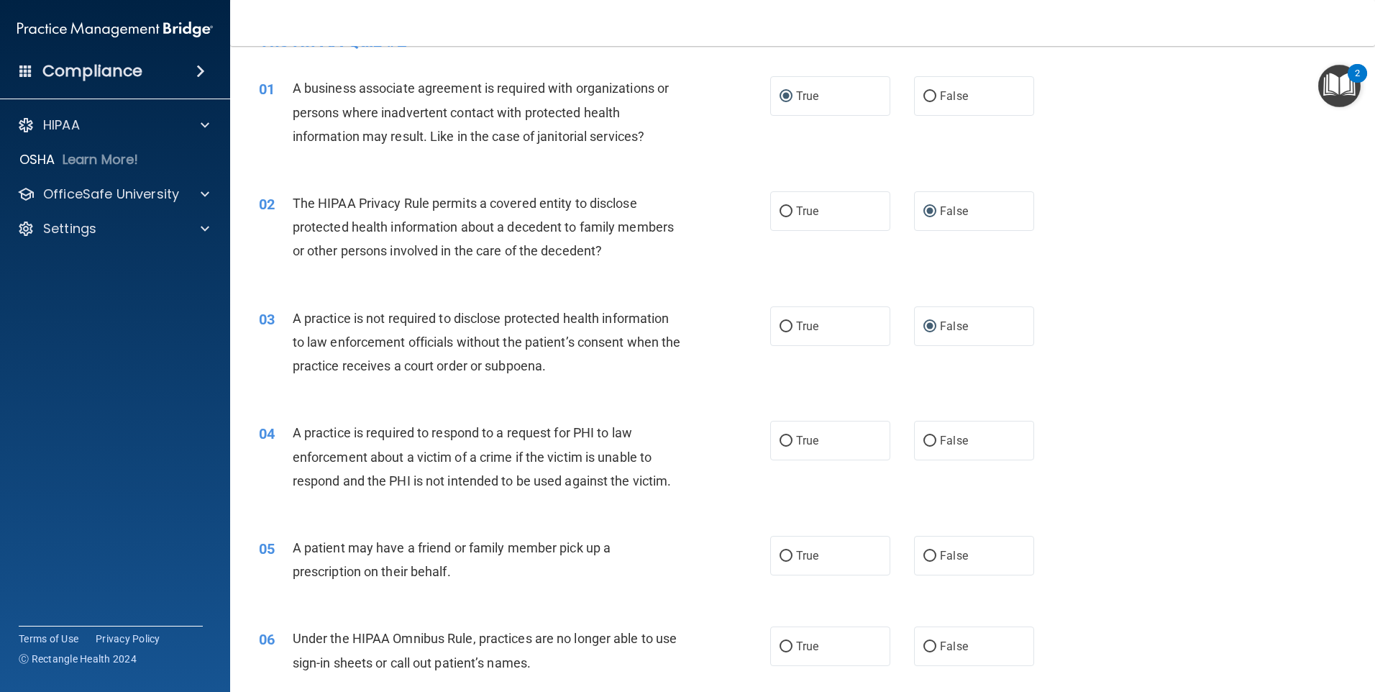
scroll to position [144, 0]
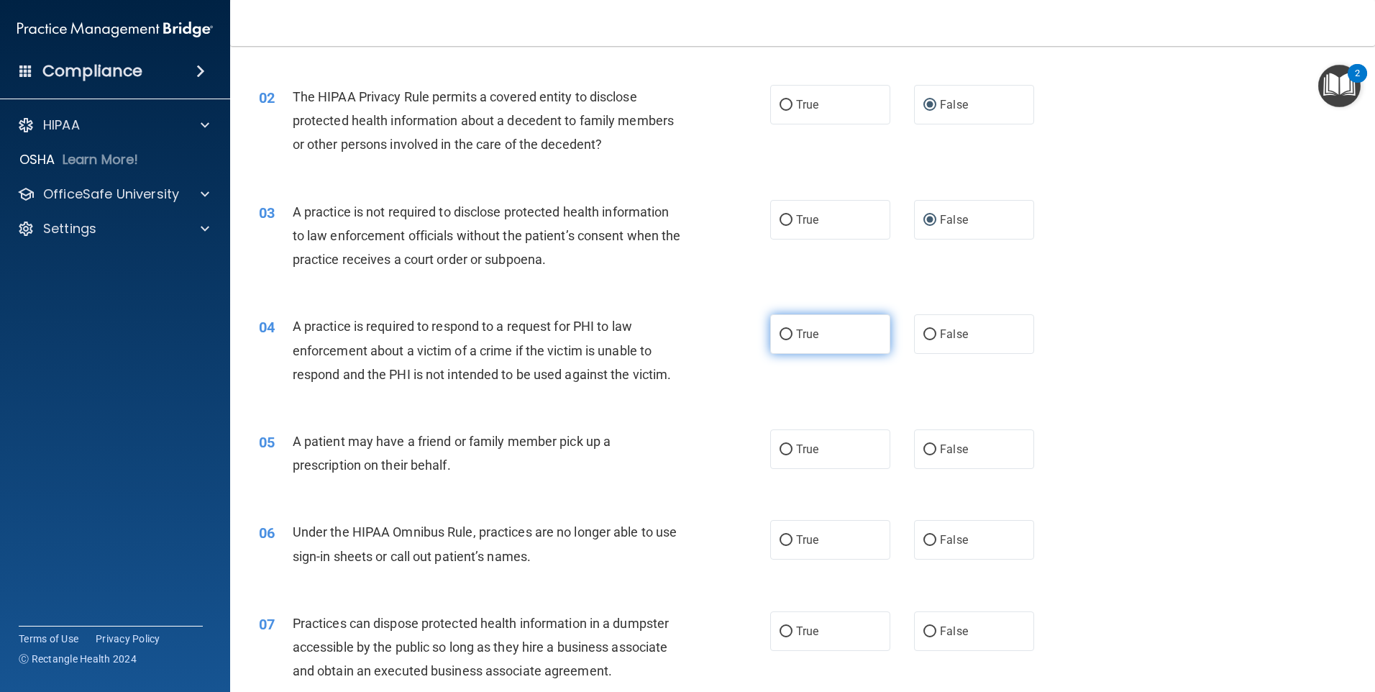
click at [783, 335] on input "True" at bounding box center [786, 334] width 13 height 11
radio input "true"
click at [785, 451] on input "True" at bounding box center [786, 450] width 13 height 11
radio input "true"
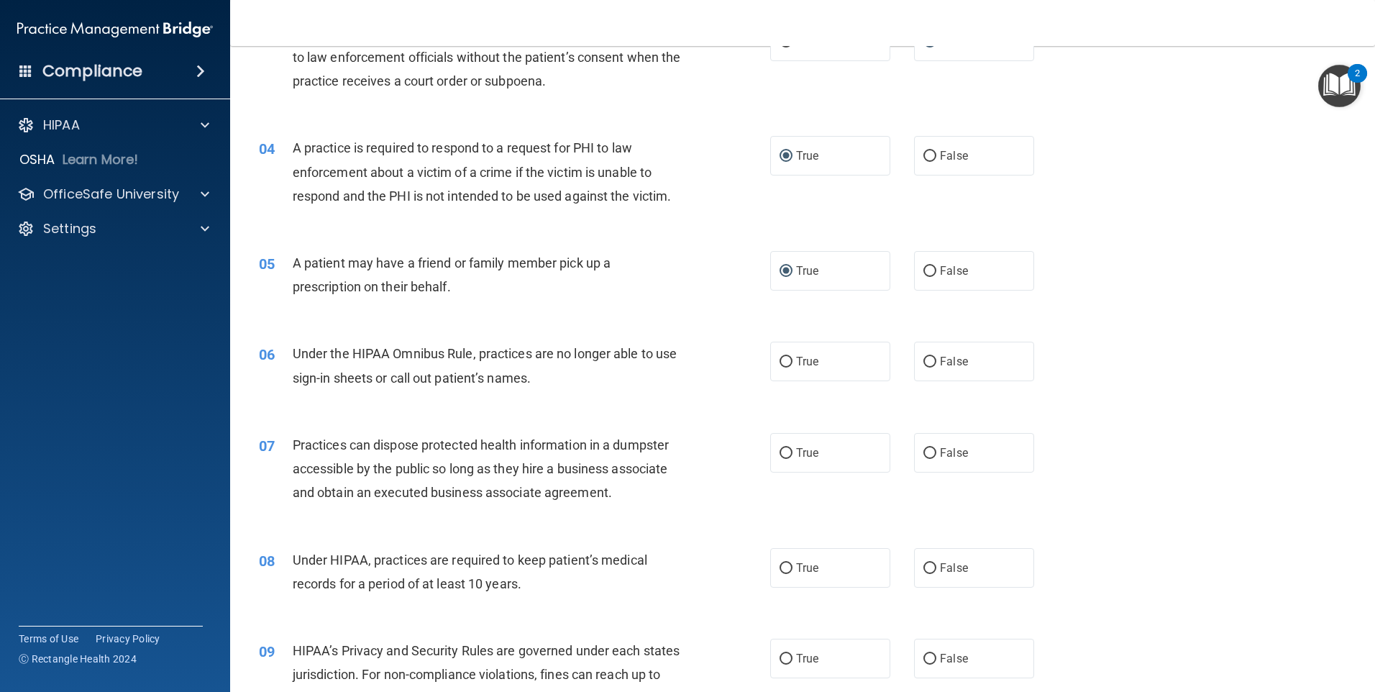
scroll to position [288, 0]
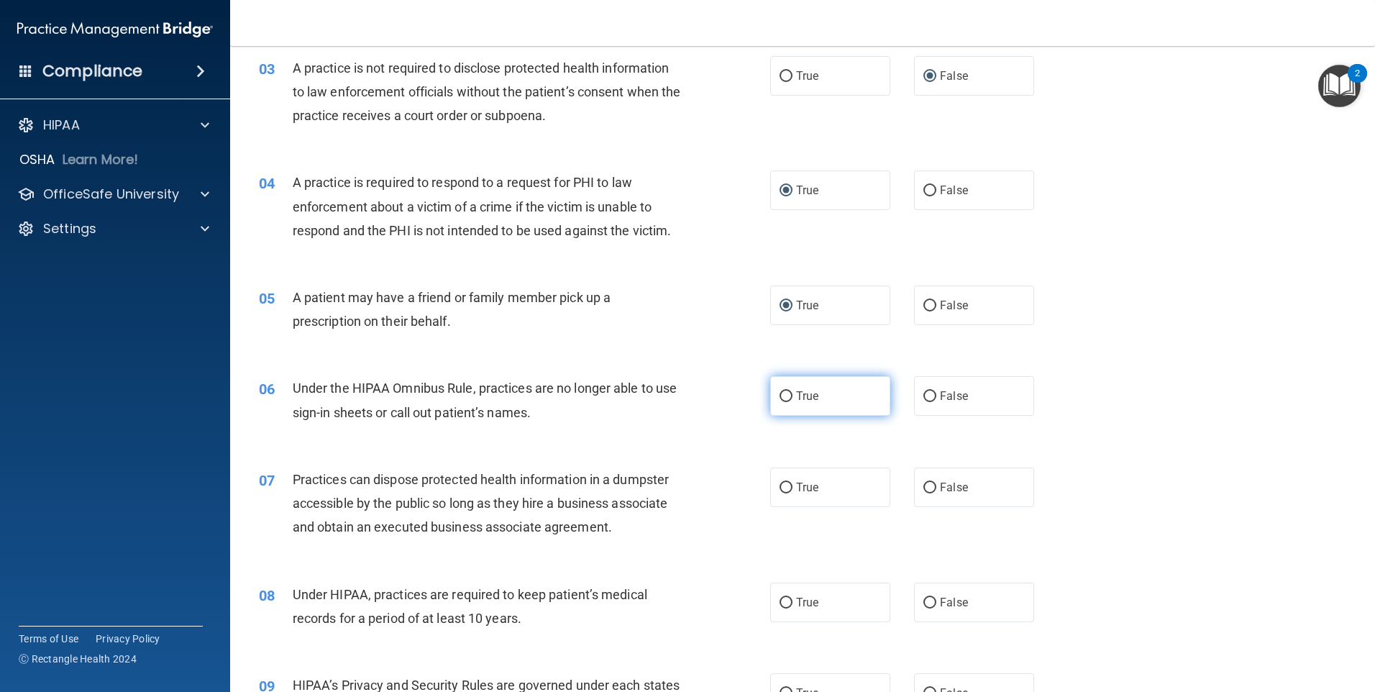
click at [782, 399] on input "True" at bounding box center [786, 396] width 13 height 11
radio input "true"
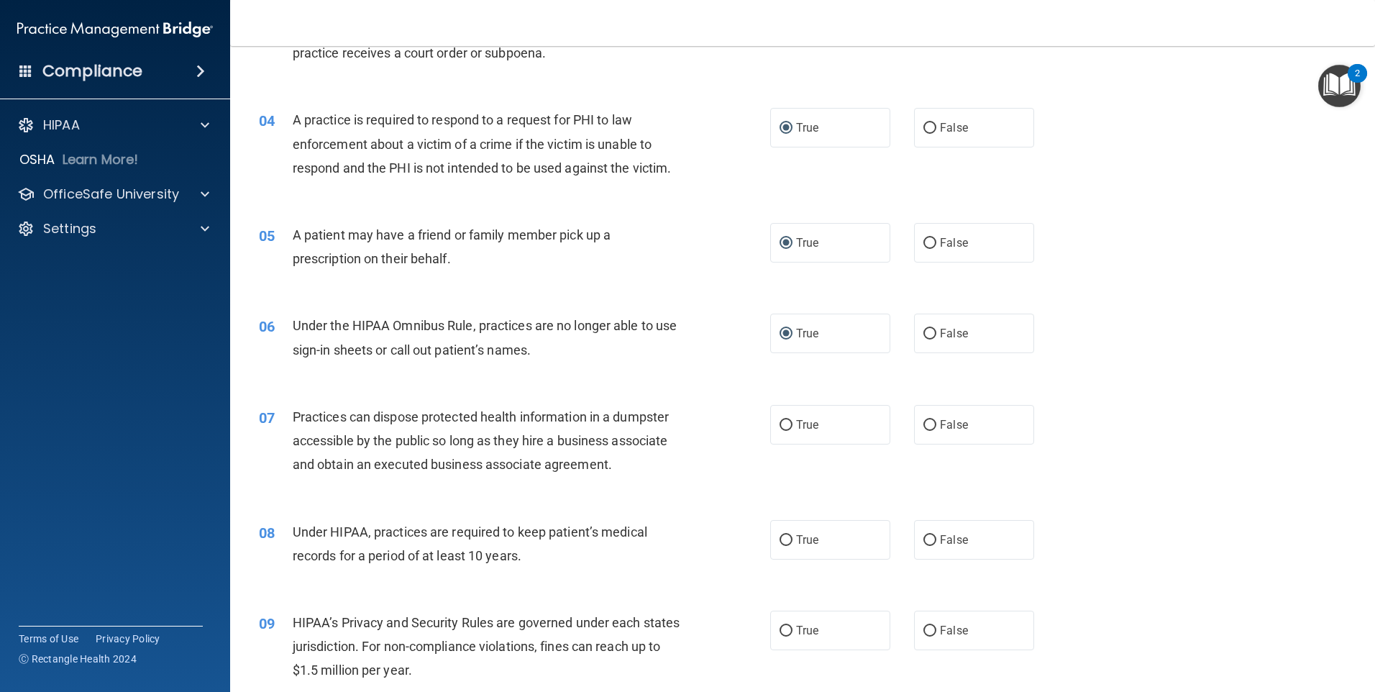
scroll to position [432, 0]
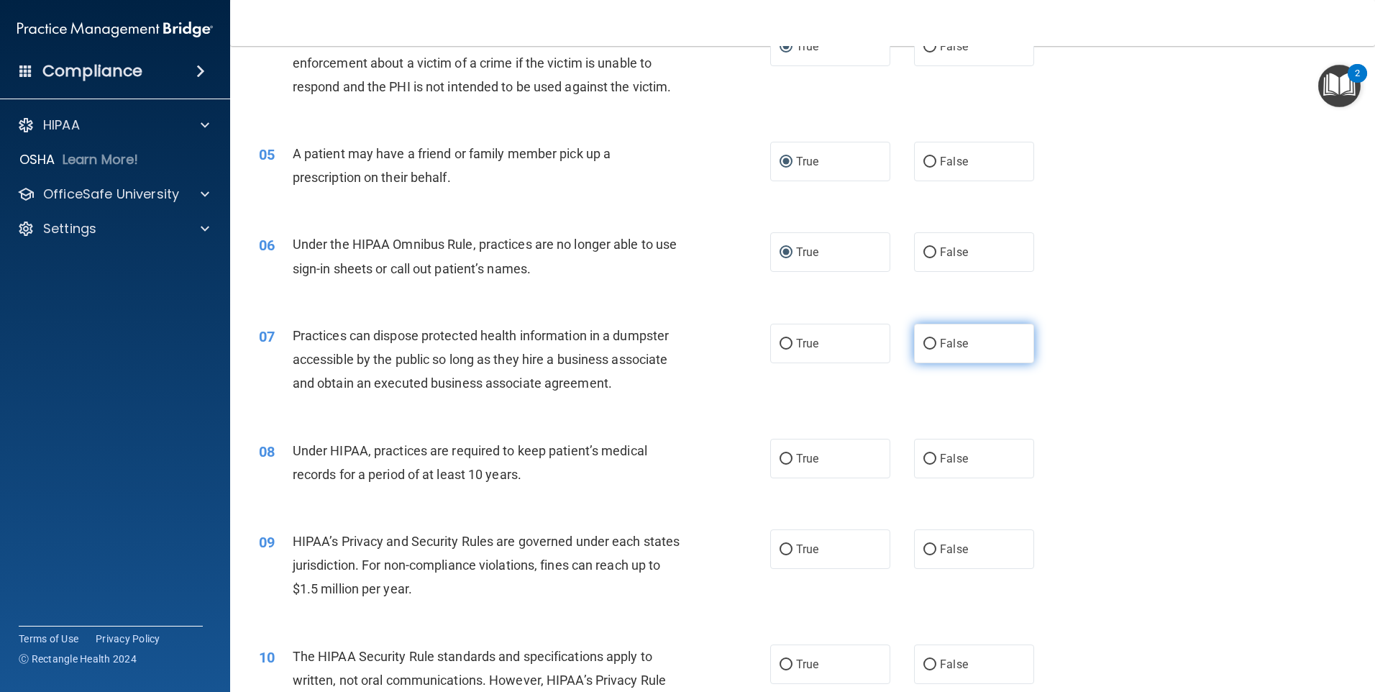
click at [924, 339] on input "False" at bounding box center [930, 344] width 13 height 11
radio input "true"
click at [783, 455] on input "True" at bounding box center [786, 459] width 13 height 11
radio input "true"
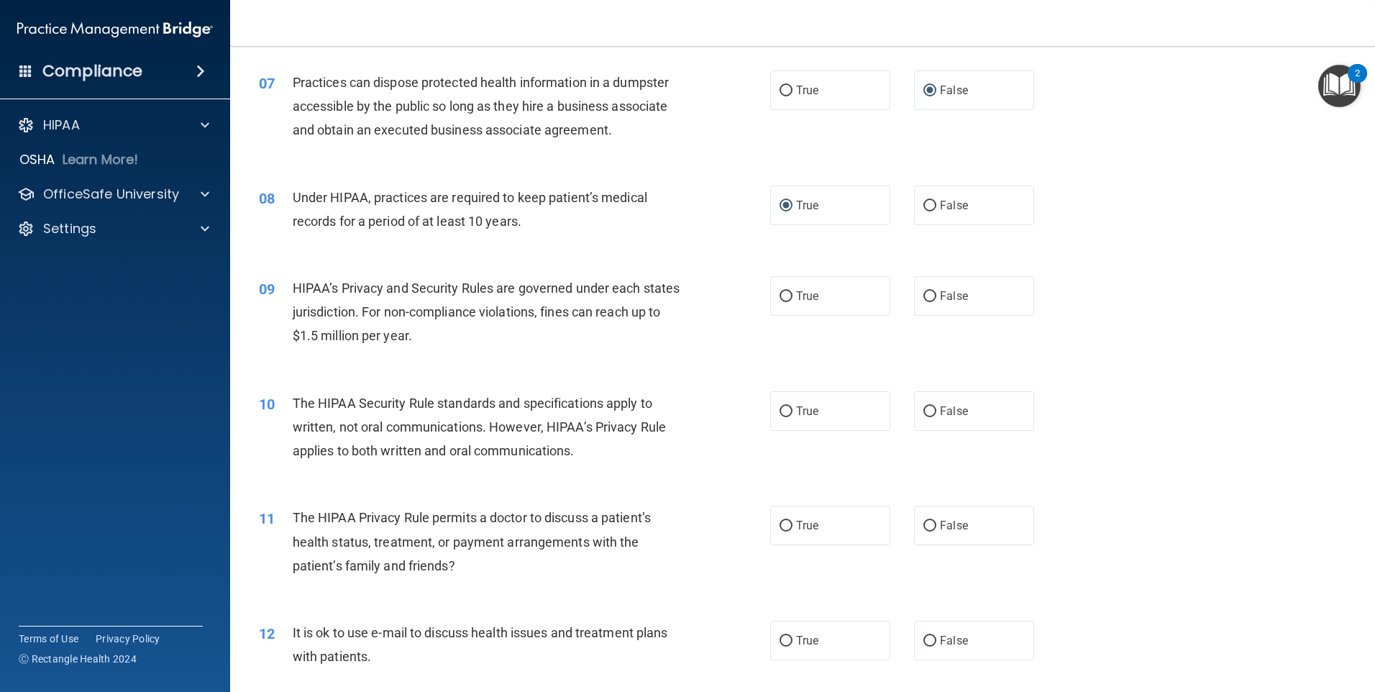
scroll to position [719, 0]
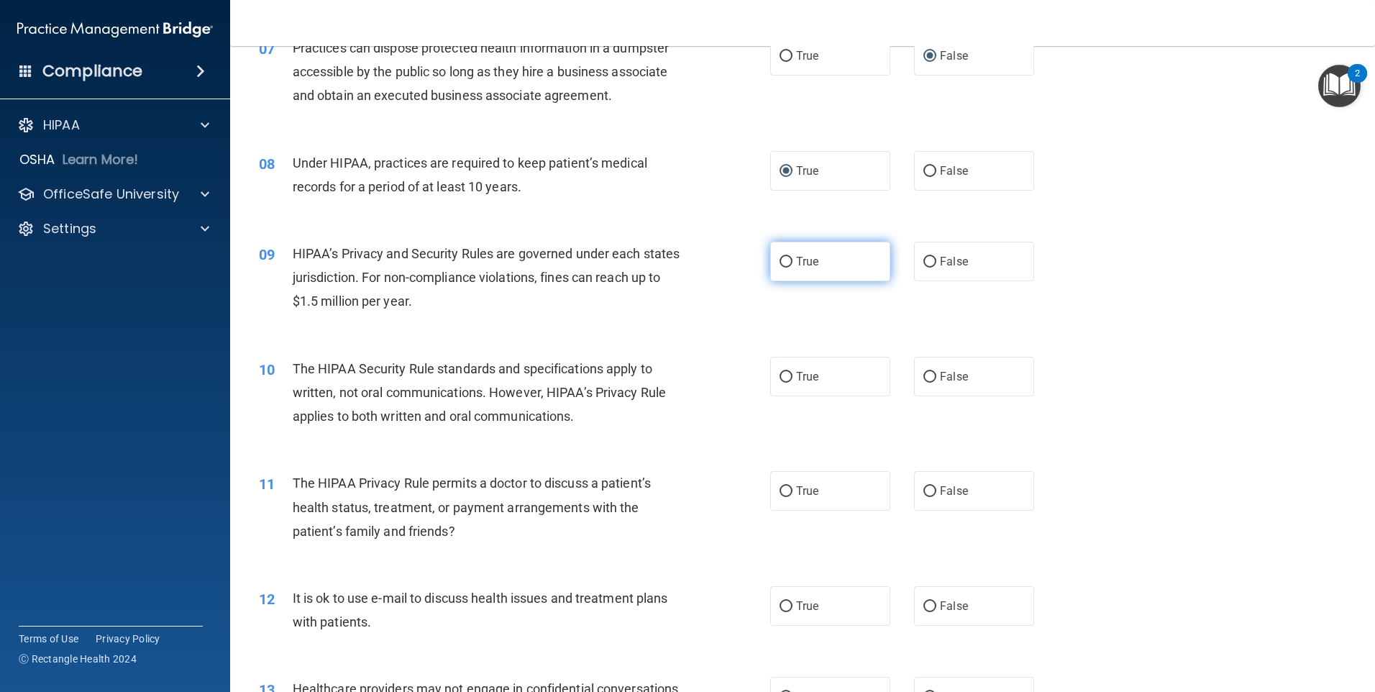
click at [790, 260] on label "True" at bounding box center [830, 262] width 120 height 40
click at [790, 260] on input "True" at bounding box center [786, 262] width 13 height 11
radio input "true"
click at [927, 383] on label "False" at bounding box center [974, 377] width 120 height 40
click at [927, 383] on input "False" at bounding box center [930, 377] width 13 height 11
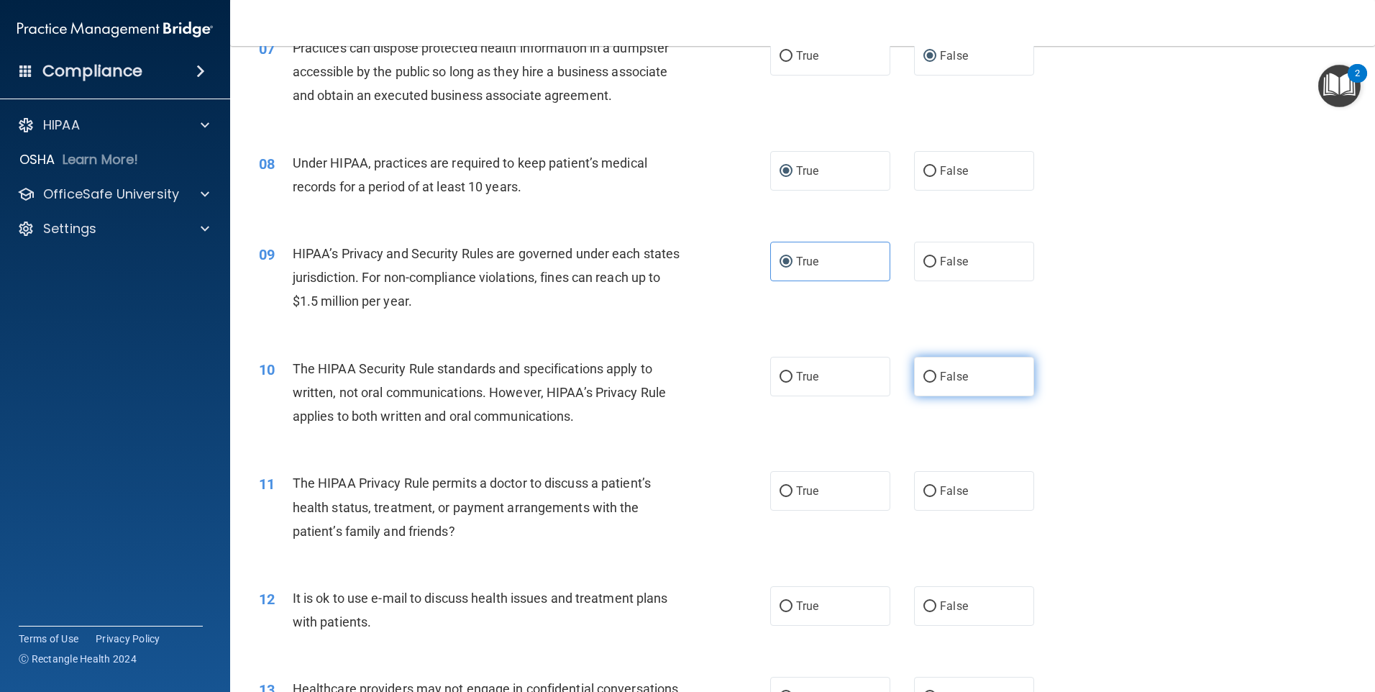
radio input "true"
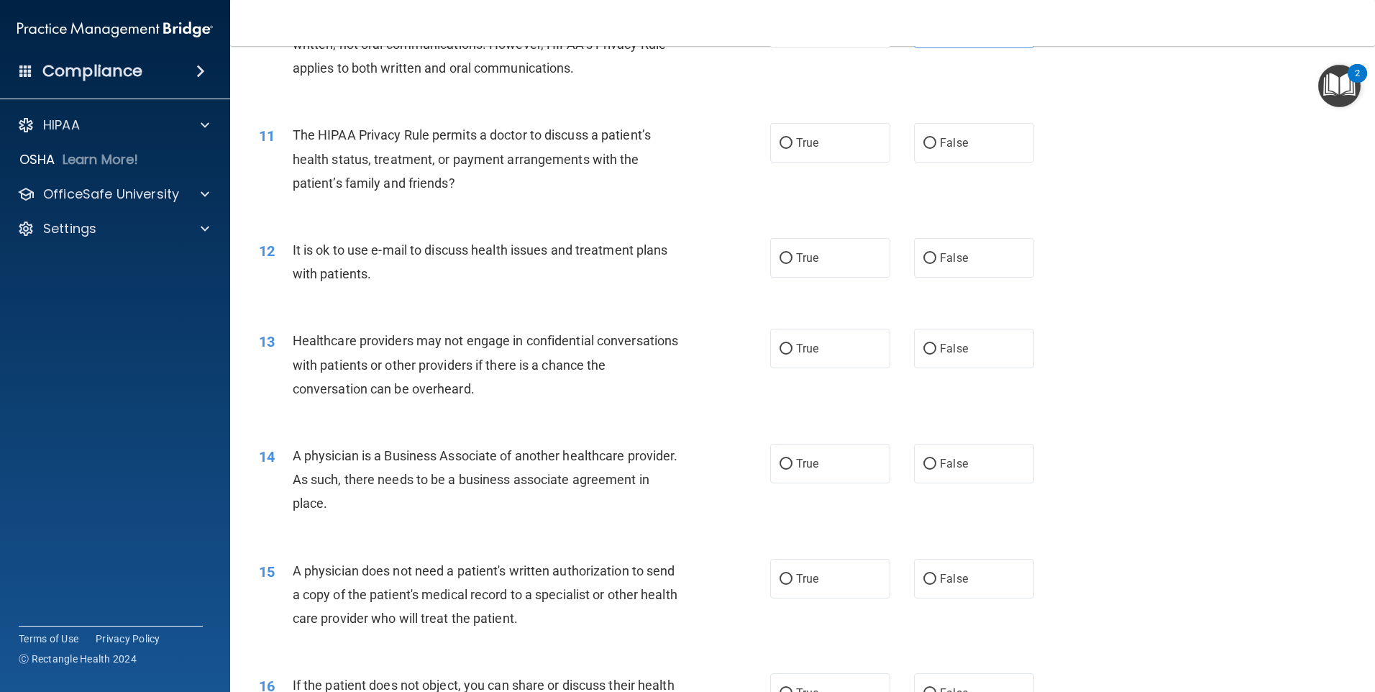
scroll to position [1007, 0]
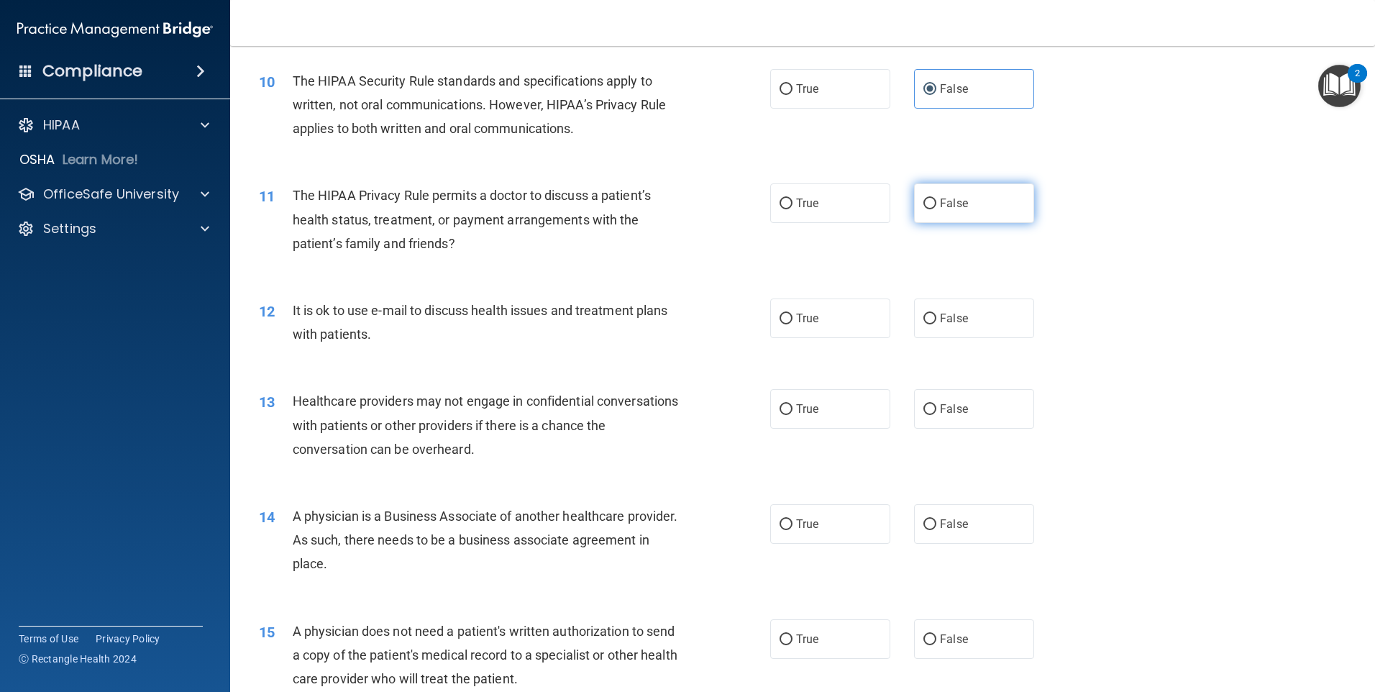
click at [924, 207] on input "False" at bounding box center [930, 204] width 13 height 11
radio input "true"
click at [790, 319] on label "True" at bounding box center [830, 318] width 120 height 40
click at [790, 319] on input "True" at bounding box center [786, 319] width 13 height 11
radio input "true"
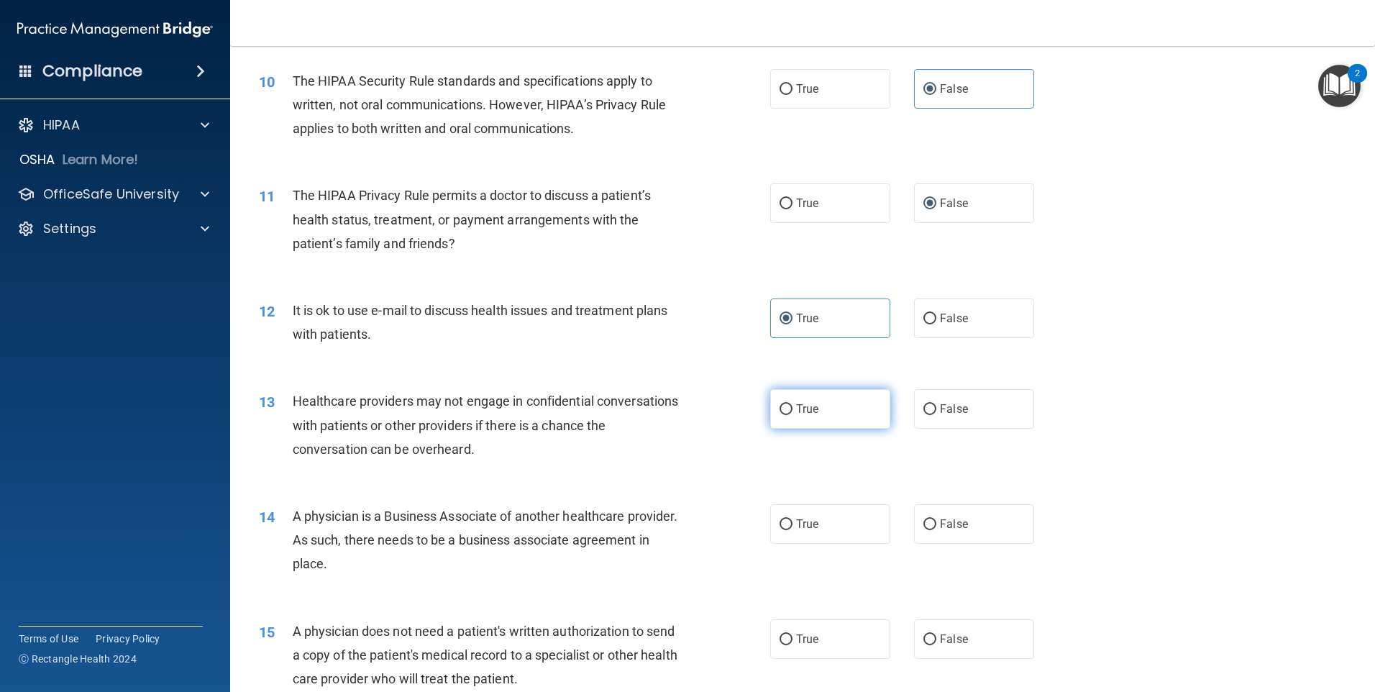
click at [785, 411] on input "True" at bounding box center [786, 409] width 13 height 11
radio input "true"
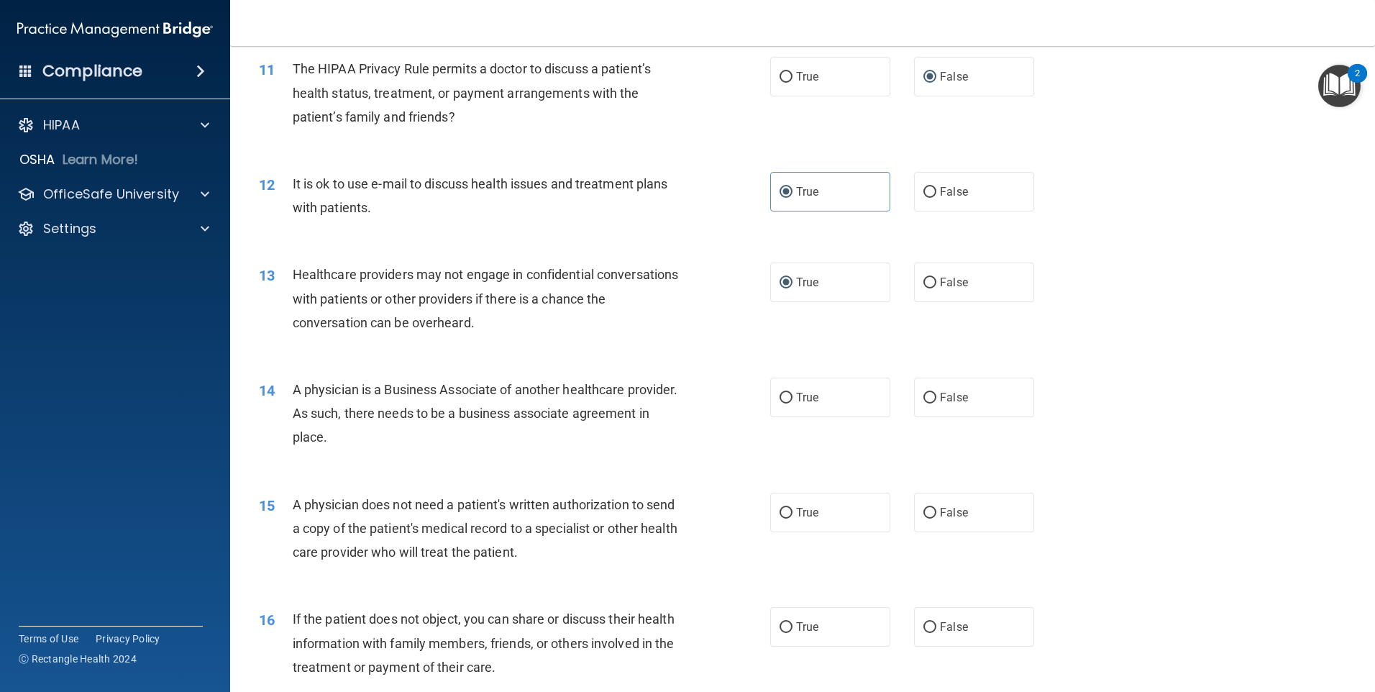
scroll to position [1151, 0]
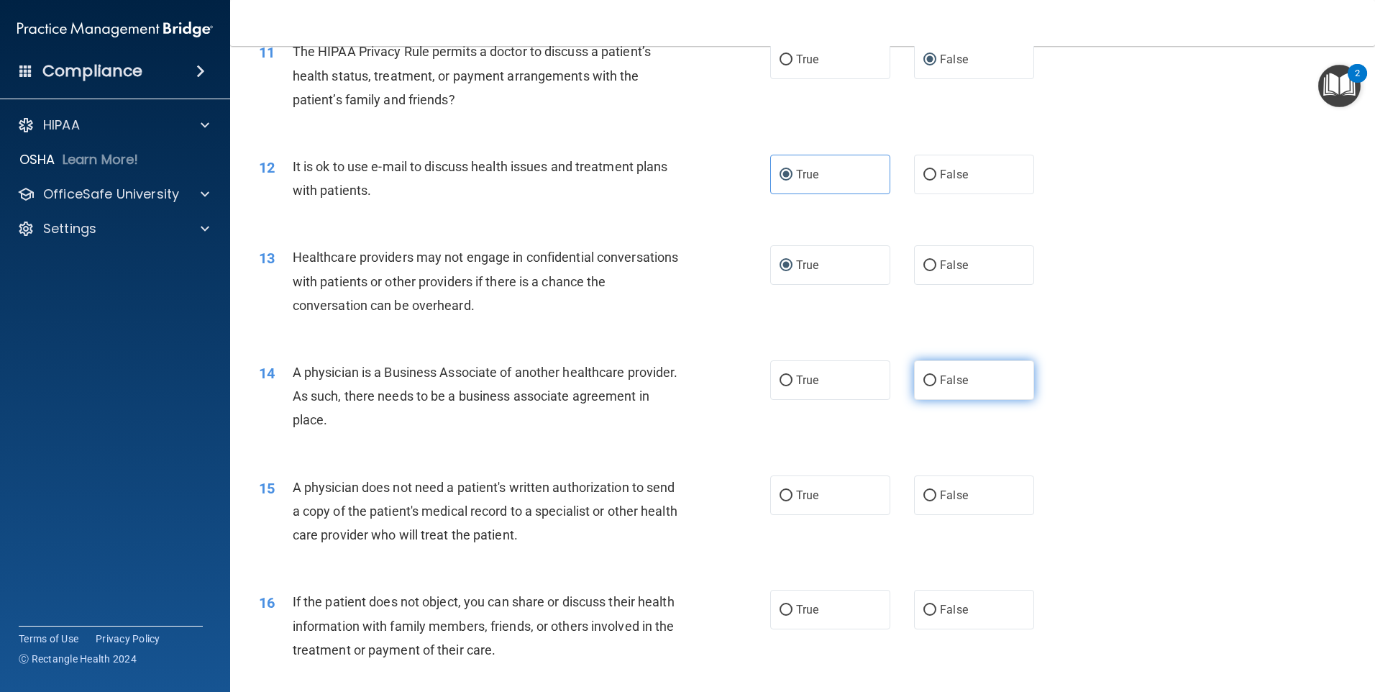
click at [924, 379] on input "False" at bounding box center [930, 380] width 13 height 11
radio input "true"
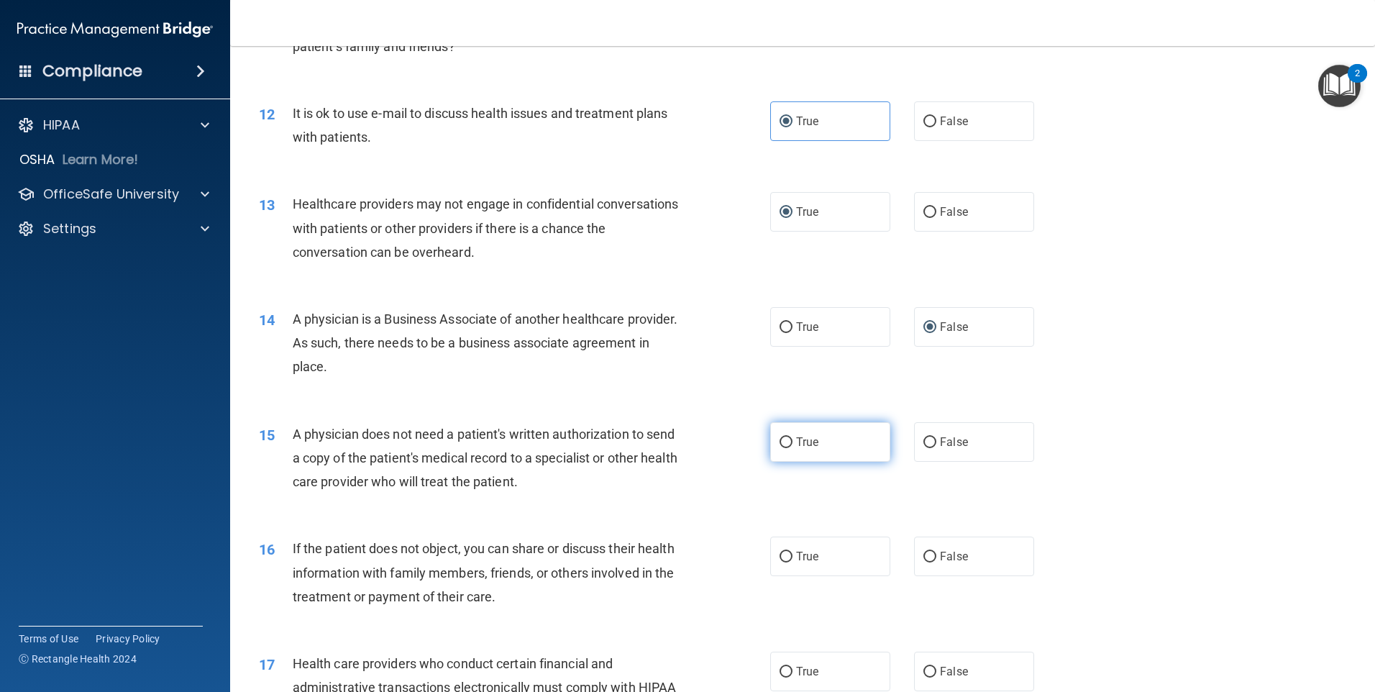
scroll to position [1295, 0]
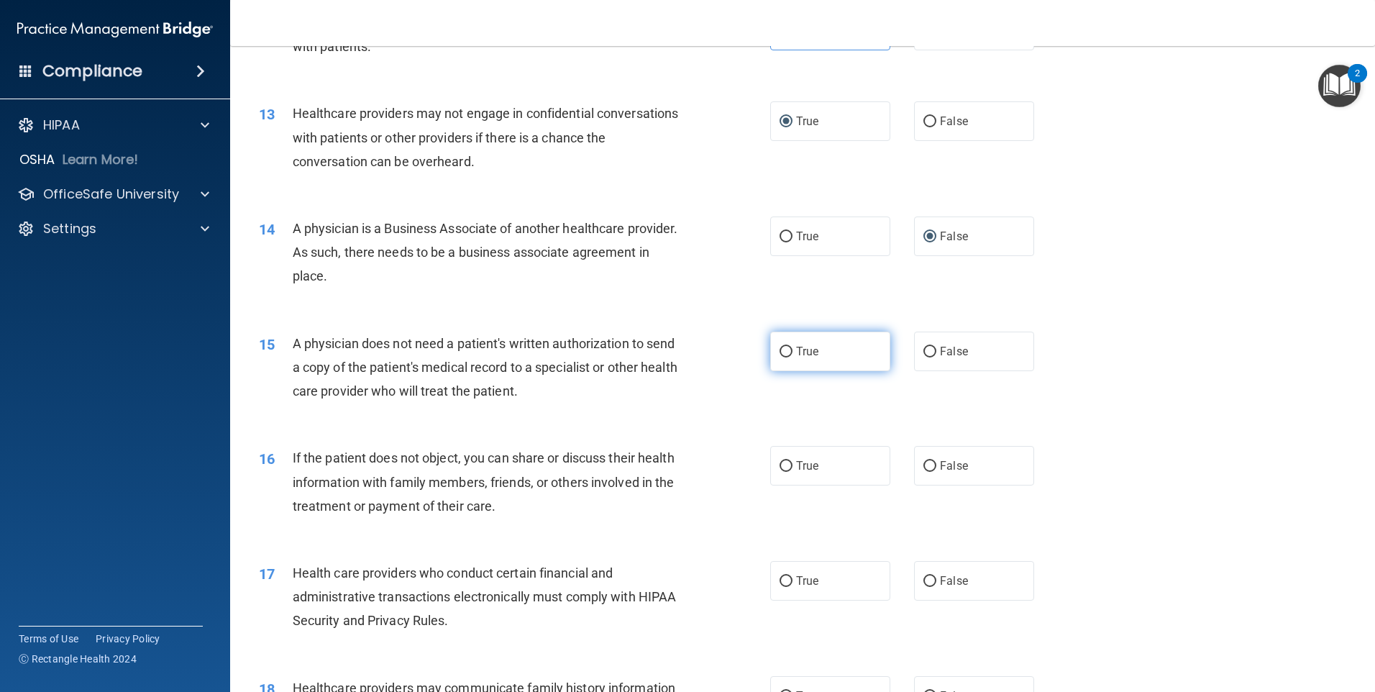
click at [788, 351] on label "True" at bounding box center [830, 352] width 120 height 40
click at [788, 351] on input "True" at bounding box center [786, 352] width 13 height 11
radio input "true"
click at [926, 470] on input "False" at bounding box center [930, 466] width 13 height 11
radio input "true"
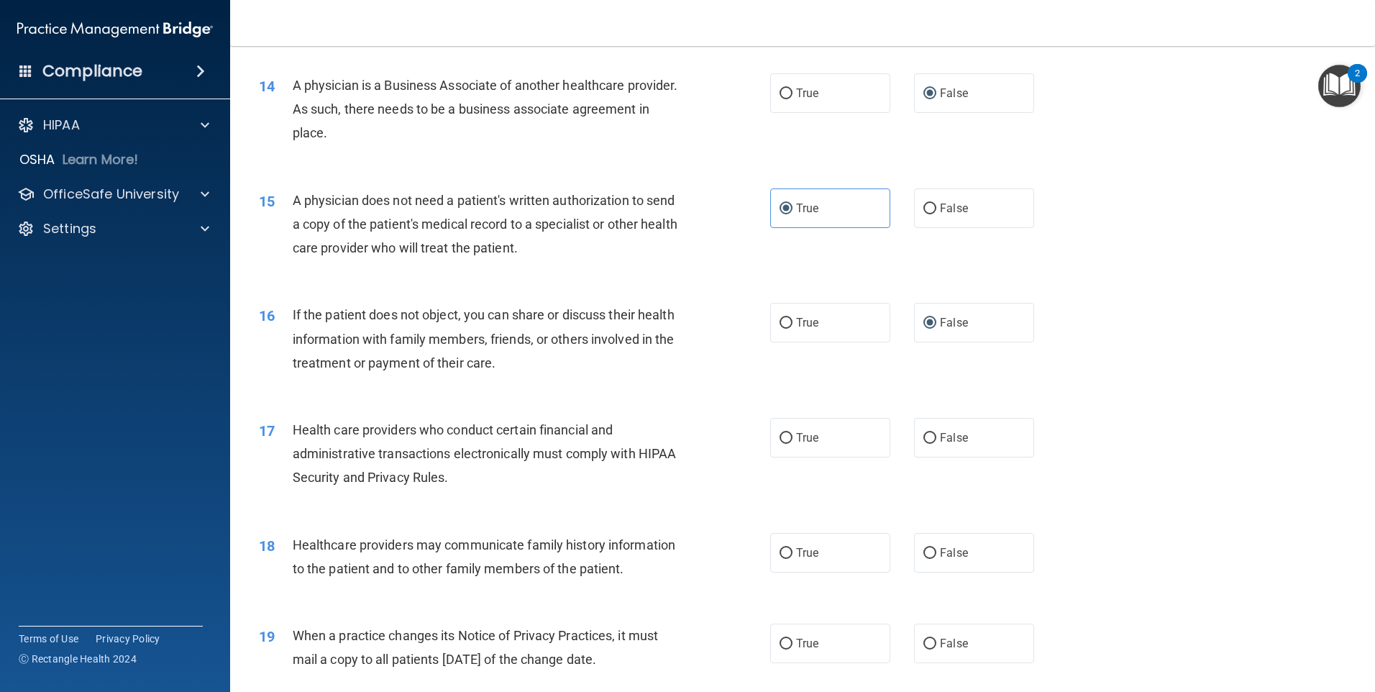
scroll to position [1439, 0]
click at [782, 440] on input "True" at bounding box center [786, 437] width 13 height 11
radio input "true"
click at [924, 552] on input "False" at bounding box center [930, 552] width 13 height 11
radio input "true"
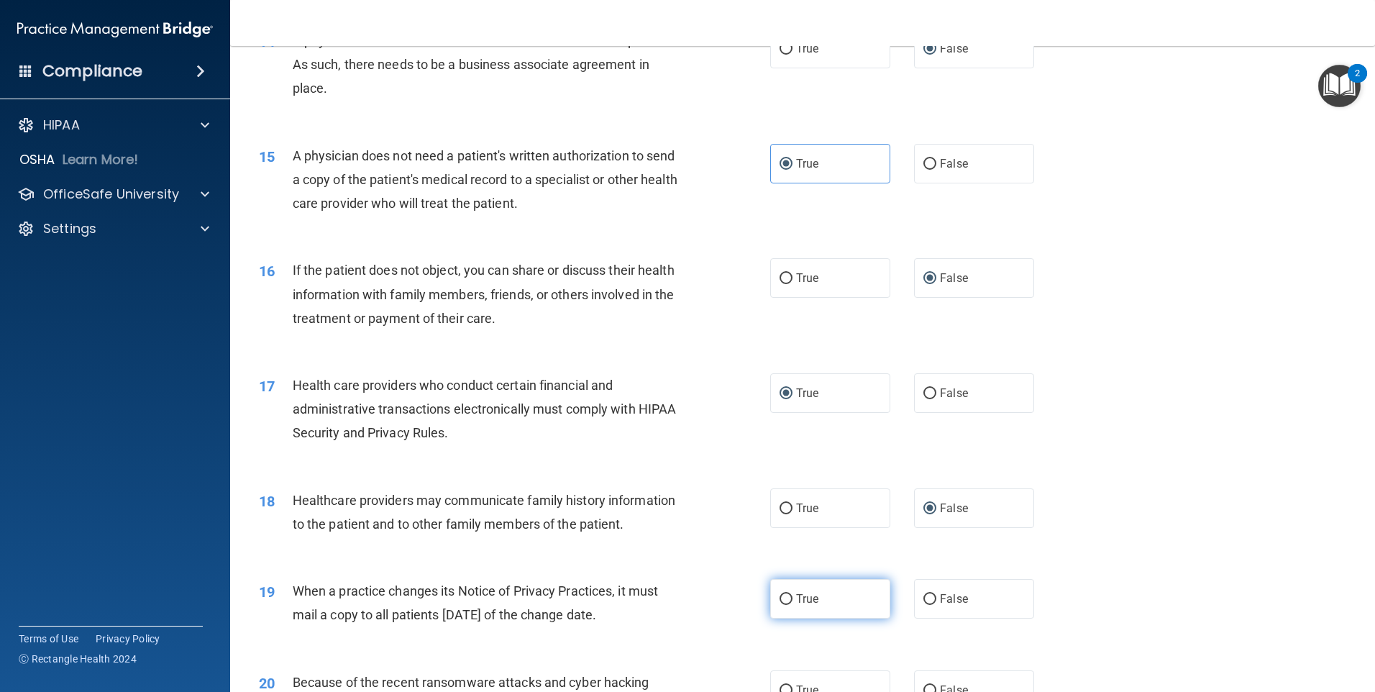
scroll to position [1654, 0]
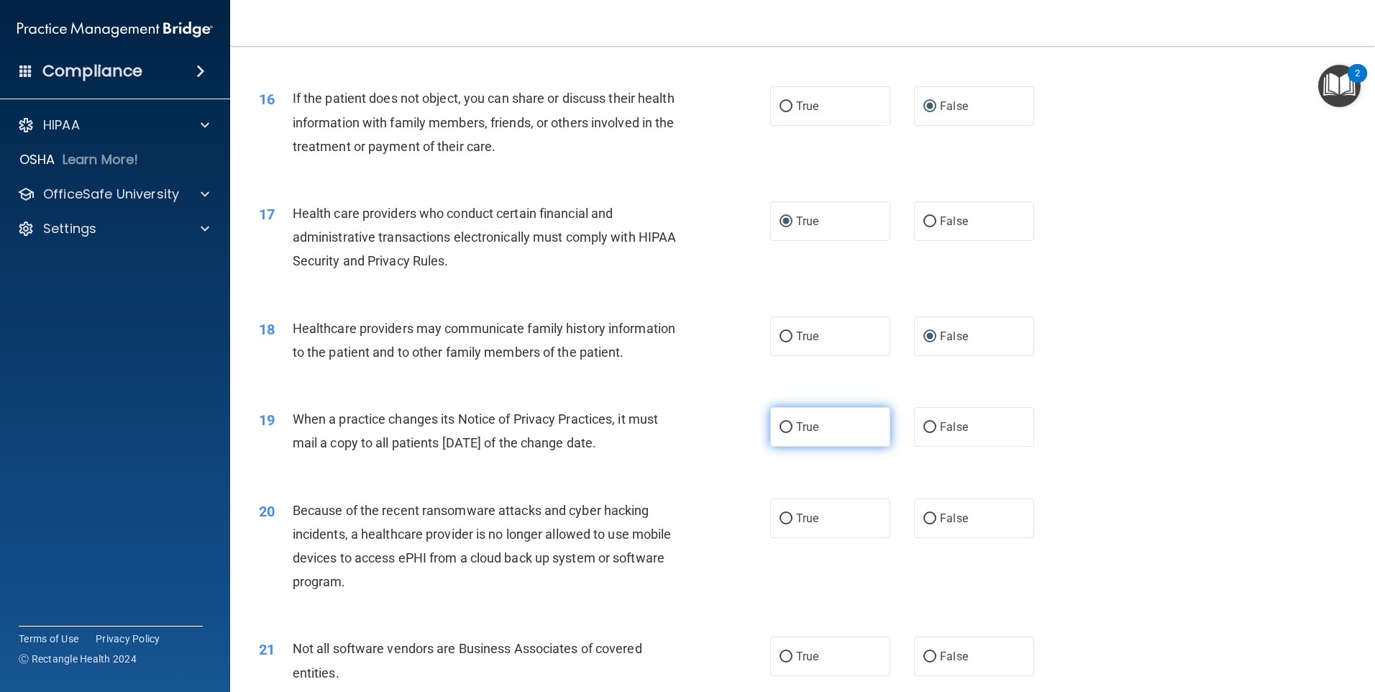
click at [780, 429] on input "True" at bounding box center [786, 427] width 13 height 11
radio input "true"
click at [940, 519] on span "False" at bounding box center [954, 518] width 28 height 14
click at [936, 519] on input "False" at bounding box center [930, 519] width 13 height 11
radio input "true"
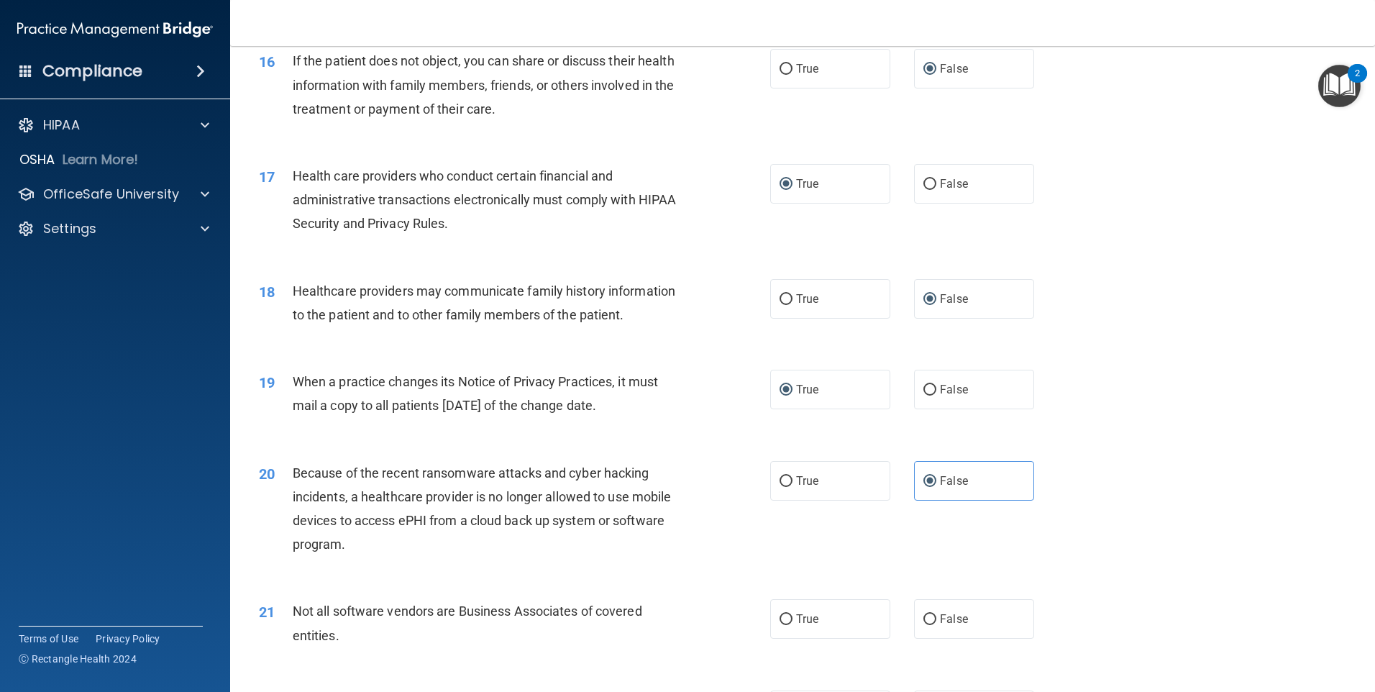
scroll to position [1798, 0]
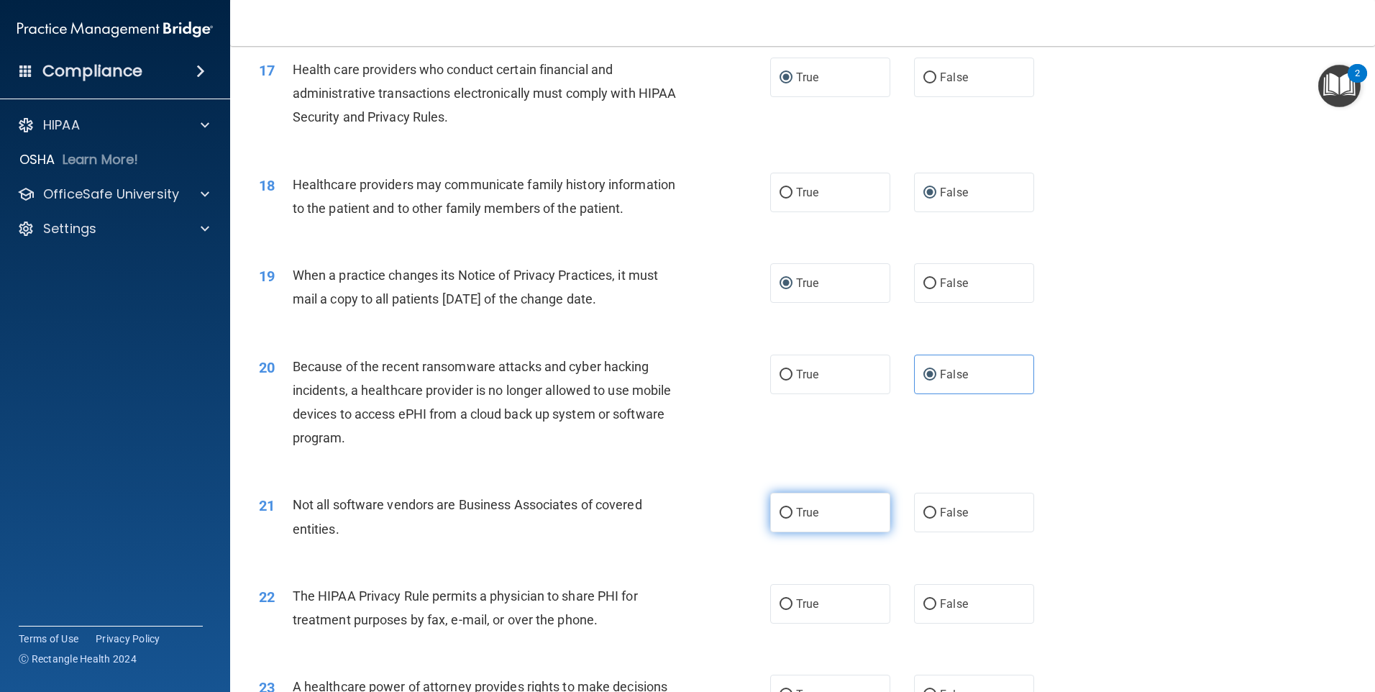
click at [799, 522] on label "True" at bounding box center [830, 513] width 120 height 40
click at [793, 519] on input "True" at bounding box center [786, 513] width 13 height 11
radio input "true"
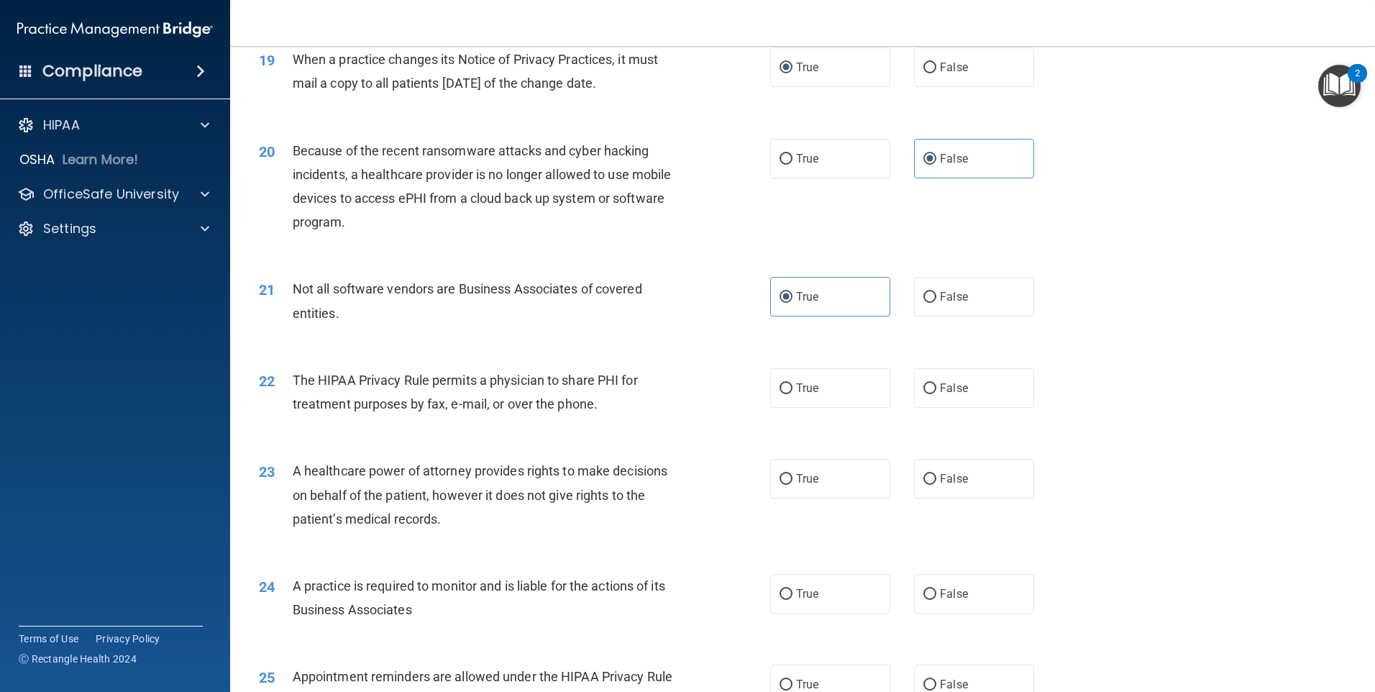
scroll to position [2086, 0]
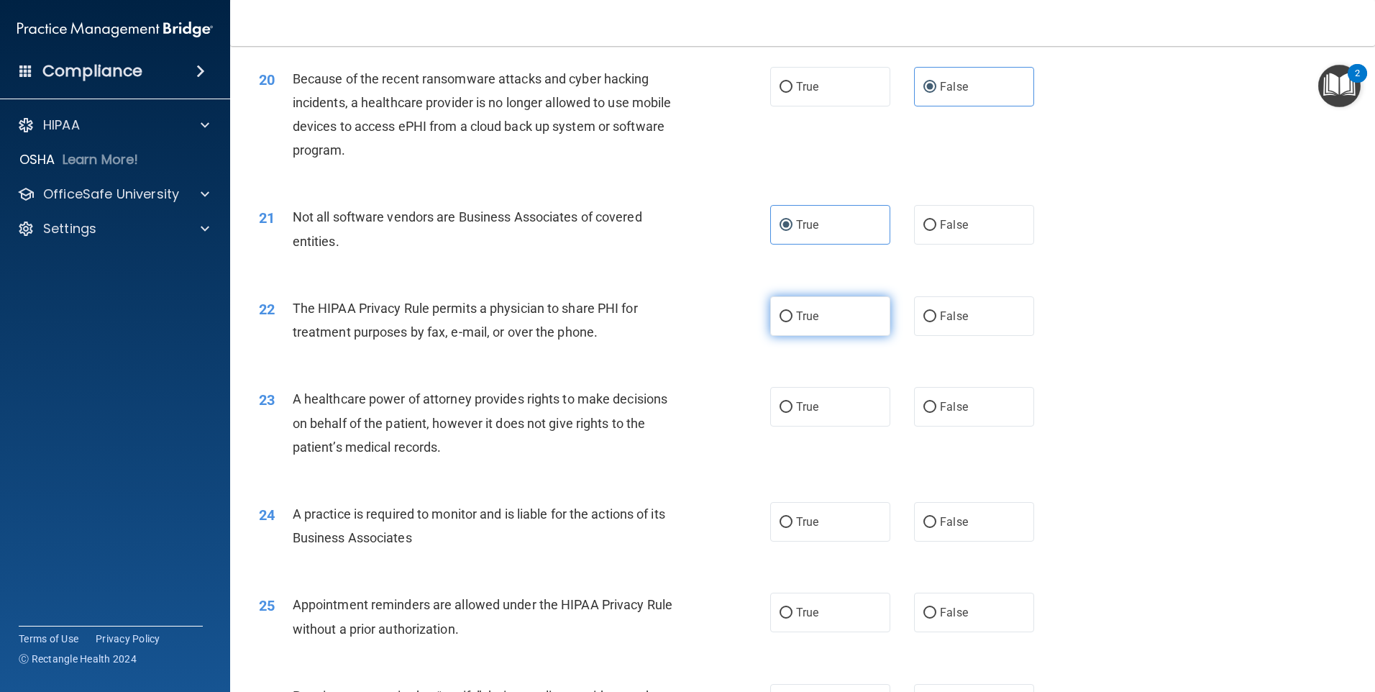
click at [796, 314] on span "True" at bounding box center [807, 316] width 22 height 14
click at [793, 314] on input "True" at bounding box center [786, 316] width 13 height 11
radio input "true"
click at [788, 411] on label "True" at bounding box center [830, 407] width 120 height 40
click at [788, 411] on input "True" at bounding box center [786, 407] width 13 height 11
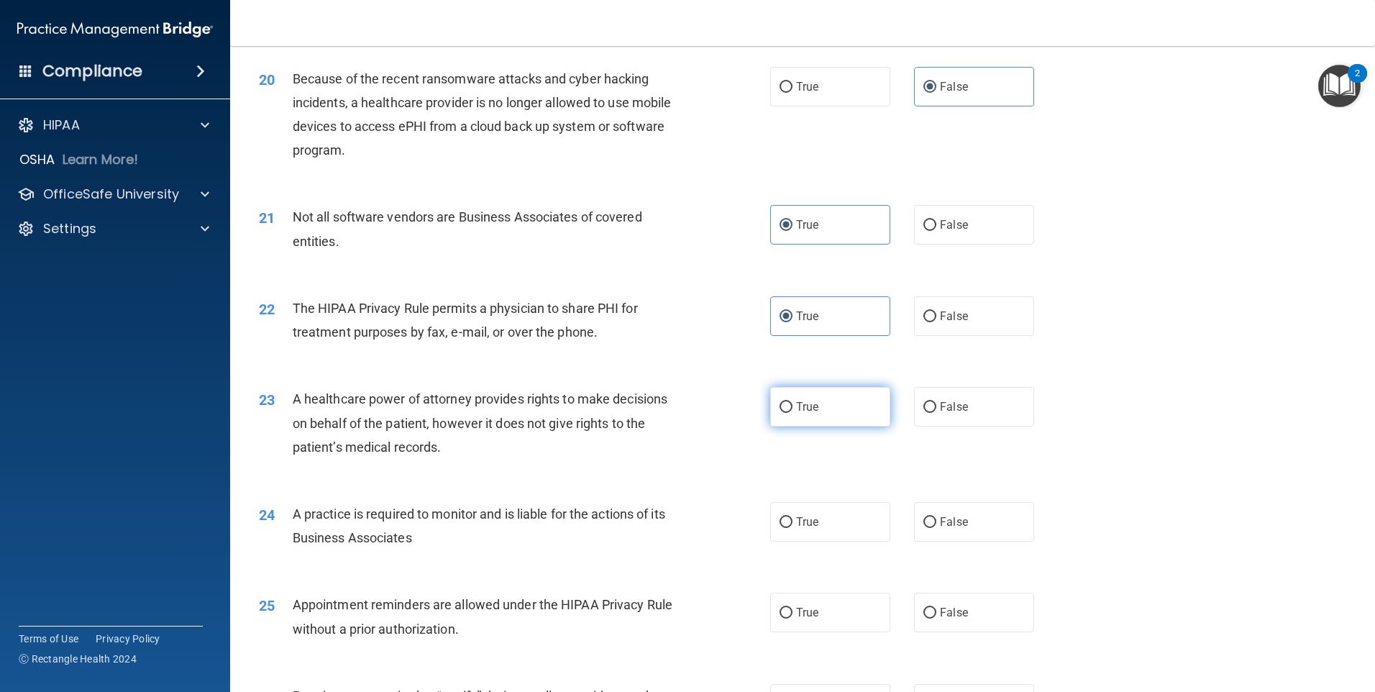
radio input "true"
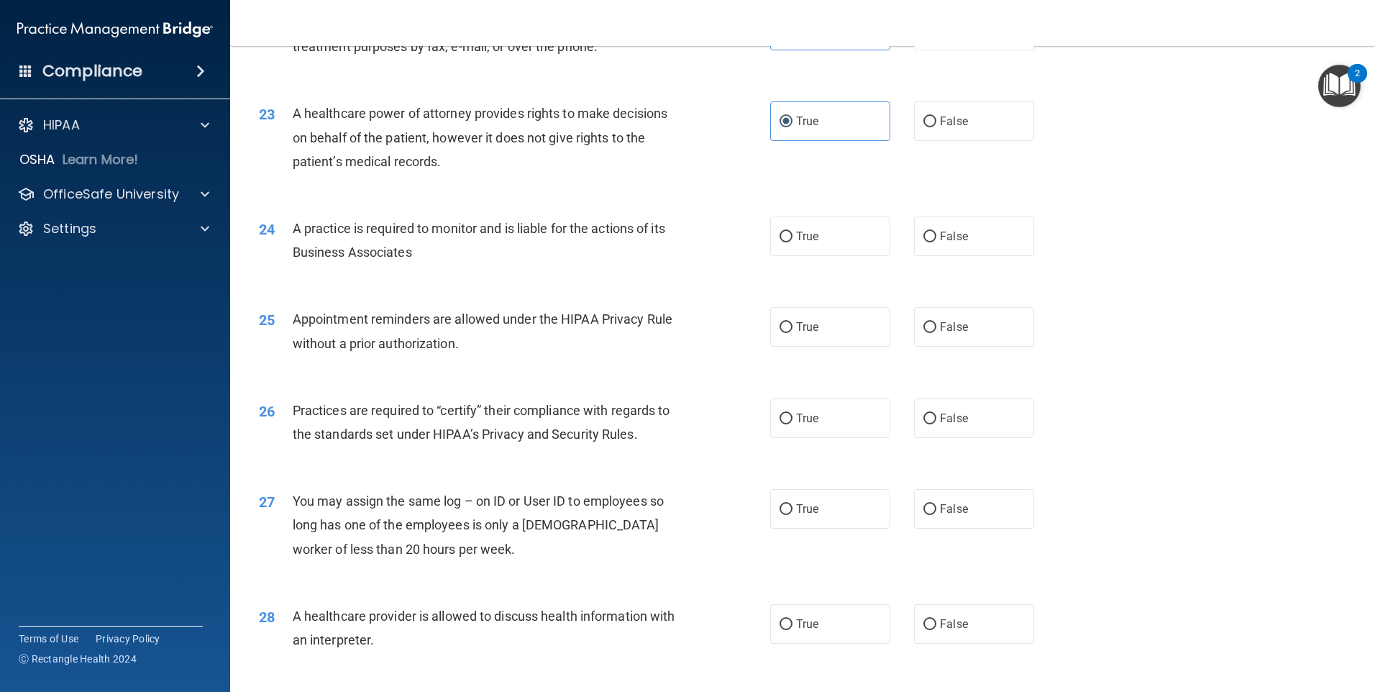
scroll to position [2374, 0]
click at [826, 241] on label "True" at bounding box center [830, 234] width 120 height 40
click at [793, 240] on input "True" at bounding box center [786, 234] width 13 height 11
radio input "true"
click at [940, 331] on span "False" at bounding box center [954, 325] width 28 height 14
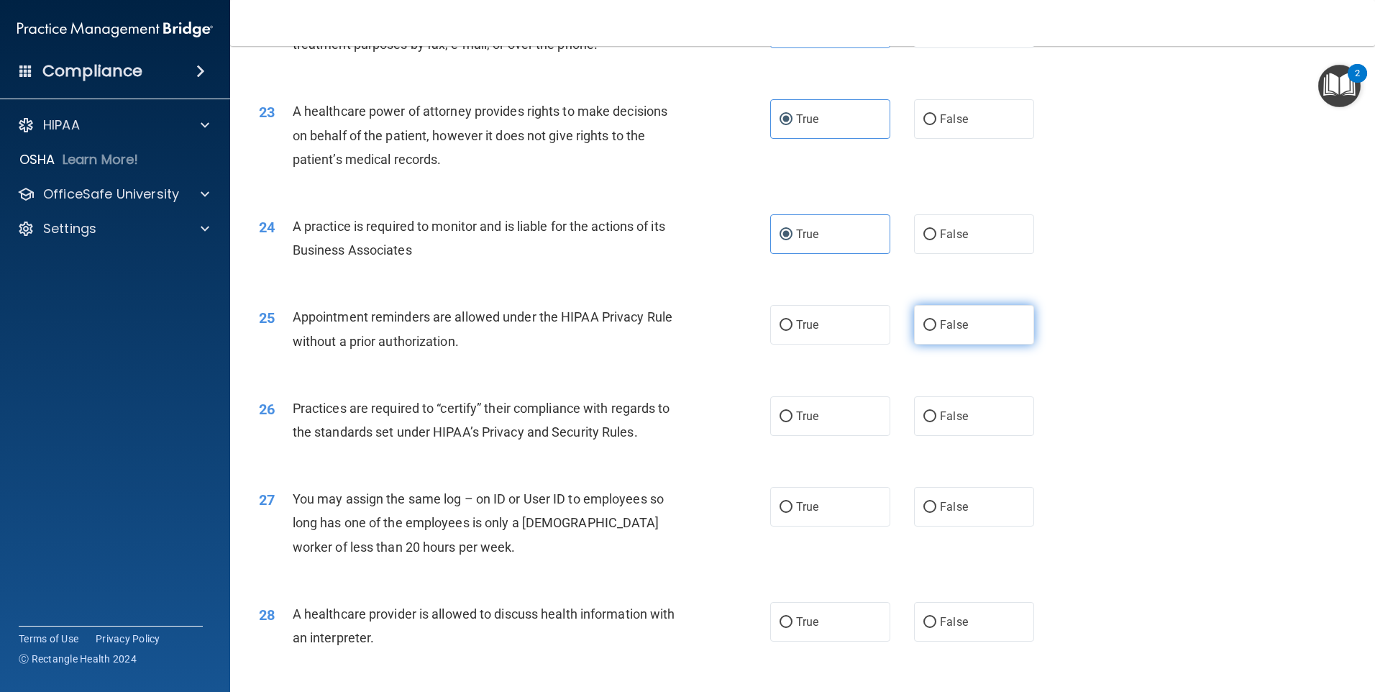
click at [934, 331] on input "False" at bounding box center [930, 325] width 13 height 11
radio input "true"
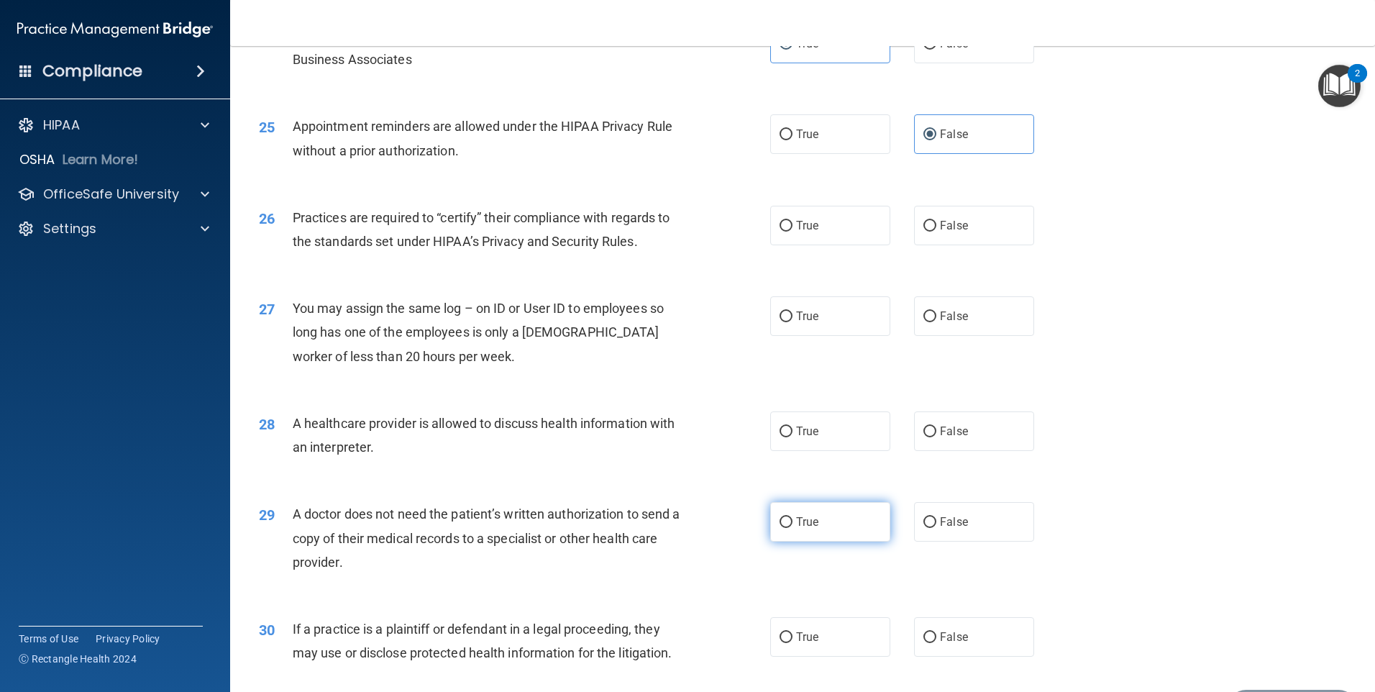
scroll to position [2589, 0]
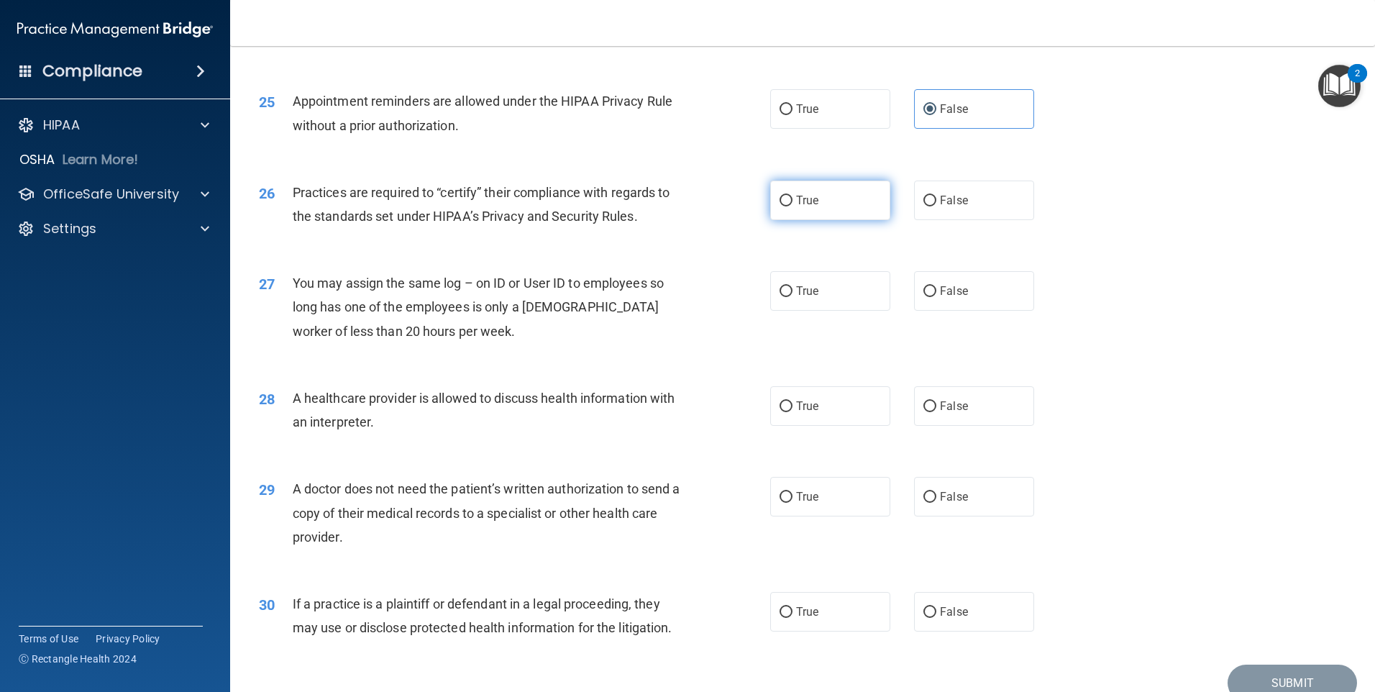
click at [780, 206] on input "True" at bounding box center [786, 201] width 13 height 11
radio input "true"
click at [926, 293] on input "False" at bounding box center [930, 291] width 13 height 11
radio input "true"
click at [924, 404] on input "False" at bounding box center [930, 406] width 13 height 11
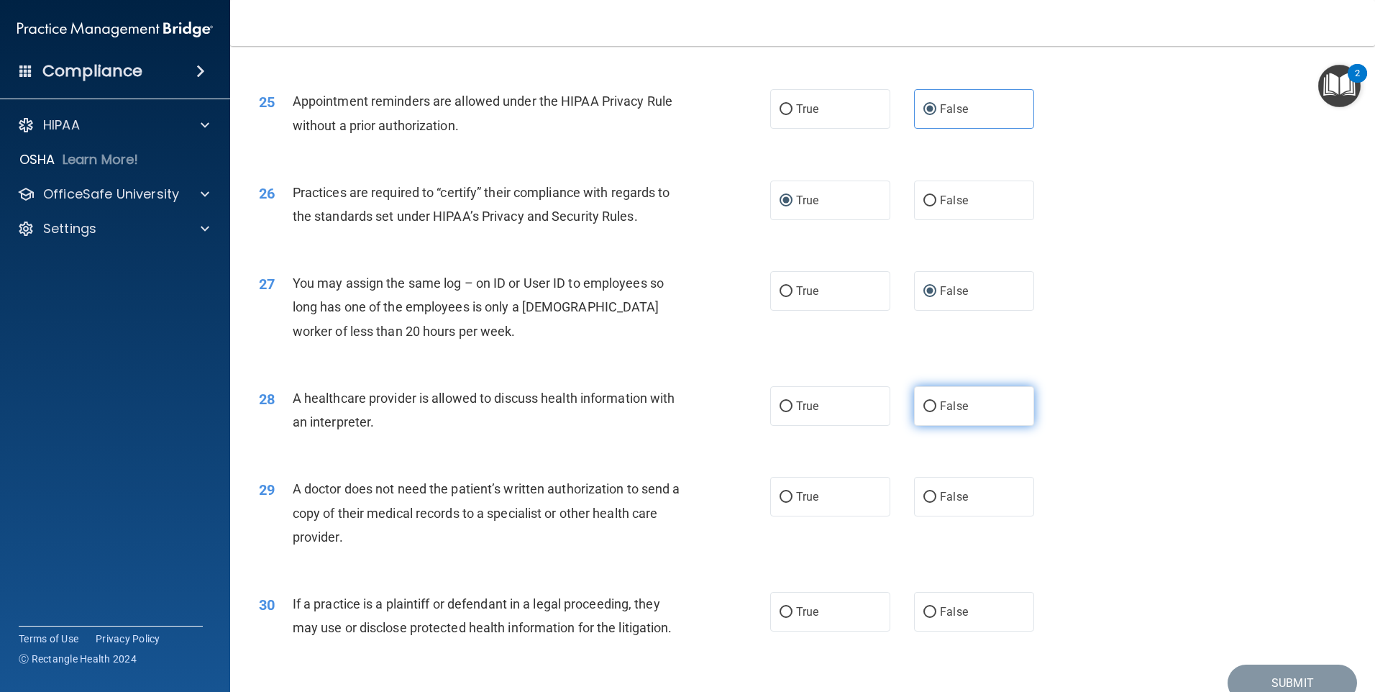
radio input "true"
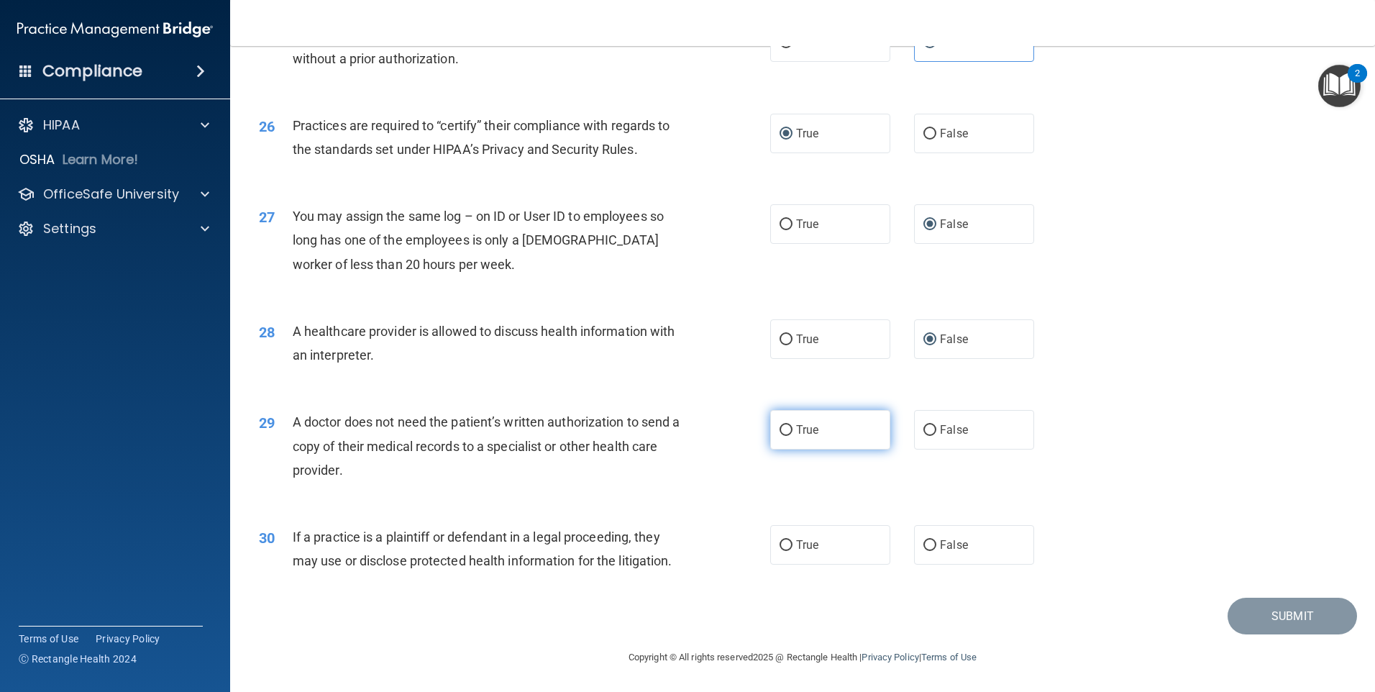
click at [826, 439] on label "True" at bounding box center [830, 430] width 120 height 40
click at [793, 436] on input "True" at bounding box center [786, 430] width 13 height 11
radio input "true"
click at [936, 549] on label "False" at bounding box center [974, 545] width 120 height 40
click at [936, 549] on input "False" at bounding box center [930, 545] width 13 height 11
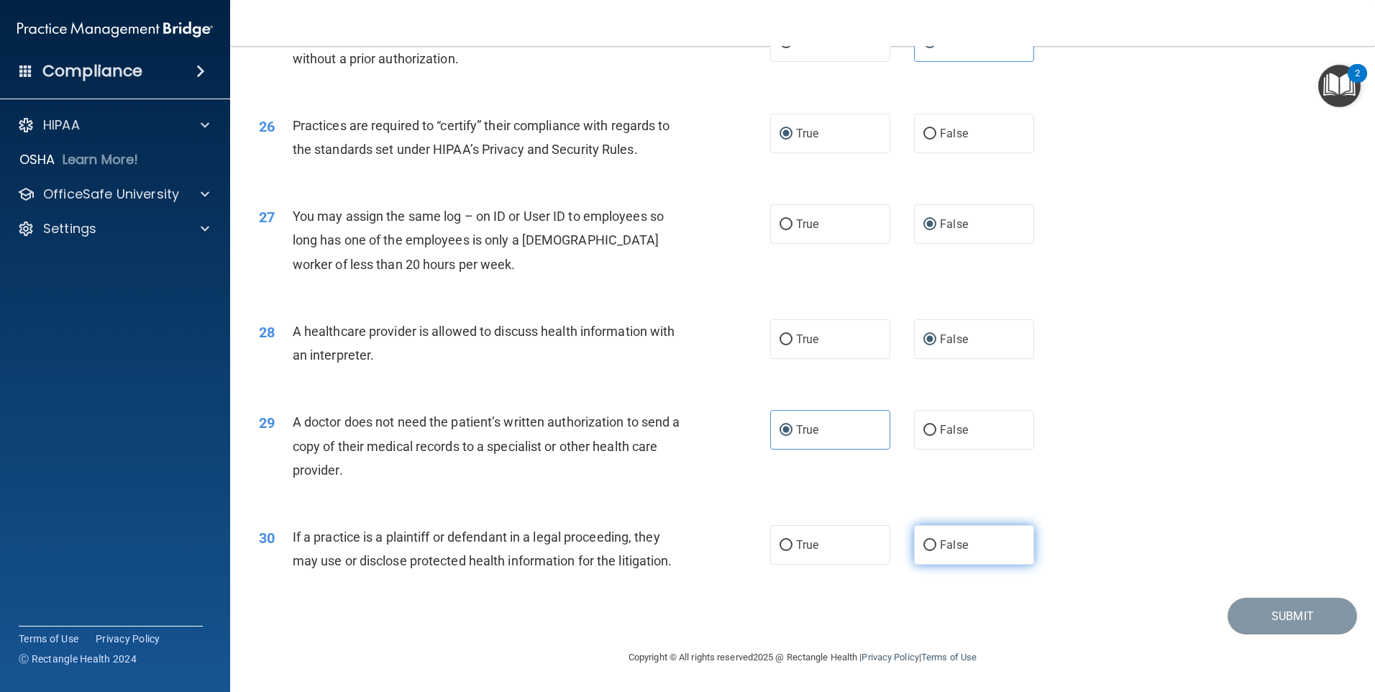
radio input "true"
click at [1281, 617] on button "Submit" at bounding box center [1292, 616] width 129 height 37
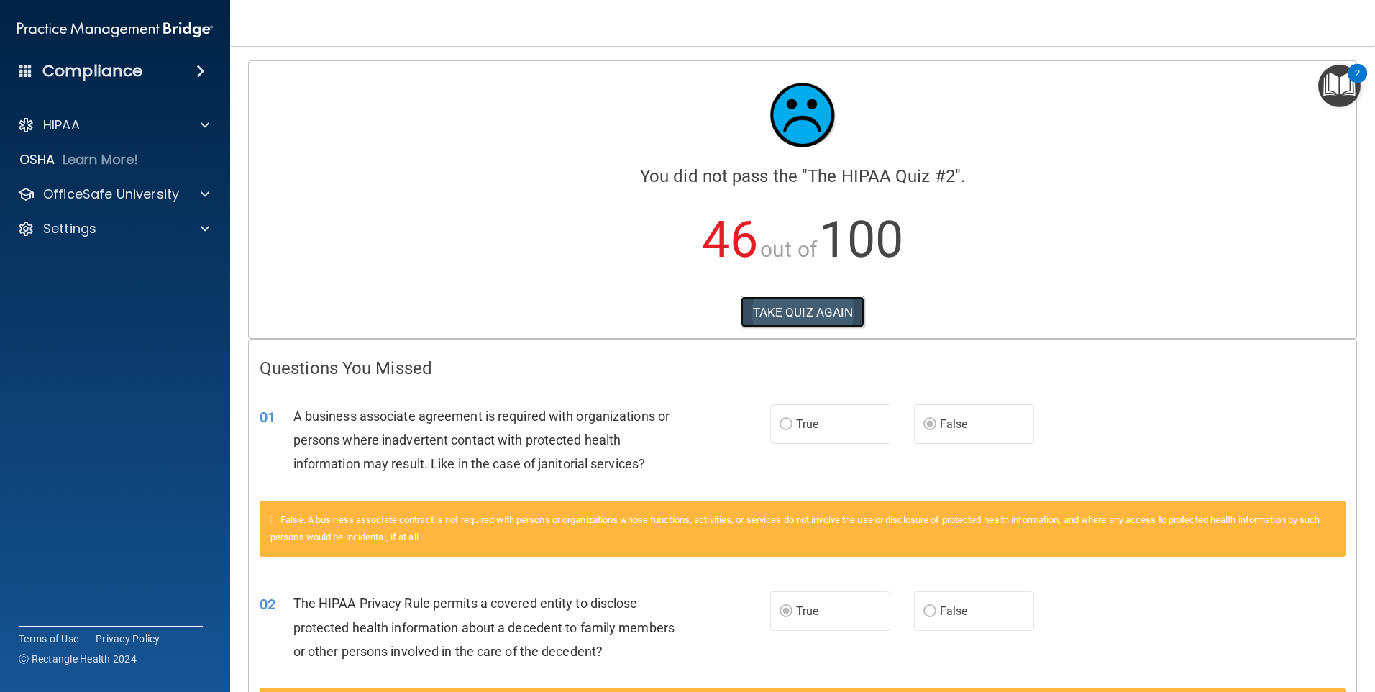
click at [798, 314] on button "TAKE QUIZ AGAIN" at bounding box center [803, 312] width 124 height 32
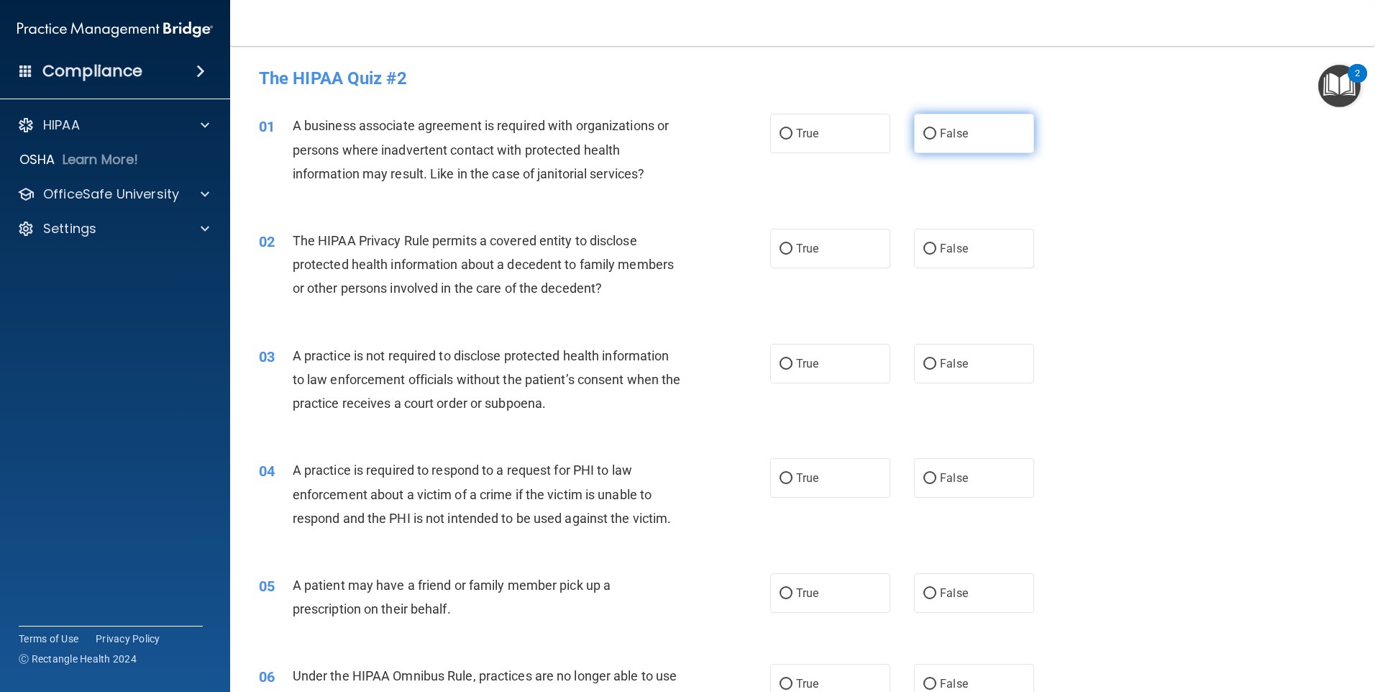
click at [926, 135] on input "False" at bounding box center [930, 134] width 13 height 11
radio input "true"
click at [788, 247] on label "True" at bounding box center [830, 249] width 120 height 40
click at [788, 247] on input "True" at bounding box center [786, 249] width 13 height 11
radio input "true"
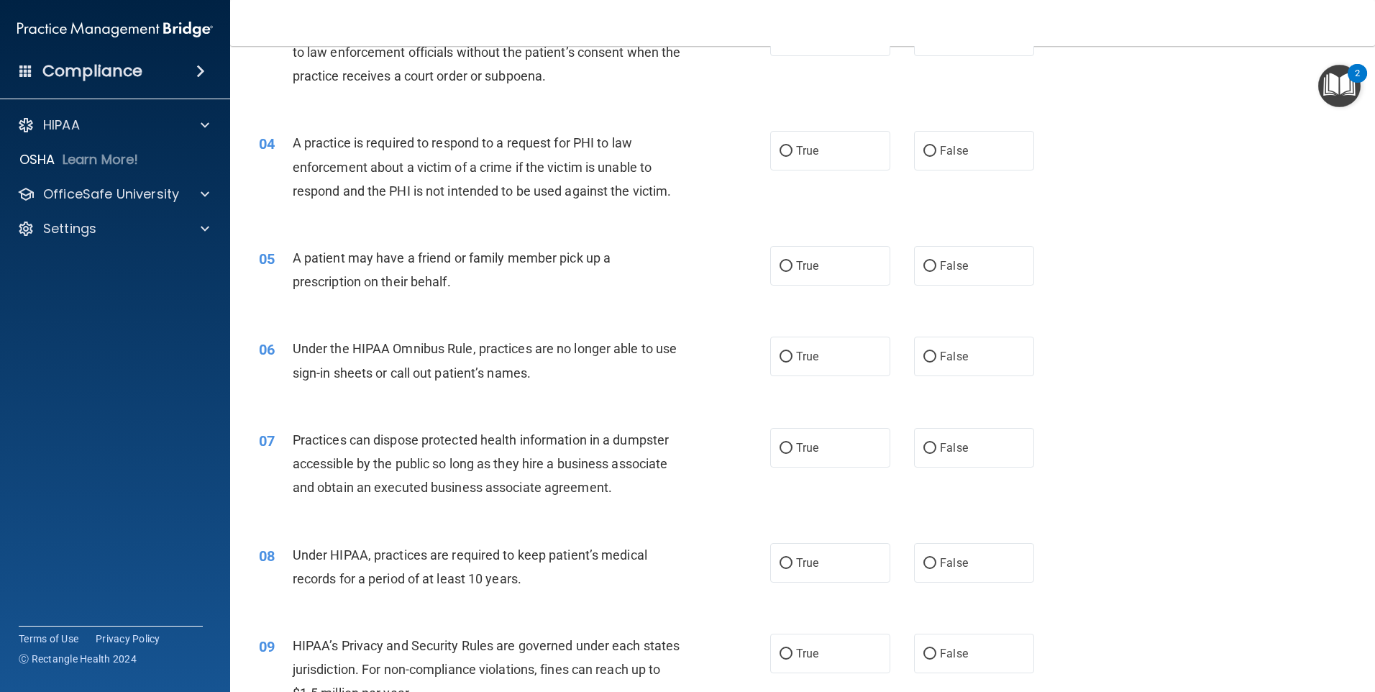
scroll to position [360, 0]
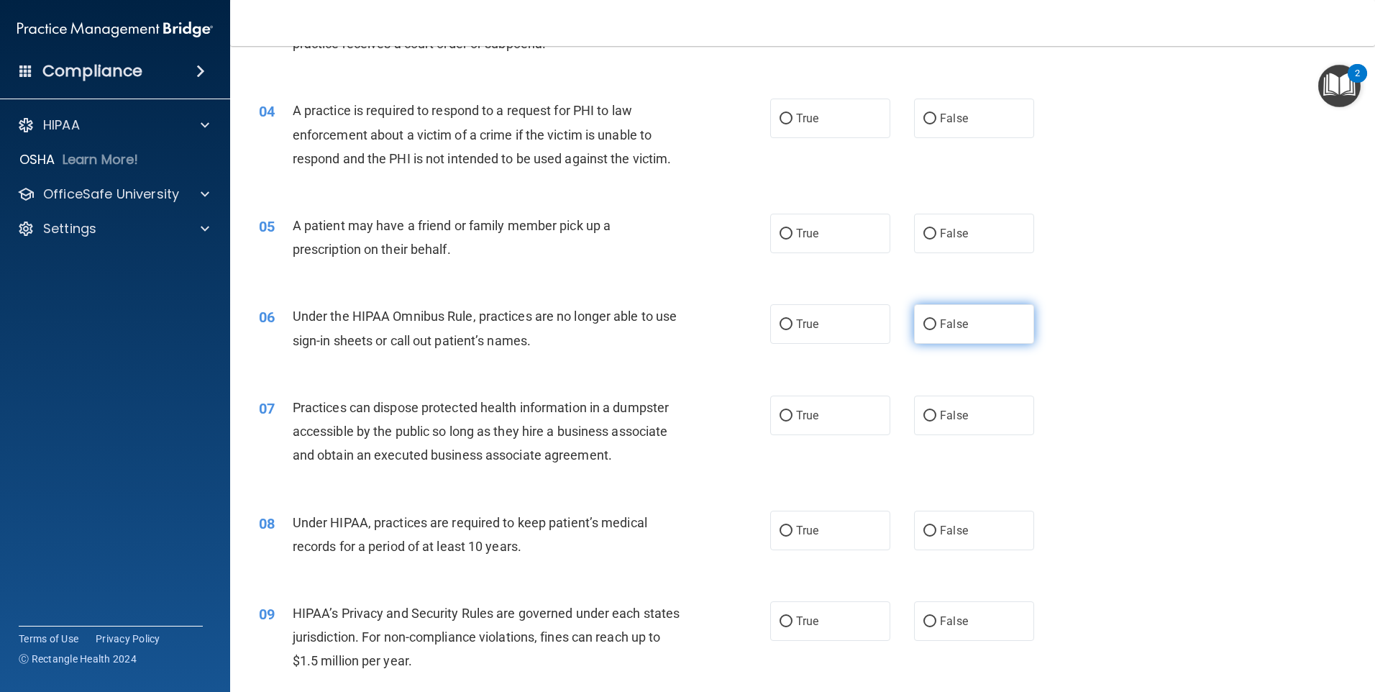
click at [926, 324] on input "False" at bounding box center [930, 324] width 13 height 11
radio input "true"
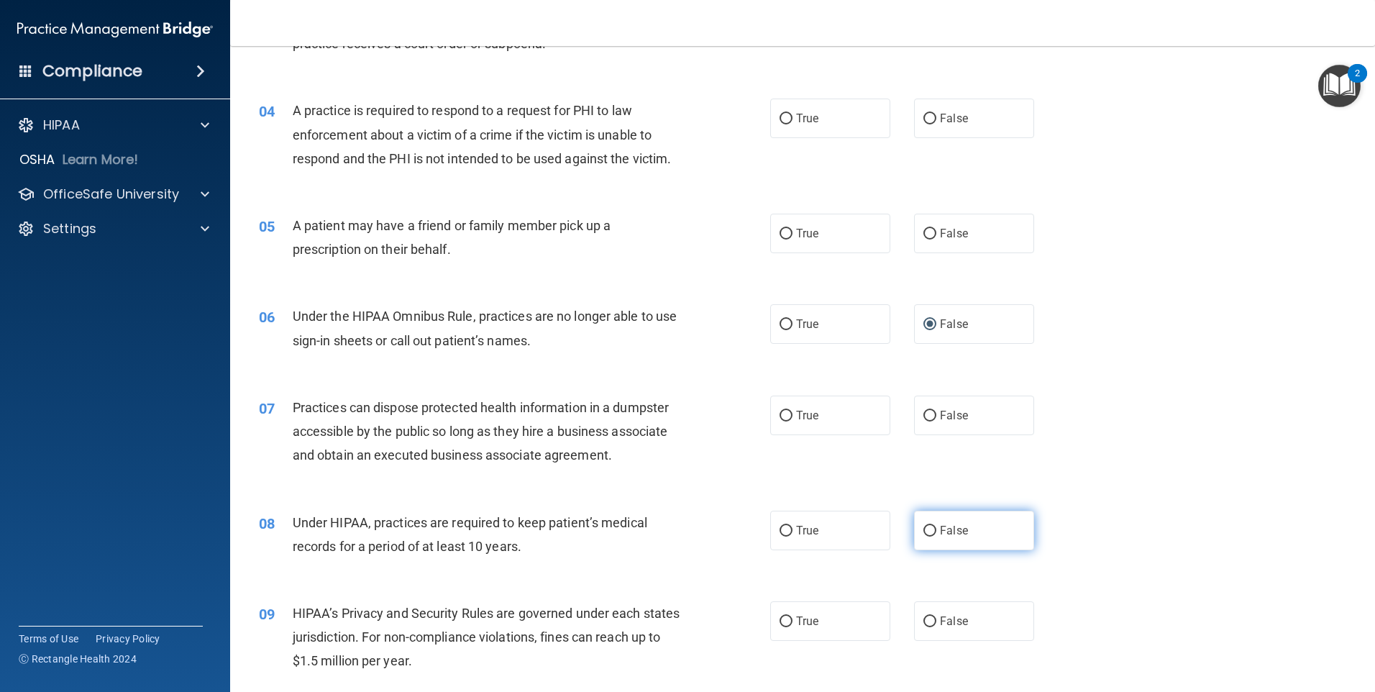
click at [925, 531] on input "False" at bounding box center [930, 531] width 13 height 11
radio input "true"
click at [925, 622] on input "False" at bounding box center [930, 621] width 13 height 11
radio input "true"
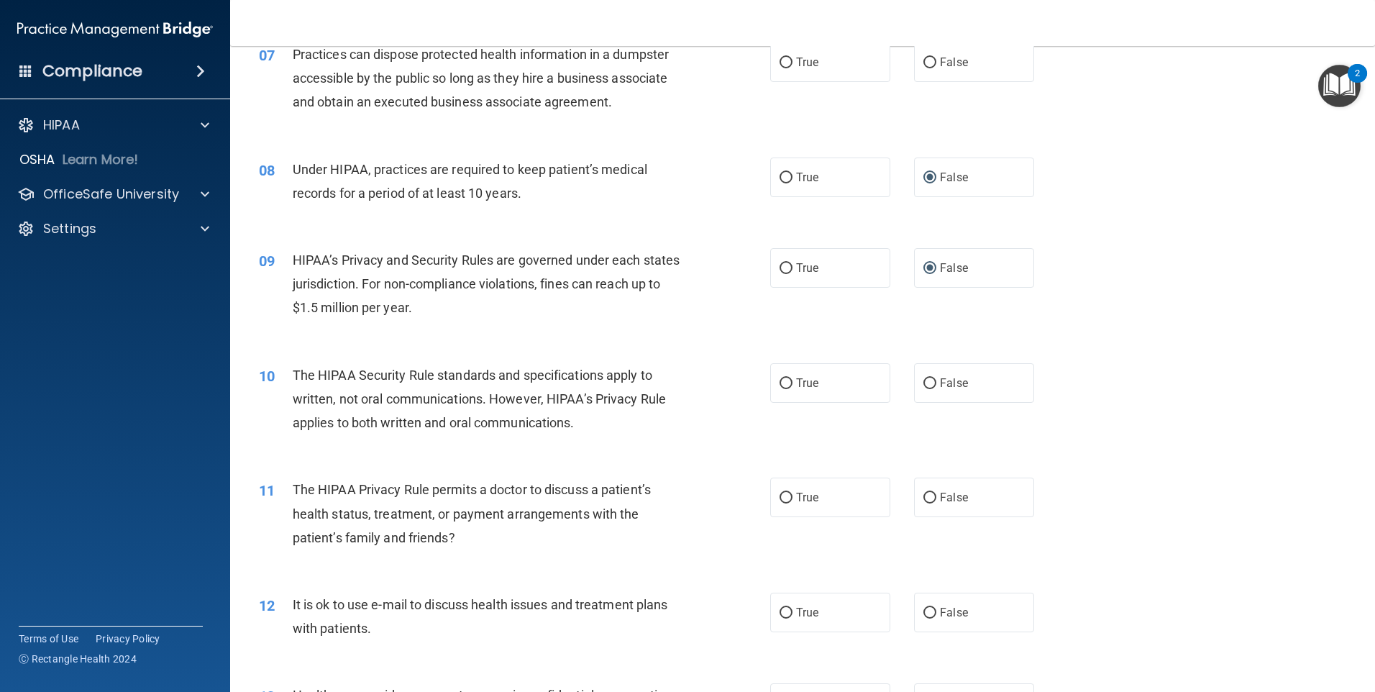
scroll to position [719, 0]
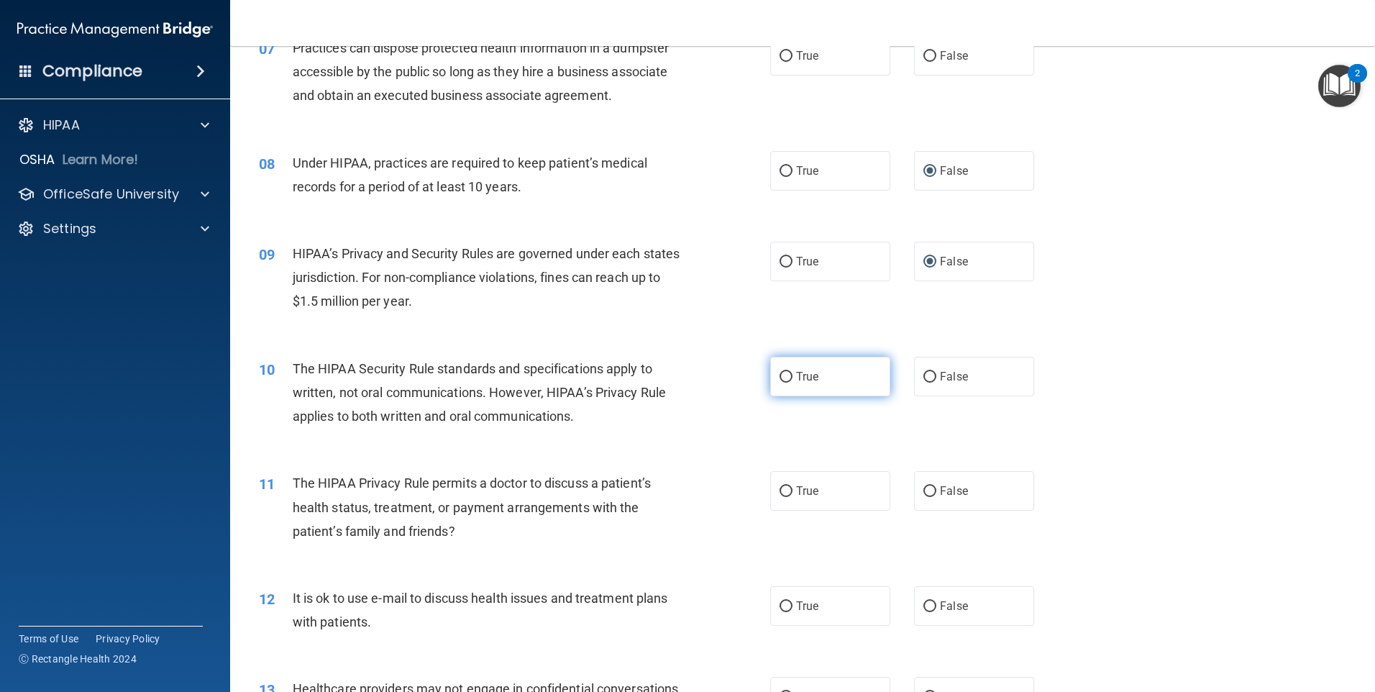
click at [770, 367] on label "True" at bounding box center [830, 377] width 120 height 40
click at [780, 372] on input "True" at bounding box center [786, 377] width 13 height 11
radio input "true"
click at [780, 495] on input "True" at bounding box center [786, 491] width 13 height 11
radio input "true"
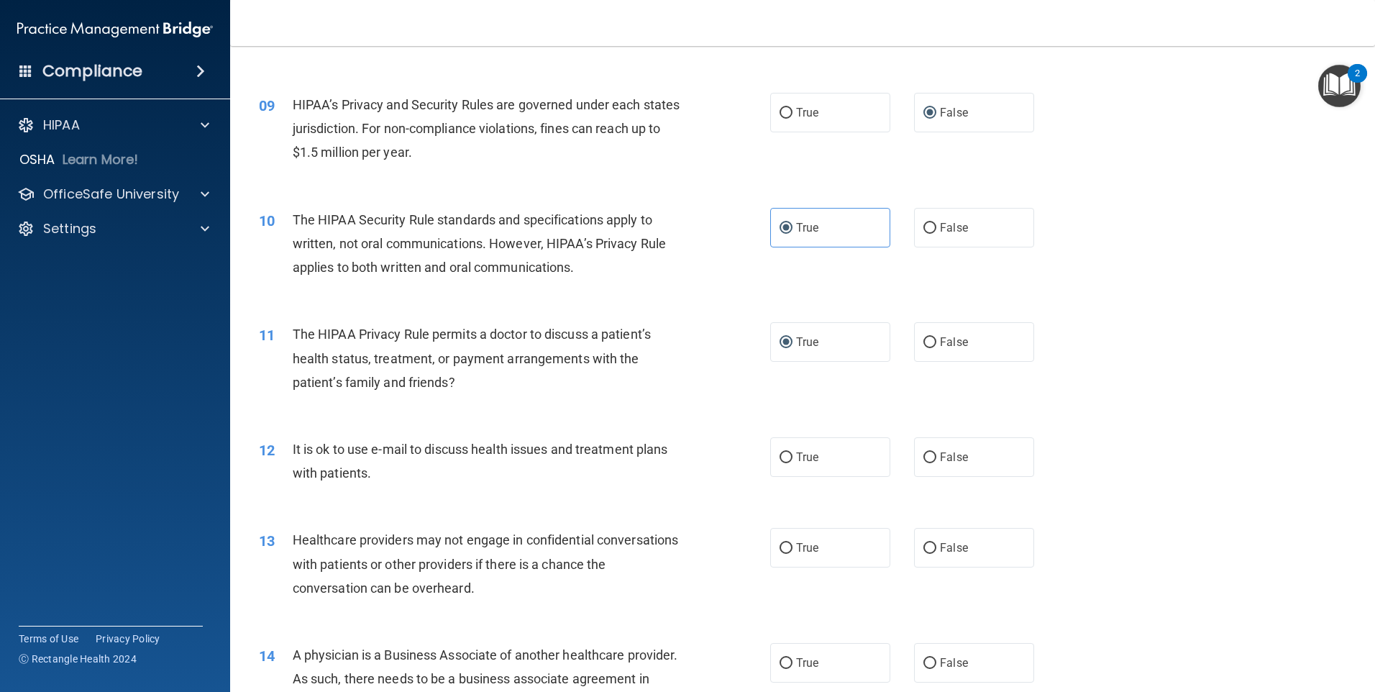
scroll to position [935, 0]
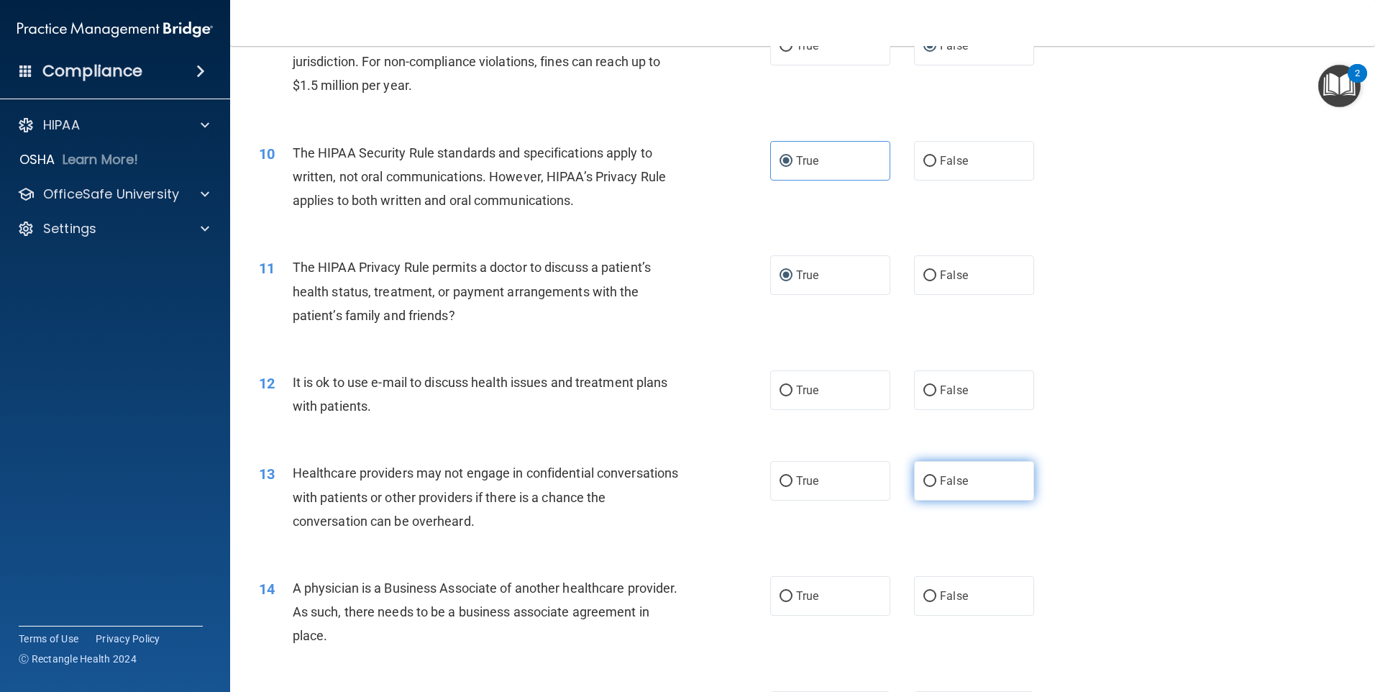
click at [924, 479] on input "False" at bounding box center [930, 481] width 13 height 11
radio input "true"
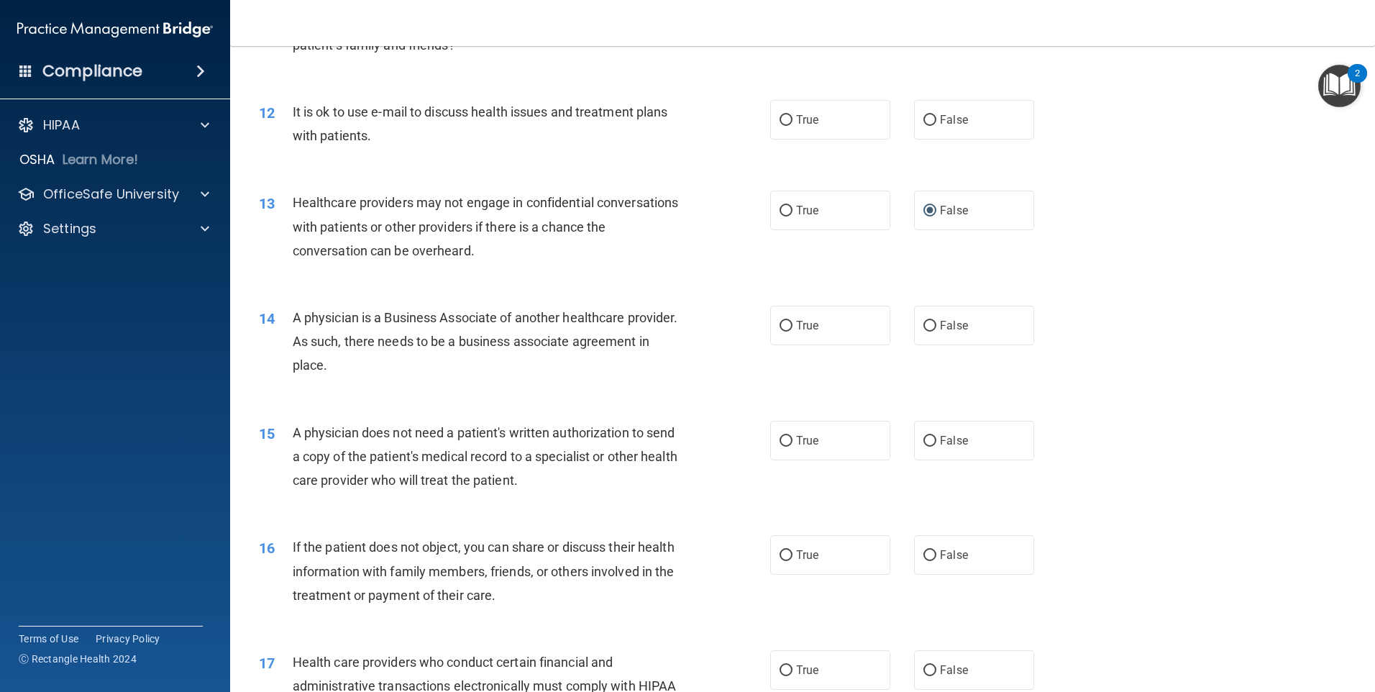
scroll to position [1223, 0]
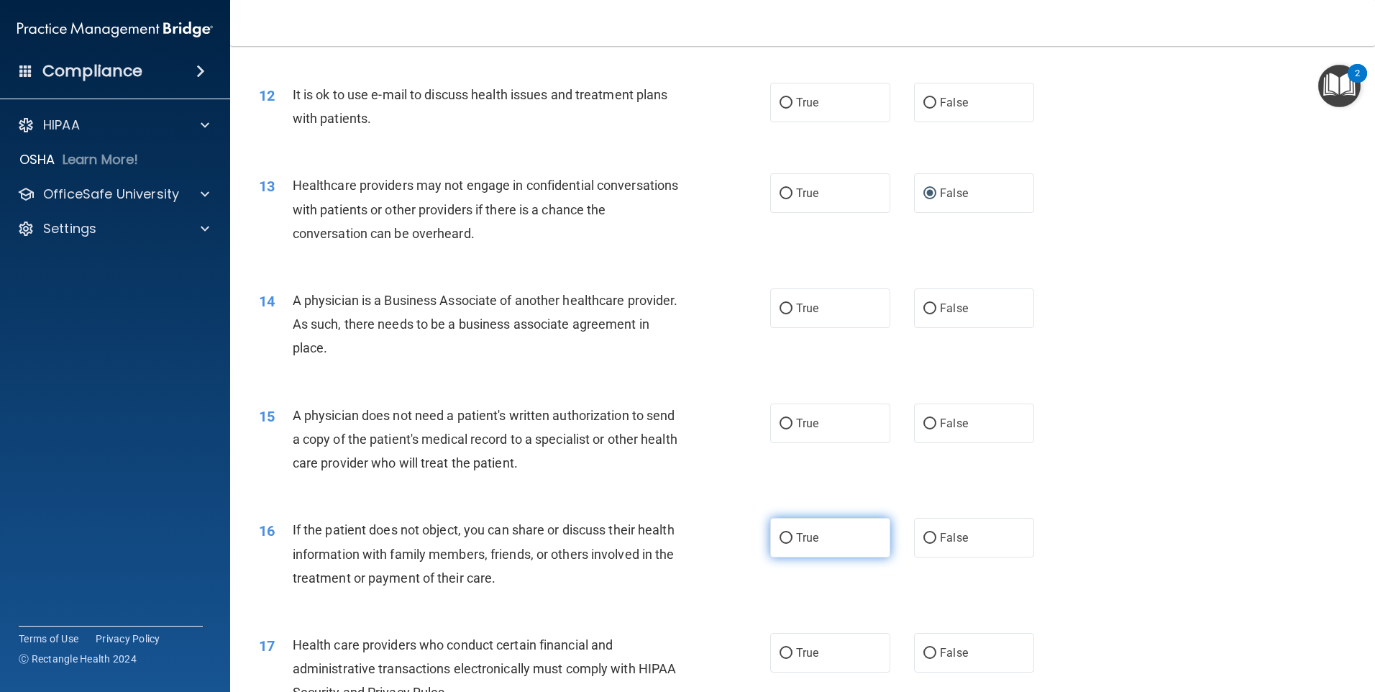
click at [782, 533] on input "True" at bounding box center [786, 538] width 13 height 11
radio input "true"
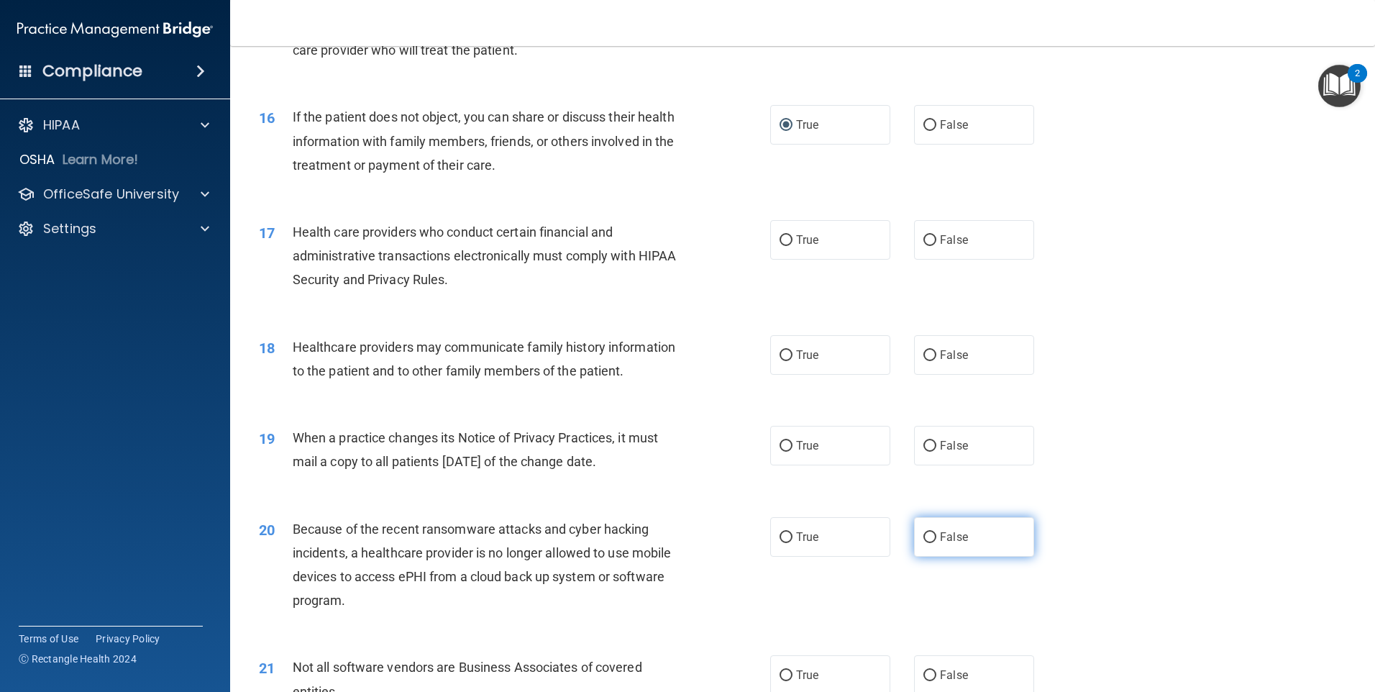
scroll to position [1654, 0]
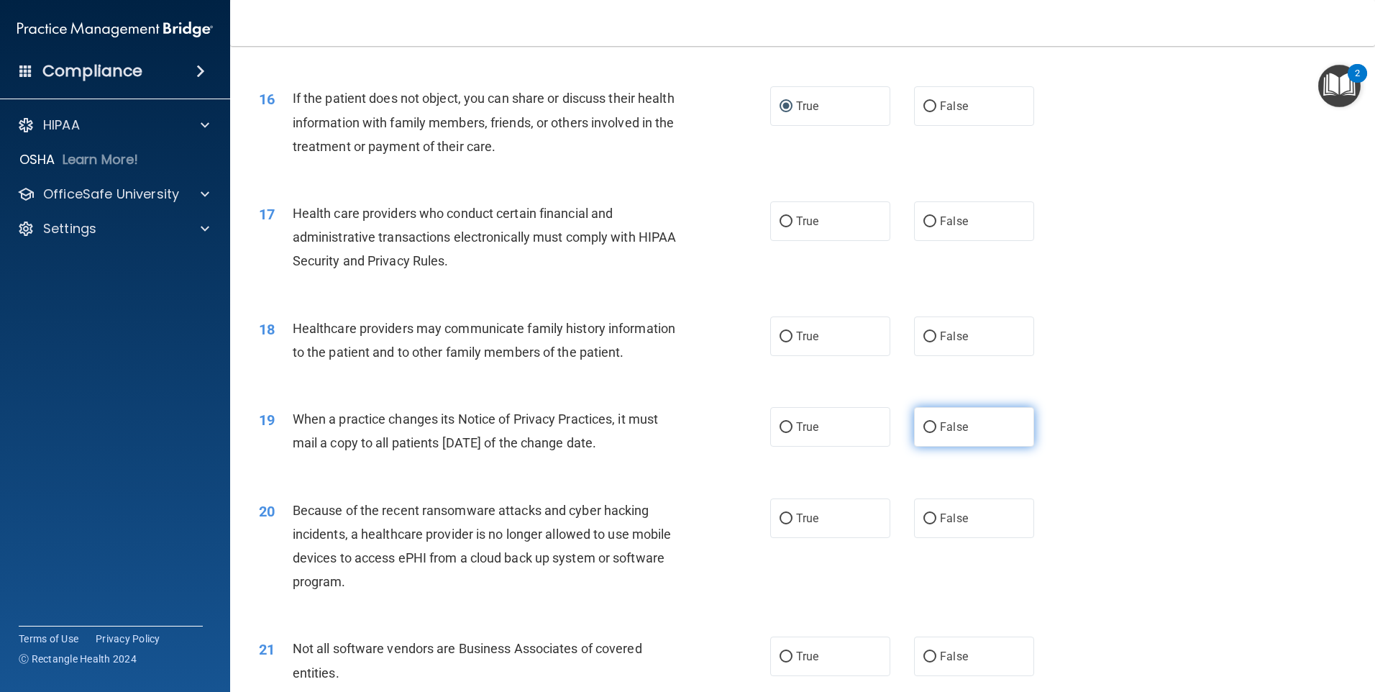
click at [929, 427] on input "False" at bounding box center [930, 427] width 13 height 11
radio input "true"
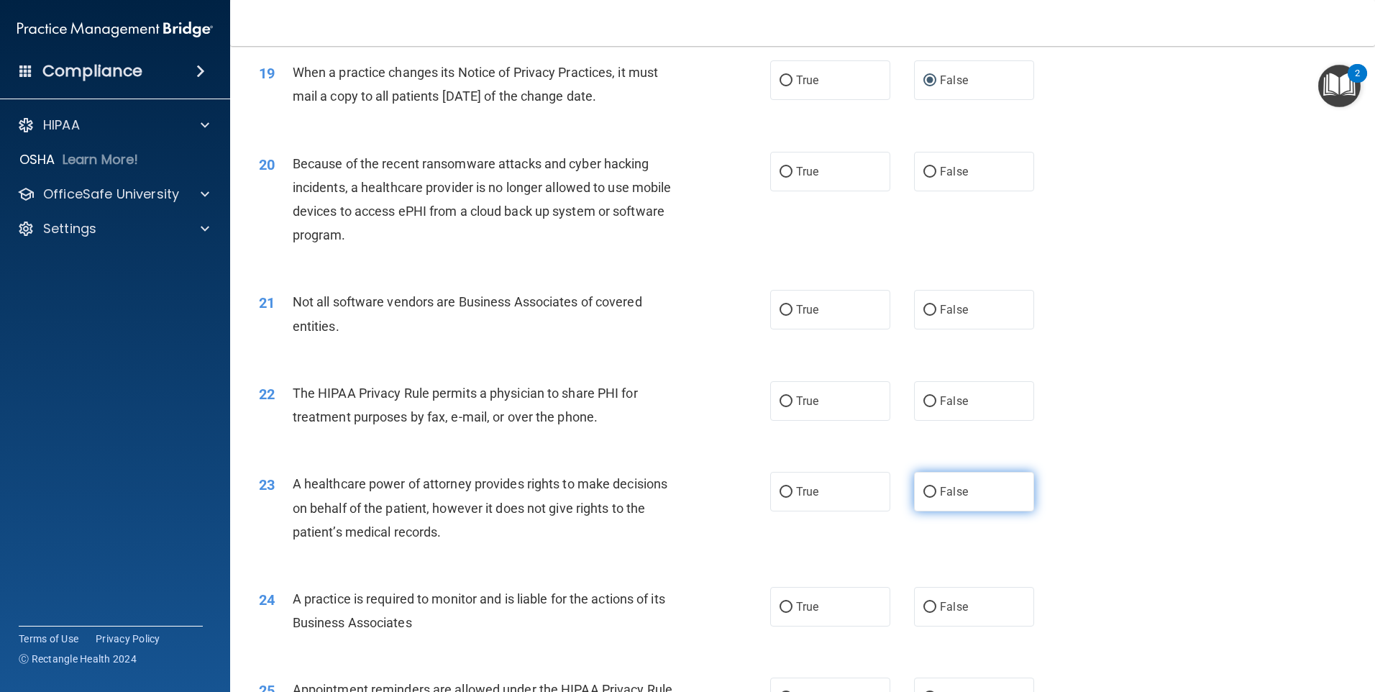
scroll to position [2086, 0]
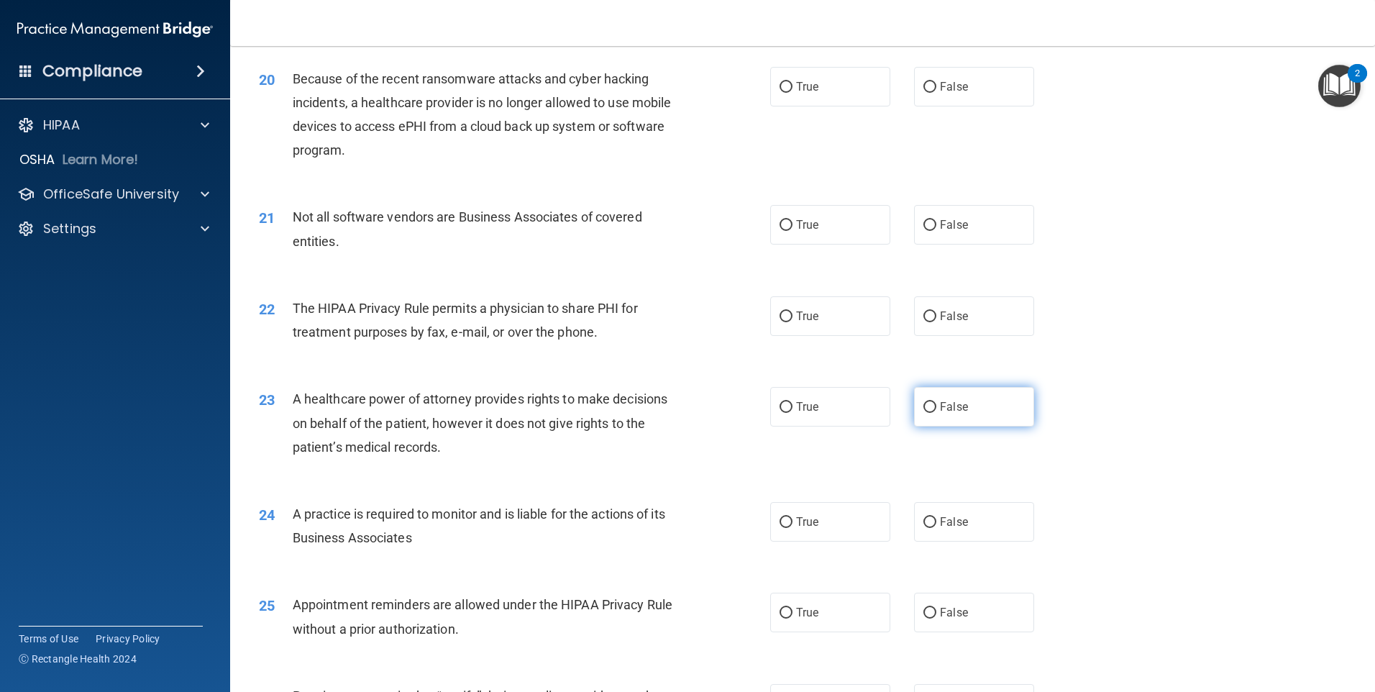
click at [924, 412] on input "False" at bounding box center [930, 407] width 13 height 11
radio input "true"
click at [924, 519] on input "False" at bounding box center [930, 522] width 13 height 11
radio input "true"
drag, startPoint x: 783, startPoint y: 608, endPoint x: 789, endPoint y: 601, distance: 9.8
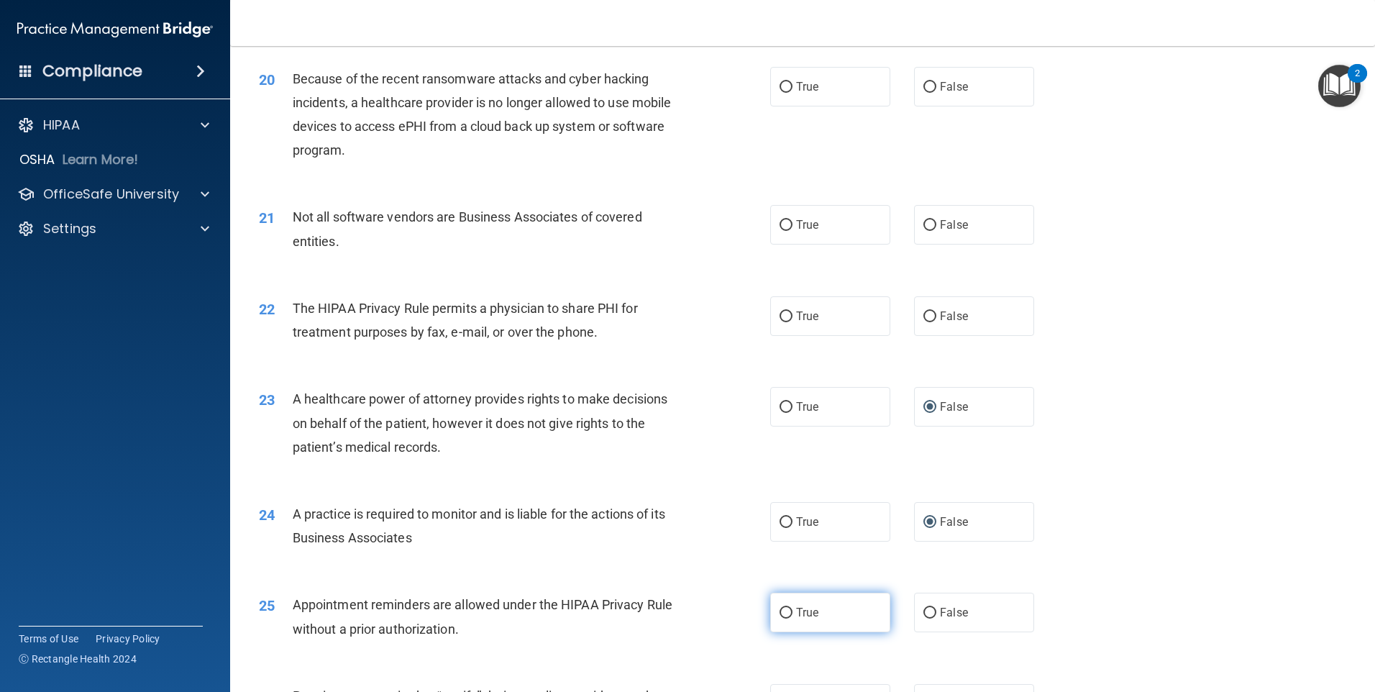
click at [786, 605] on label "True" at bounding box center [830, 613] width 120 height 40
click at [786, 608] on input "True" at bounding box center [786, 613] width 13 height 11
radio input "true"
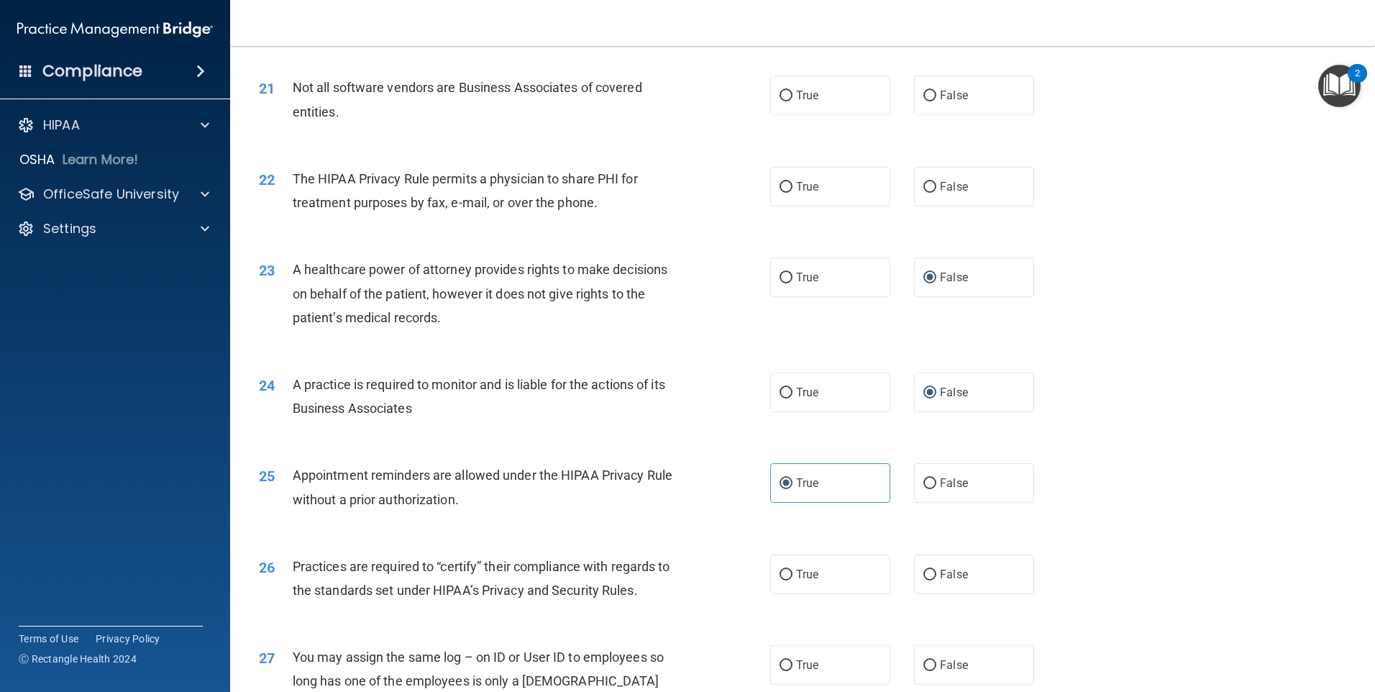
scroll to position [2374, 0]
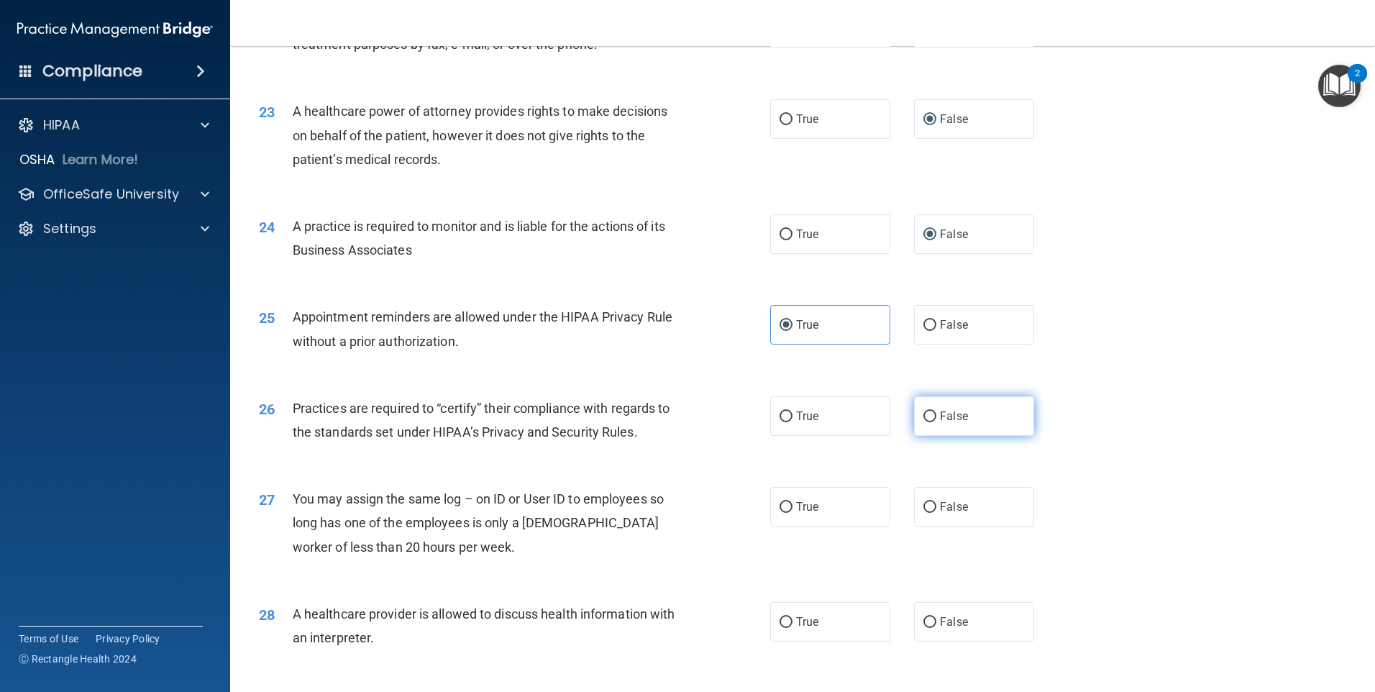
click at [924, 414] on input "False" at bounding box center [930, 416] width 13 height 11
radio input "true"
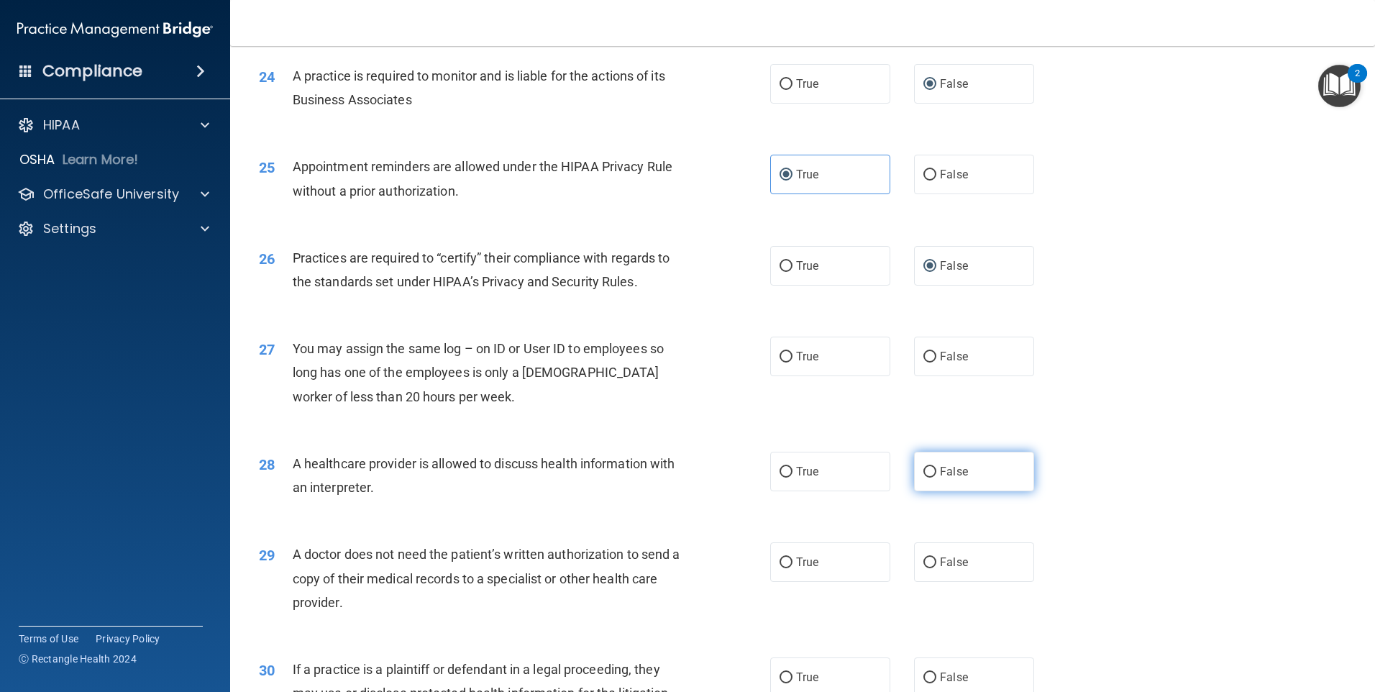
scroll to position [2589, 0]
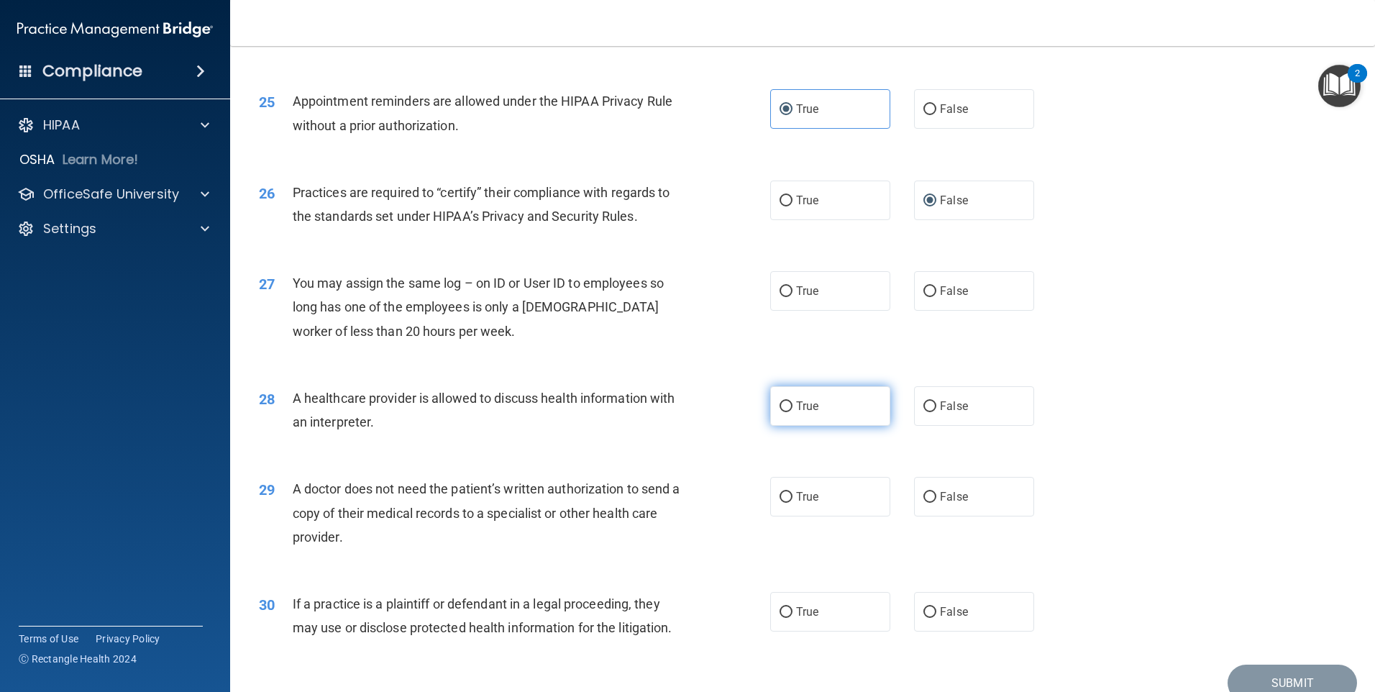
drag, startPoint x: 780, startPoint y: 406, endPoint x: 783, endPoint y: 415, distance: 10.0
click at [781, 406] on input "True" at bounding box center [786, 406] width 13 height 11
radio input "true"
click at [780, 613] on input "True" at bounding box center [786, 612] width 13 height 11
radio input "true"
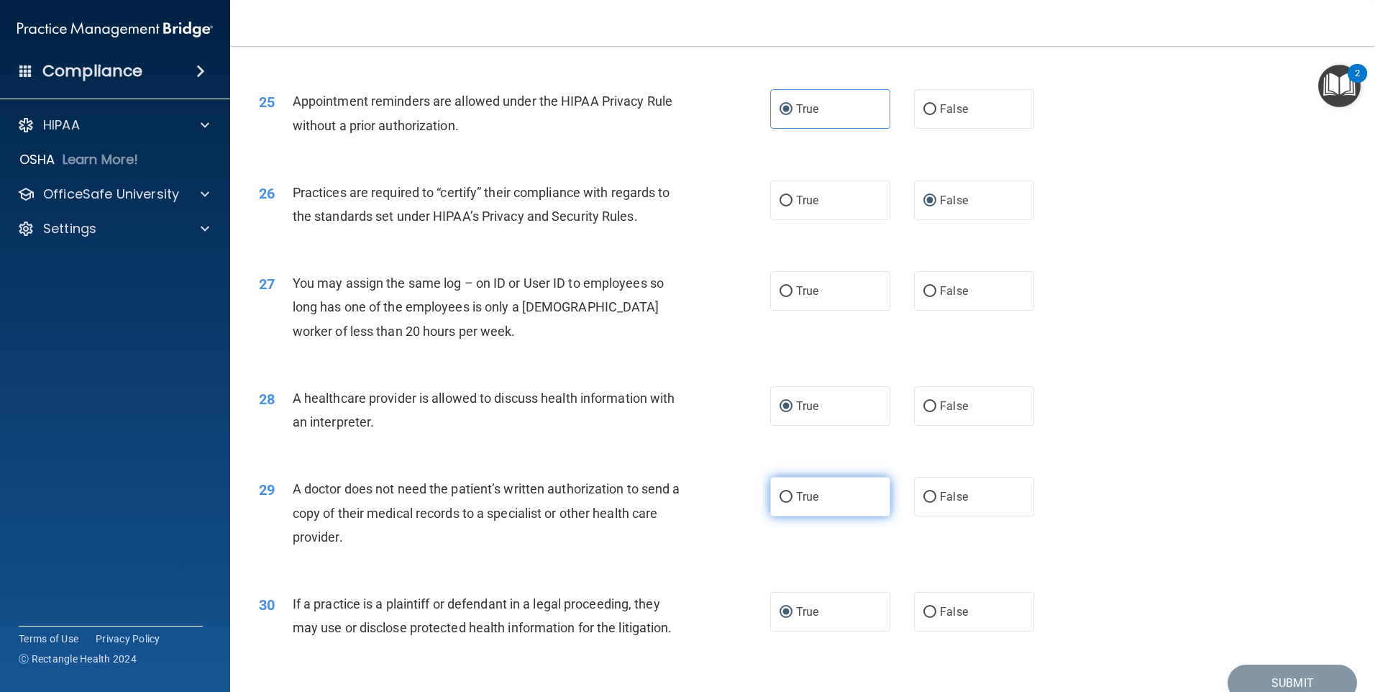
click at [784, 497] on input "True" at bounding box center [786, 497] width 13 height 11
radio input "true"
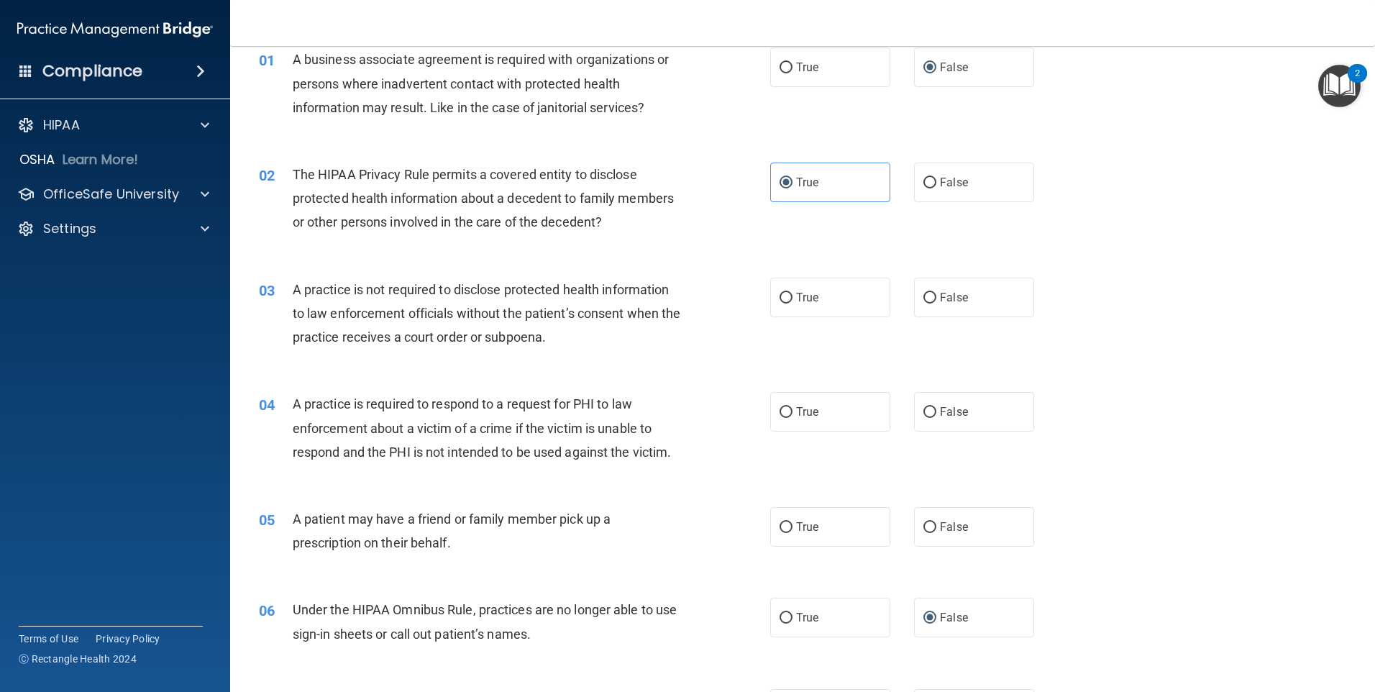
scroll to position [0, 0]
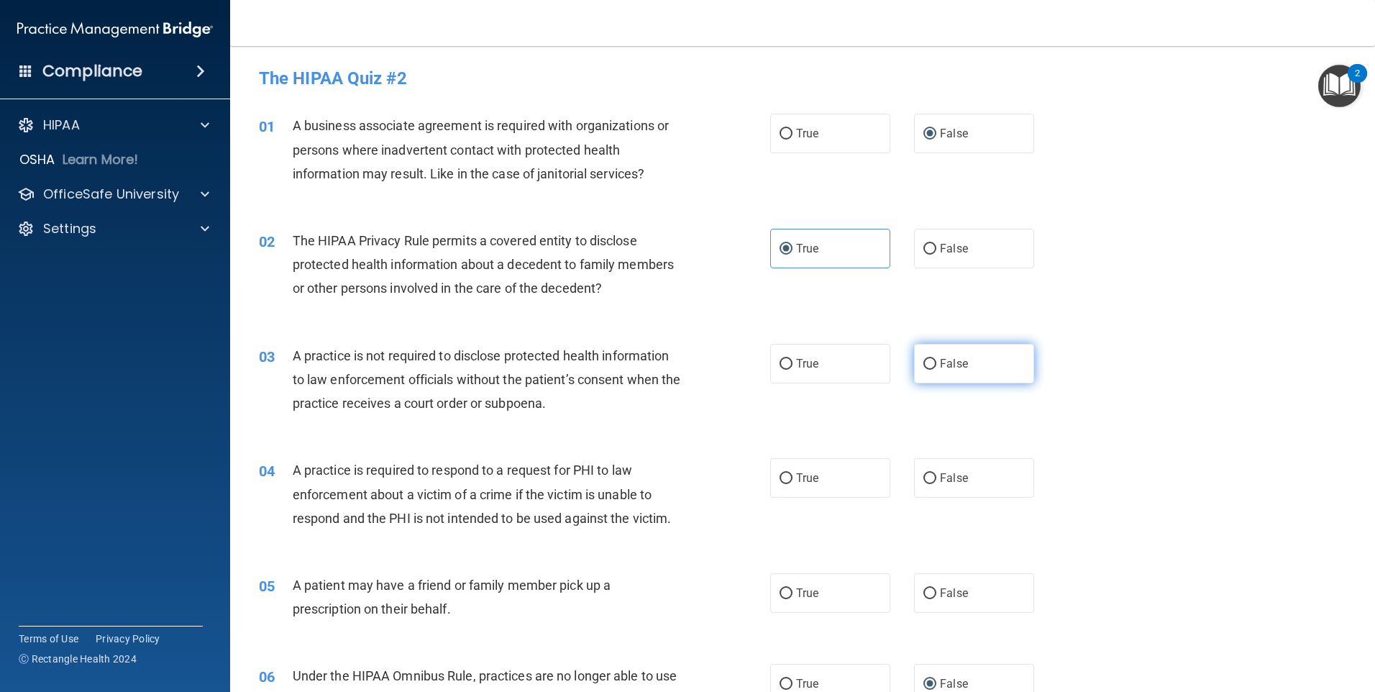
click at [924, 364] on input "False" at bounding box center [930, 364] width 13 height 11
radio input "true"
click at [787, 365] on input "True" at bounding box center [786, 364] width 13 height 11
radio input "true"
radio input "false"
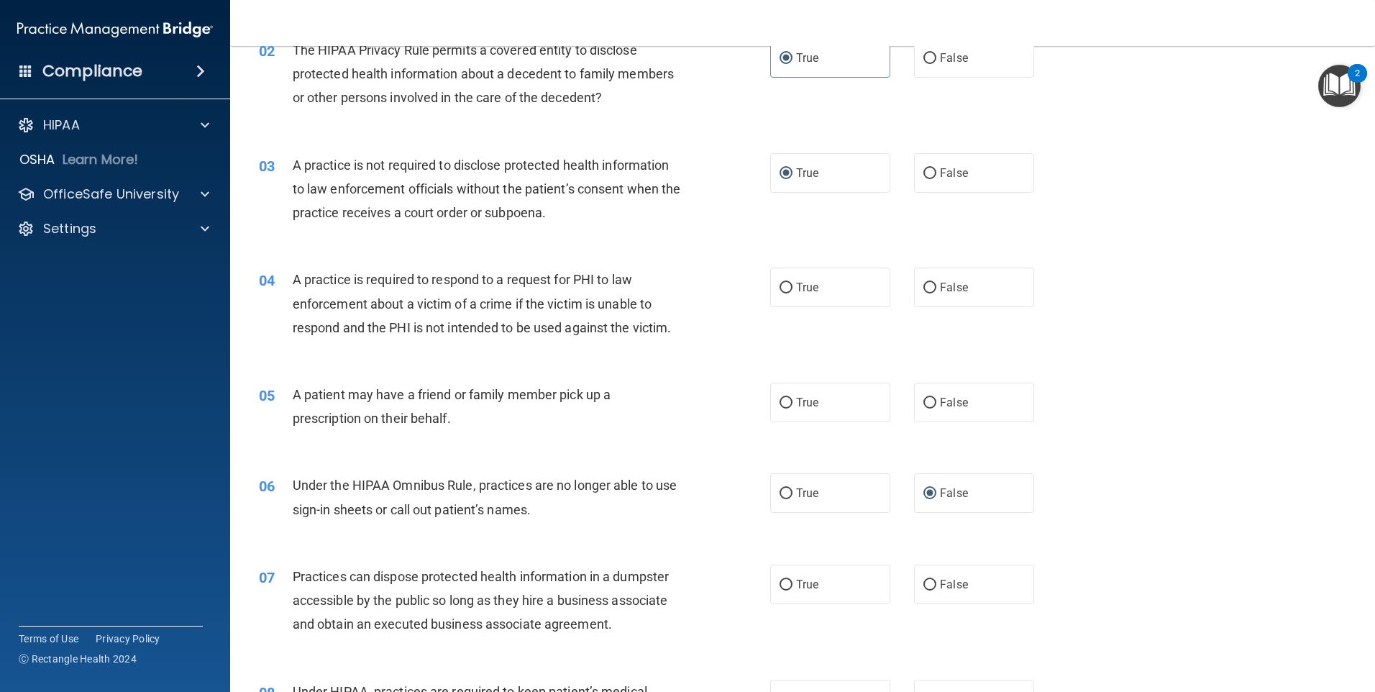
scroll to position [216, 0]
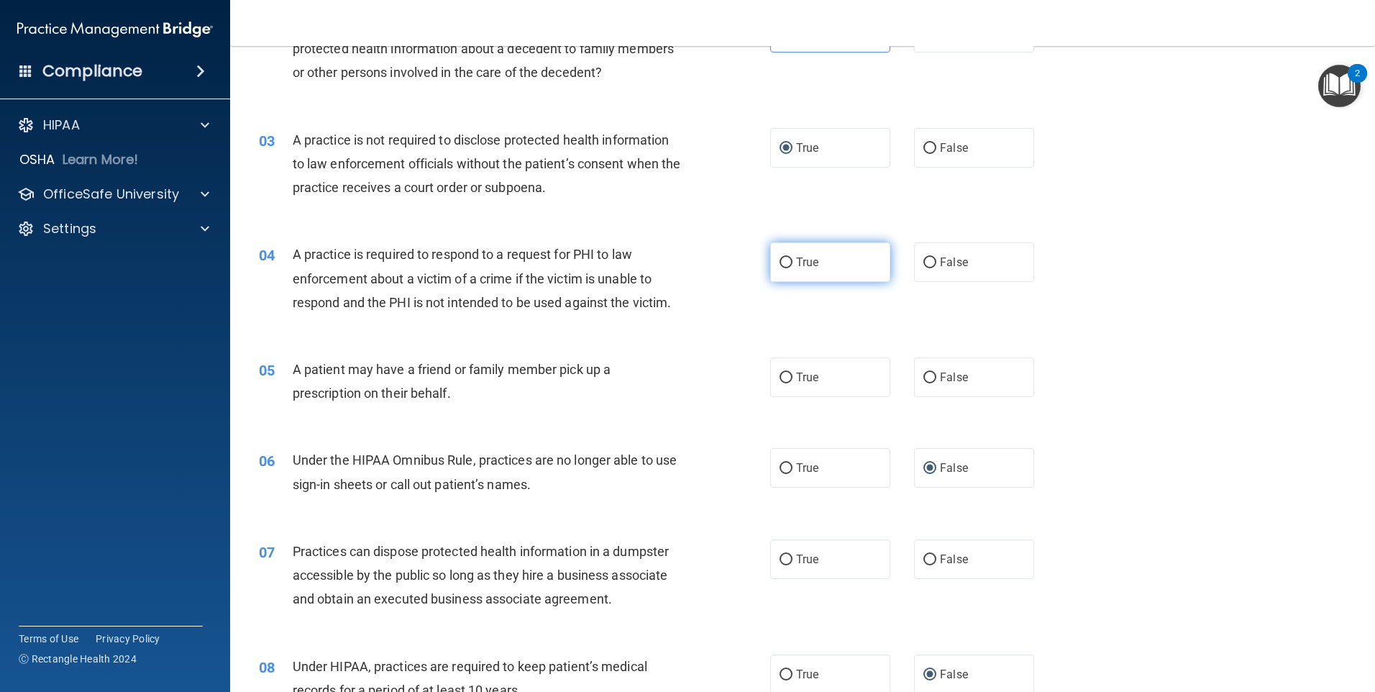
click at [780, 262] on input "True" at bounding box center [786, 262] width 13 height 11
radio input "true"
drag, startPoint x: 786, startPoint y: 368, endPoint x: 795, endPoint y: 368, distance: 8.6
click at [795, 368] on label "True" at bounding box center [830, 377] width 120 height 40
drag, startPoint x: 795, startPoint y: 368, endPoint x: 784, endPoint y: 379, distance: 15.3
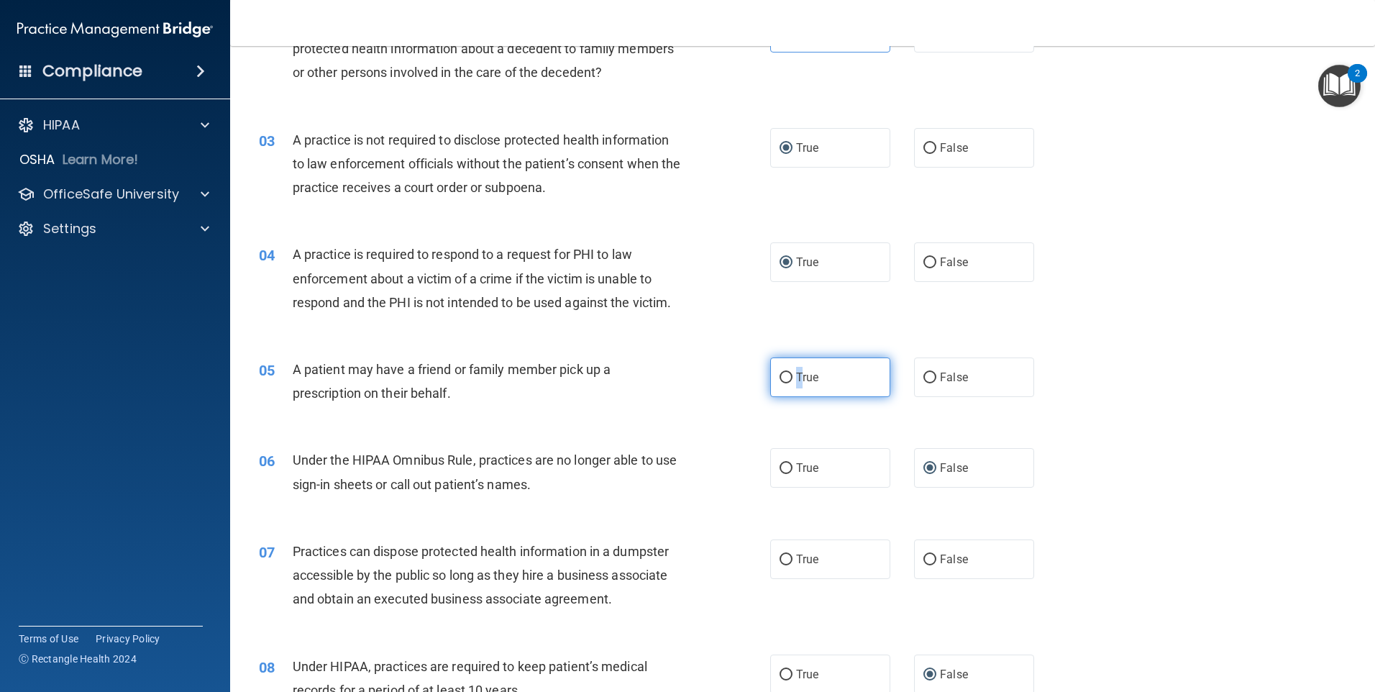
click at [783, 379] on input "True" at bounding box center [786, 378] width 13 height 11
radio input "true"
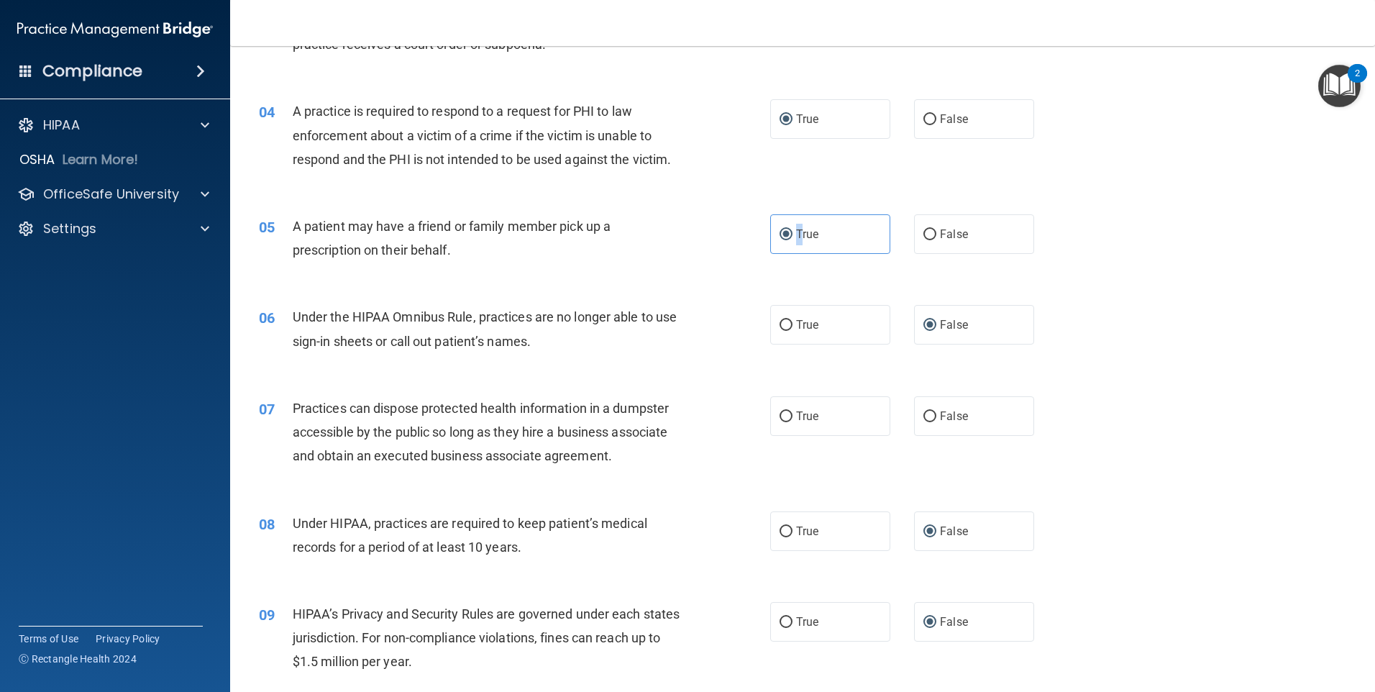
scroll to position [360, 0]
click at [924, 415] on input "False" at bounding box center [930, 416] width 13 height 11
radio input "true"
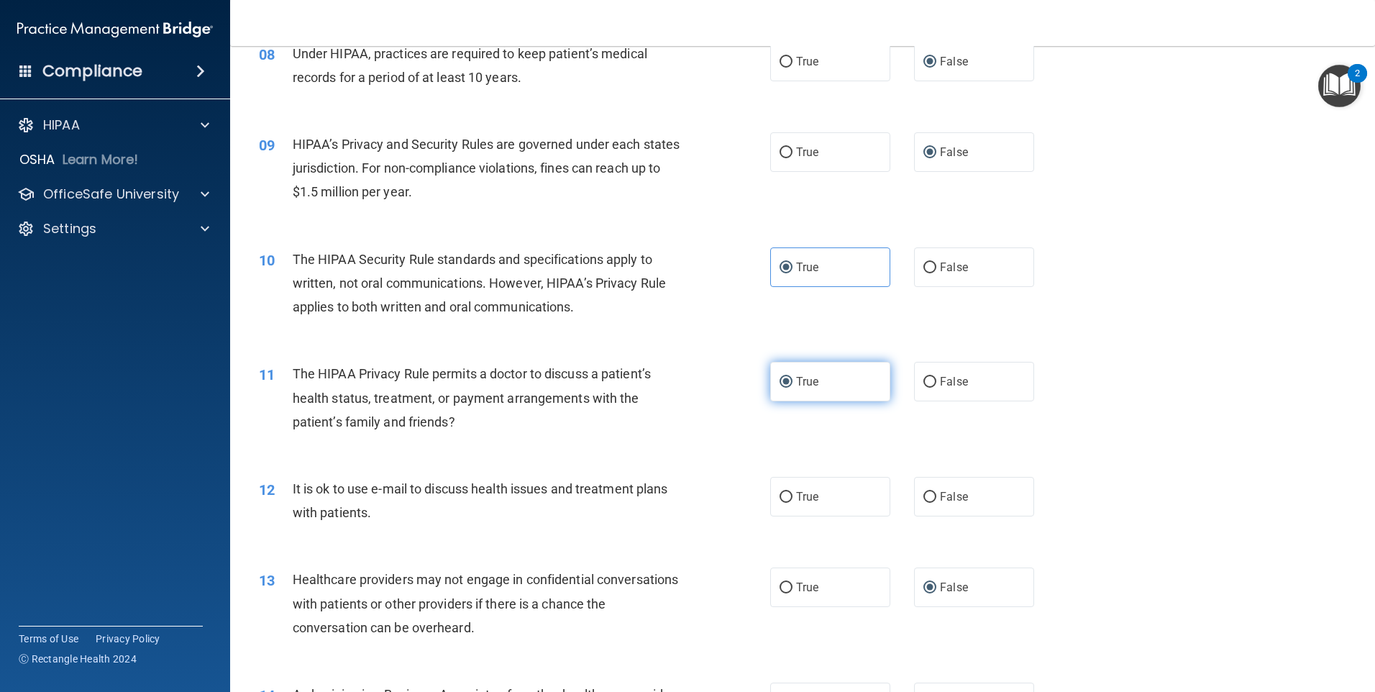
scroll to position [935, 0]
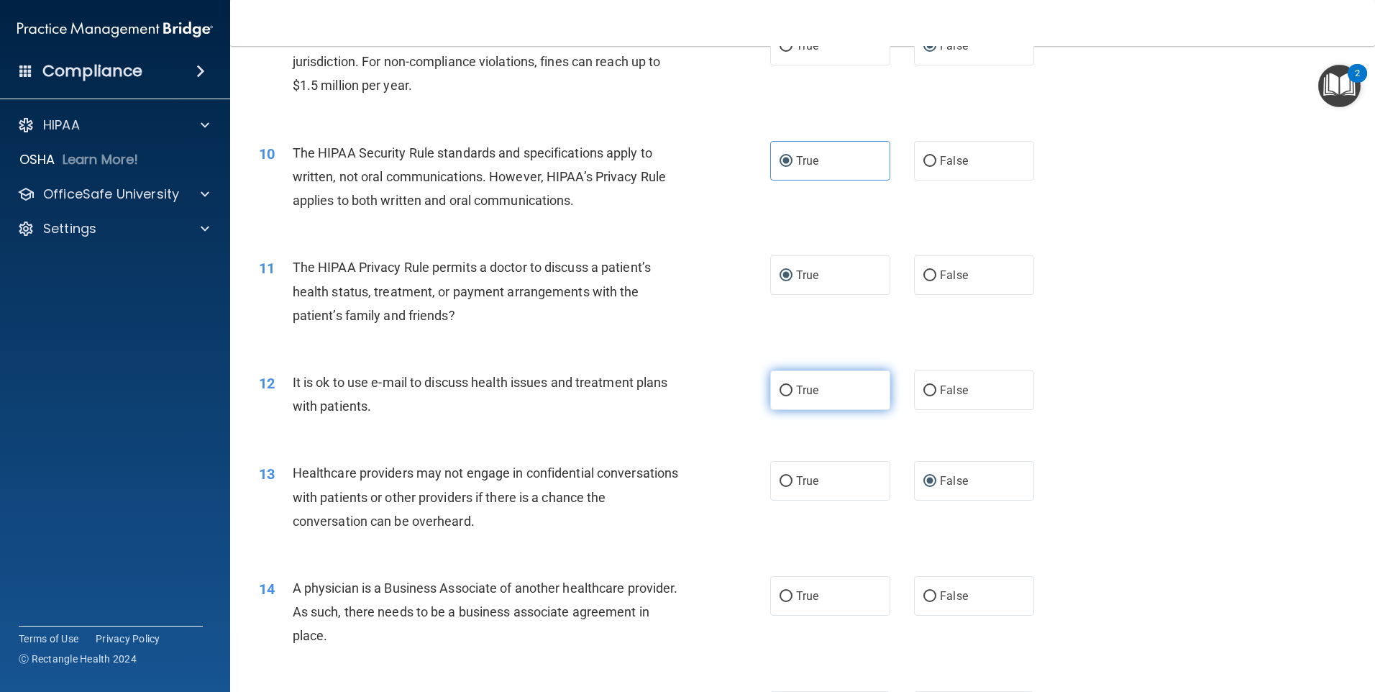
click at [782, 392] on input "True" at bounding box center [786, 391] width 13 height 11
radio input "true"
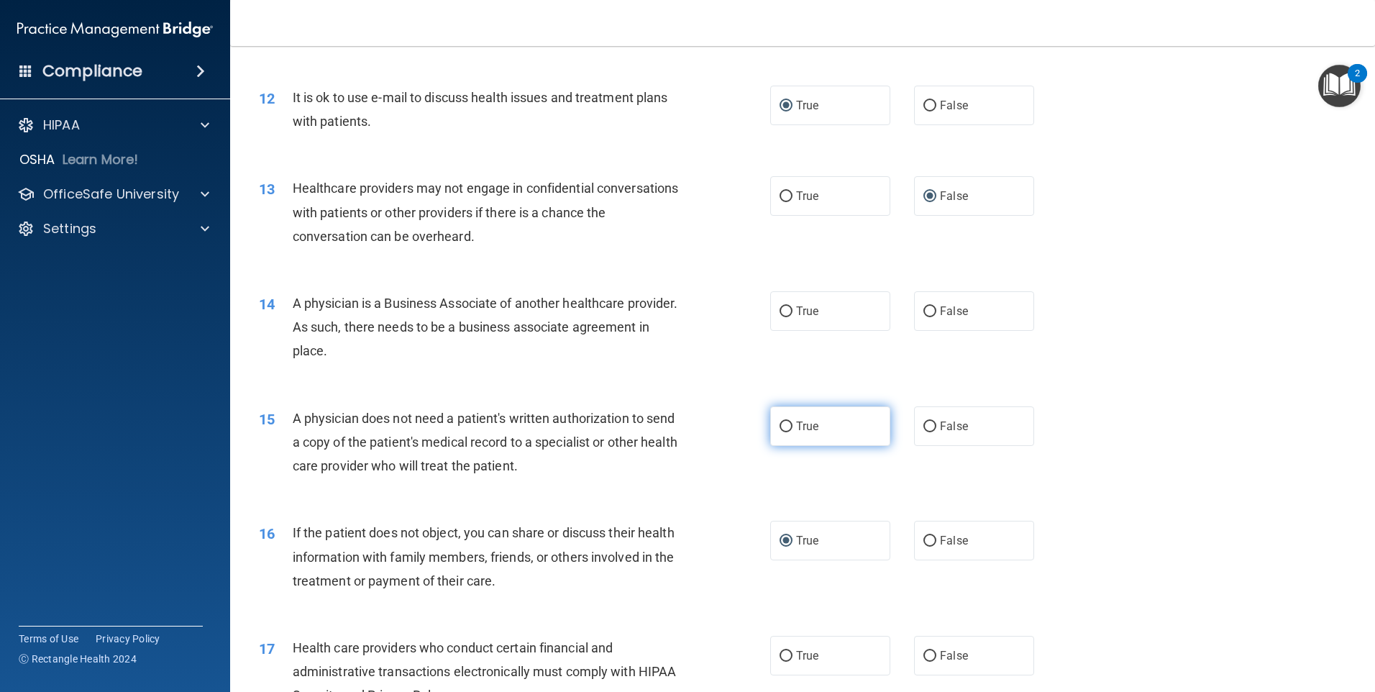
scroll to position [1295, 0]
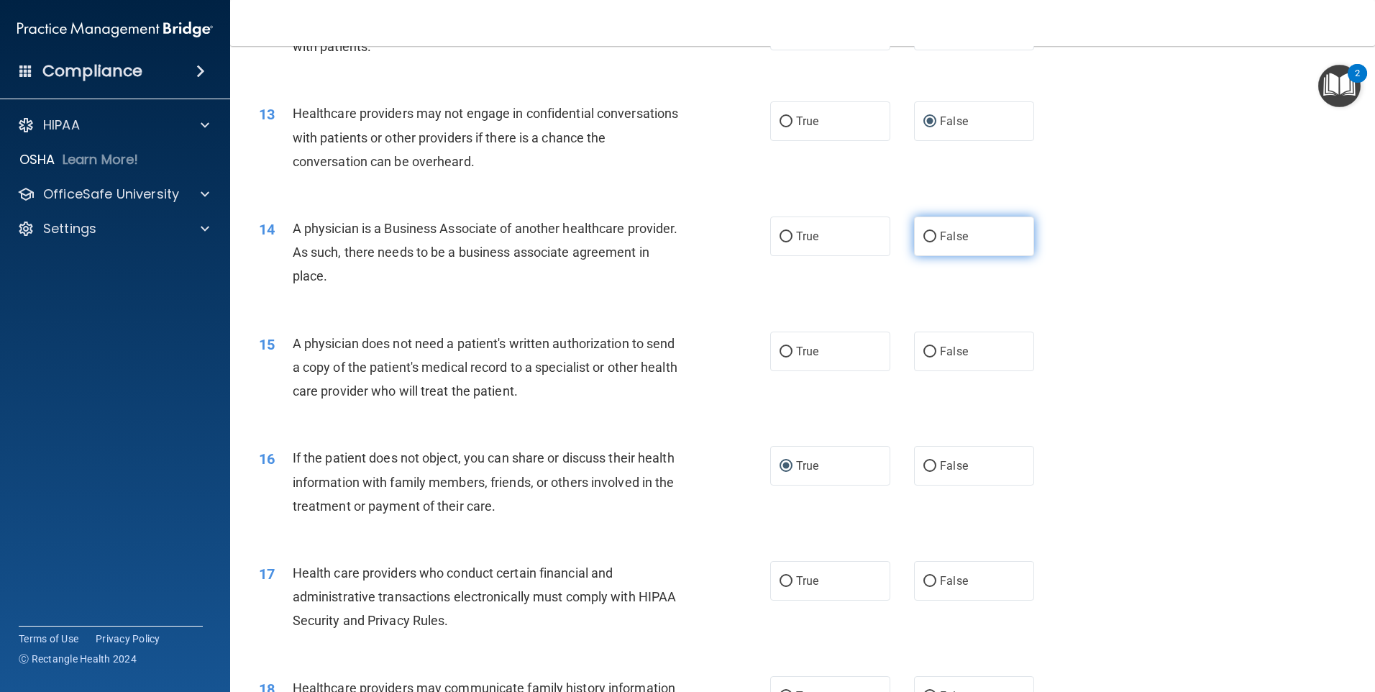
click at [924, 237] on input "False" at bounding box center [930, 237] width 13 height 11
radio input "true"
click at [781, 348] on input "True" at bounding box center [786, 352] width 13 height 11
radio input "true"
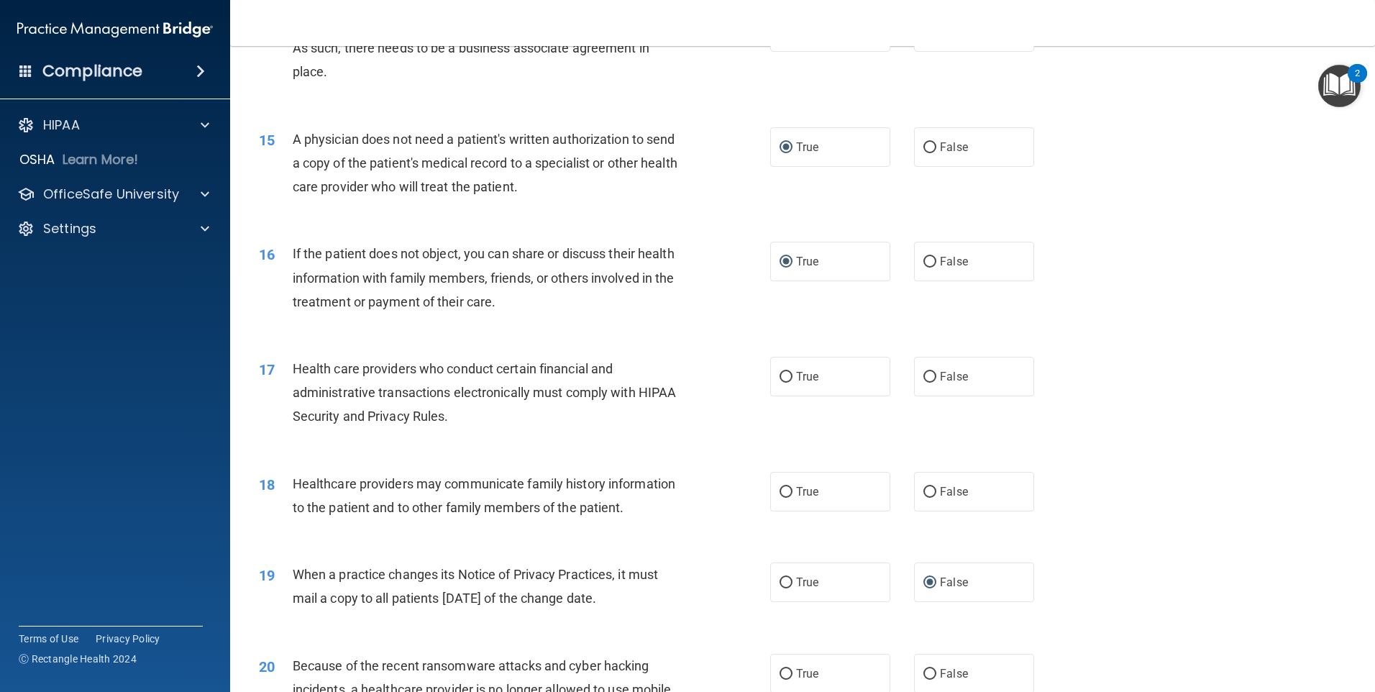
scroll to position [1510, 0]
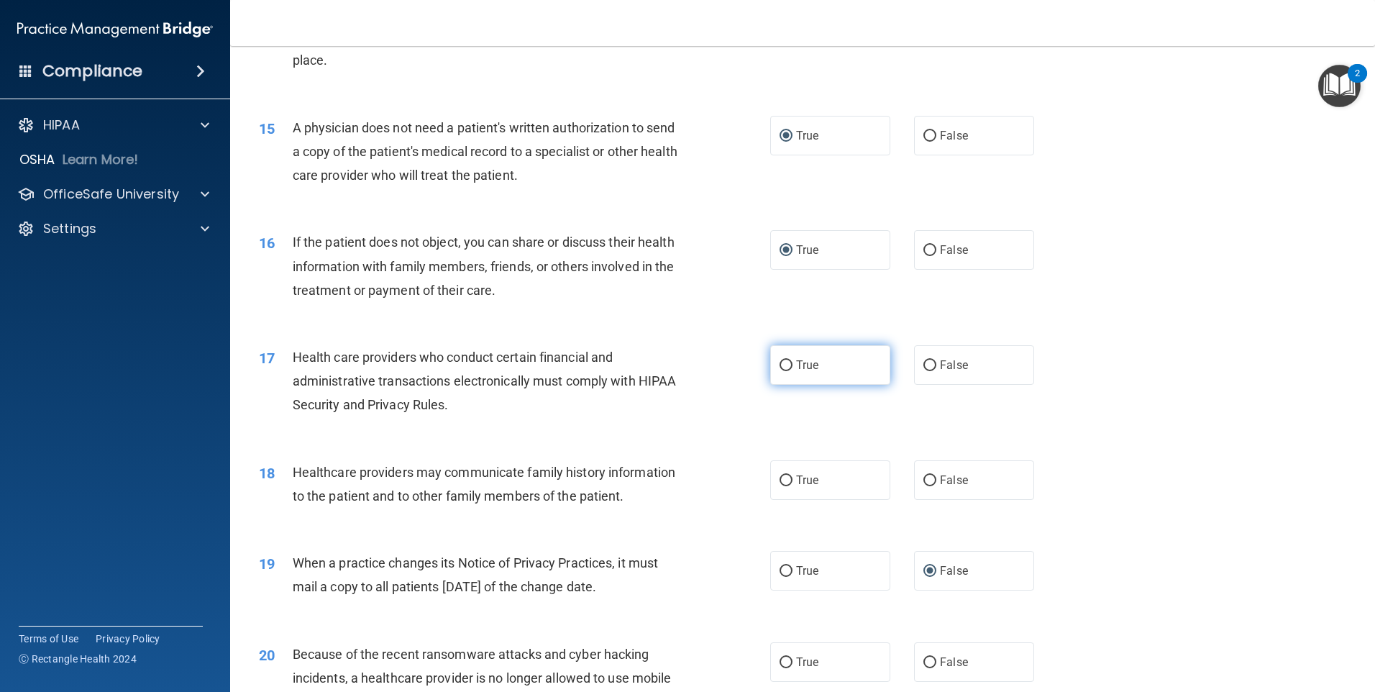
click at [781, 367] on input "True" at bounding box center [786, 365] width 13 height 11
radio input "true"
click at [924, 482] on input "False" at bounding box center [930, 480] width 13 height 11
radio input "true"
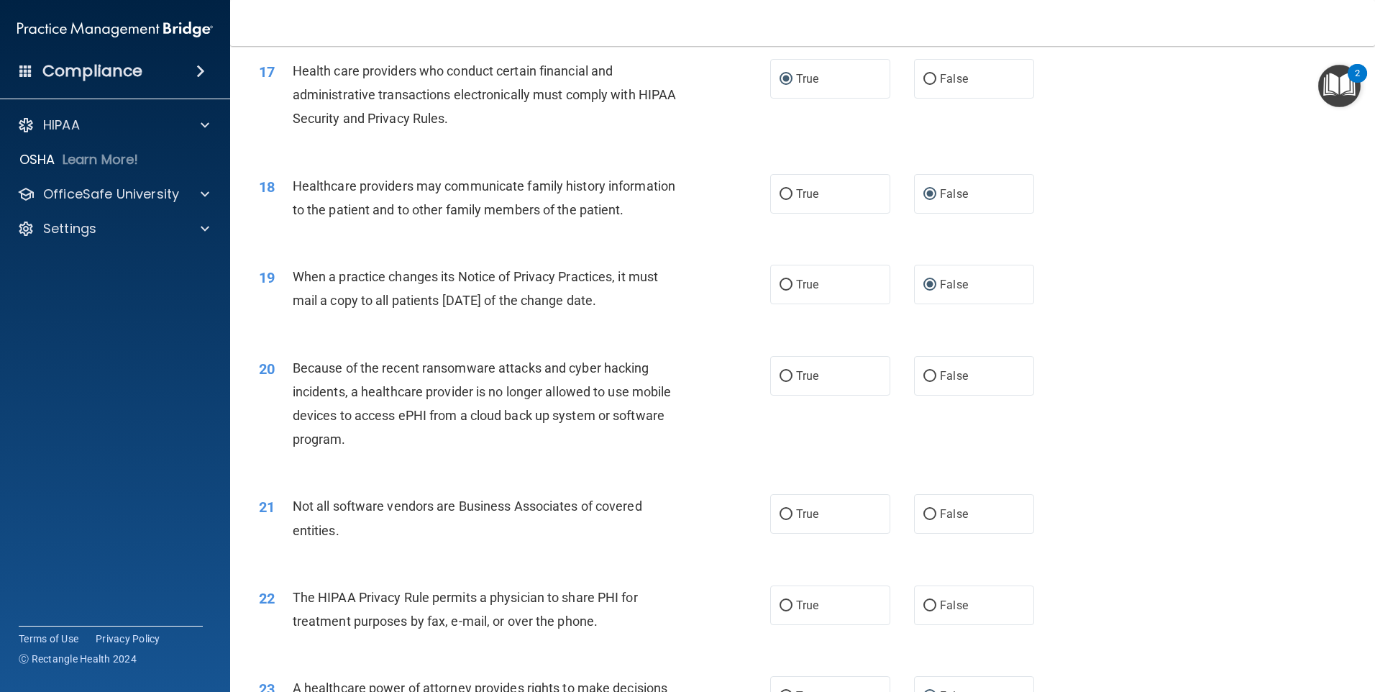
scroll to position [1798, 0]
click at [924, 373] on input "False" at bounding box center [930, 375] width 13 height 11
radio input "true"
click at [780, 509] on input "True" at bounding box center [786, 513] width 13 height 11
radio input "true"
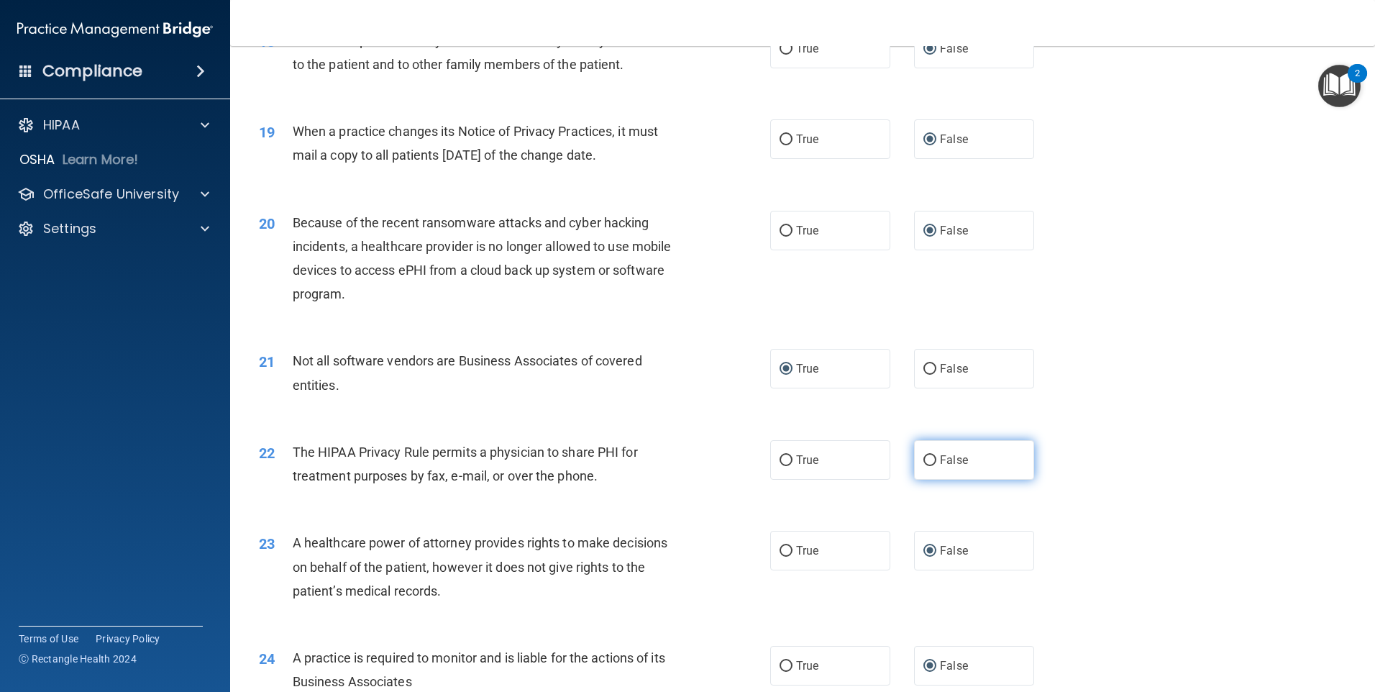
scroll to position [2014, 0]
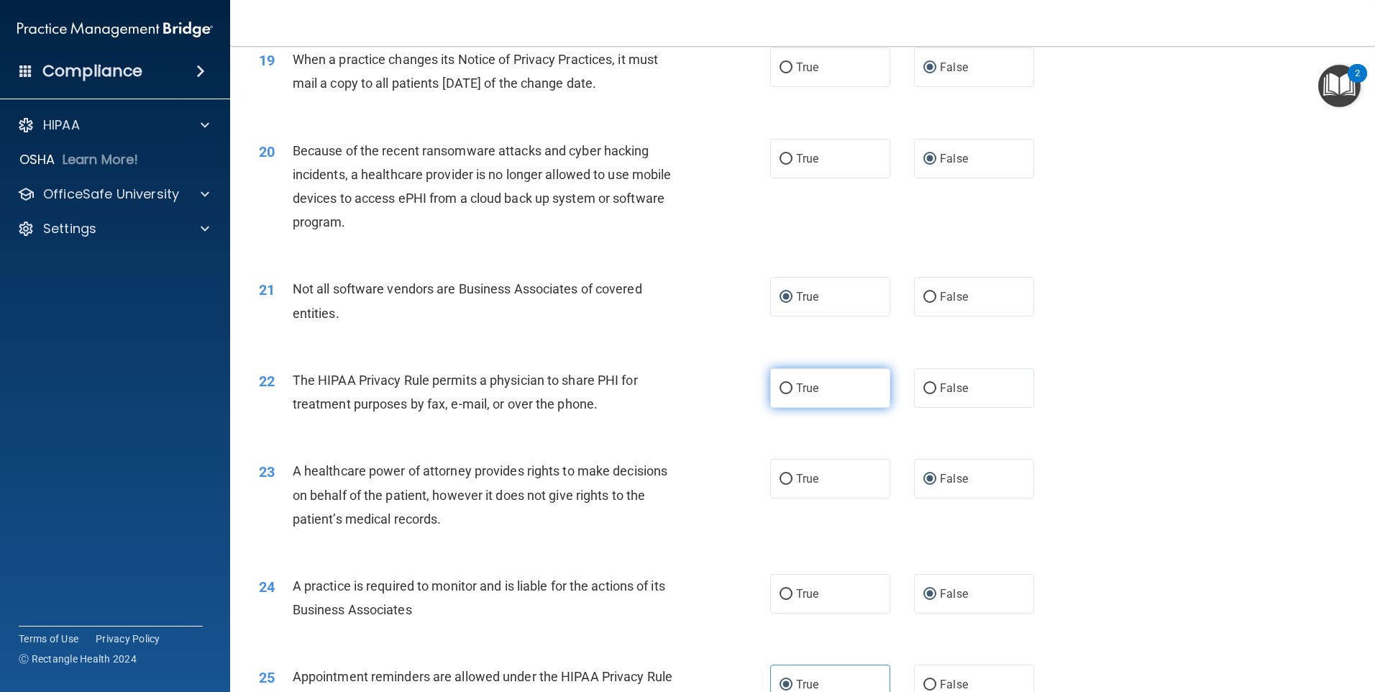
click at [782, 389] on input "True" at bounding box center [786, 388] width 13 height 11
radio input "true"
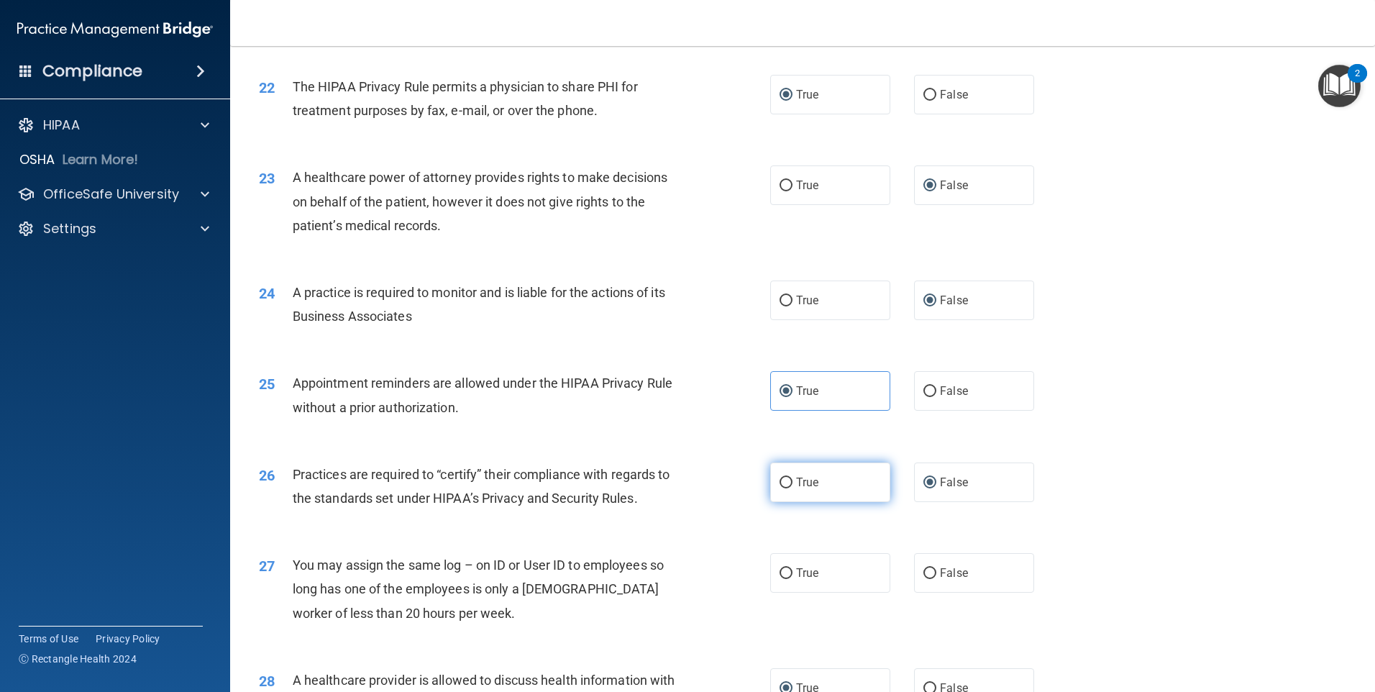
scroll to position [2445, 0]
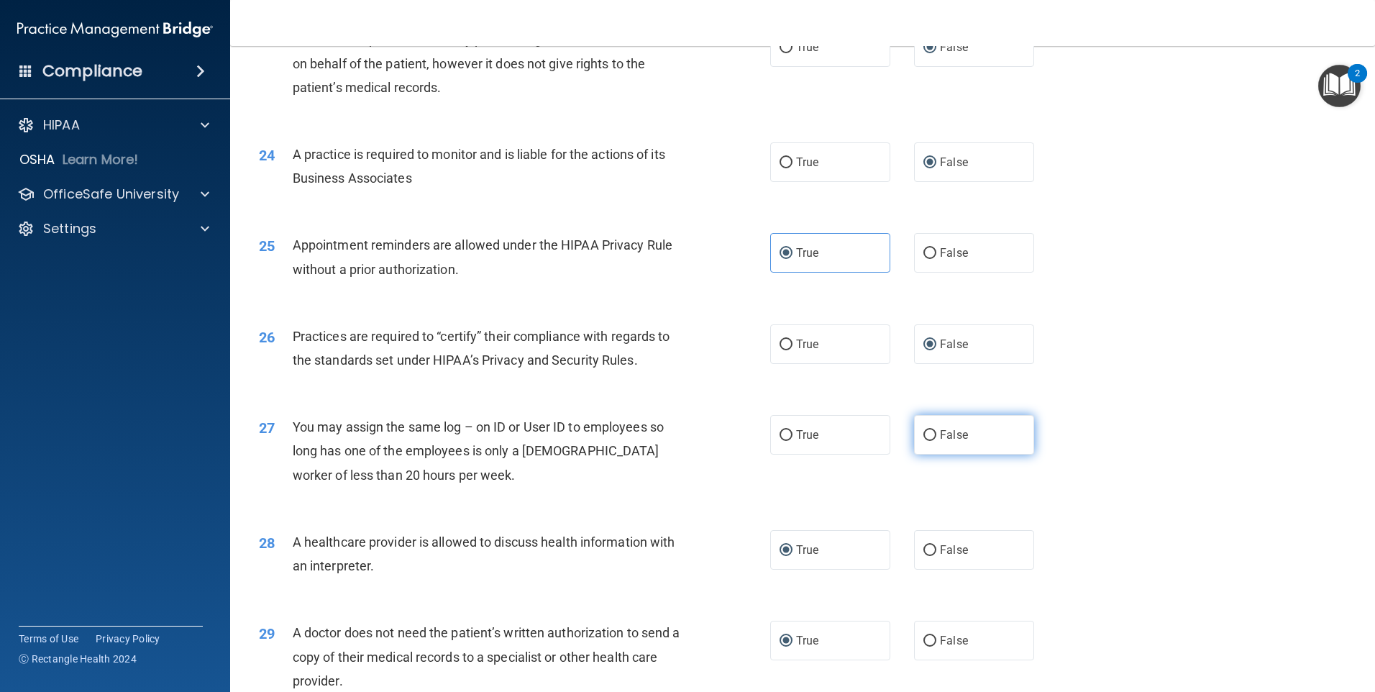
click at [926, 432] on input "False" at bounding box center [930, 435] width 13 height 11
radio input "true"
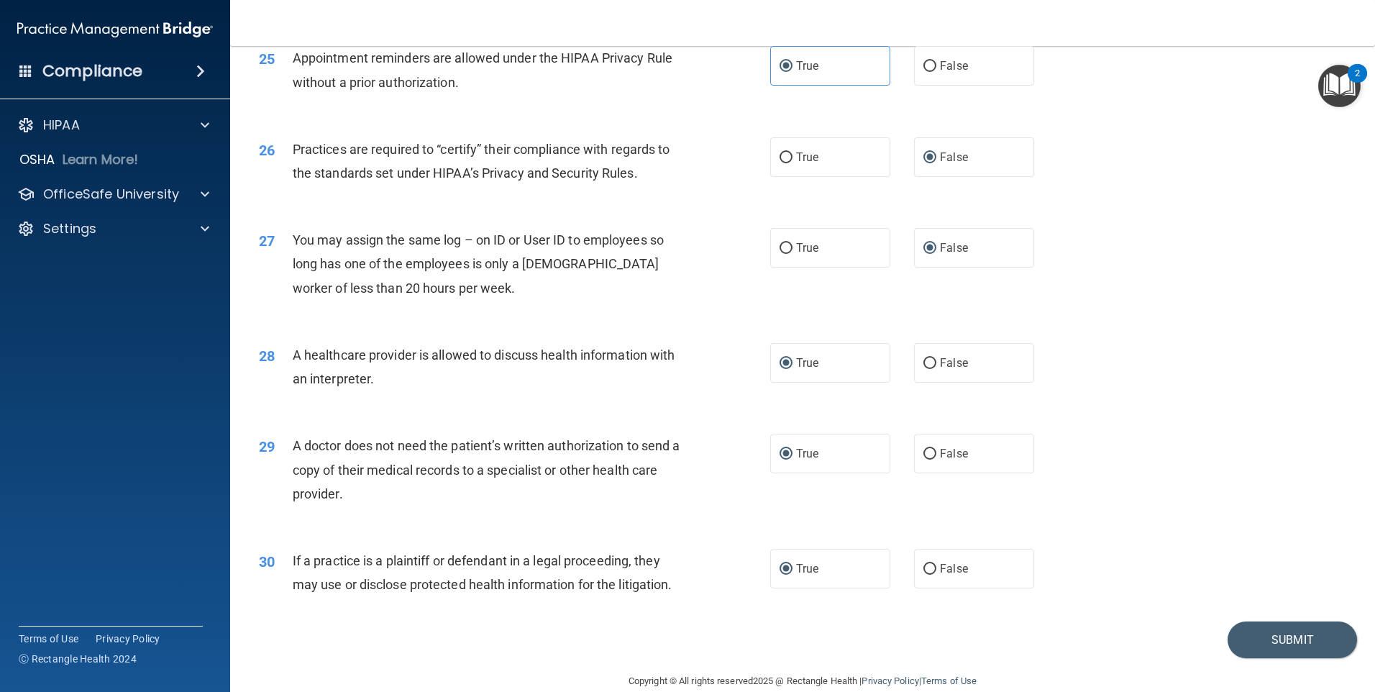
scroll to position [2656, 0]
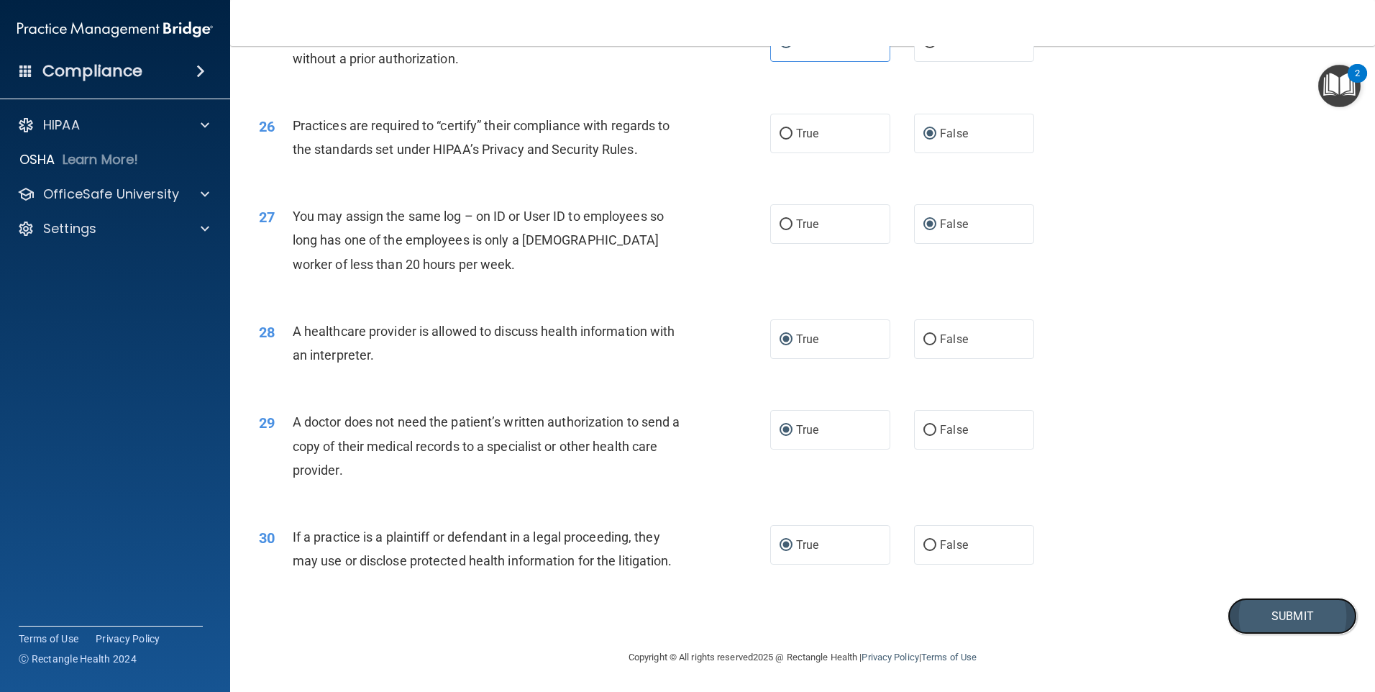
click at [1272, 622] on button "Submit" at bounding box center [1292, 616] width 129 height 37
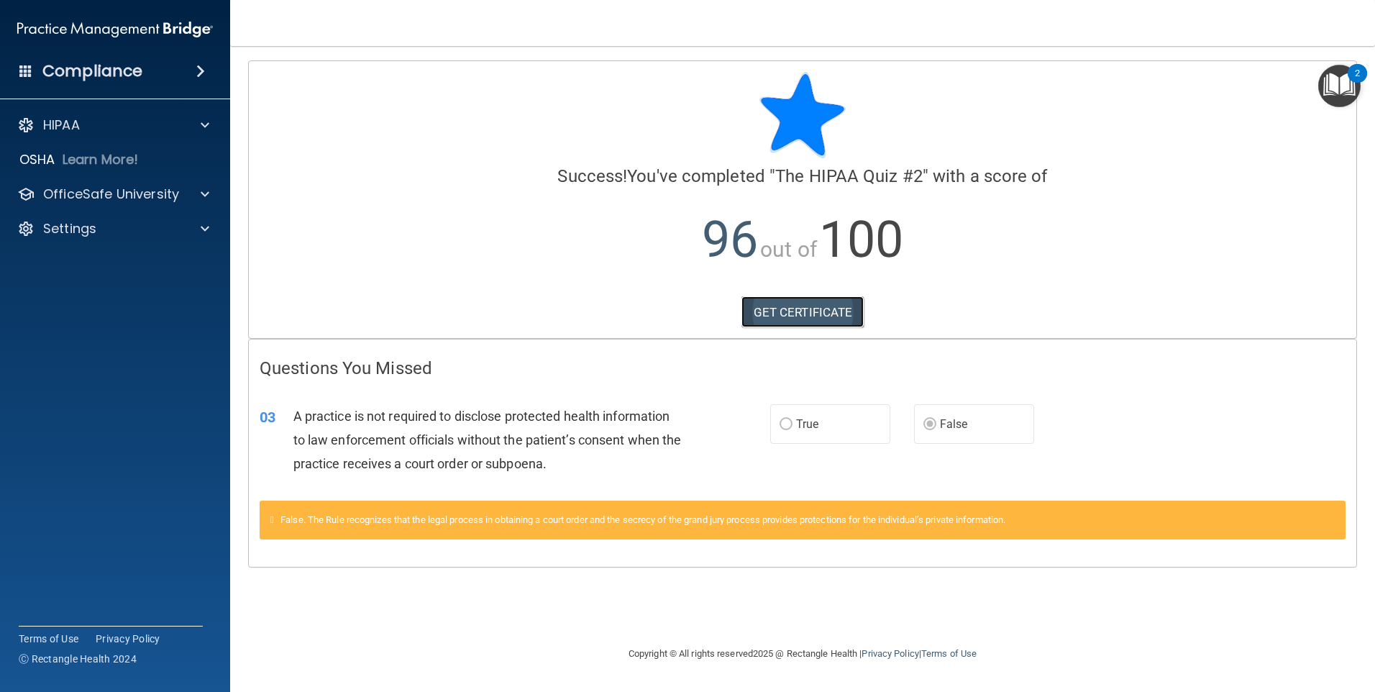
click at [801, 314] on link "GET CERTIFICATE" at bounding box center [803, 312] width 123 height 32
